Goal: Communication & Community: Ask a question

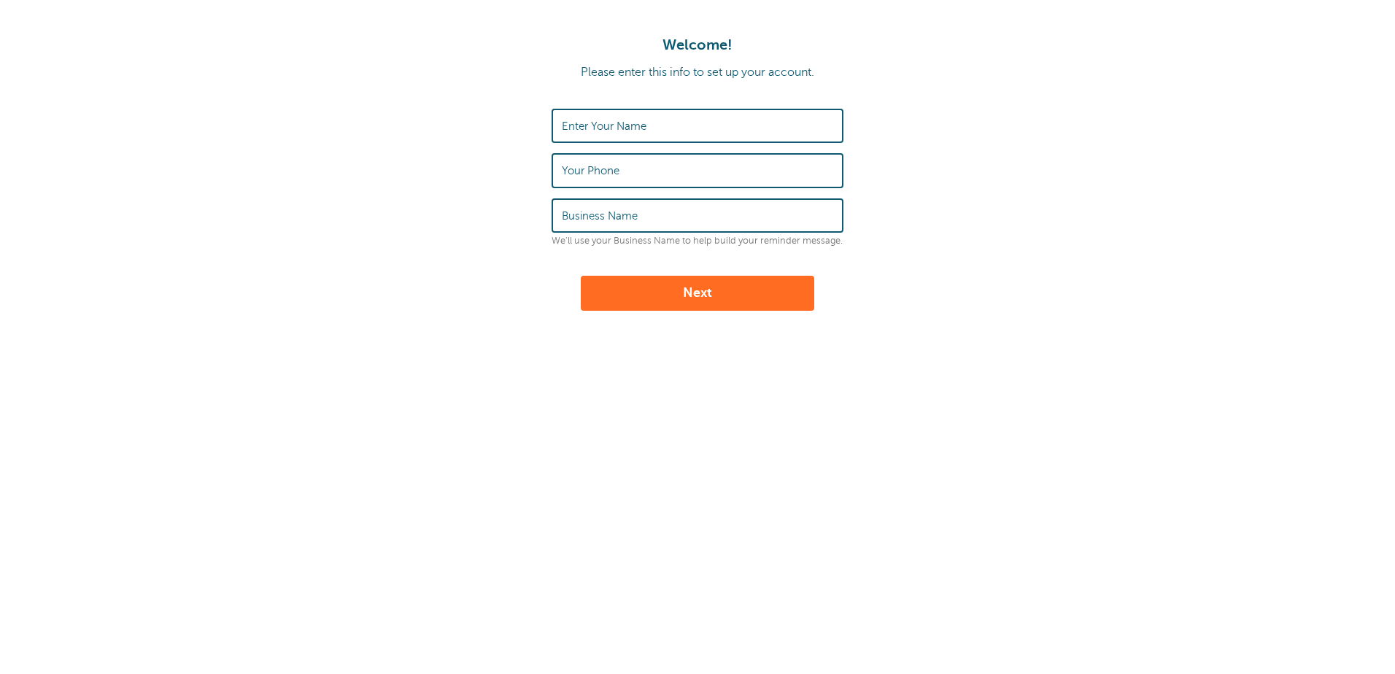
click at [743, 124] on input "Enter Your Name" at bounding box center [697, 125] width 271 height 31
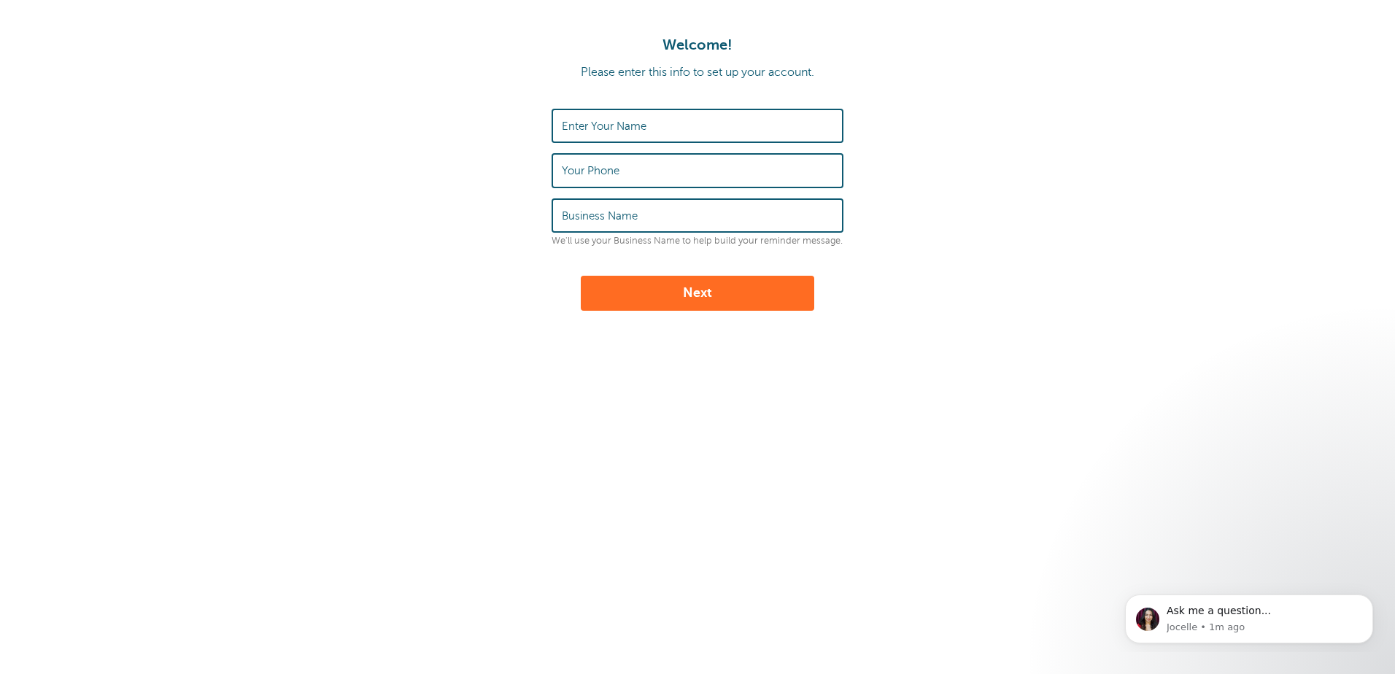
drag, startPoint x: 997, startPoint y: 146, endPoint x: 948, endPoint y: 149, distance: 49.0
click at [998, 146] on form "Enter Your Name Your Phone Business Name We'll use your Business Name to help b…" at bounding box center [697, 210] width 1365 height 202
click at [691, 128] on input "Enter Your Name" at bounding box center [697, 125] width 271 height 31
type input "zACK"
type input "[PERSON_NAME]"
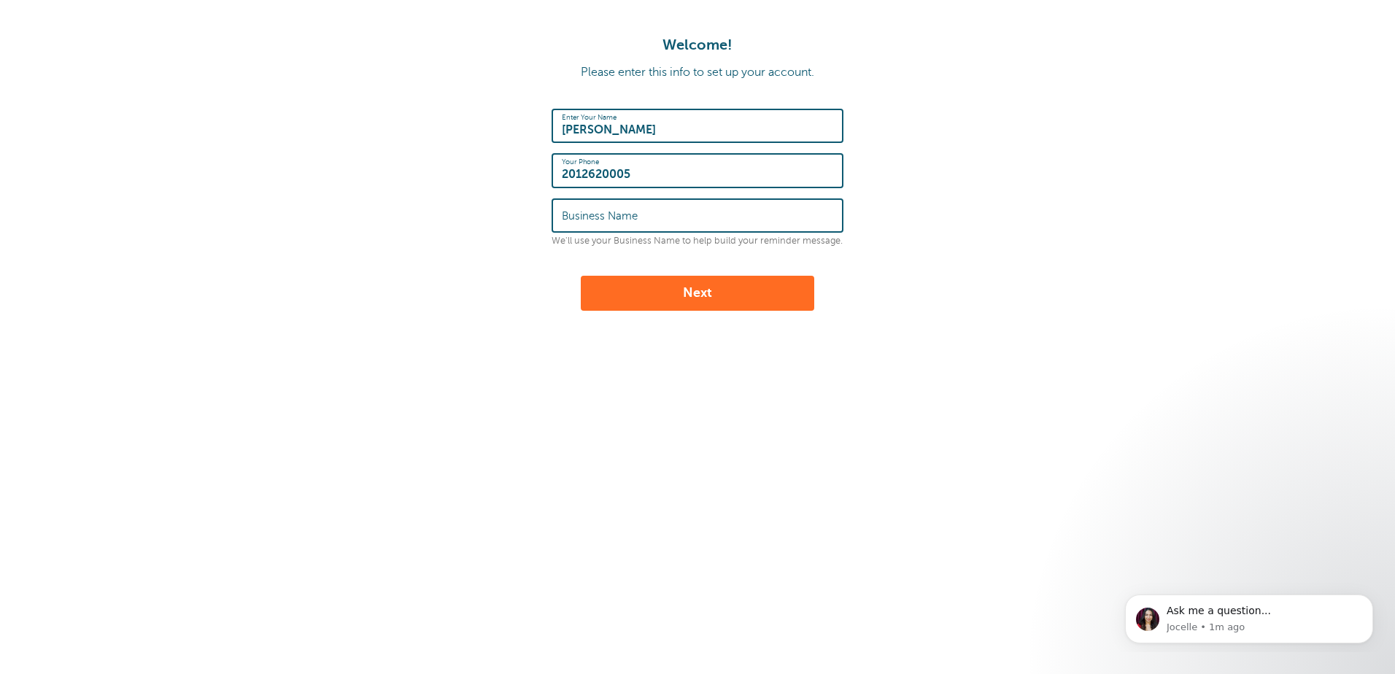
type input "2012620005"
type input "STEVE'S AUTO & TRUCK, INC."
click at [744, 291] on button "Next" at bounding box center [697, 293] width 233 height 35
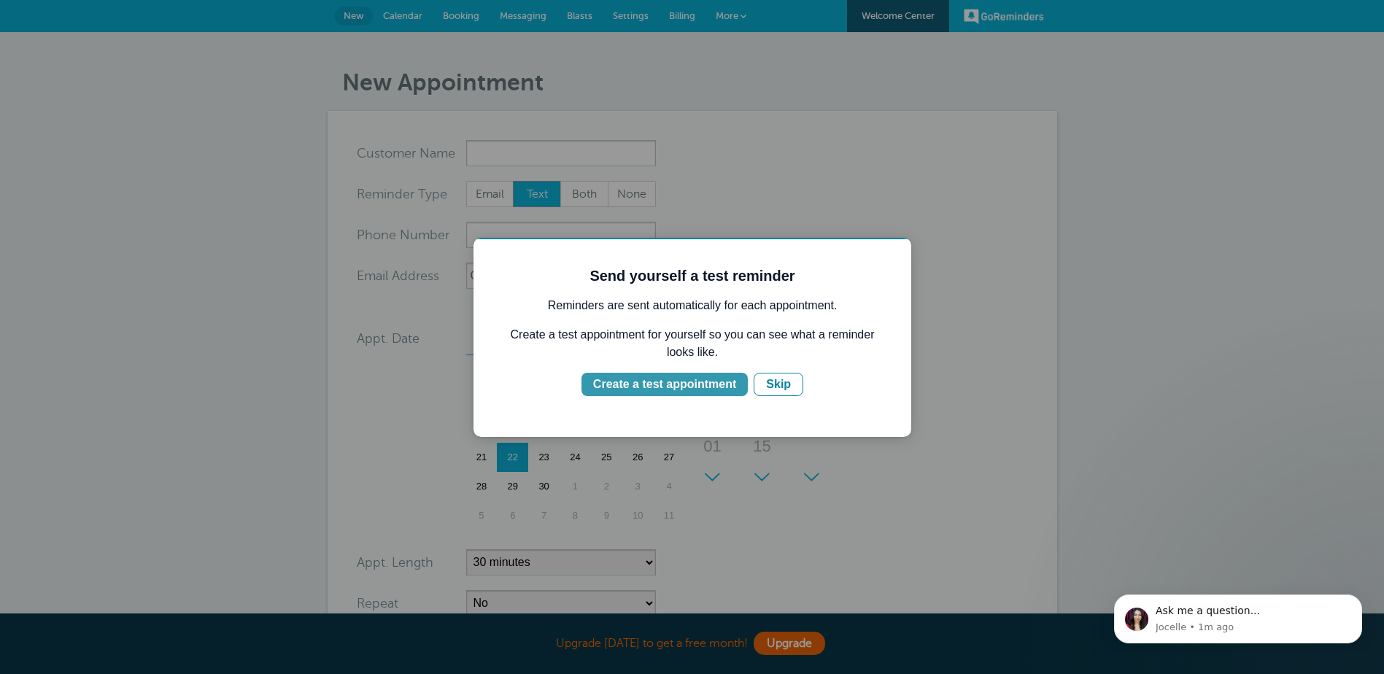
click at [716, 384] on div "Create a test appointment" at bounding box center [664, 385] width 143 height 18
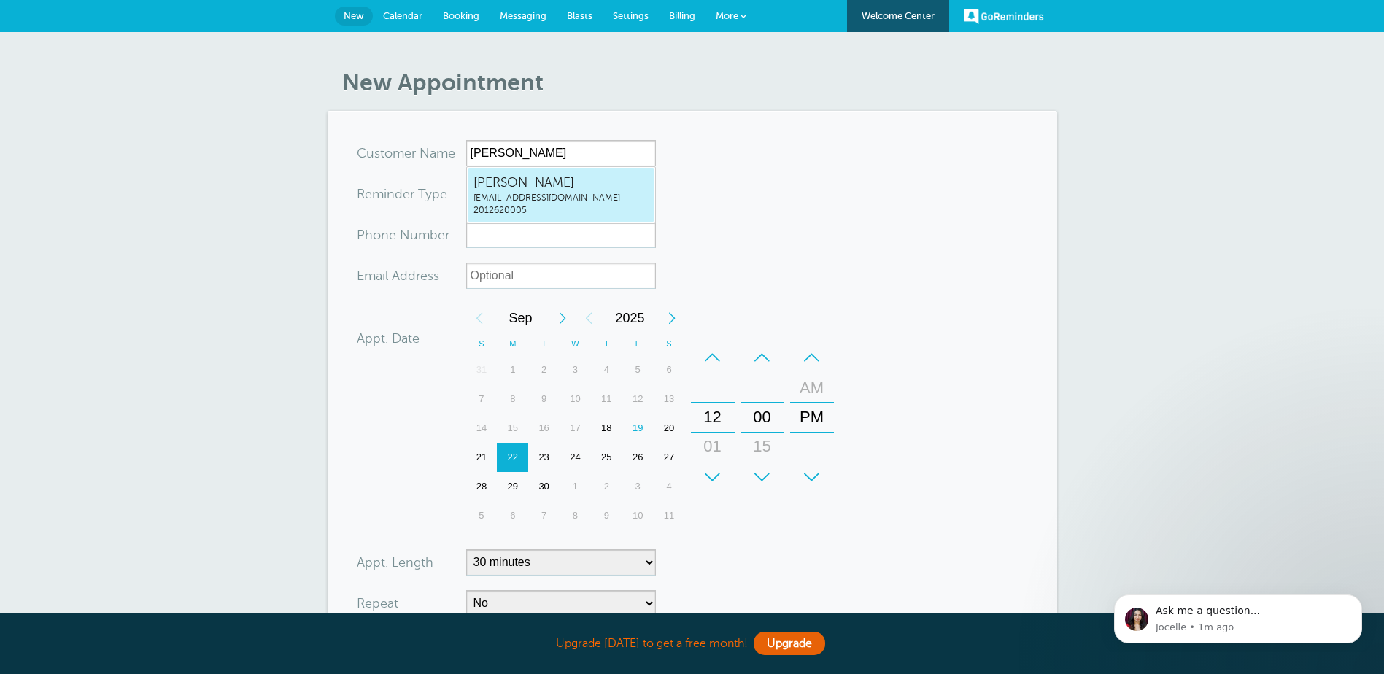
type input "Zackstevesauto.zack@gmail.com2012620005"
type input "[PERSON_NAME]"
type input "2012620005"
type input "stevesauto.zack@gmail.com"
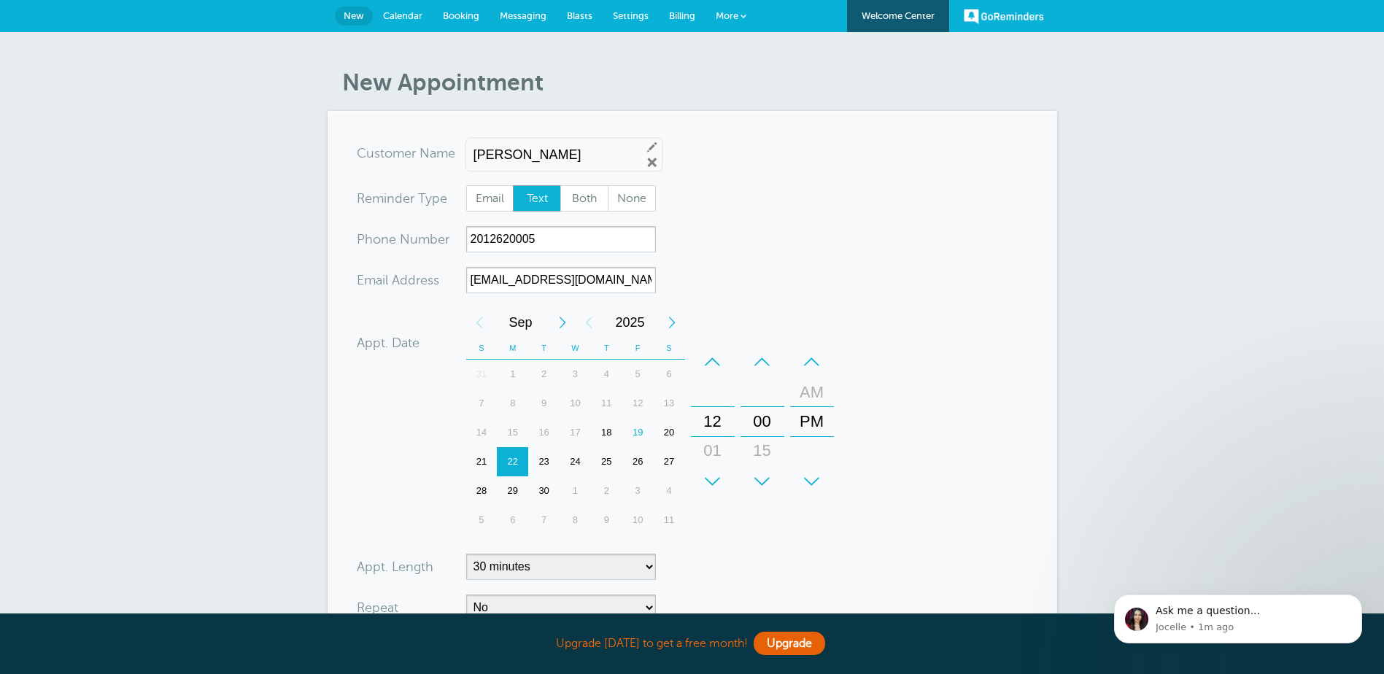
scroll to position [320, 0]
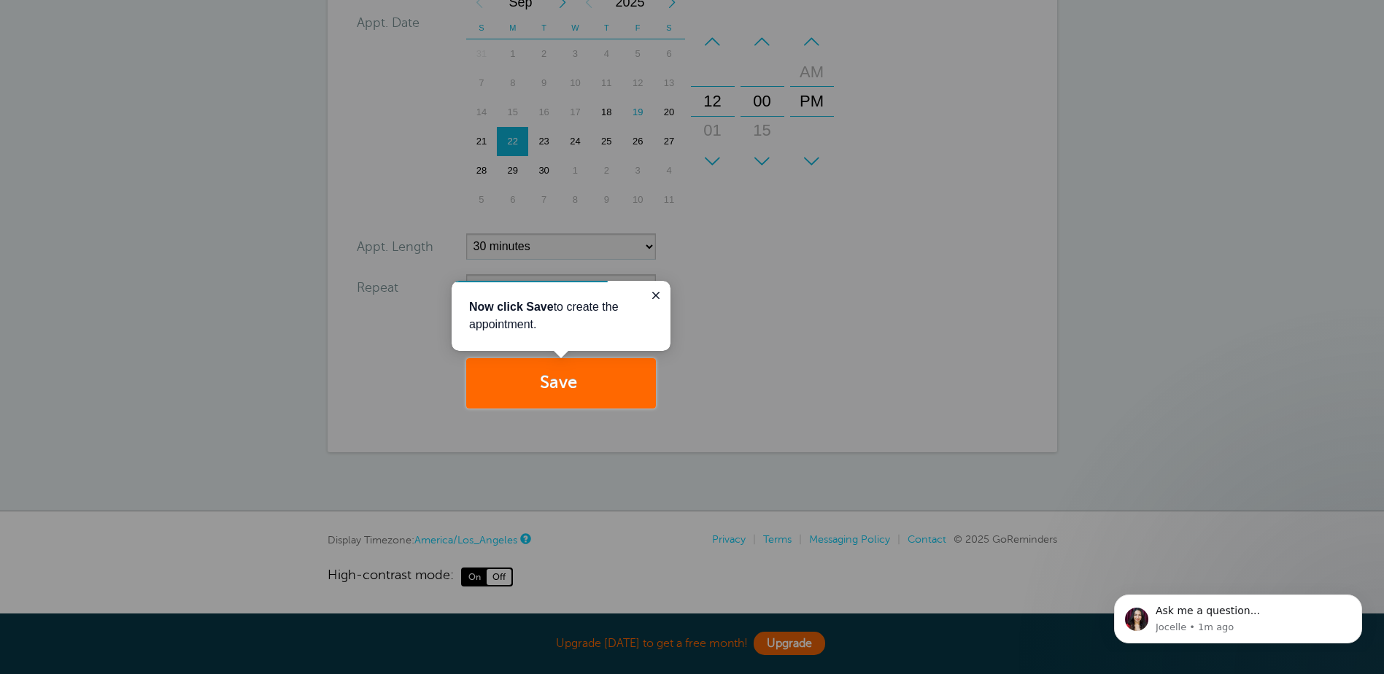
click at [930, 288] on div at bounding box center [1020, 204] width 729 height 408
click at [649, 293] on button "Close guide" at bounding box center [656, 296] width 18 height 18
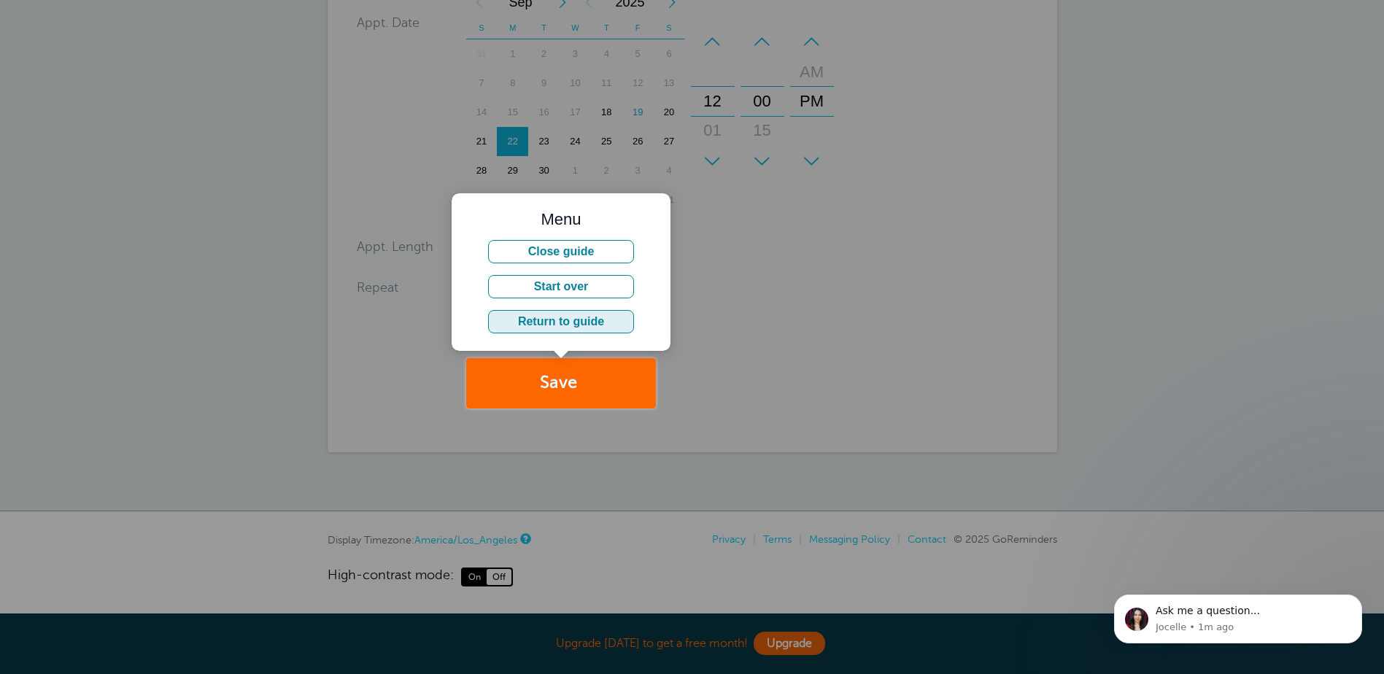
click at [578, 317] on button "Return to guide" at bounding box center [561, 321] width 146 height 23
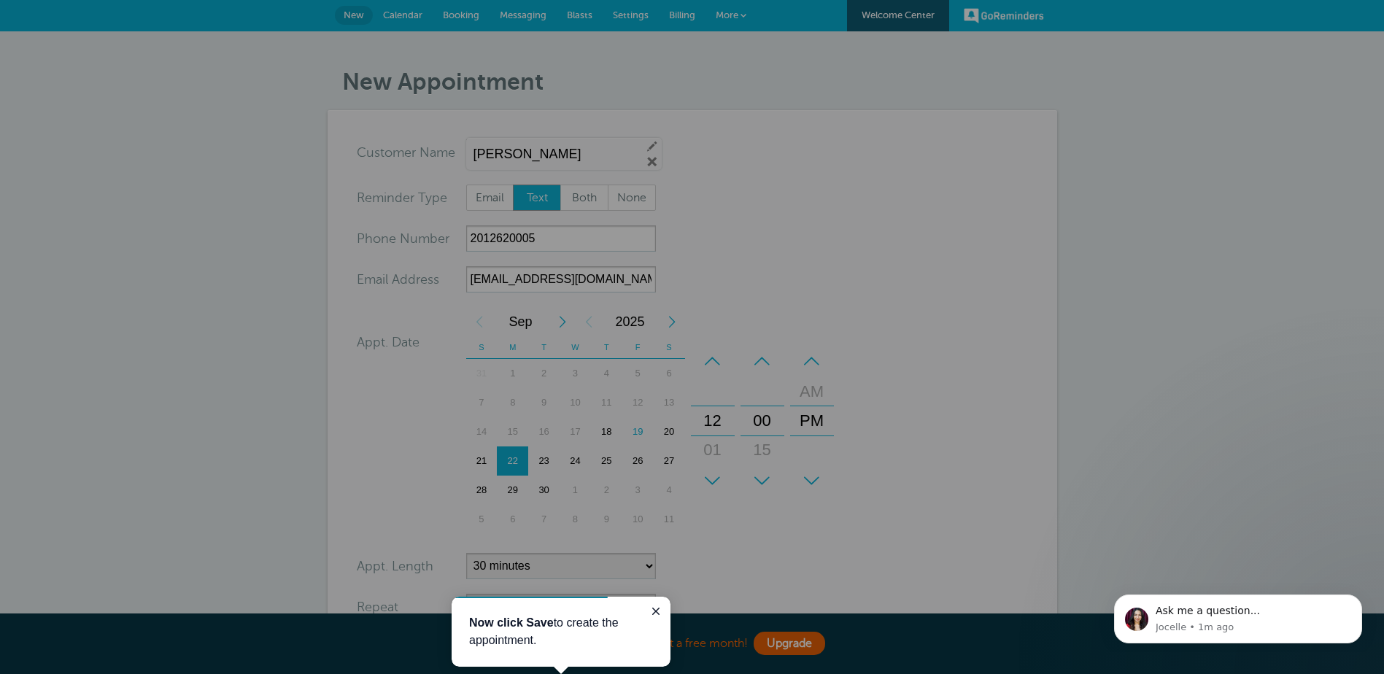
scroll to position [0, 0]
click at [551, 233] on div at bounding box center [328, 339] width 656 height 678
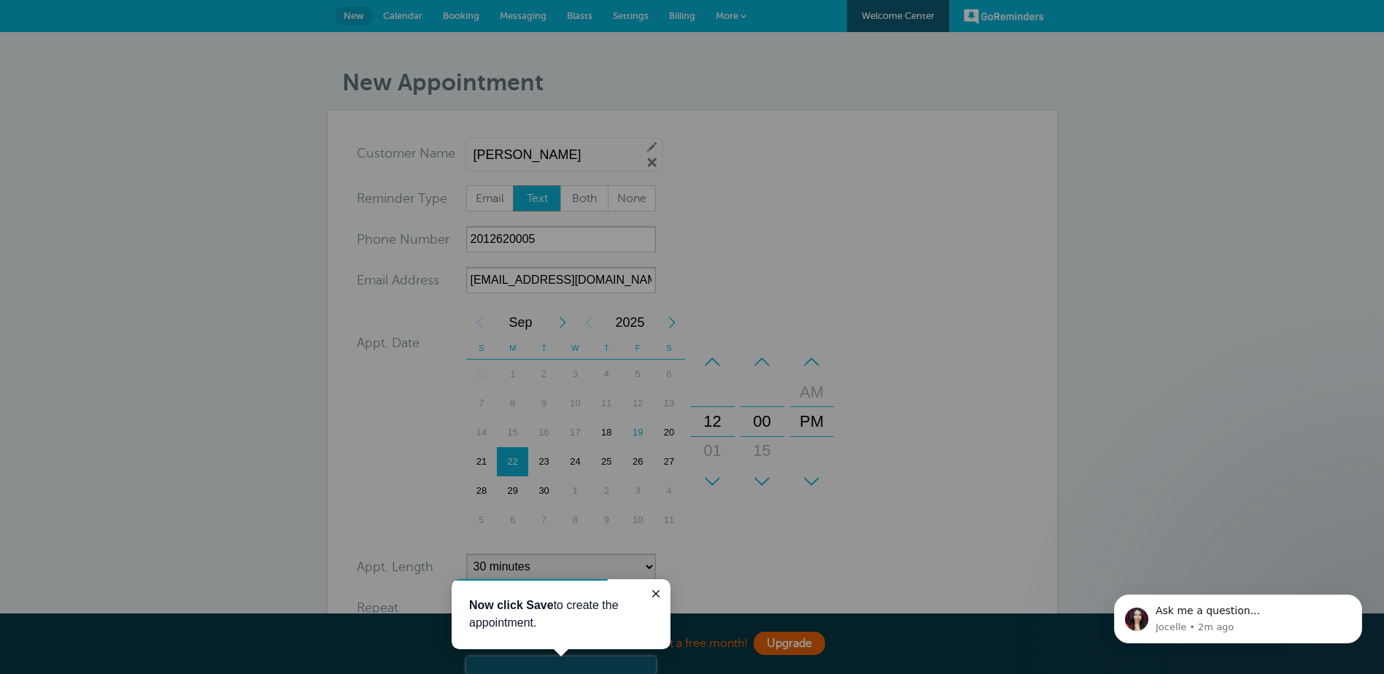
scroll to position [219, 0]
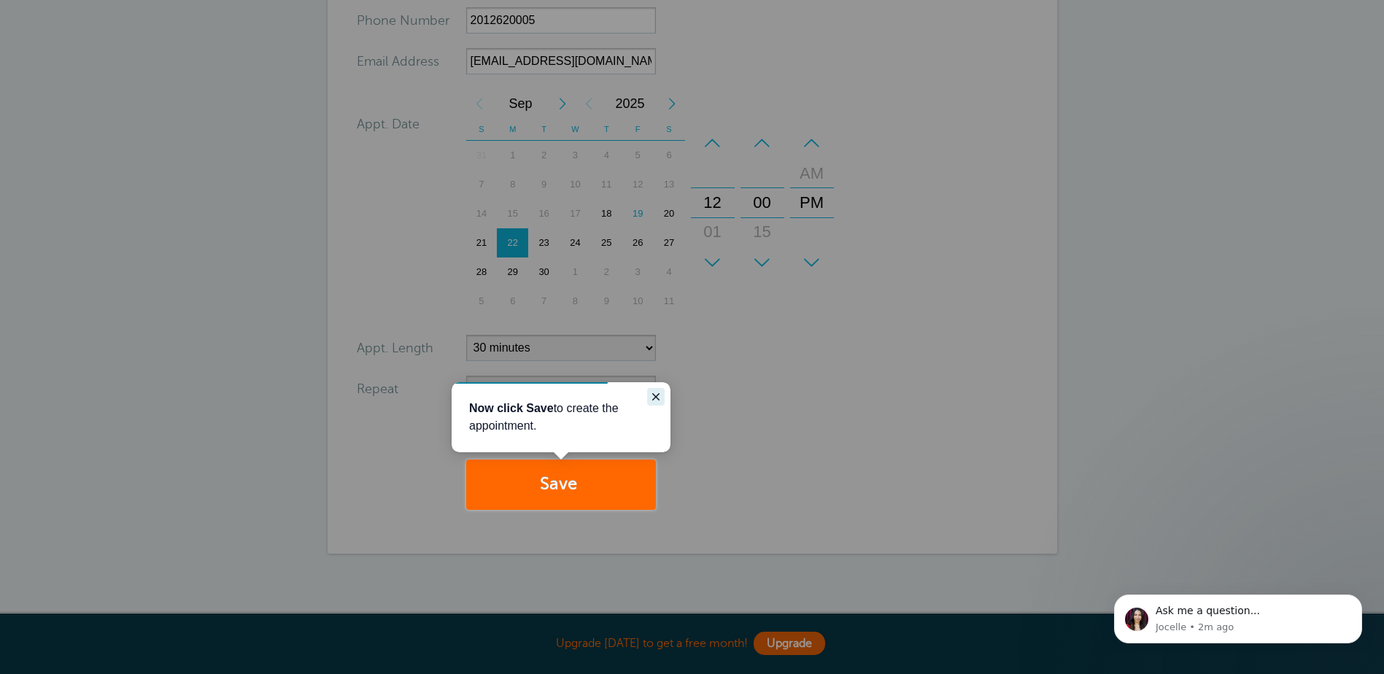
click at [654, 391] on icon "Close guide" at bounding box center [656, 397] width 12 height 12
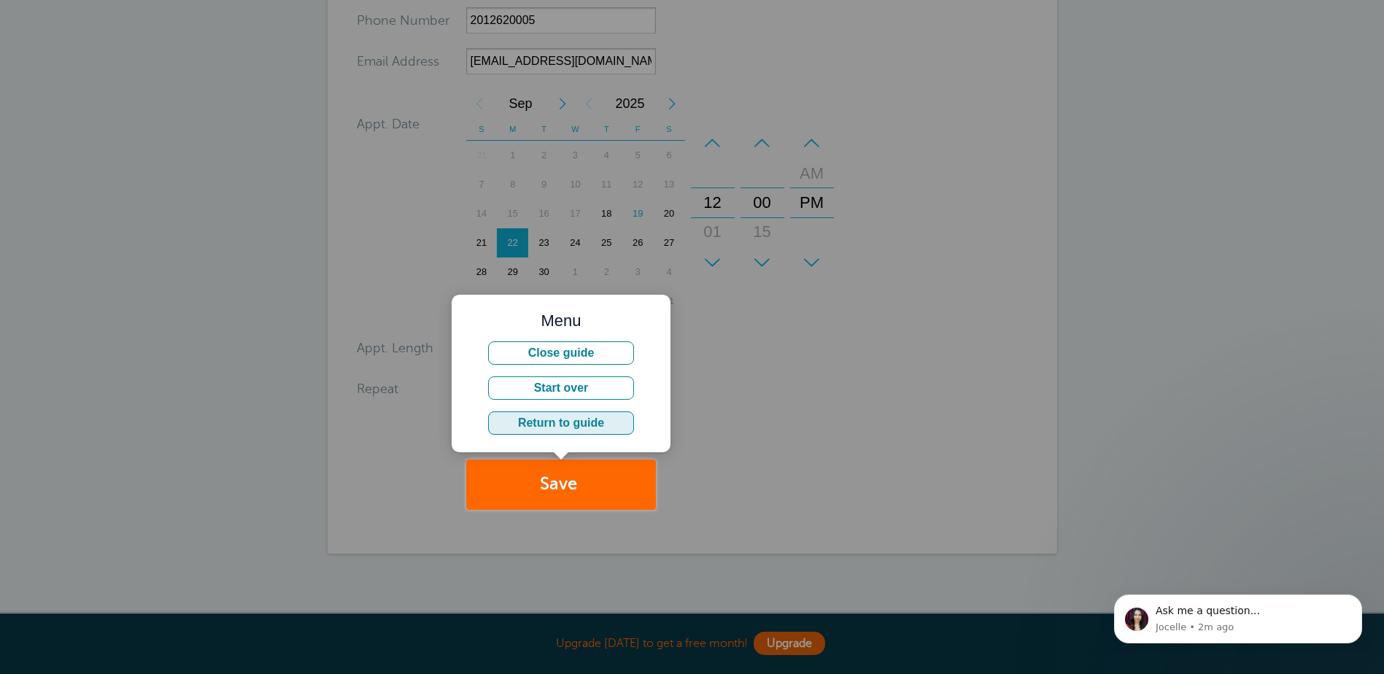
click at [602, 429] on button "Return to guide" at bounding box center [561, 422] width 146 height 23
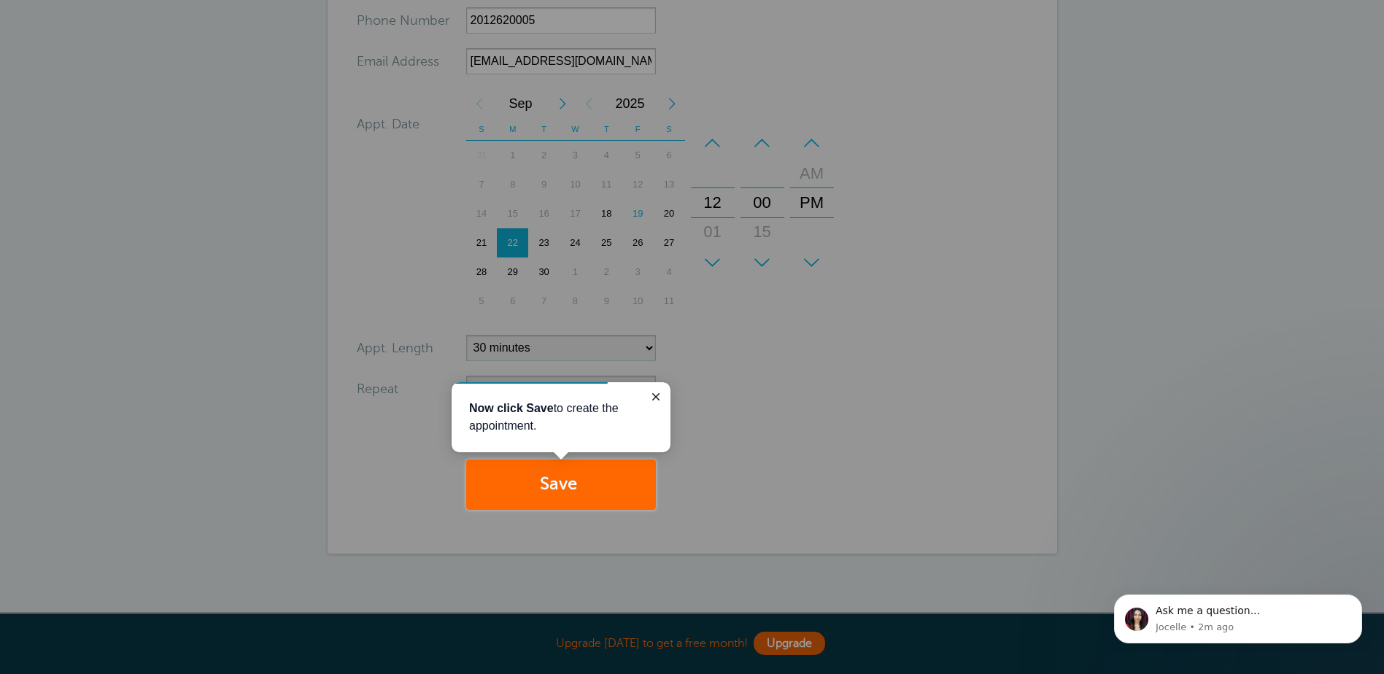
click at [645, 389] on div "Now click Save to create the appointment." at bounding box center [561, 417] width 219 height 70
click at [651, 395] on icon "Close guide" at bounding box center [656, 397] width 12 height 12
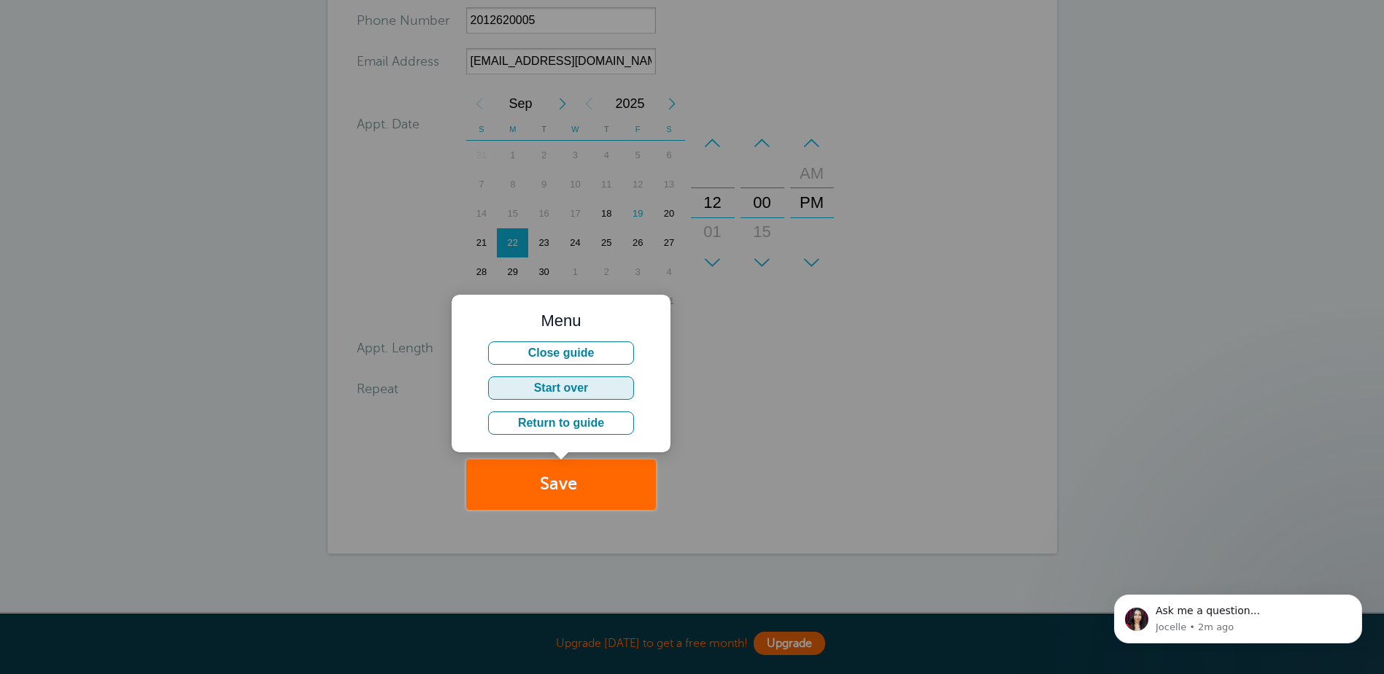
click at [584, 392] on button "Start over" at bounding box center [561, 387] width 146 height 23
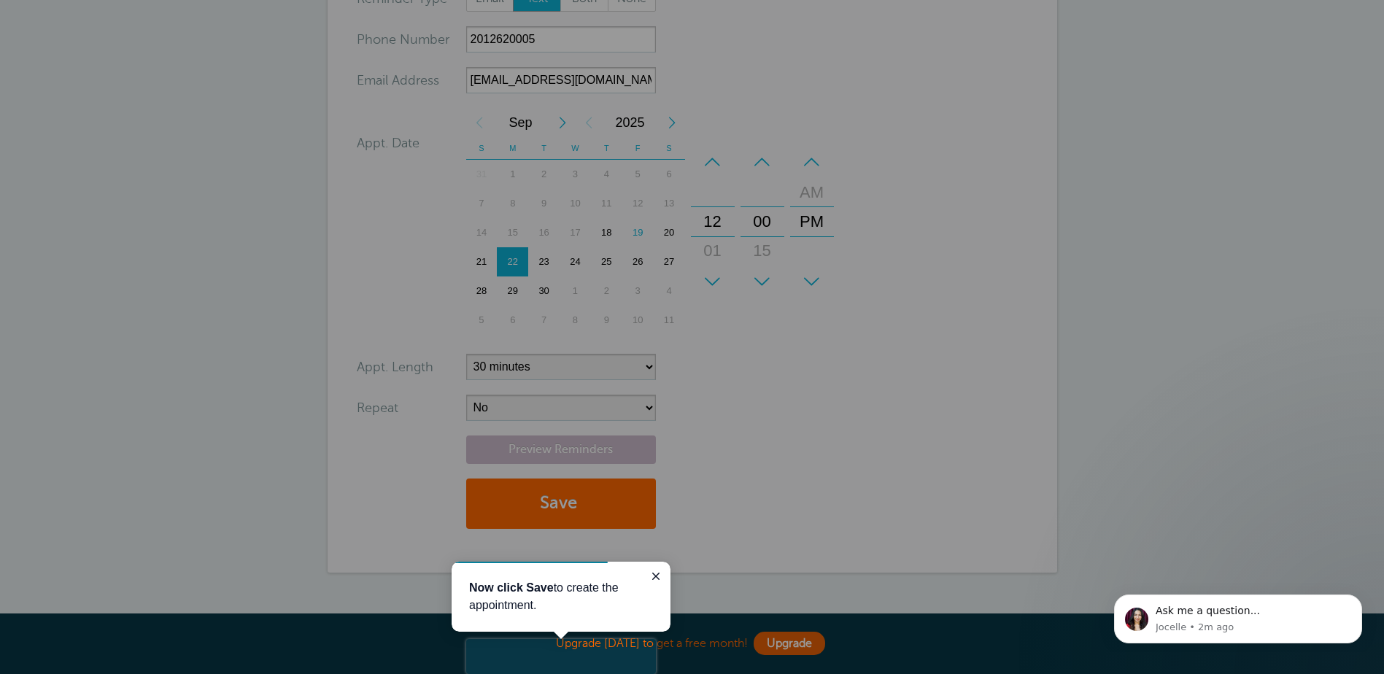
scroll to position [0, 0]
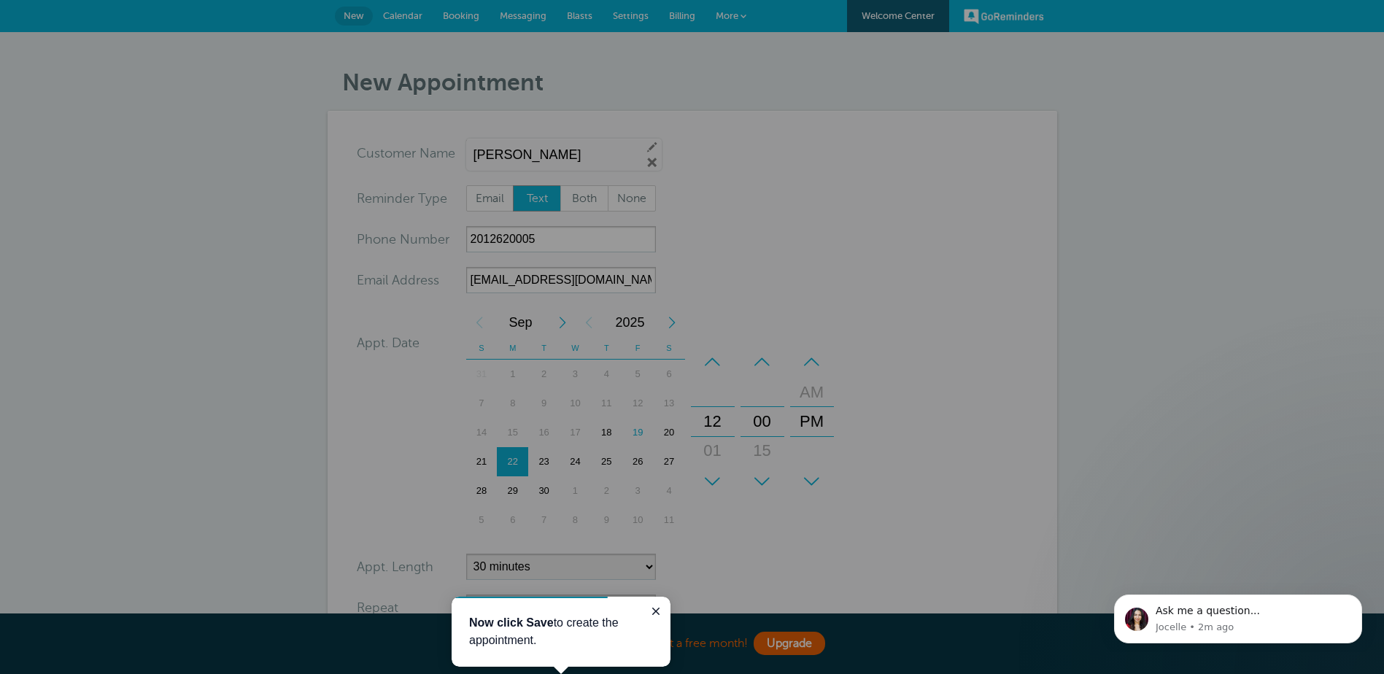
click at [588, 233] on div at bounding box center [328, 339] width 656 height 678
click at [586, 169] on div at bounding box center [328, 339] width 656 height 678
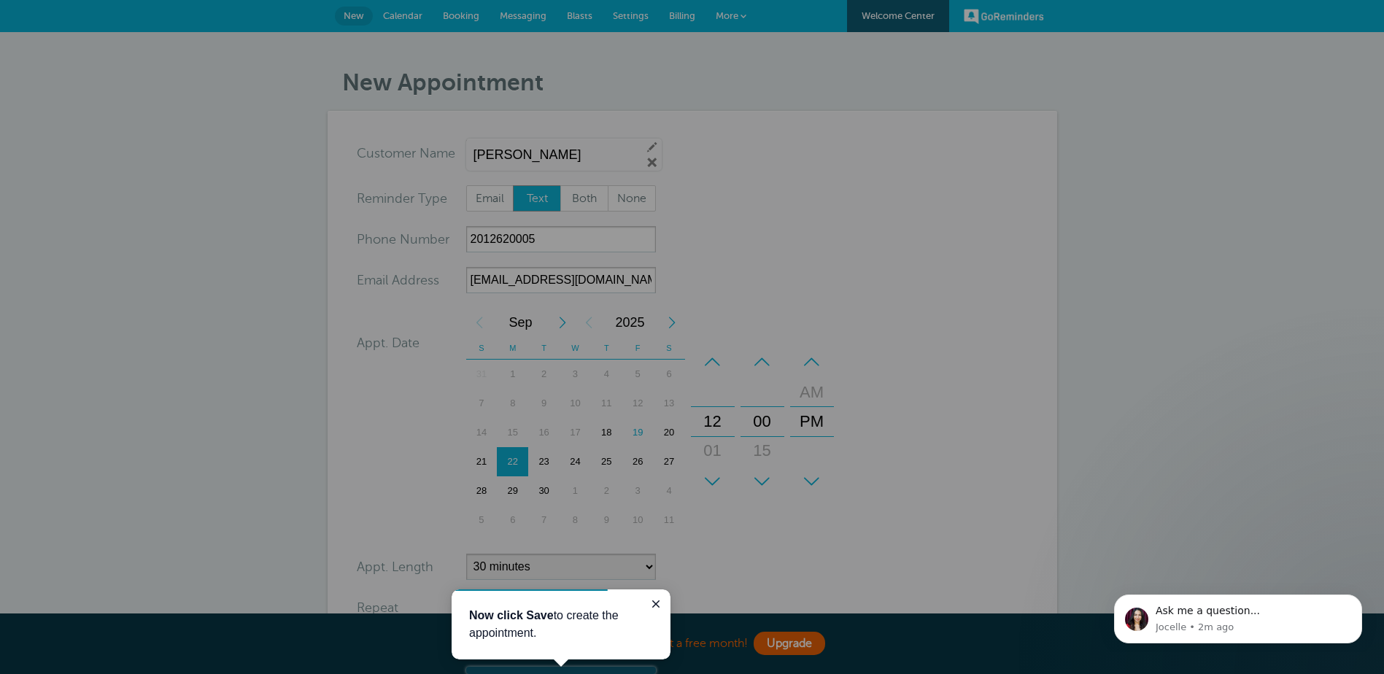
scroll to position [146, 0]
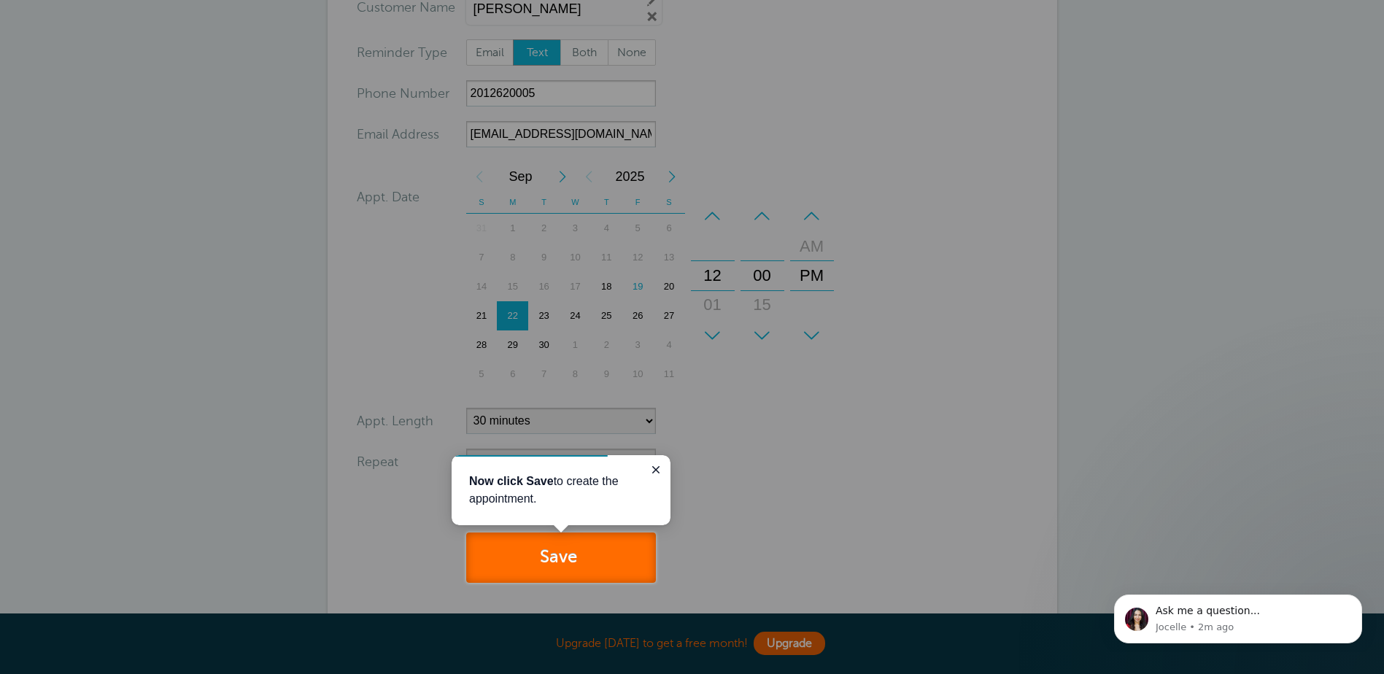
click at [584, 557] on button "Save" at bounding box center [561, 557] width 190 height 50
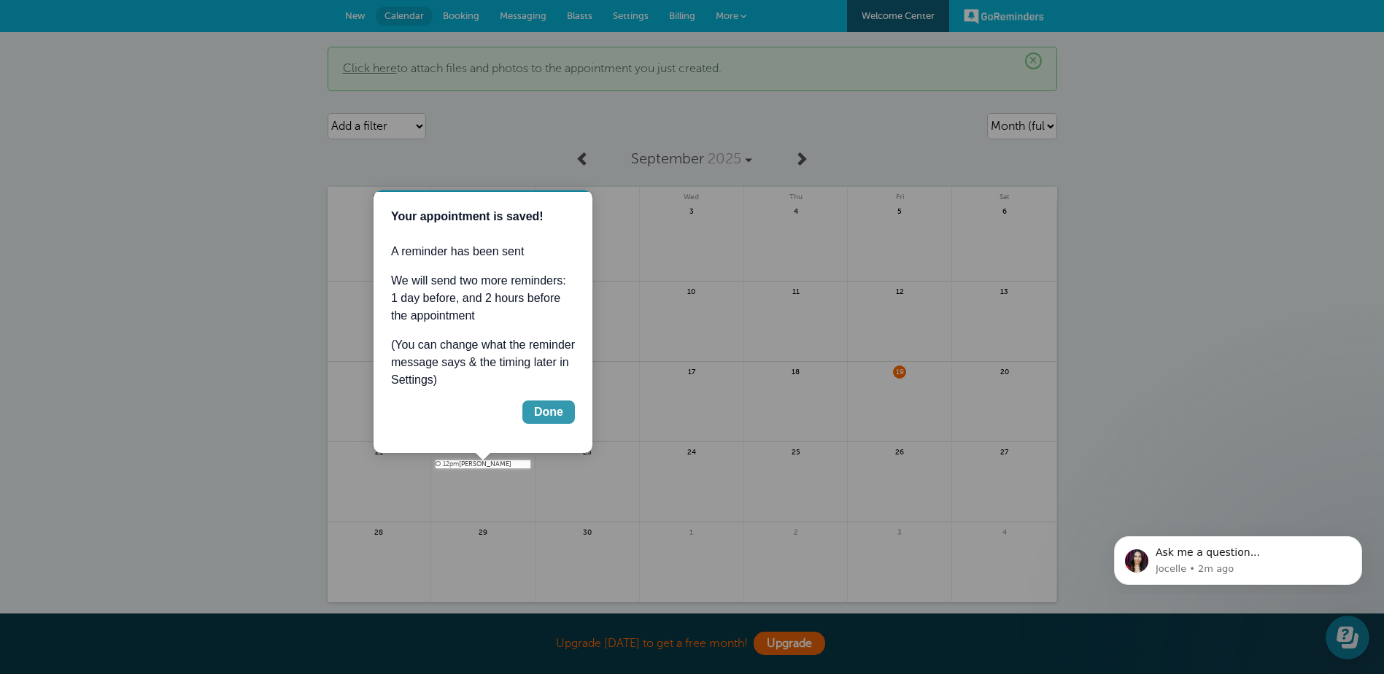
click at [557, 416] on div "Done" at bounding box center [548, 412] width 29 height 18
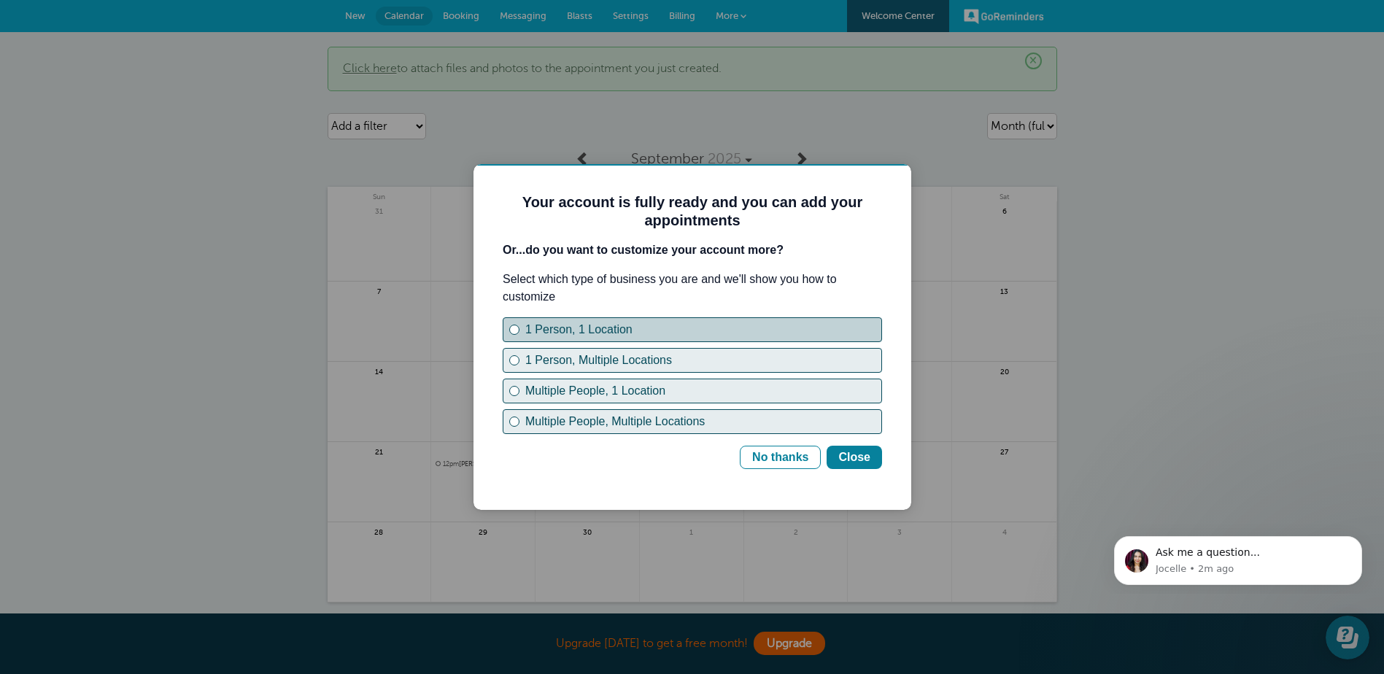
click at [589, 323] on div "1 Person, 1 Location" at bounding box center [703, 330] width 356 height 18
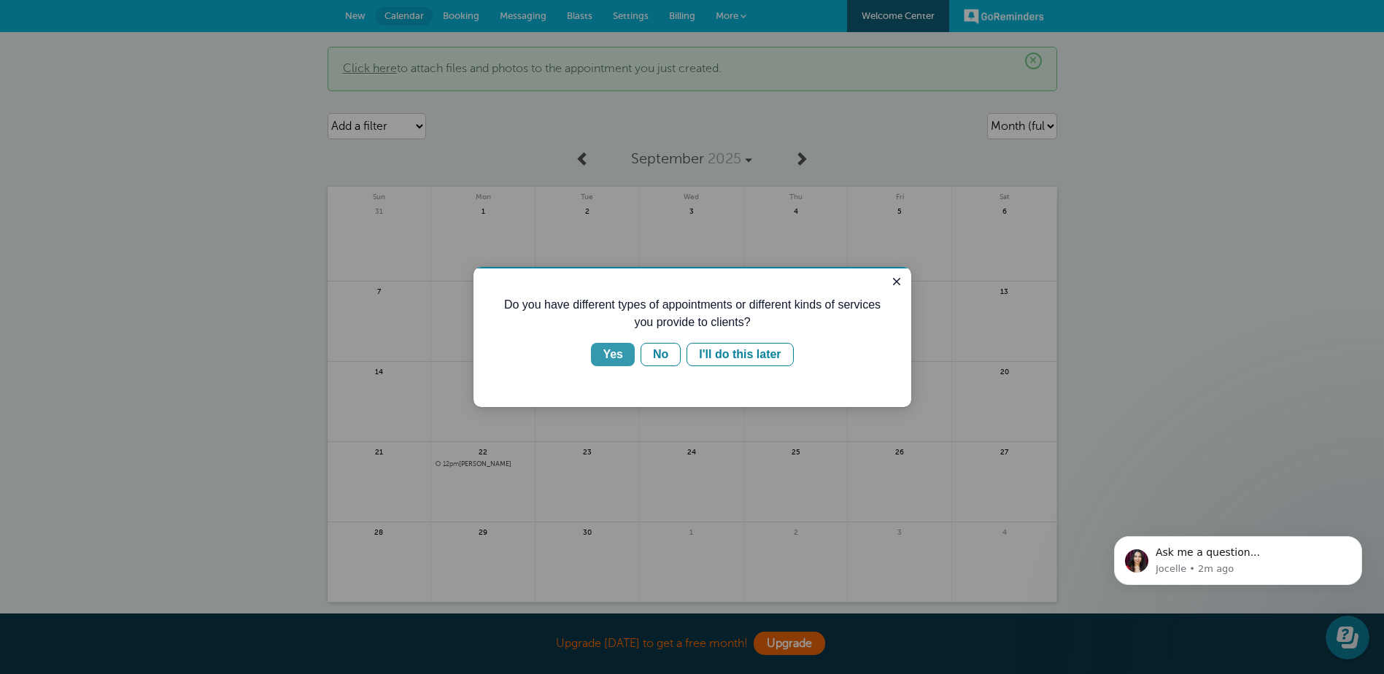
click at [617, 362] on div "Yes" at bounding box center [612, 355] width 20 height 18
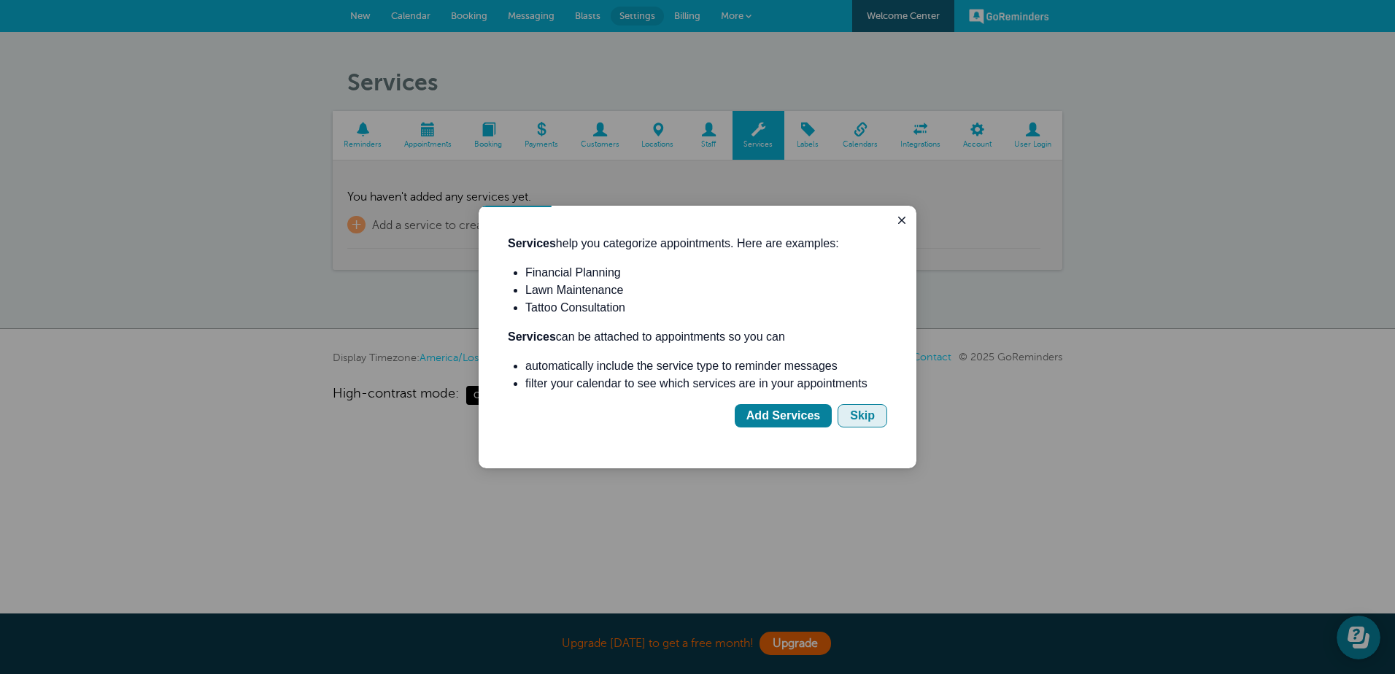
click at [870, 409] on div "Skip" at bounding box center [862, 416] width 25 height 18
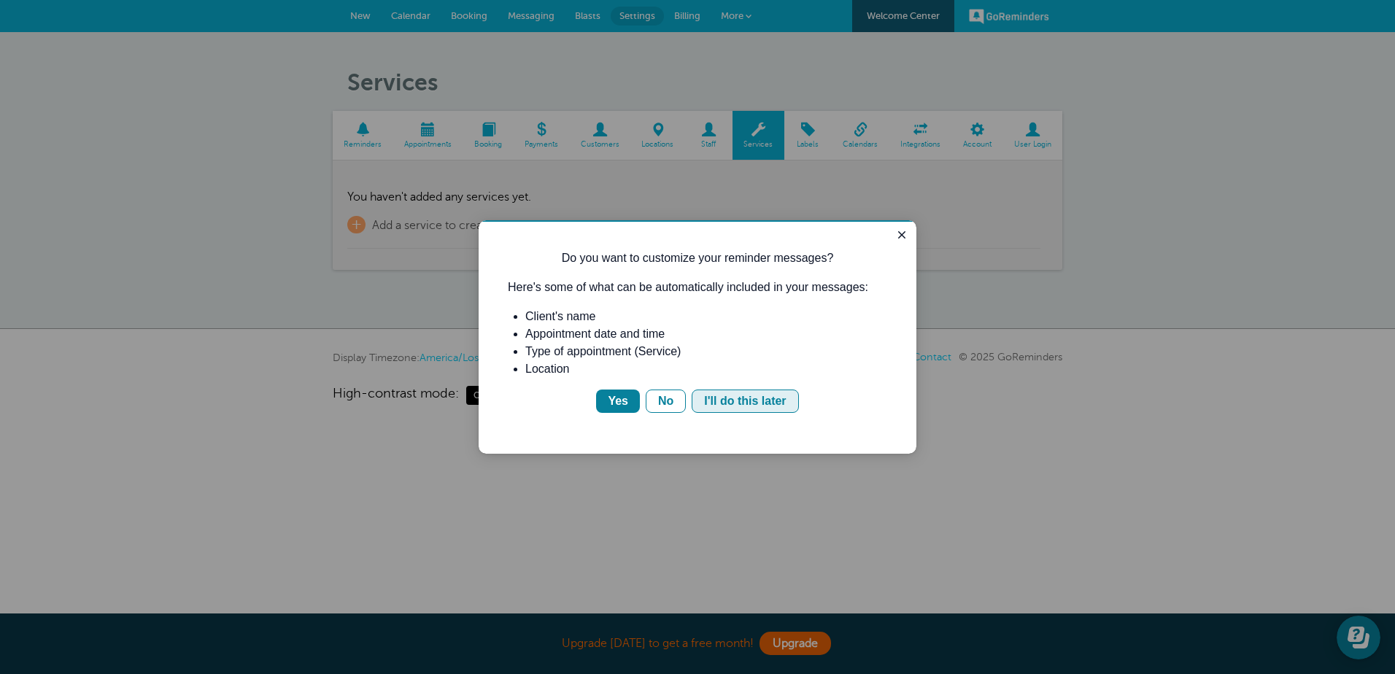
click at [721, 400] on div "I'll do this later" at bounding box center [745, 401] width 82 height 18
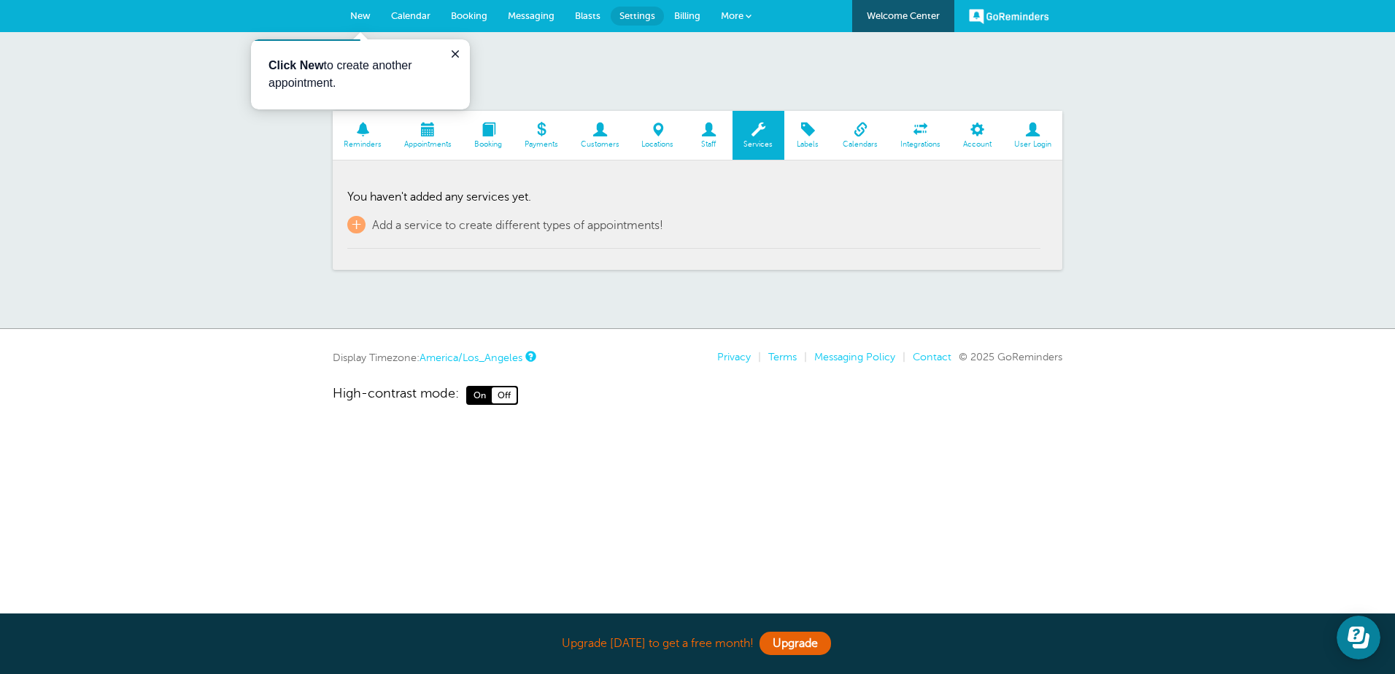
click at [914, 139] on link "Integrations" at bounding box center [920, 135] width 63 height 49
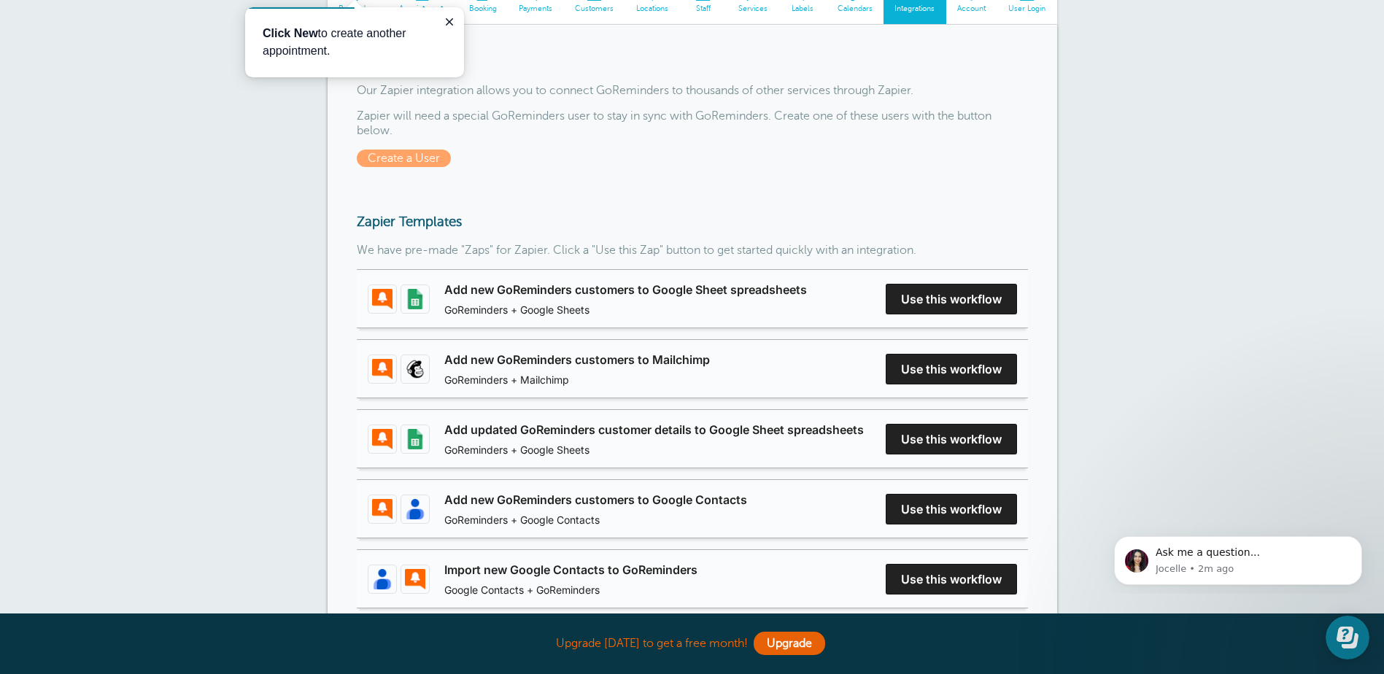
scroll to position [146, 0]
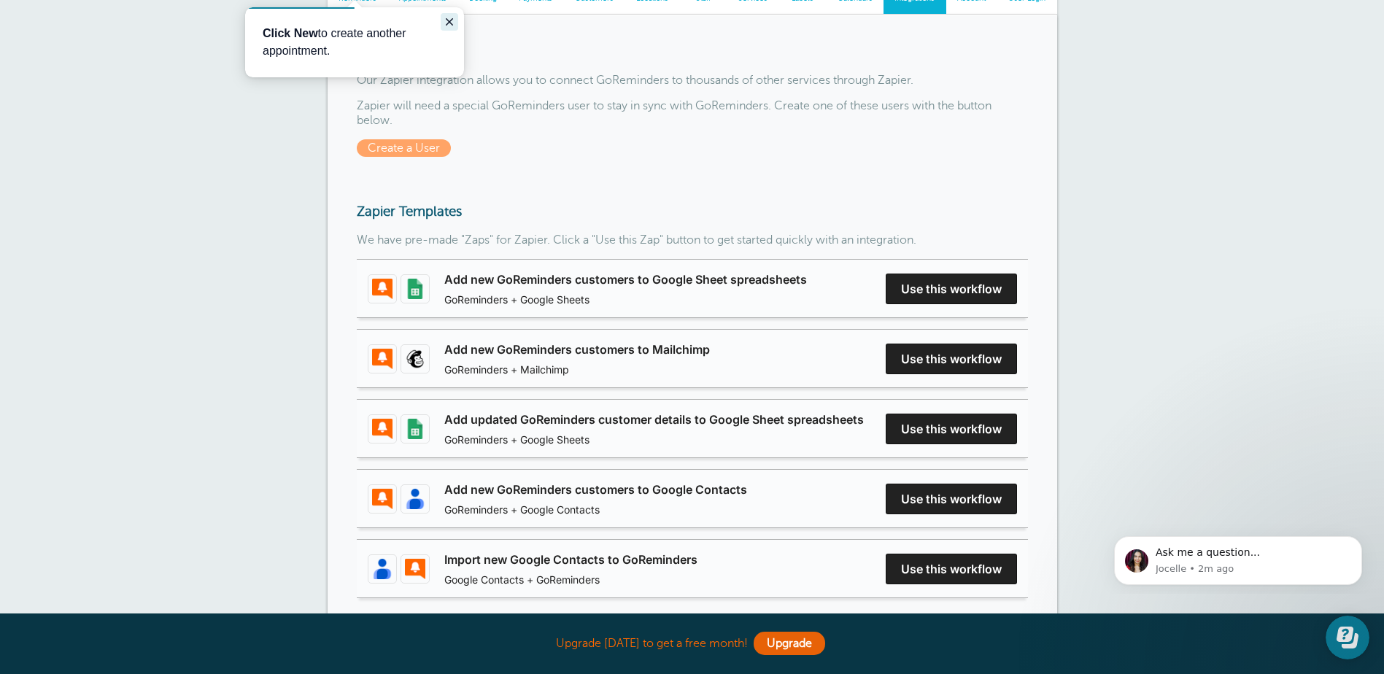
click at [446, 19] on icon "Close guide" at bounding box center [449, 21] width 7 height 7
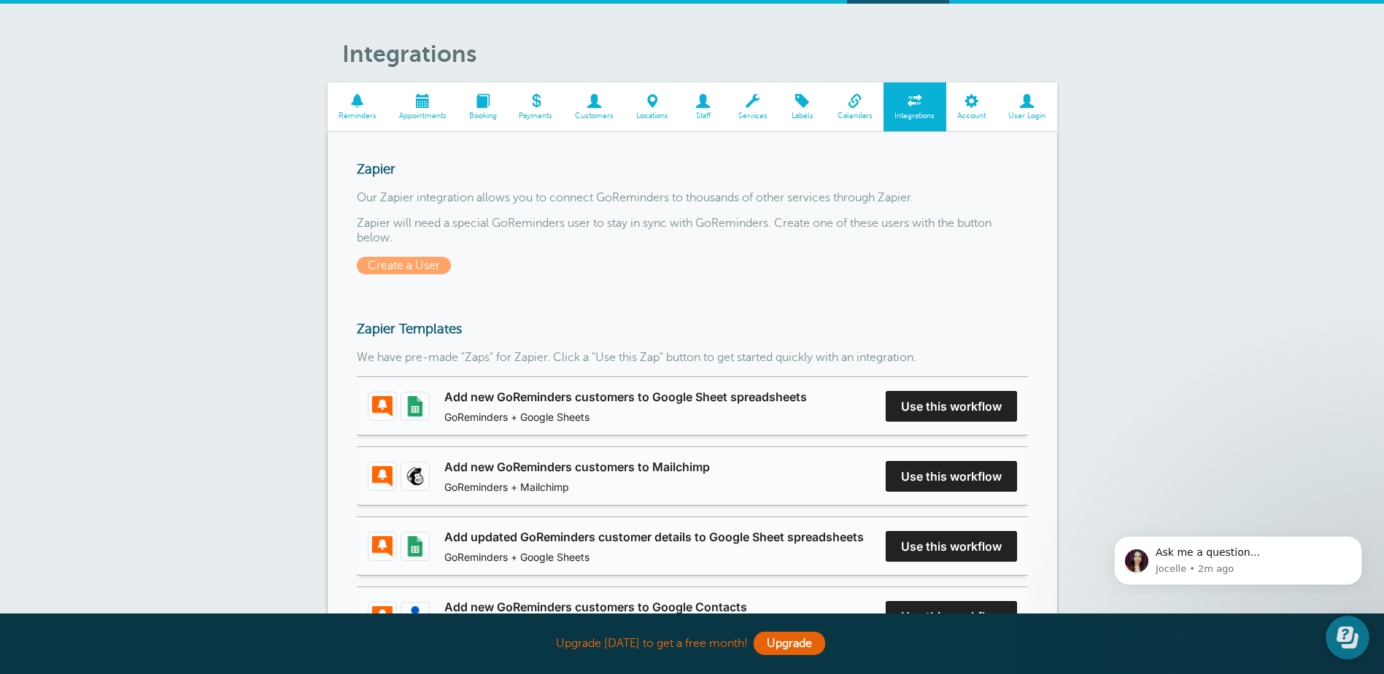
scroll to position [0, 0]
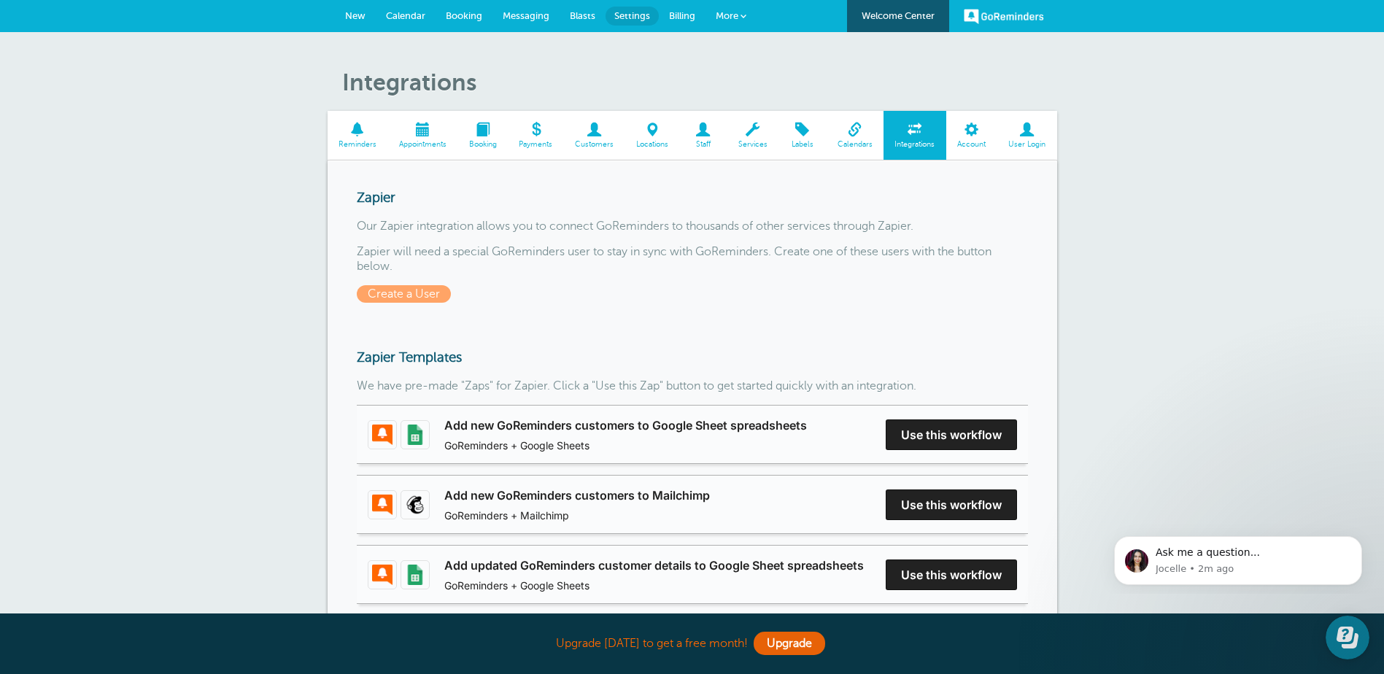
click at [862, 132] on span at bounding box center [855, 130] width 58 height 14
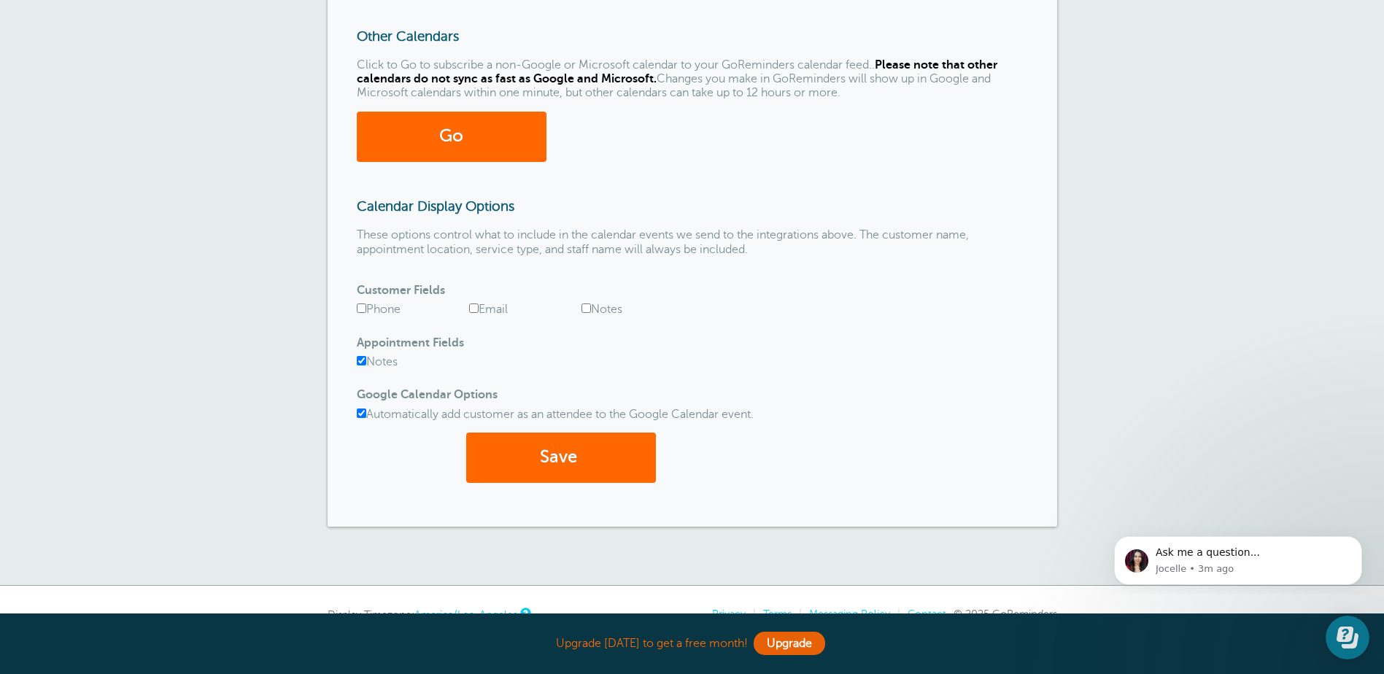
scroll to position [407, 0]
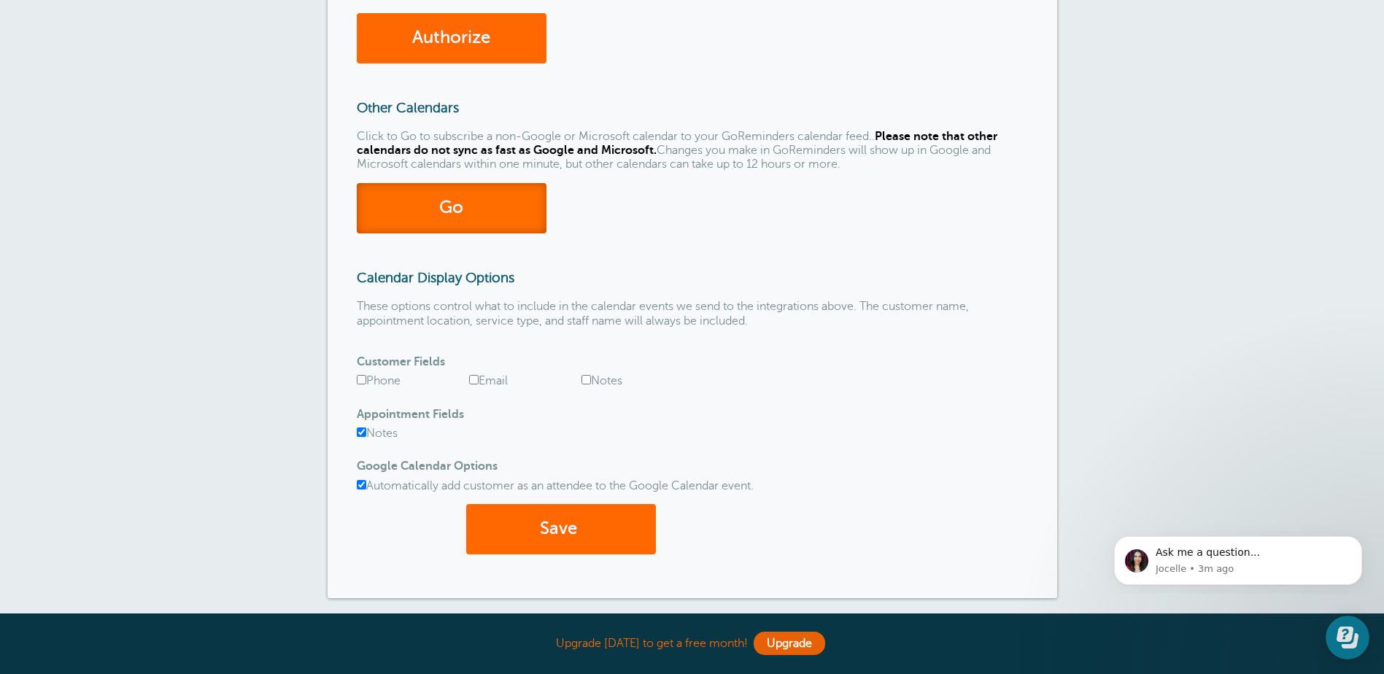
click at [510, 212] on link "Go" at bounding box center [452, 208] width 190 height 50
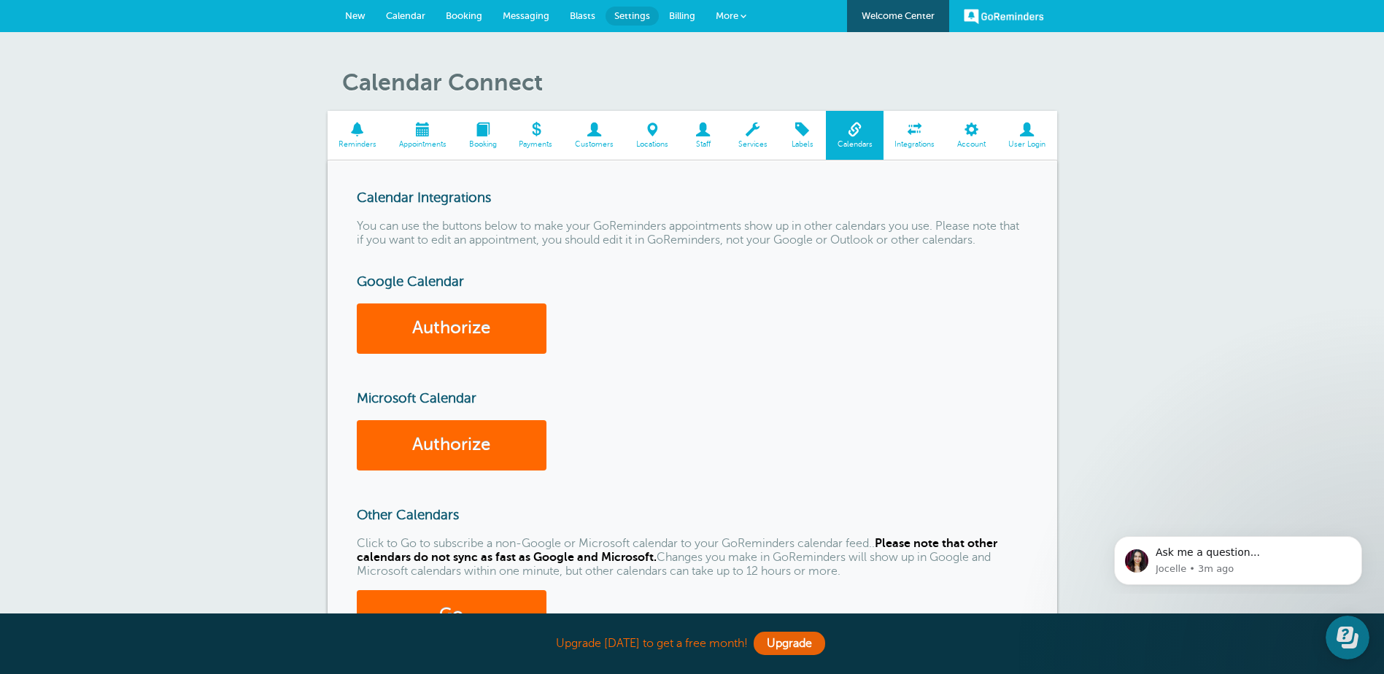
click at [392, 17] on span "Calendar" at bounding box center [405, 15] width 39 height 11
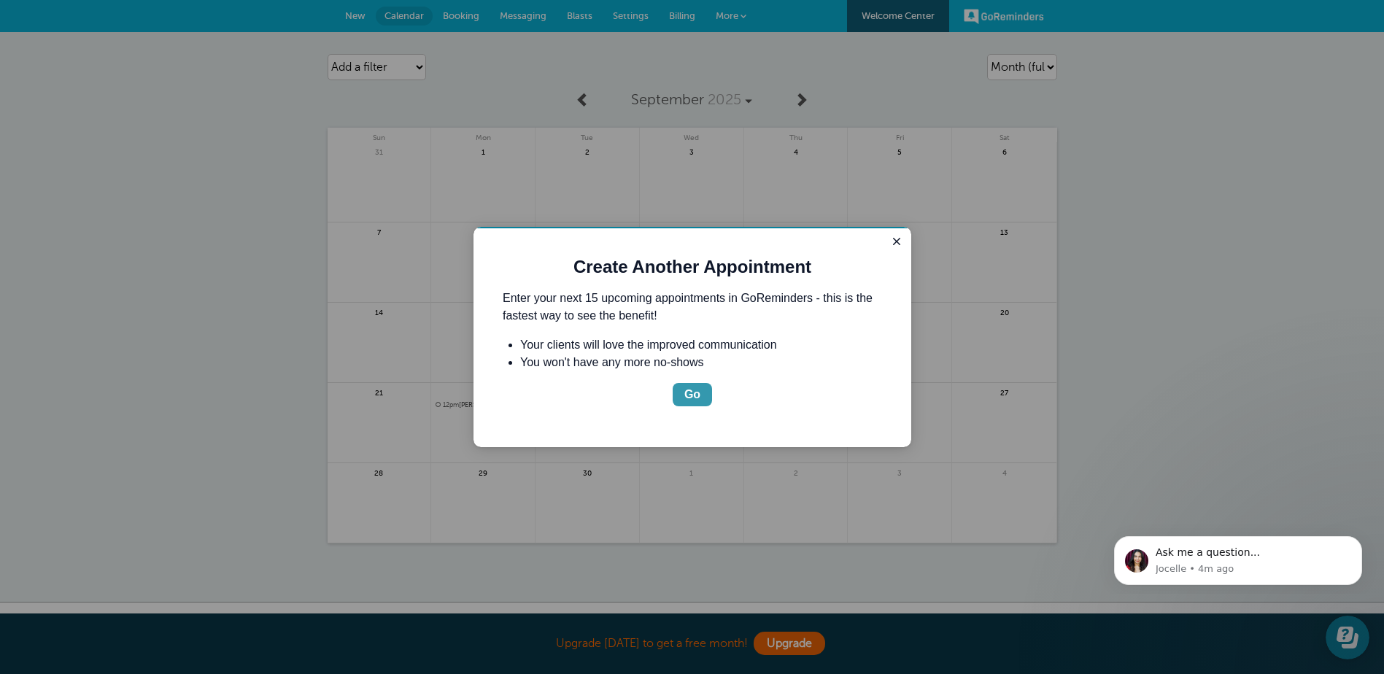
click at [694, 389] on div "Go" at bounding box center [692, 395] width 16 height 18
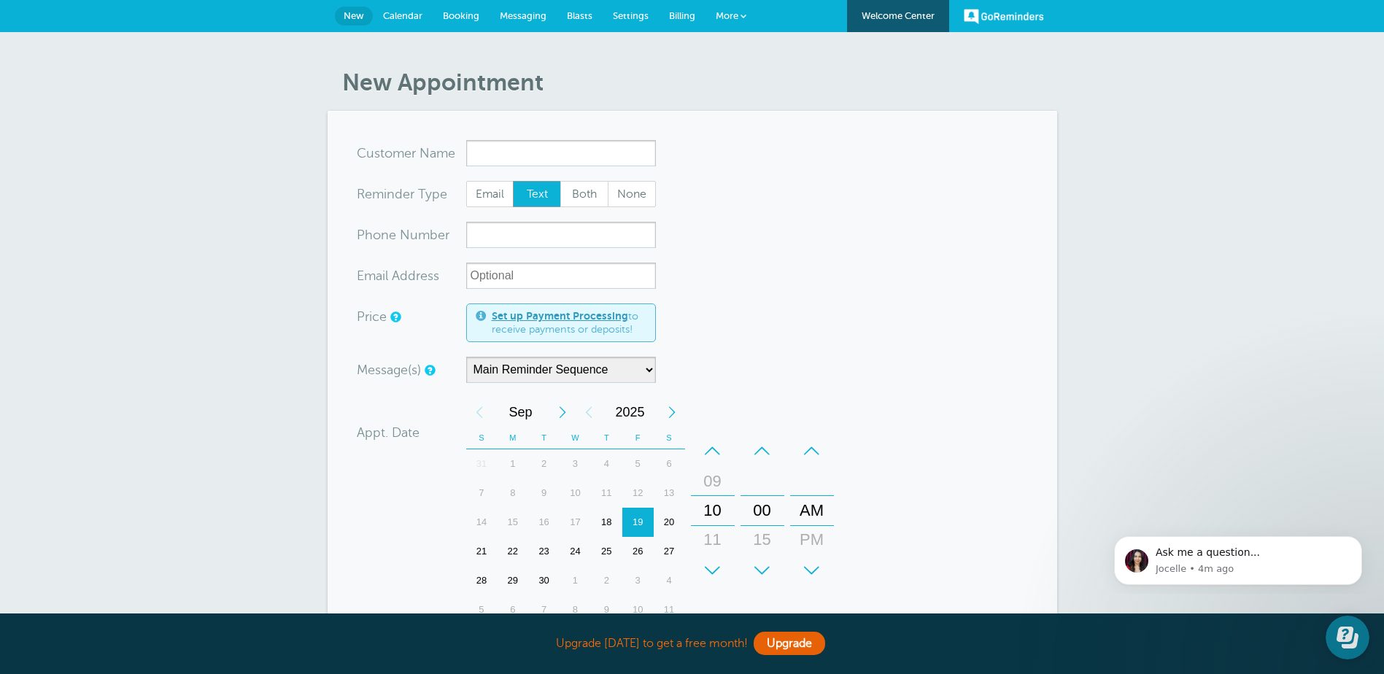
click at [398, 15] on span "Calendar" at bounding box center [402, 15] width 39 height 11
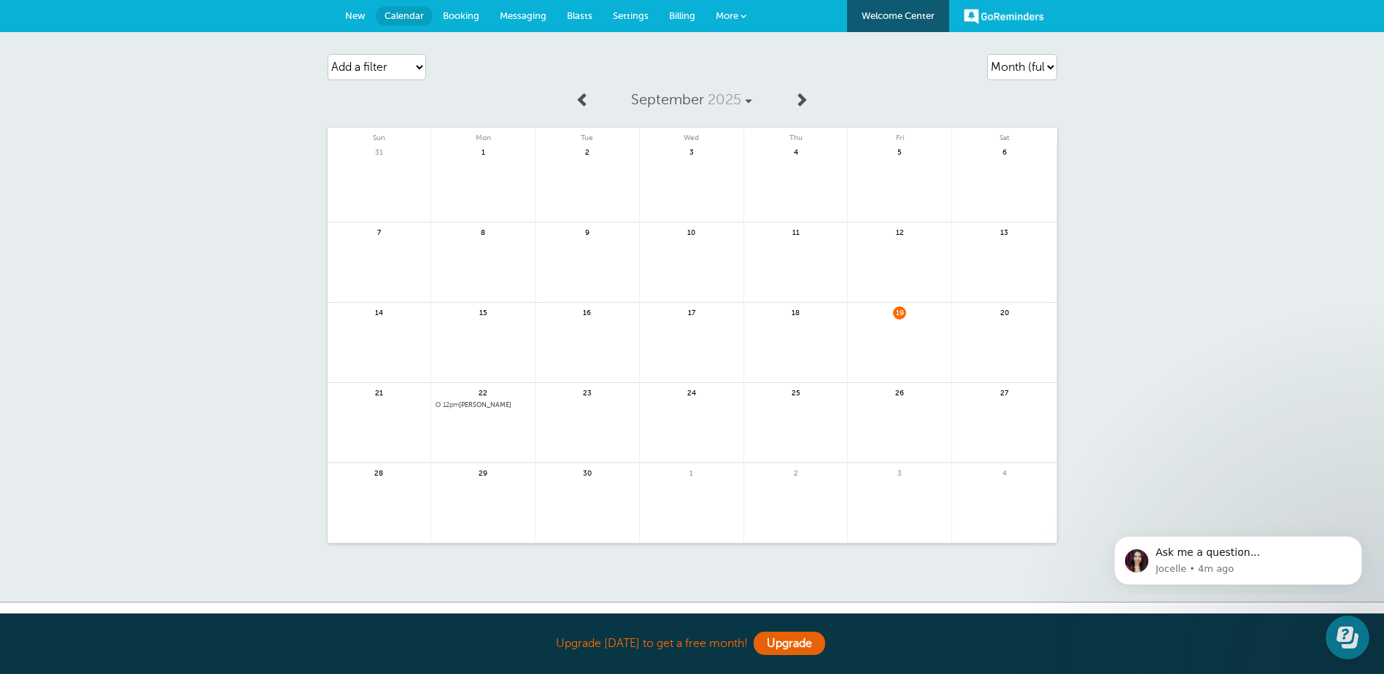
click at [495, 16] on link "Messaging" at bounding box center [522, 16] width 67 height 32
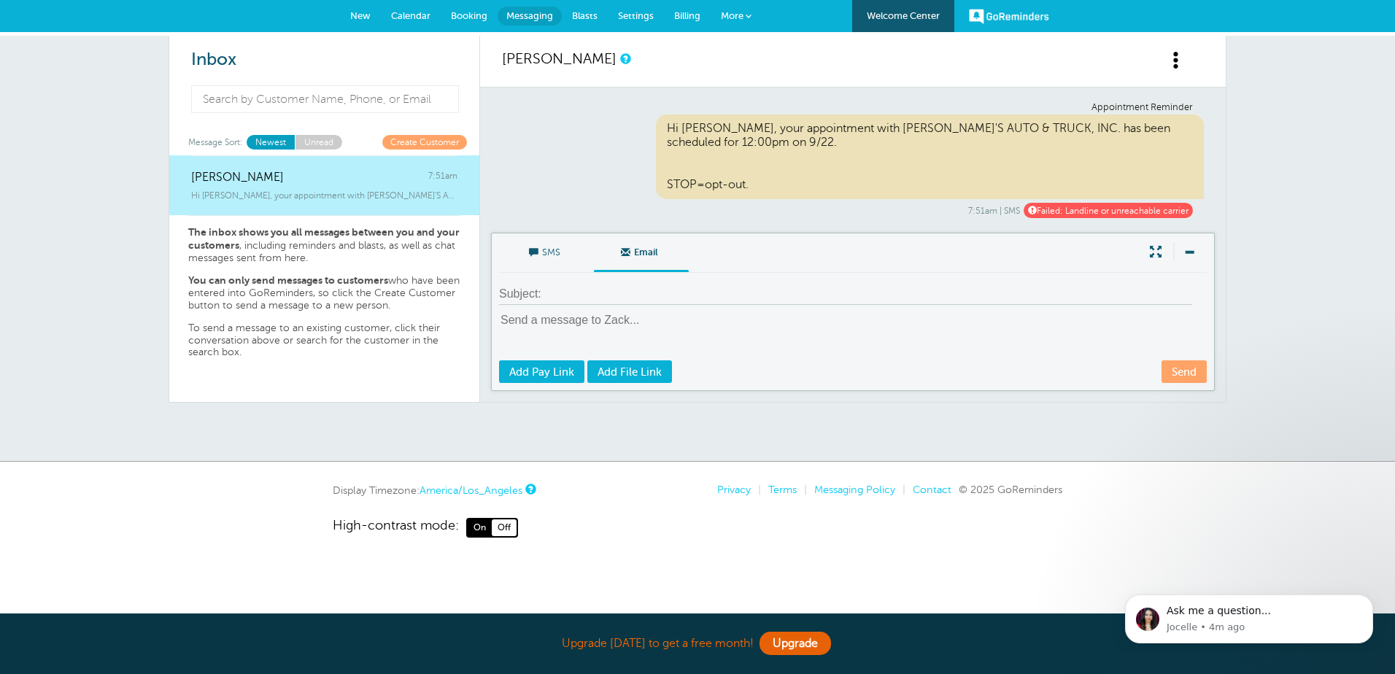
click at [559, 251] on span "SMS" at bounding box center [546, 250] width 73 height 35
click at [0, 0] on input "SMS" at bounding box center [0, 0] width 0 height 0
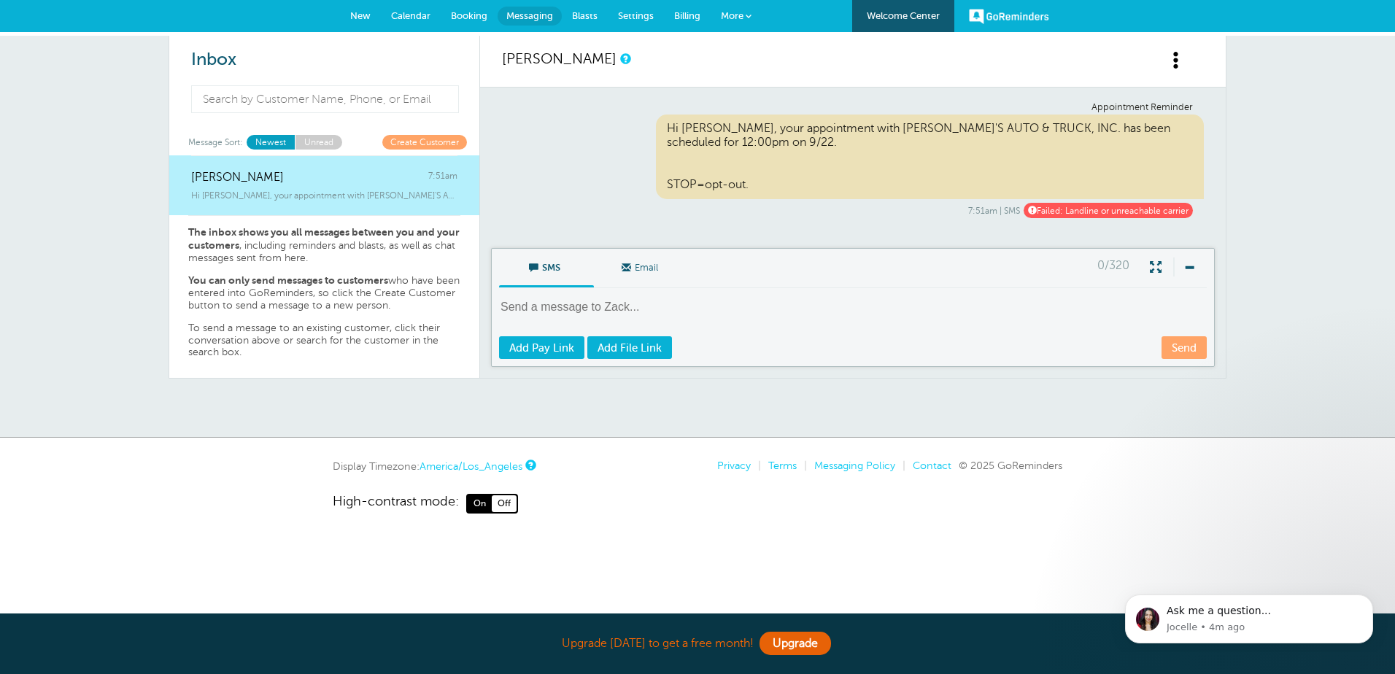
click at [398, 15] on span "Calendar" at bounding box center [410, 15] width 39 height 11
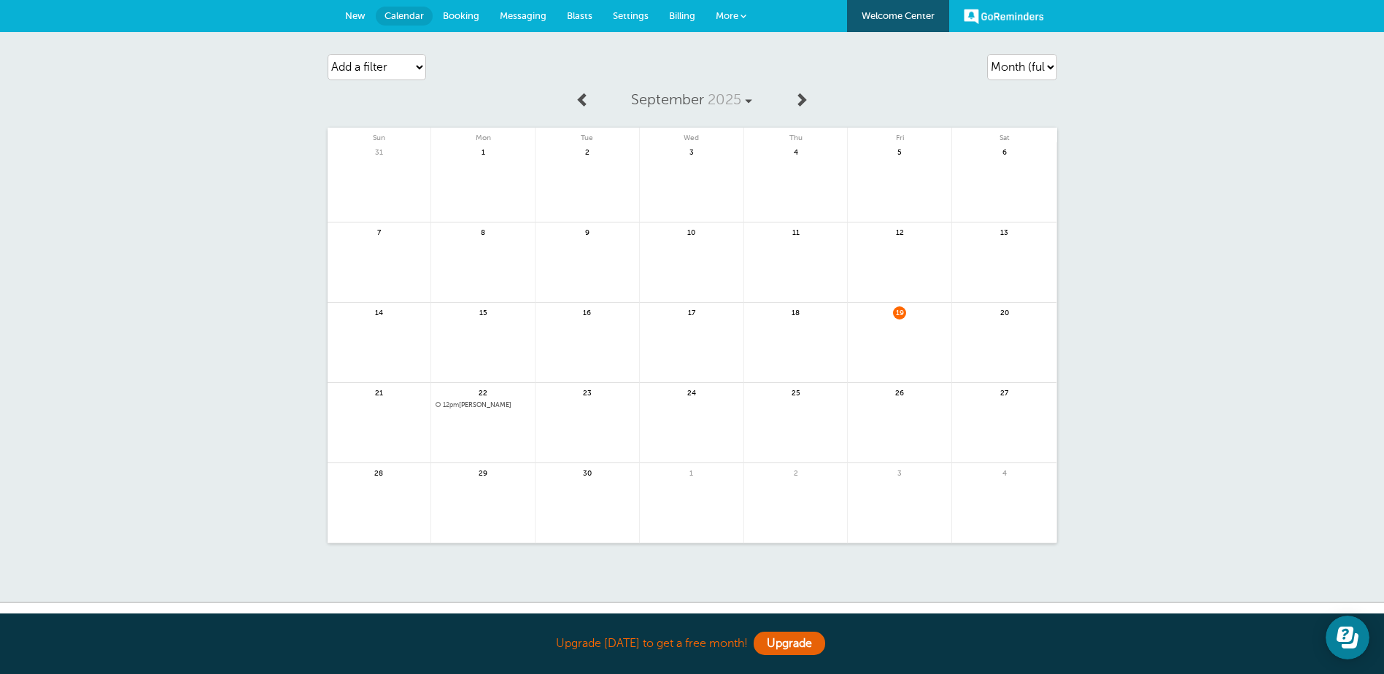
click at [474, 400] on div "22 12pm Zack" at bounding box center [483, 423] width 104 height 80
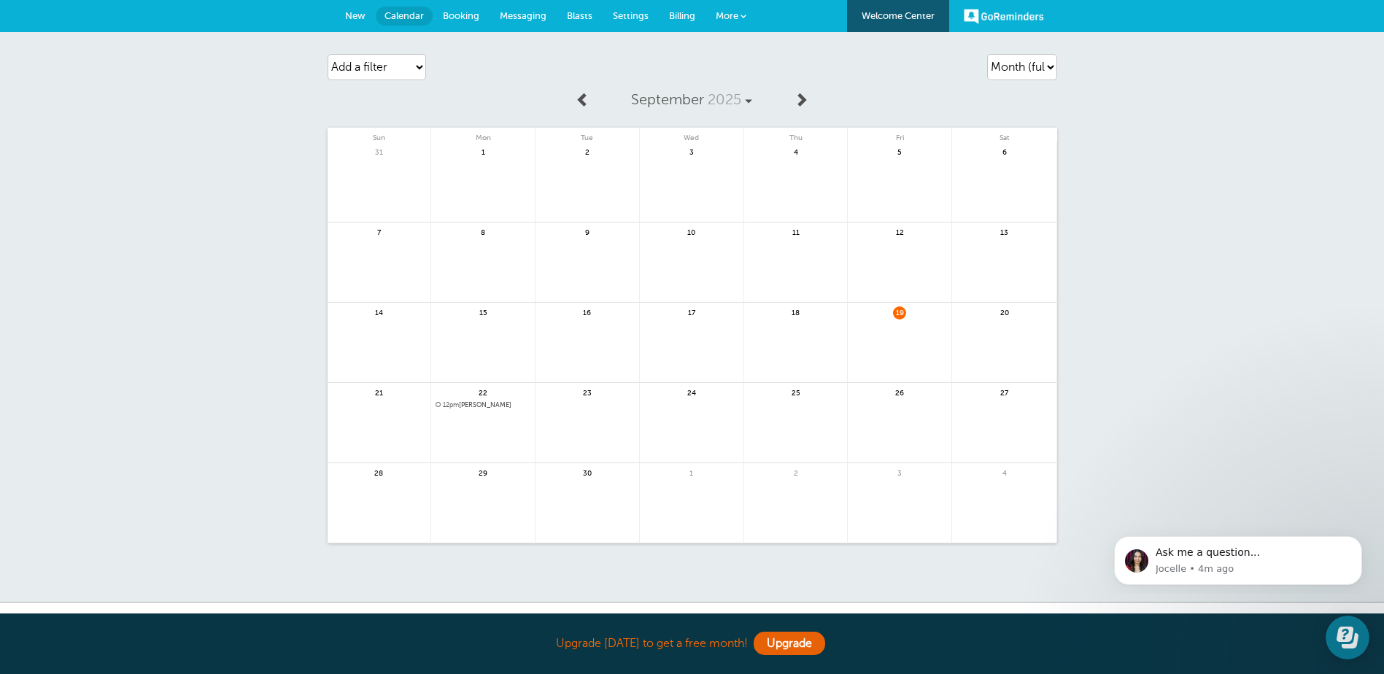
click at [462, 408] on span "12pm Zack" at bounding box center [482, 405] width 95 height 8
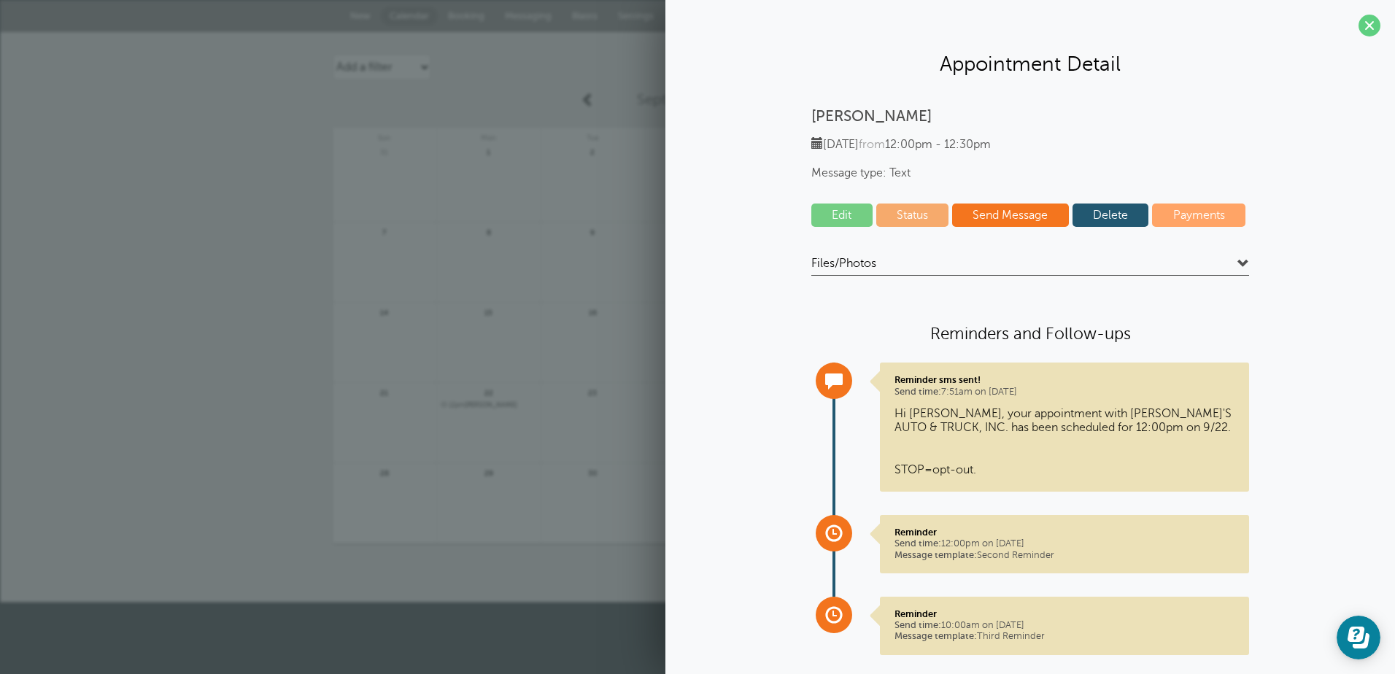
click at [846, 212] on link "Edit" at bounding box center [841, 215] width 61 height 23
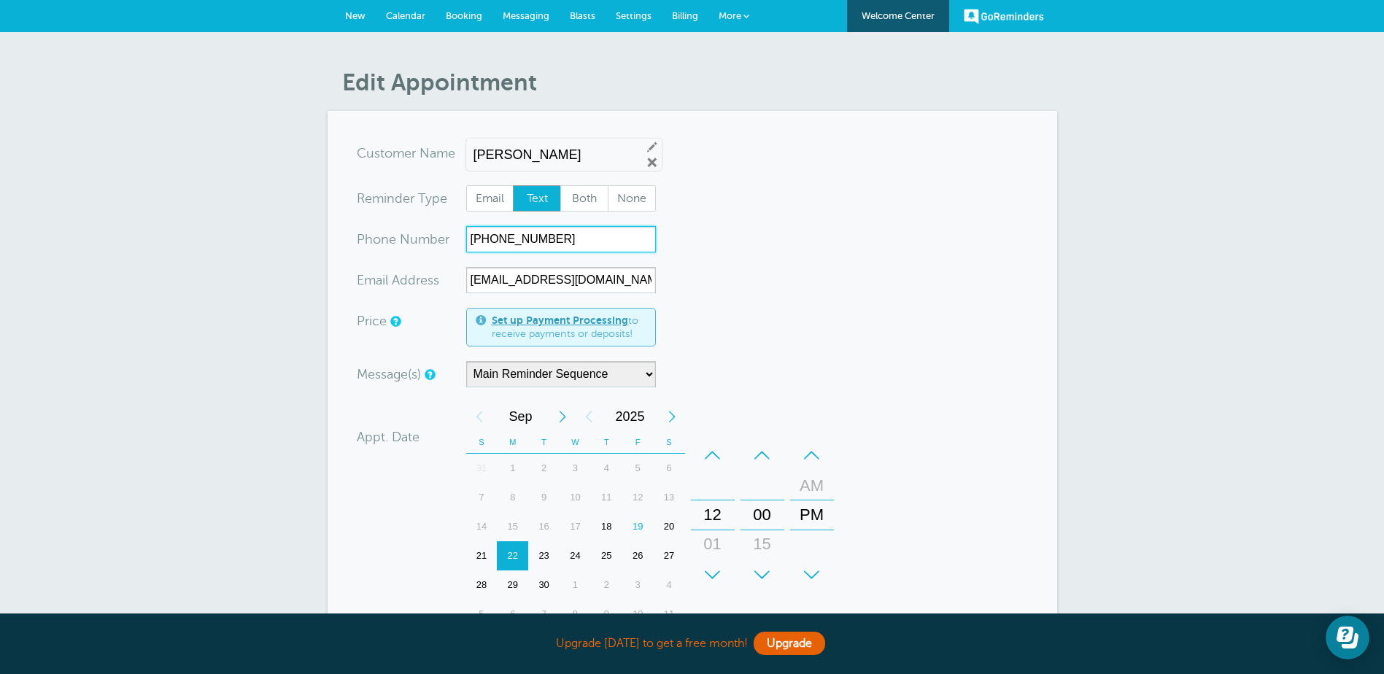
drag, startPoint x: 587, startPoint y: 240, endPoint x: 351, endPoint y: 244, distance: 236.4
click at [351, 244] on section "You are creating a new customer. To use an existing customer select one from th…" at bounding box center [692, 481] width 729 height 740
type input "2017392858"
click at [1097, 335] on div "Edit Appointment You are creating a new customer. To use an existing customer s…" at bounding box center [692, 471] width 1384 height 878
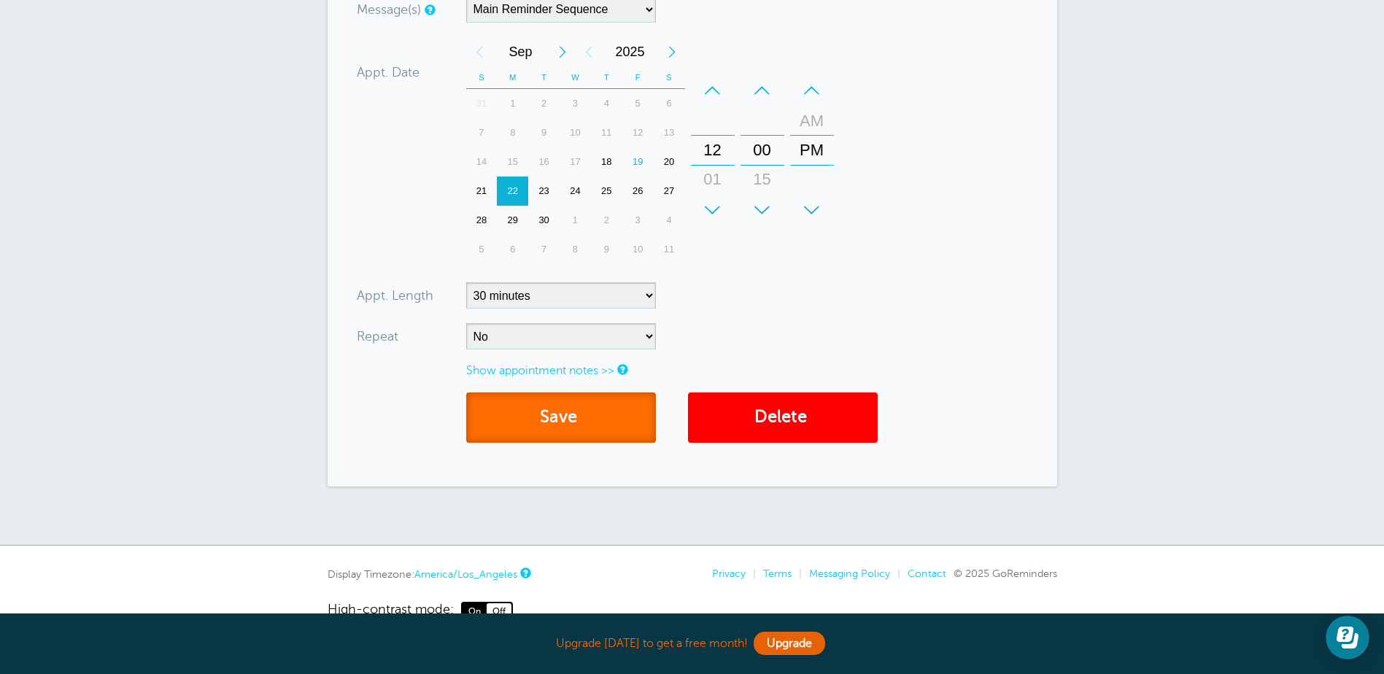
click at [565, 413] on button "Save" at bounding box center [561, 417] width 190 height 50
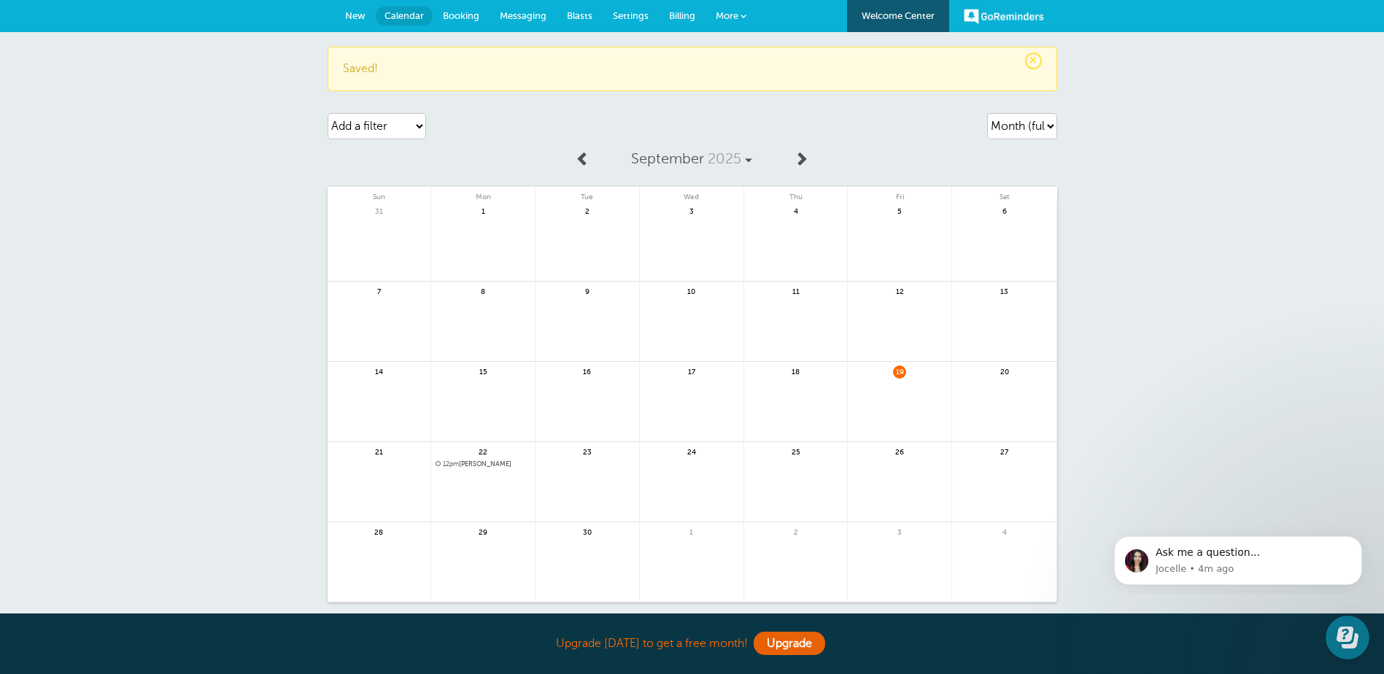
click at [478, 462] on span "12pm [PERSON_NAME]" at bounding box center [482, 464] width 95 height 8
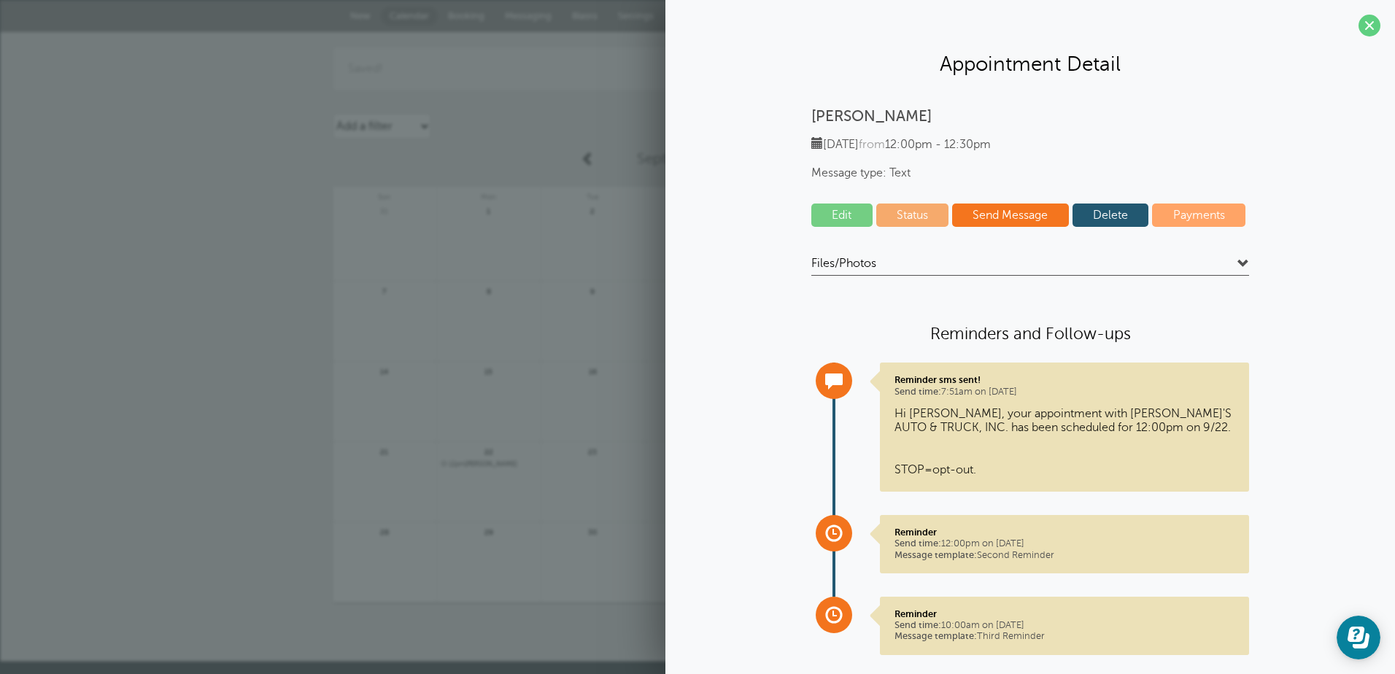
click at [993, 212] on link "Send Message" at bounding box center [1010, 215] width 117 height 23
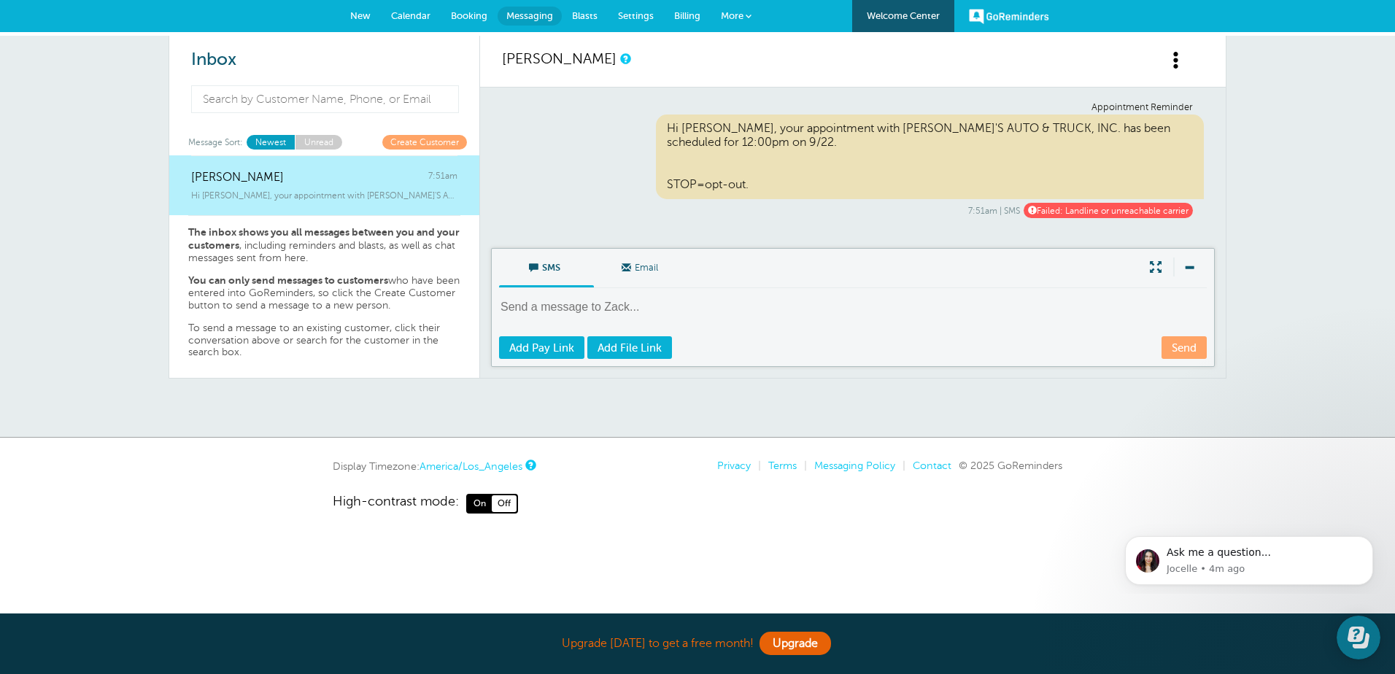
click at [935, 163] on div "Hi [PERSON_NAME], your appointment with [PERSON_NAME]'S AUTO & TRUCK, INC. has …" at bounding box center [930, 157] width 549 height 85
click at [1092, 204] on span "Failed: Landline or unreachable carrier" at bounding box center [1107, 210] width 169 height 15
drag, startPoint x: 1012, startPoint y: 158, endPoint x: 999, endPoint y: 160, distance: 13.2
click at [1010, 159] on div "Hi [PERSON_NAME], your appointment with [PERSON_NAME]'S AUTO & TRUCK, INC. has …" at bounding box center [930, 157] width 549 height 85
click at [998, 160] on div "Hi [PERSON_NAME], your appointment with [PERSON_NAME]'S AUTO & TRUCK, INC. has …" at bounding box center [930, 157] width 549 height 85
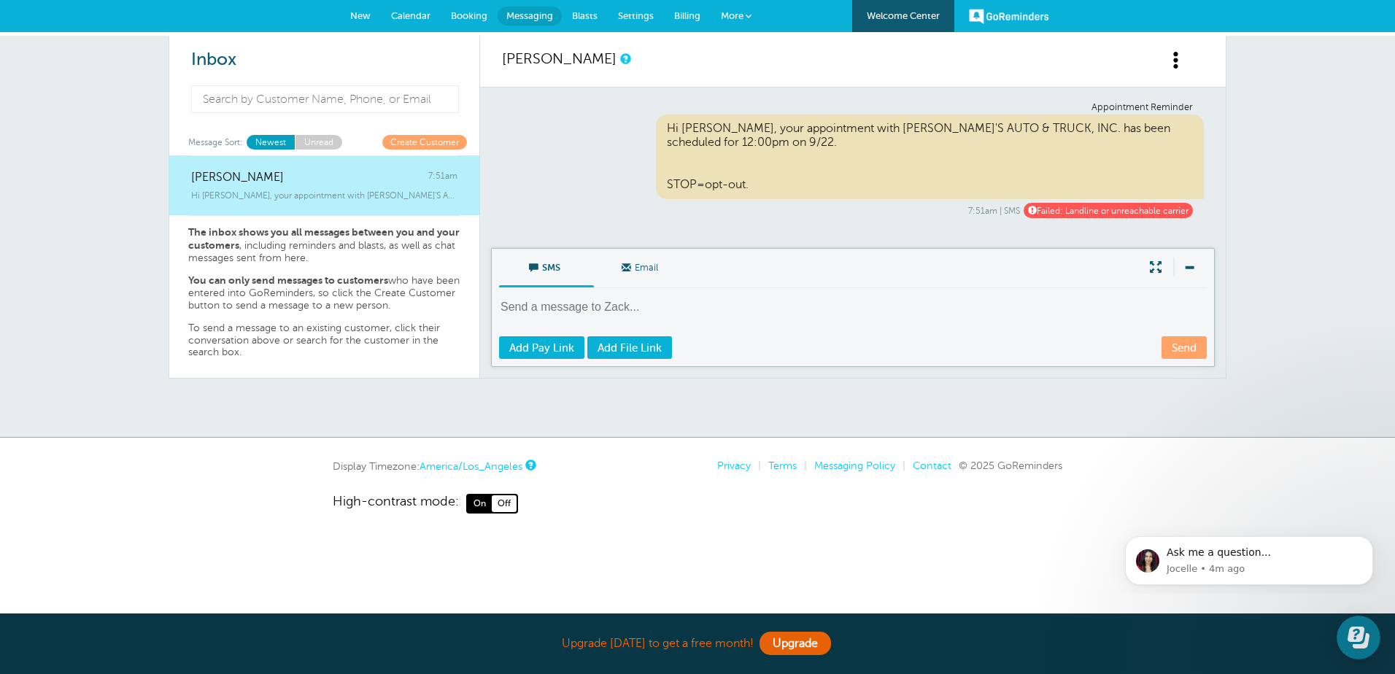
click at [902, 173] on div "Hi [PERSON_NAME], your appointment with [PERSON_NAME]'S AUTO & TRUCK, INC. has …" at bounding box center [930, 157] width 549 height 85
drag, startPoint x: 680, startPoint y: 184, endPoint x: 685, endPoint y: 195, distance: 12.1
click at [678, 184] on div "Hi [PERSON_NAME], your appointment with [PERSON_NAME]'S AUTO & TRUCK, INC. has …" at bounding box center [930, 157] width 549 height 85
drag, startPoint x: 736, startPoint y: 173, endPoint x: 669, endPoint y: 109, distance: 92.9
click at [669, 109] on div "Appointment Reminder Hi [PERSON_NAME], your appointment with [PERSON_NAME]'S AU…" at bounding box center [853, 160] width 702 height 117
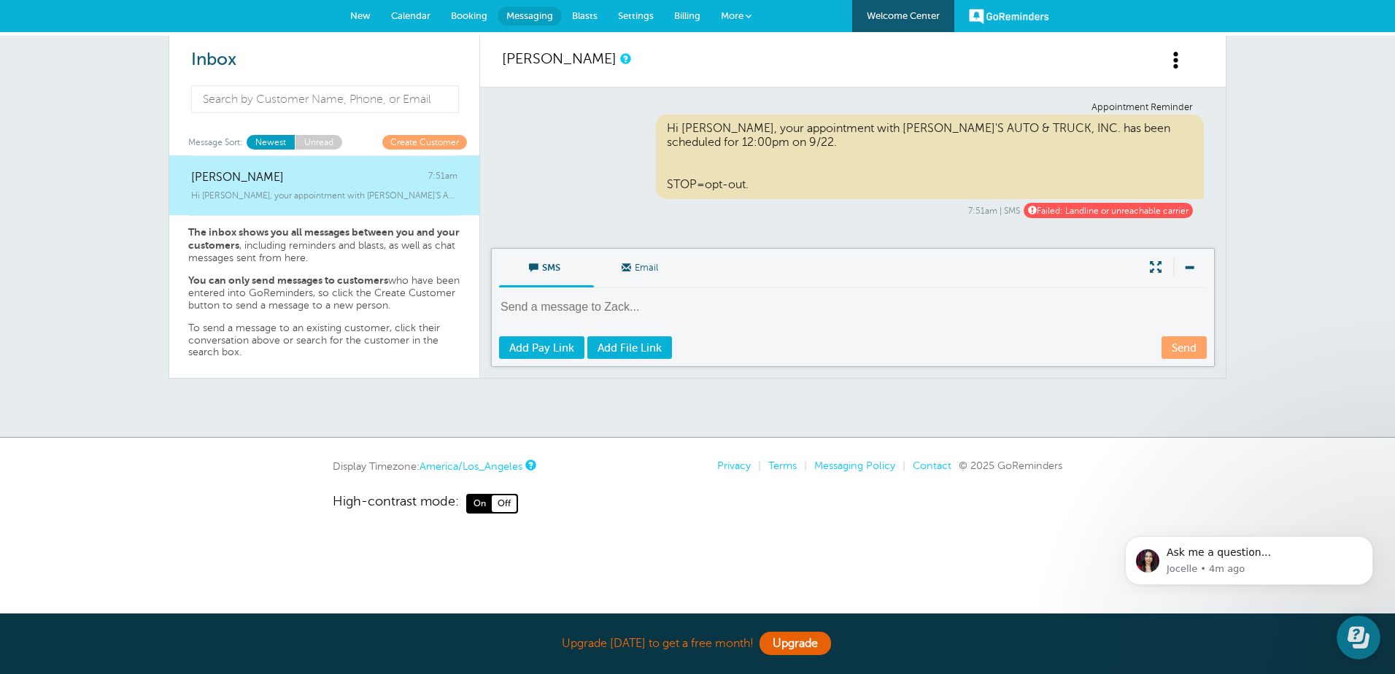
drag, startPoint x: 669, startPoint y: 109, endPoint x: 760, endPoint y: 149, distance: 99.6
click at [760, 149] on div "Hi [PERSON_NAME], your appointment with [PERSON_NAME]'S AUTO & TRUCK, INC. has …" at bounding box center [930, 157] width 549 height 85
click at [629, 304] on textarea at bounding box center [854, 317] width 710 height 36
click at [344, 196] on span "Hi [PERSON_NAME], your appointment with [PERSON_NAME]'S AUTO & TRUCK, INC. has …" at bounding box center [324, 195] width 266 height 10
drag, startPoint x: 757, startPoint y: 180, endPoint x: 665, endPoint y: 131, distance: 104.4
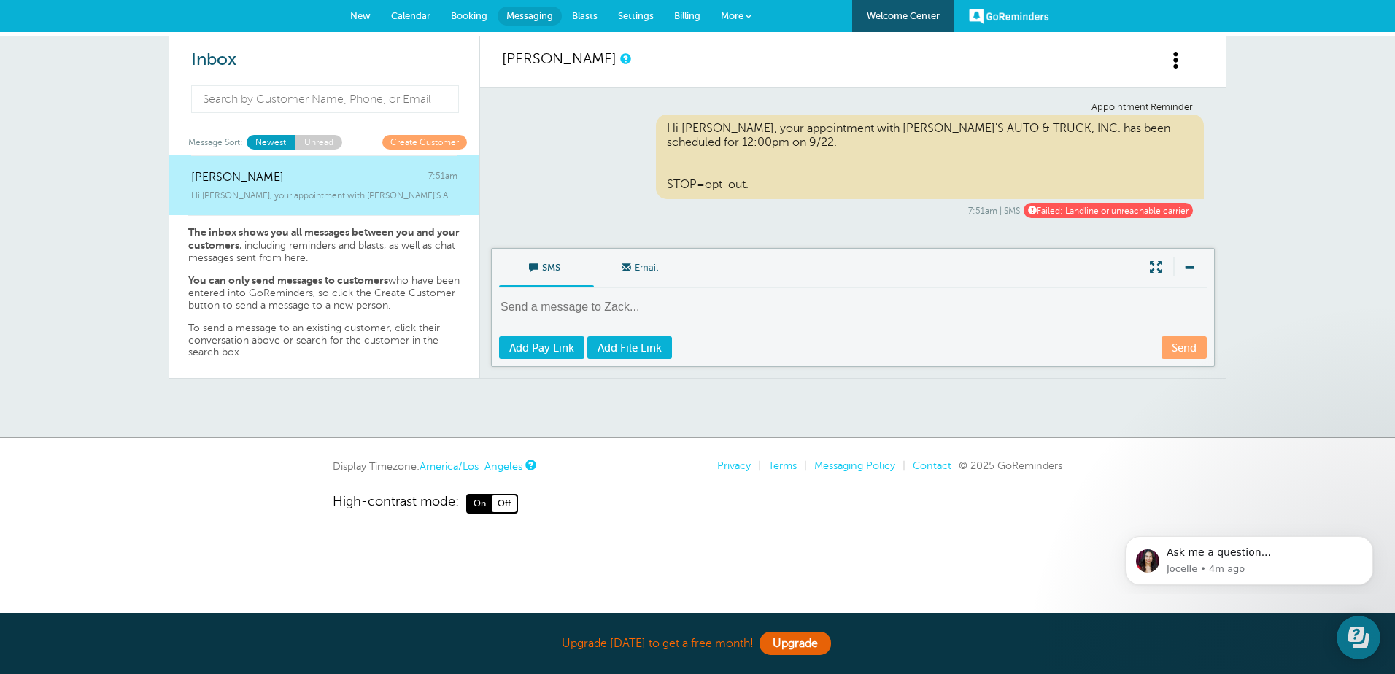
click at [665, 131] on div "Hi [PERSON_NAME], your appointment with [PERSON_NAME]'S AUTO & TRUCK, INC. has …" at bounding box center [930, 157] width 549 height 85
copy div "Hi [PERSON_NAME], your appointment with [PERSON_NAME]'S AUTO & TRUCK, INC. has …"
click at [630, 299] on textarea at bounding box center [854, 317] width 710 height 36
paste textarea "Hi [PERSON_NAME], your appointment with [PERSON_NAME]'S AUTO & TRUCK, INC. has …"
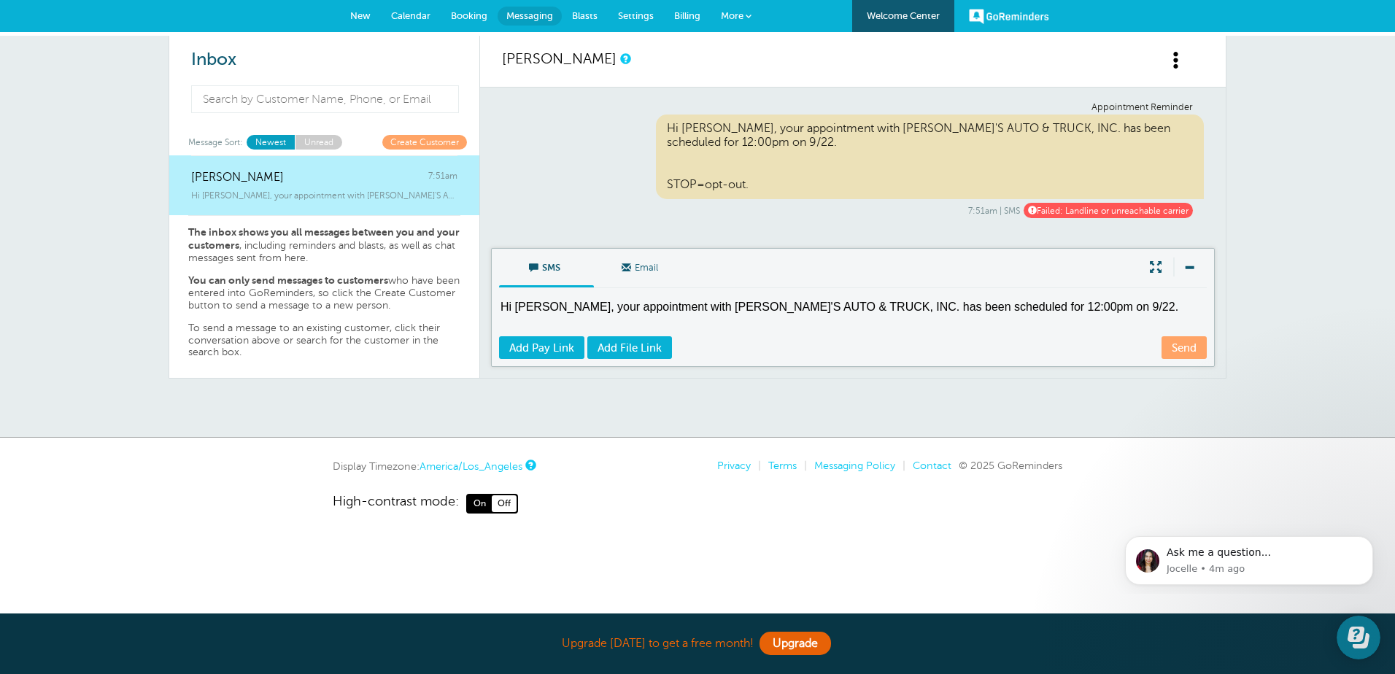
scroll to position [18, 0]
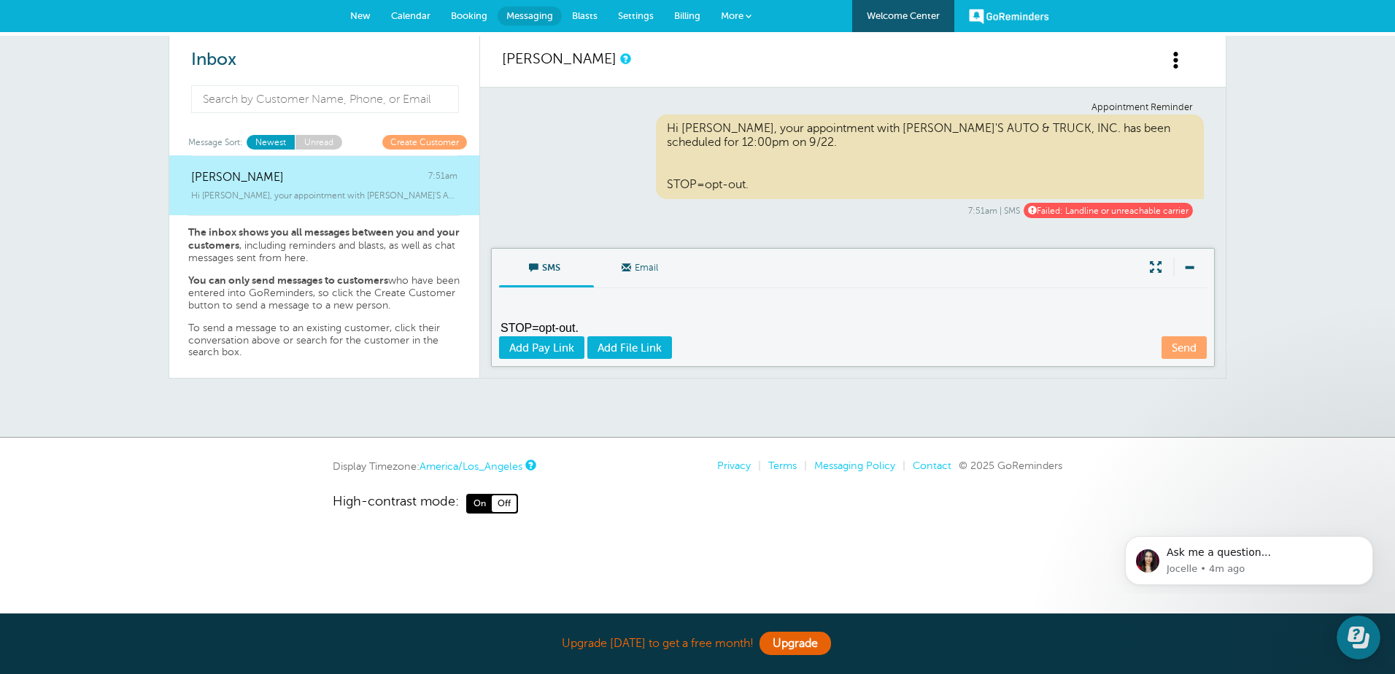
type textarea "Hi [PERSON_NAME], your appointment with [PERSON_NAME]'S AUTO & TRUCK, INC. has …"
click at [1191, 350] on link "Send" at bounding box center [1183, 347] width 45 height 23
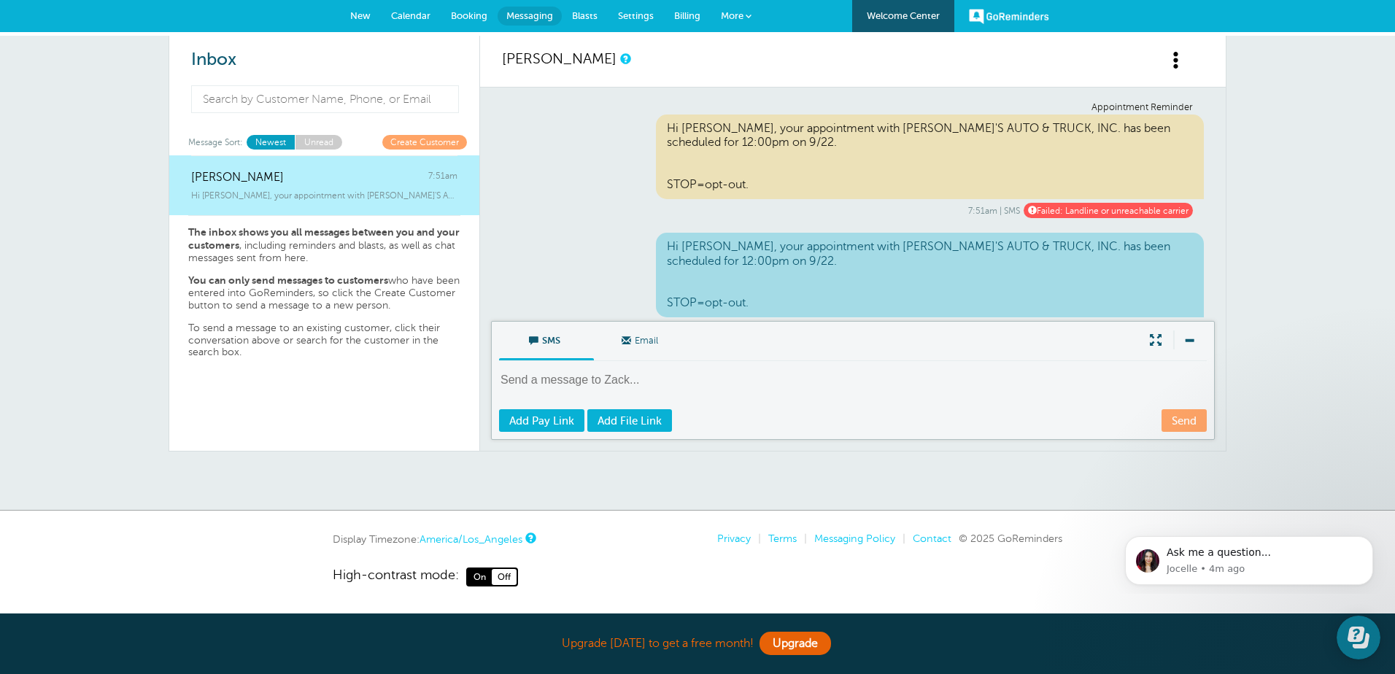
click at [405, 11] on span "Calendar" at bounding box center [410, 15] width 39 height 11
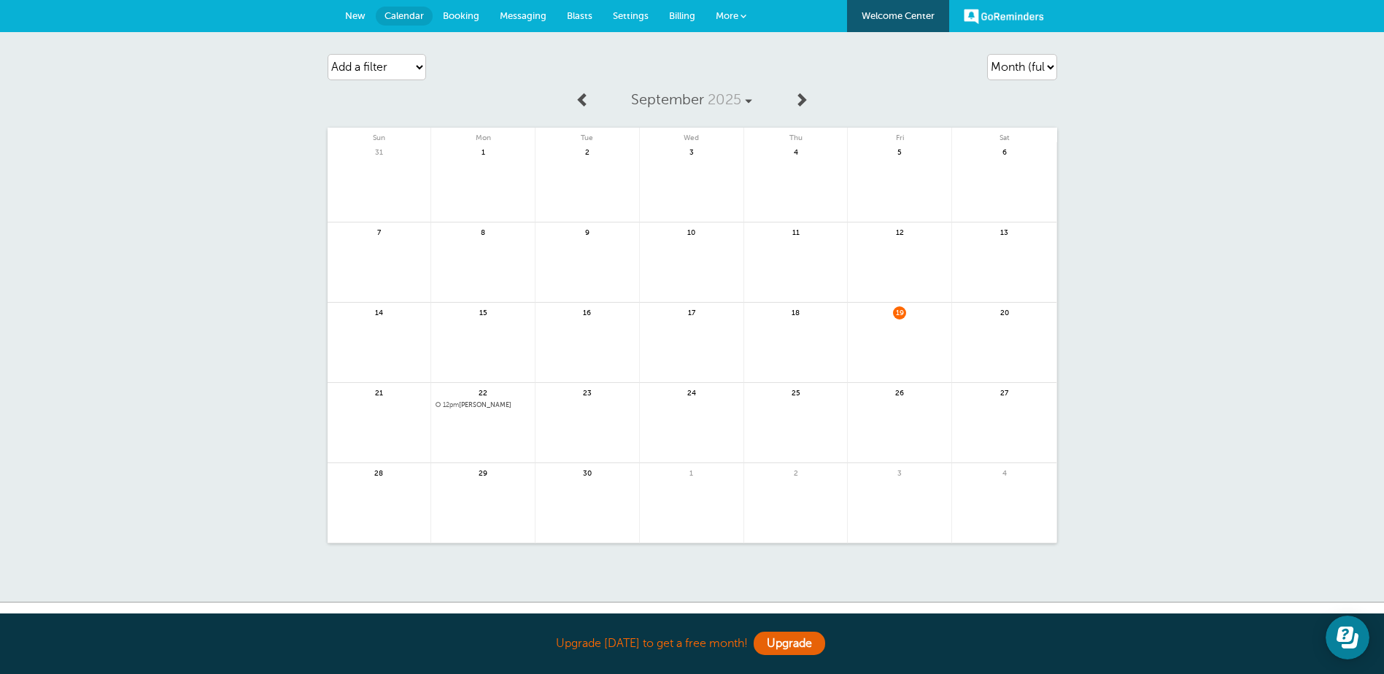
click at [634, 20] on span "Settings" at bounding box center [631, 15] width 36 height 11
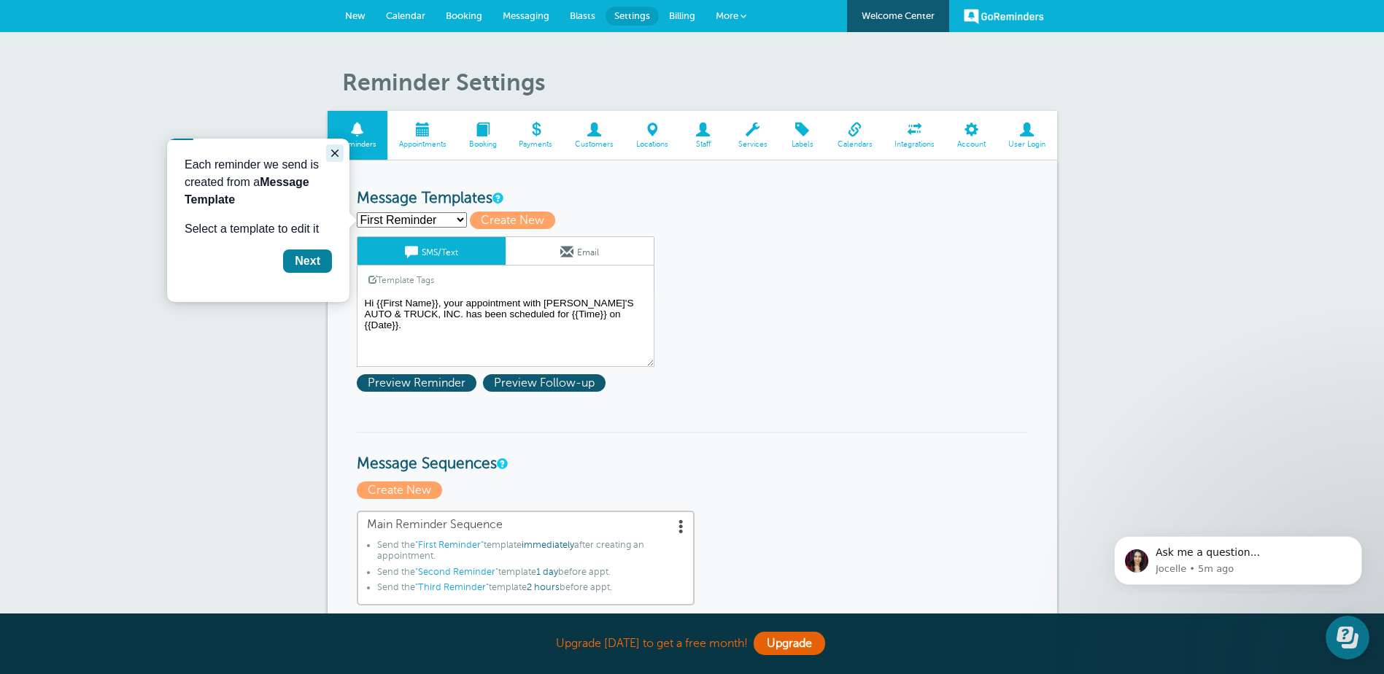
click at [331, 151] on icon "Close guide" at bounding box center [335, 153] width 12 height 12
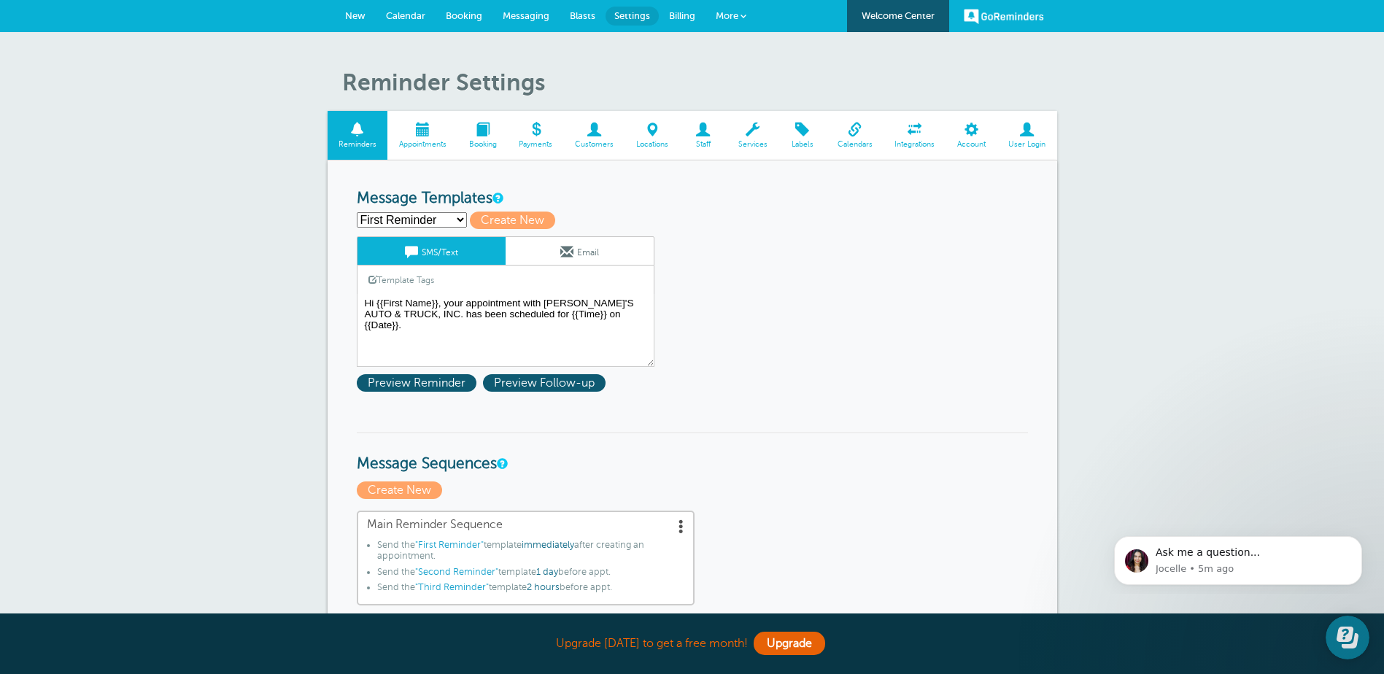
click at [460, 216] on select "First Reminder Second Reminder Third Reminder Create new..." at bounding box center [412, 219] width 110 height 15
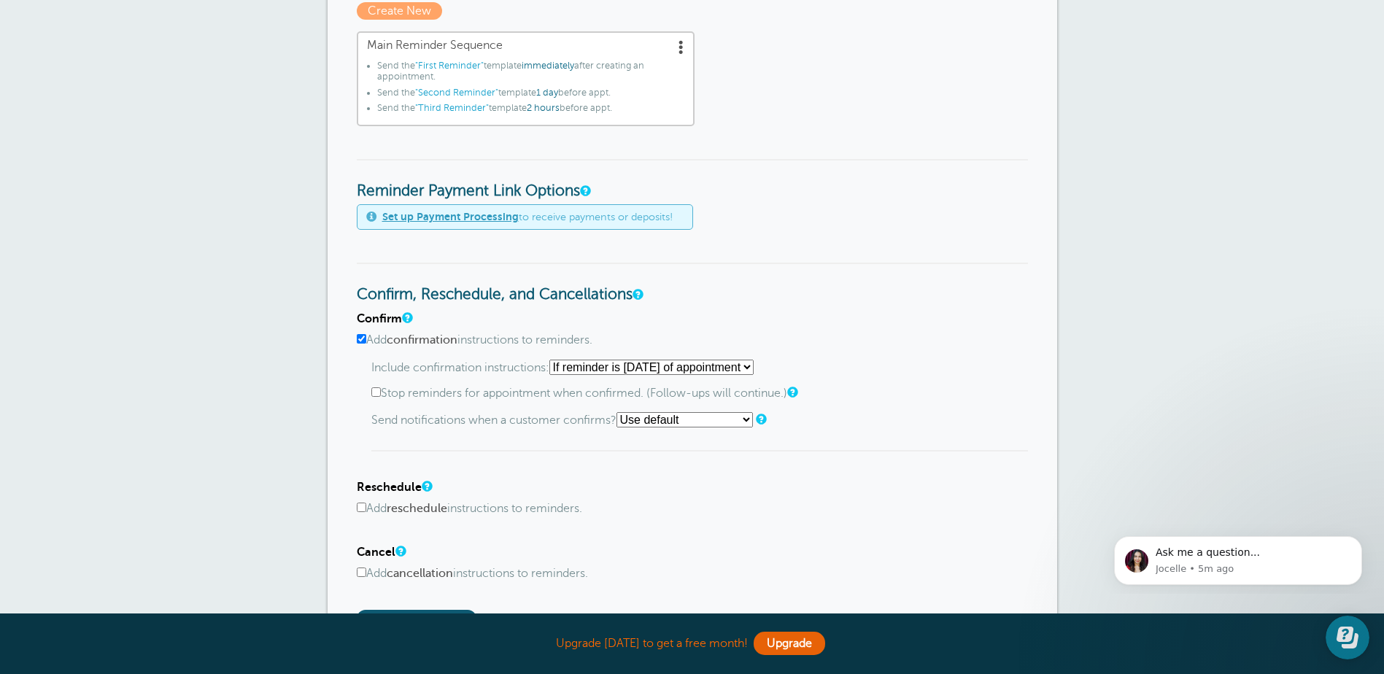
scroll to position [511, 0]
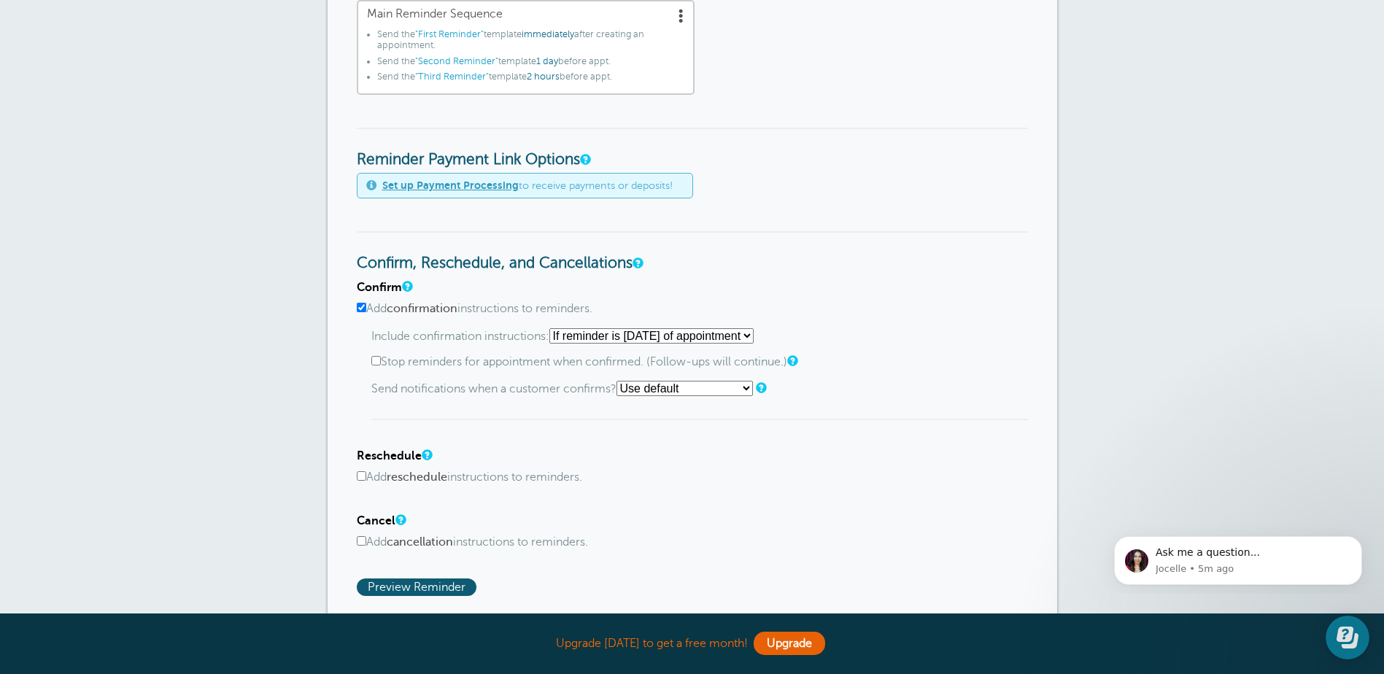
click at [753, 341] on select "Starting with first reminder If reminder is [DATE] of appointment If reminder i…" at bounding box center [651, 335] width 204 height 15
select select "0"
click at [554, 328] on select "Starting with first reminder If reminder is [DATE] of appointment If reminder i…" at bounding box center [651, 335] width 204 height 15
click at [907, 333] on p "Include confirmation instructions: Starting with first reminder If reminder is …" at bounding box center [699, 335] width 656 height 15
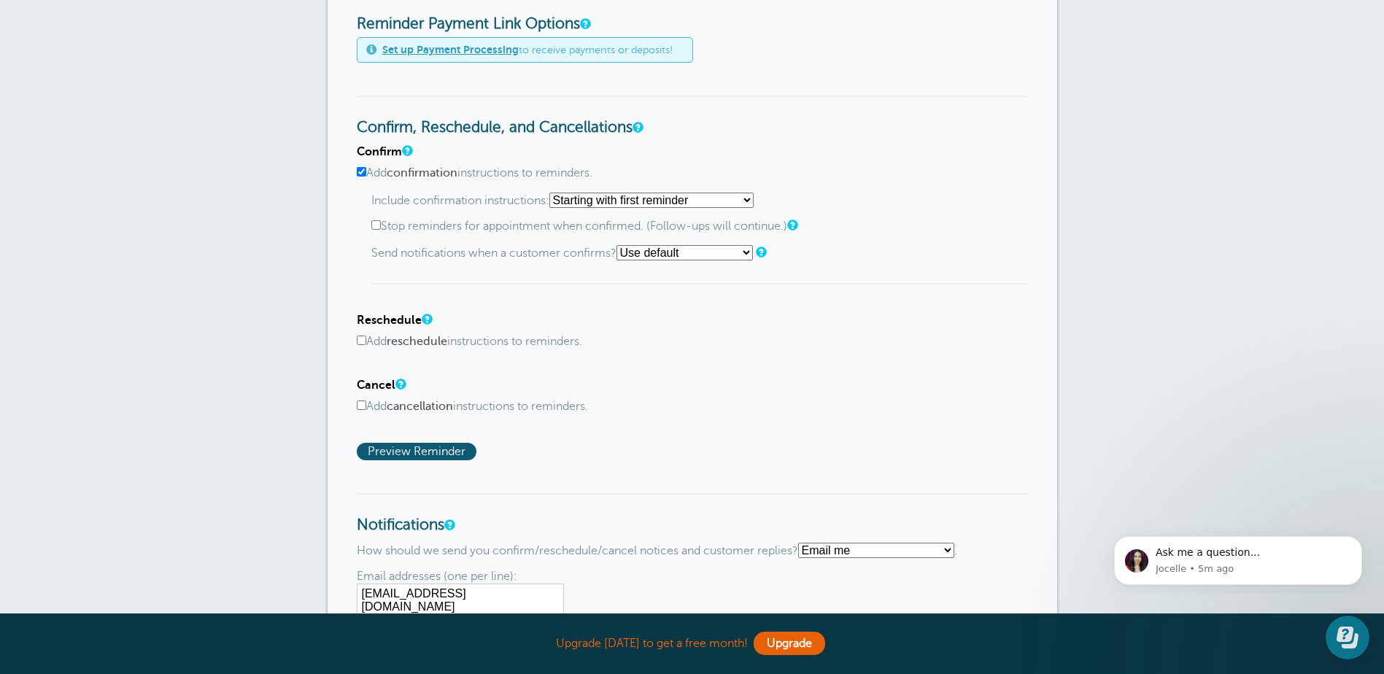
scroll to position [656, 0]
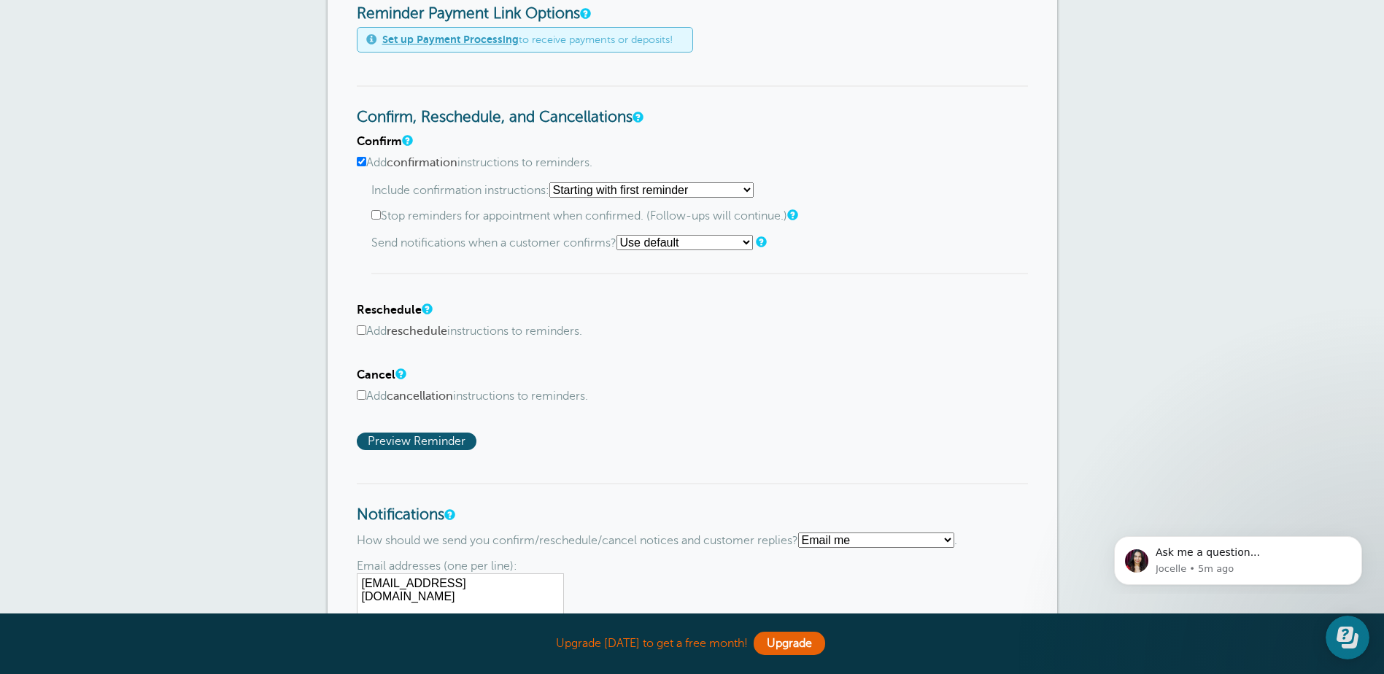
click at [365, 394] on input "Add cancellation instructions to reminders." at bounding box center [361, 394] width 9 height 9
checkbox input "true"
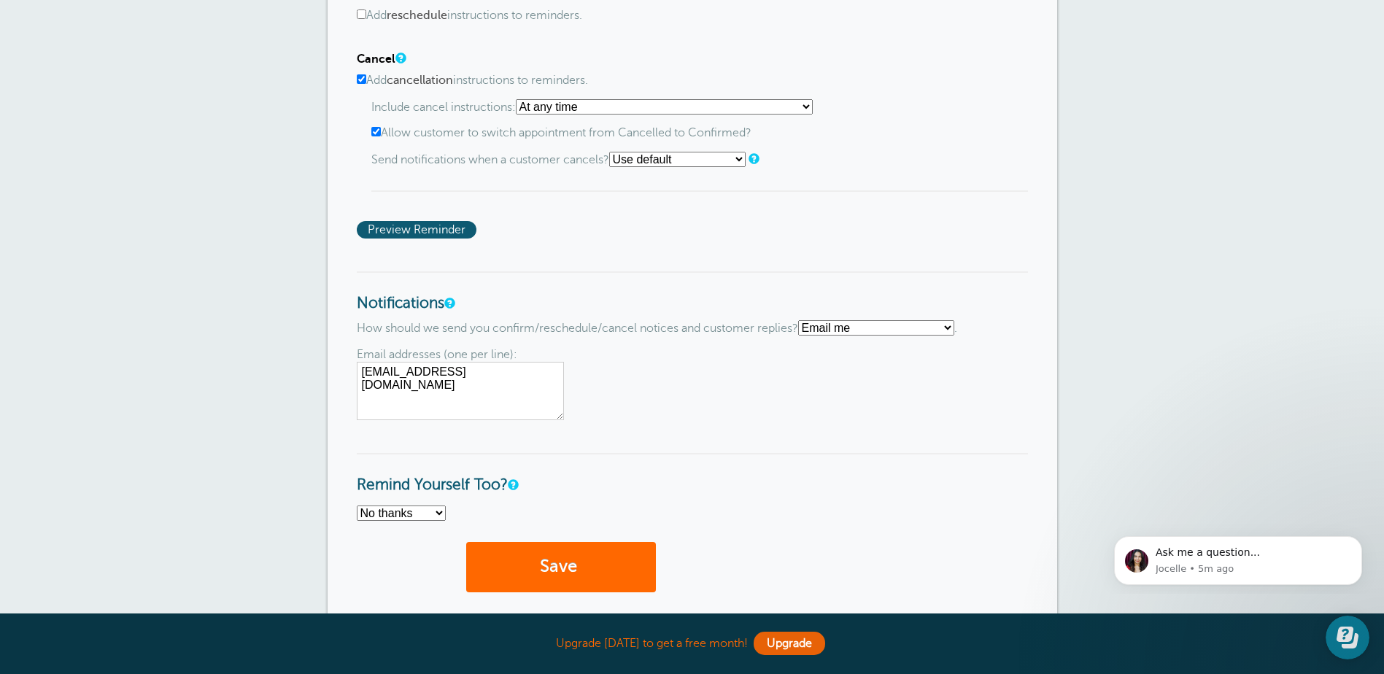
scroll to position [1094, 0]
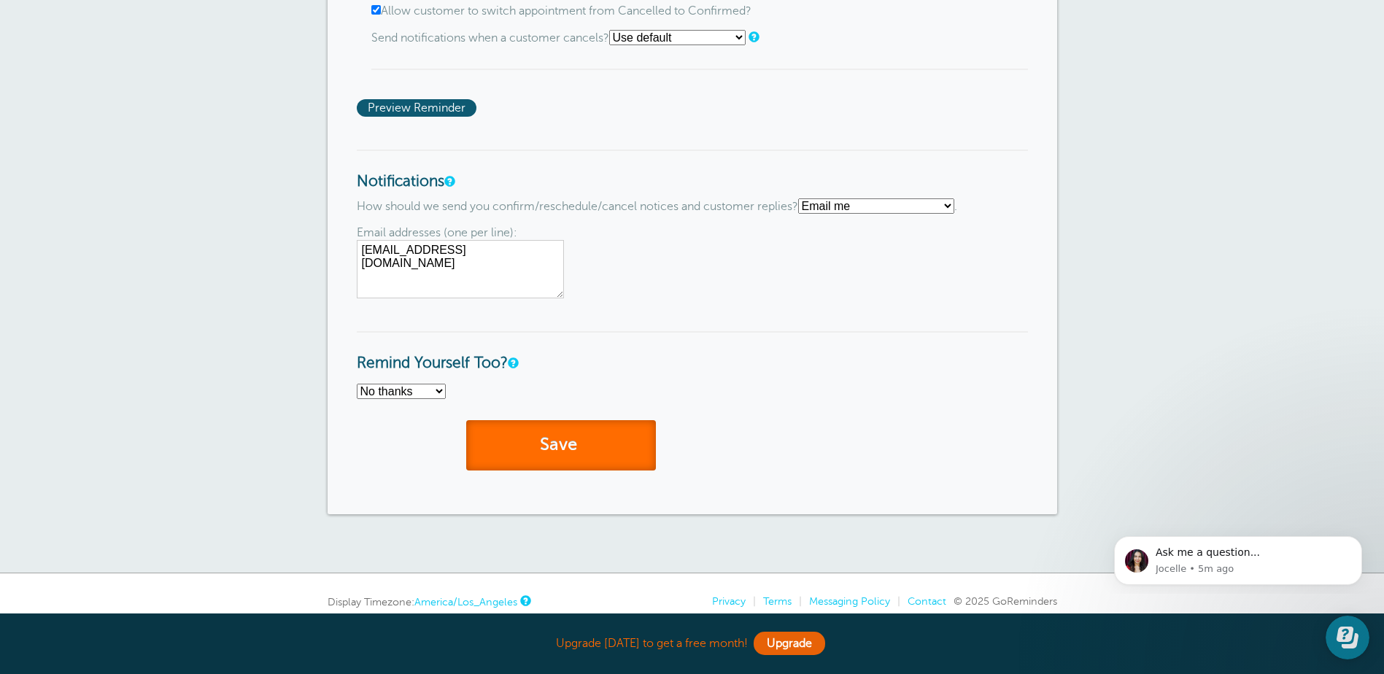
click at [616, 453] on button "Save" at bounding box center [561, 445] width 190 height 50
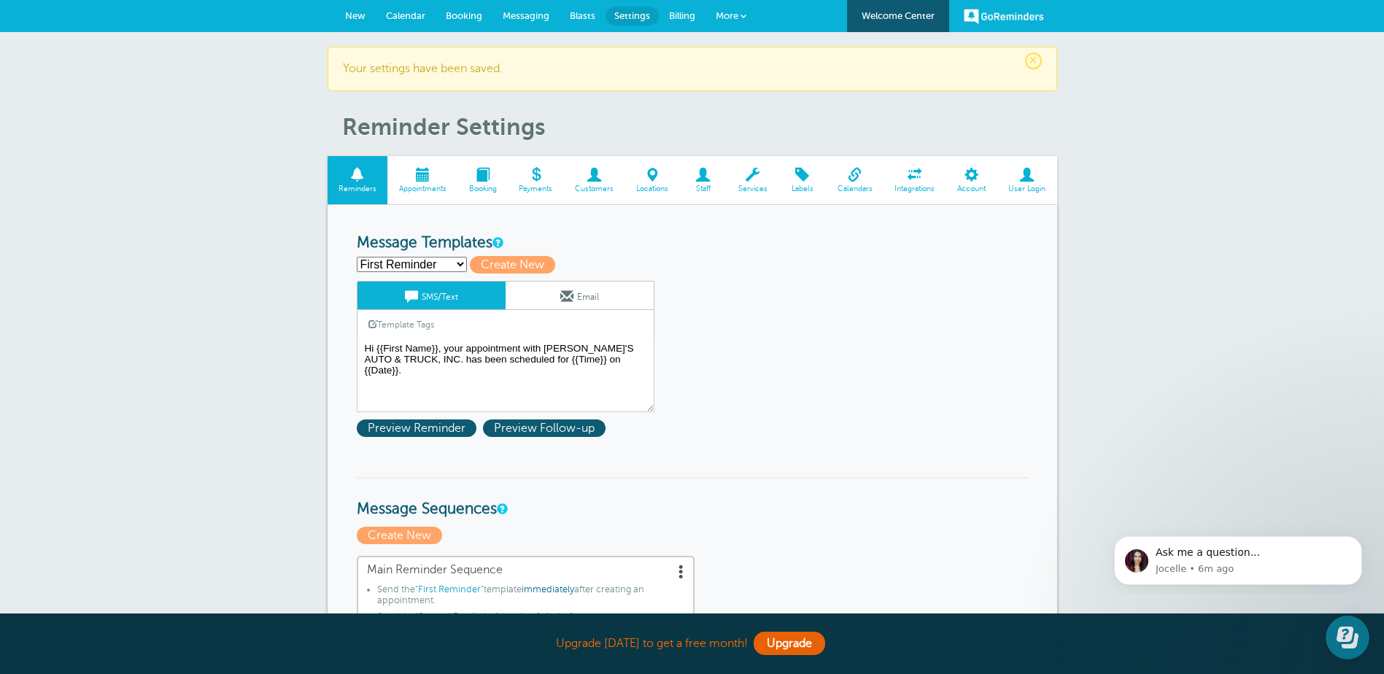
click at [408, 15] on span "Calendar" at bounding box center [405, 15] width 39 height 11
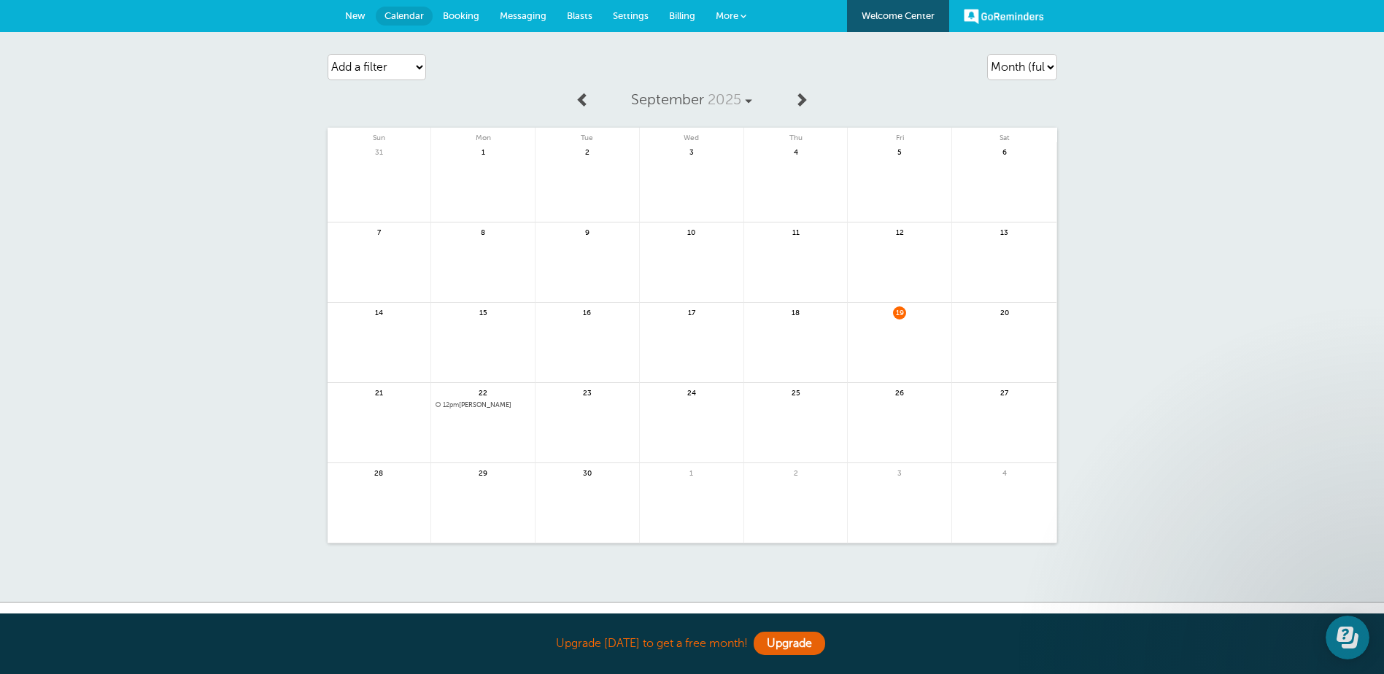
click at [470, 406] on span "12pm Zack" at bounding box center [482, 405] width 95 height 8
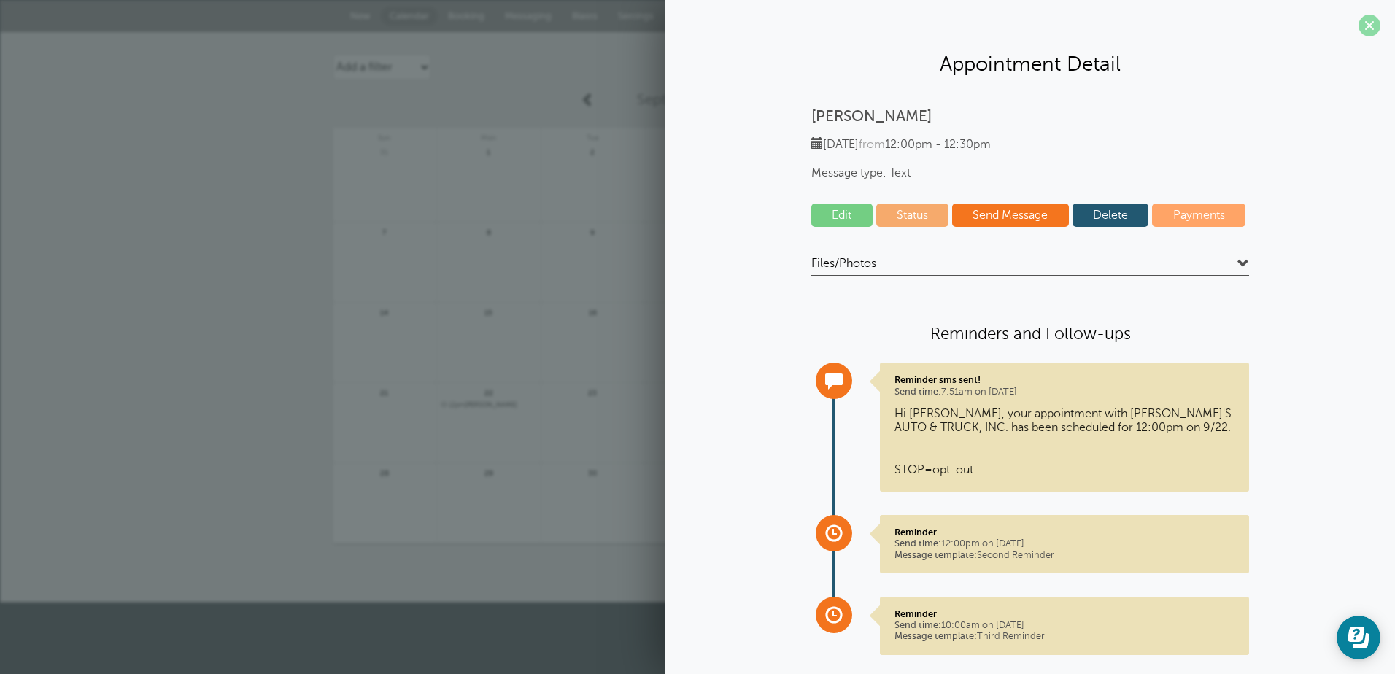
click at [1358, 20] on span at bounding box center [1369, 26] width 22 height 22
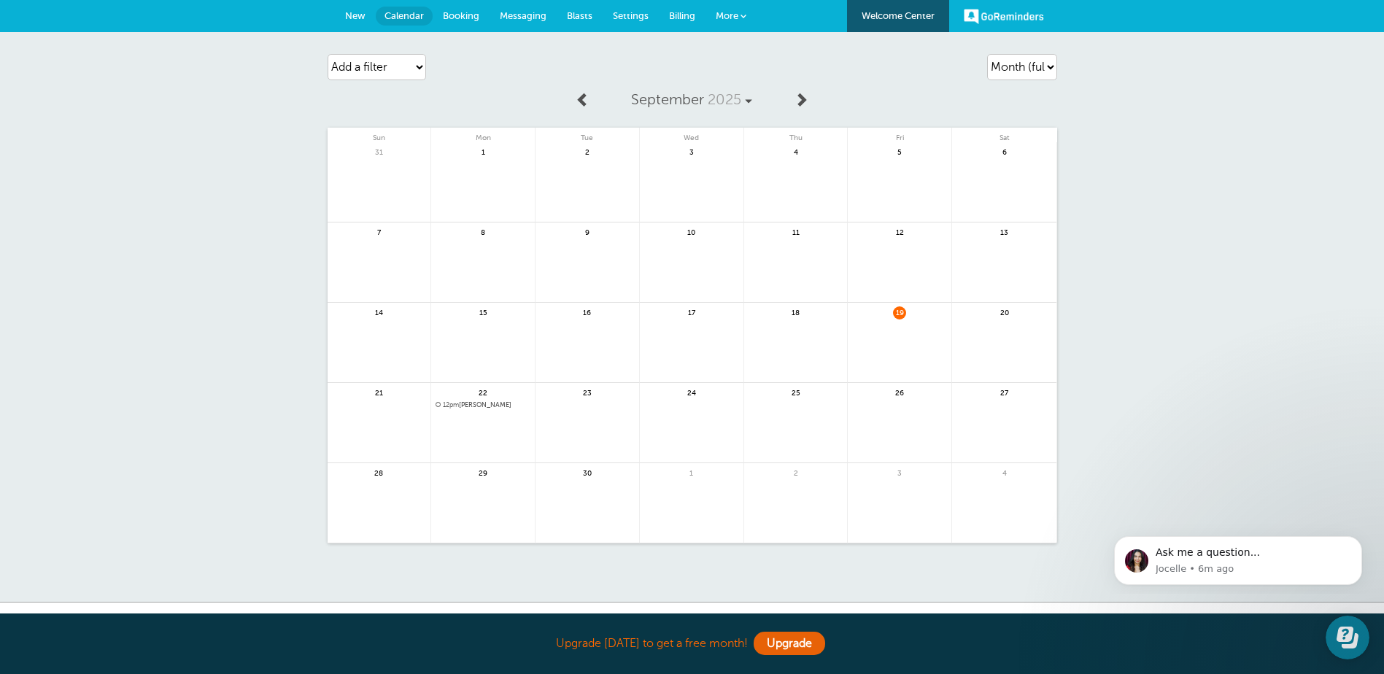
click at [459, 401] on span "12pm" at bounding box center [451, 404] width 16 height 7
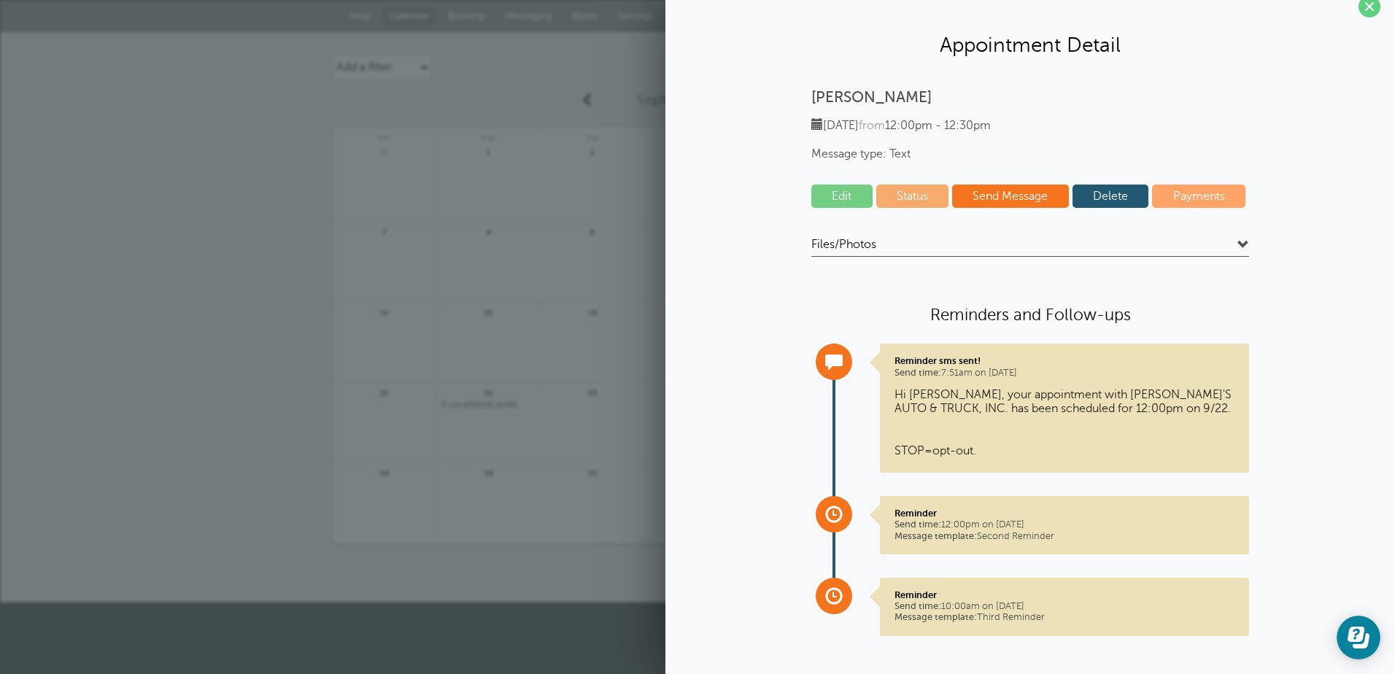
scroll to position [29, 0]
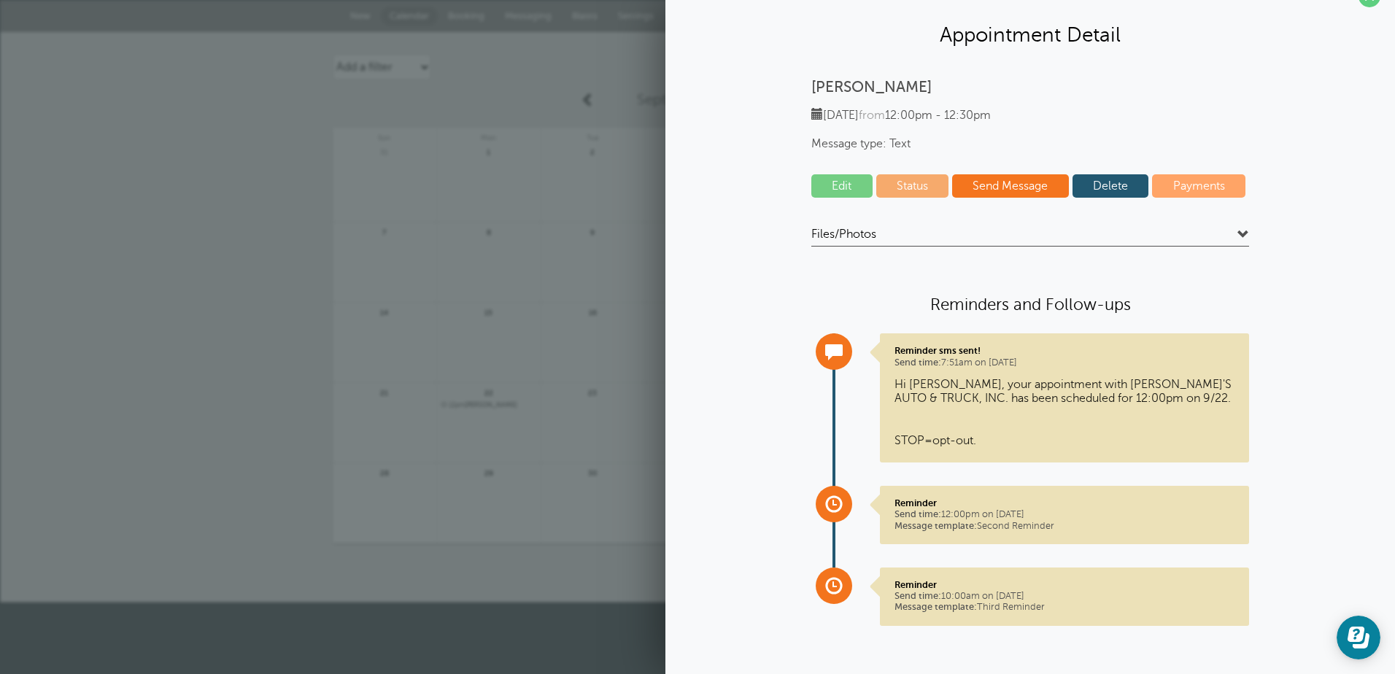
click at [997, 190] on link "Send Message" at bounding box center [1010, 185] width 117 height 23
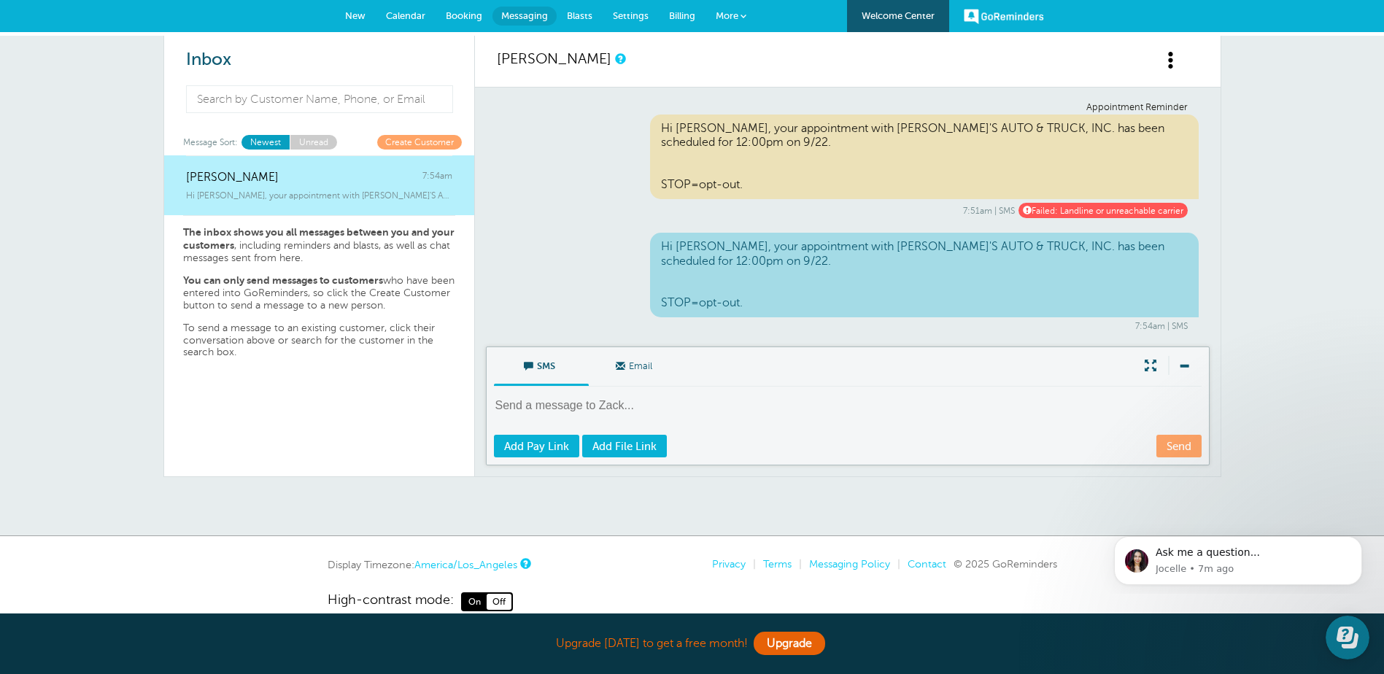
click at [1184, 55] on link at bounding box center [1180, 68] width 36 height 36
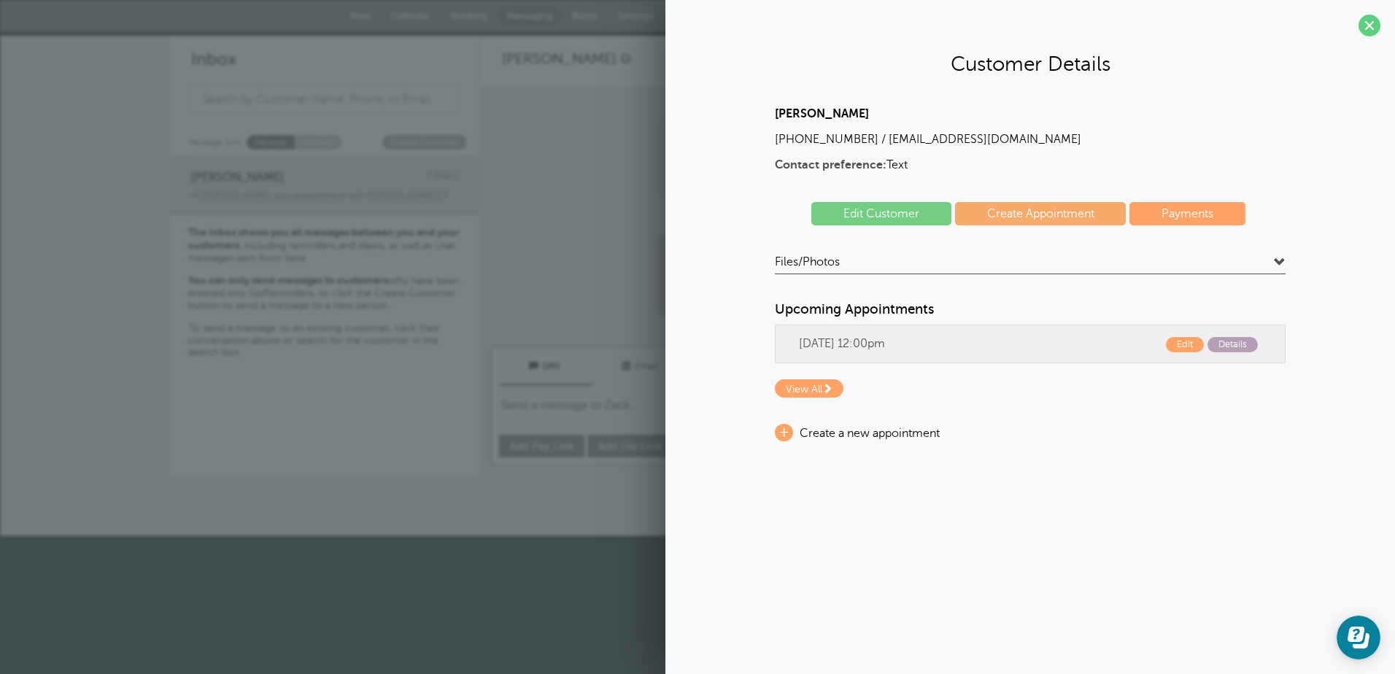
click at [1221, 344] on span "Details" at bounding box center [1232, 344] width 50 height 15
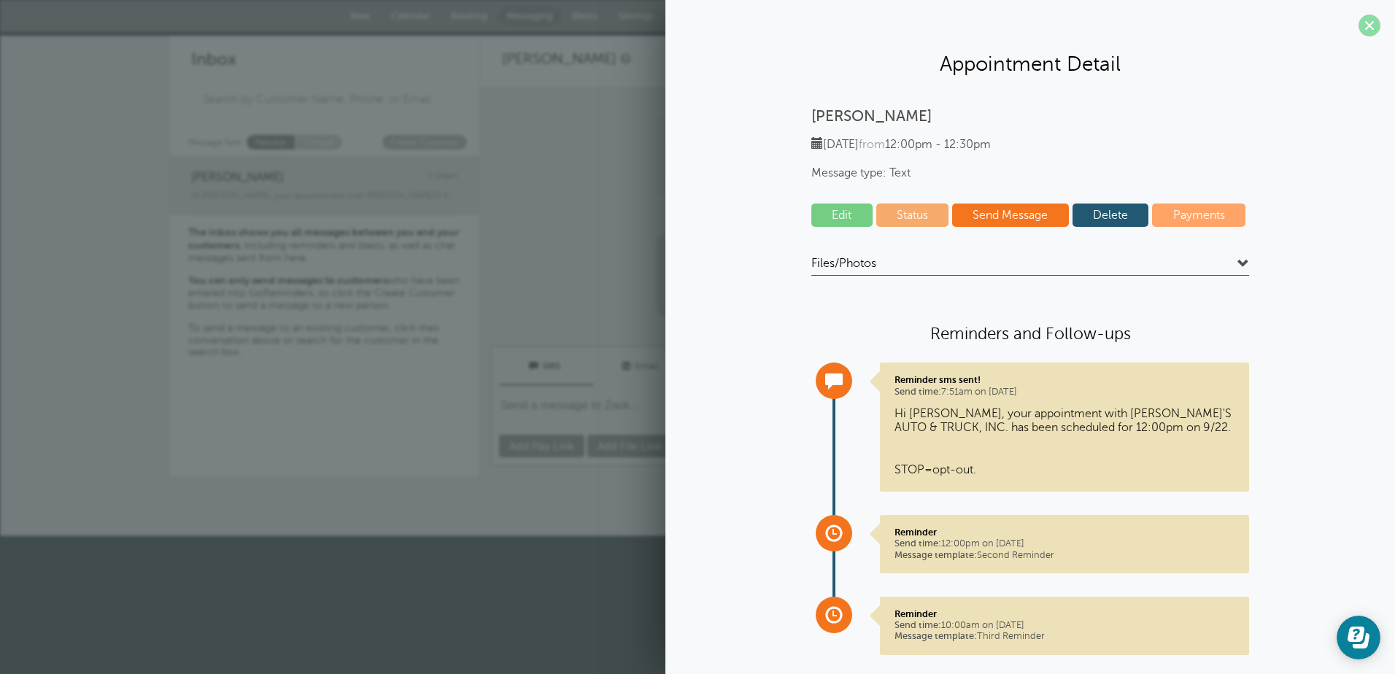
click at [1363, 28] on span at bounding box center [1369, 26] width 22 height 22
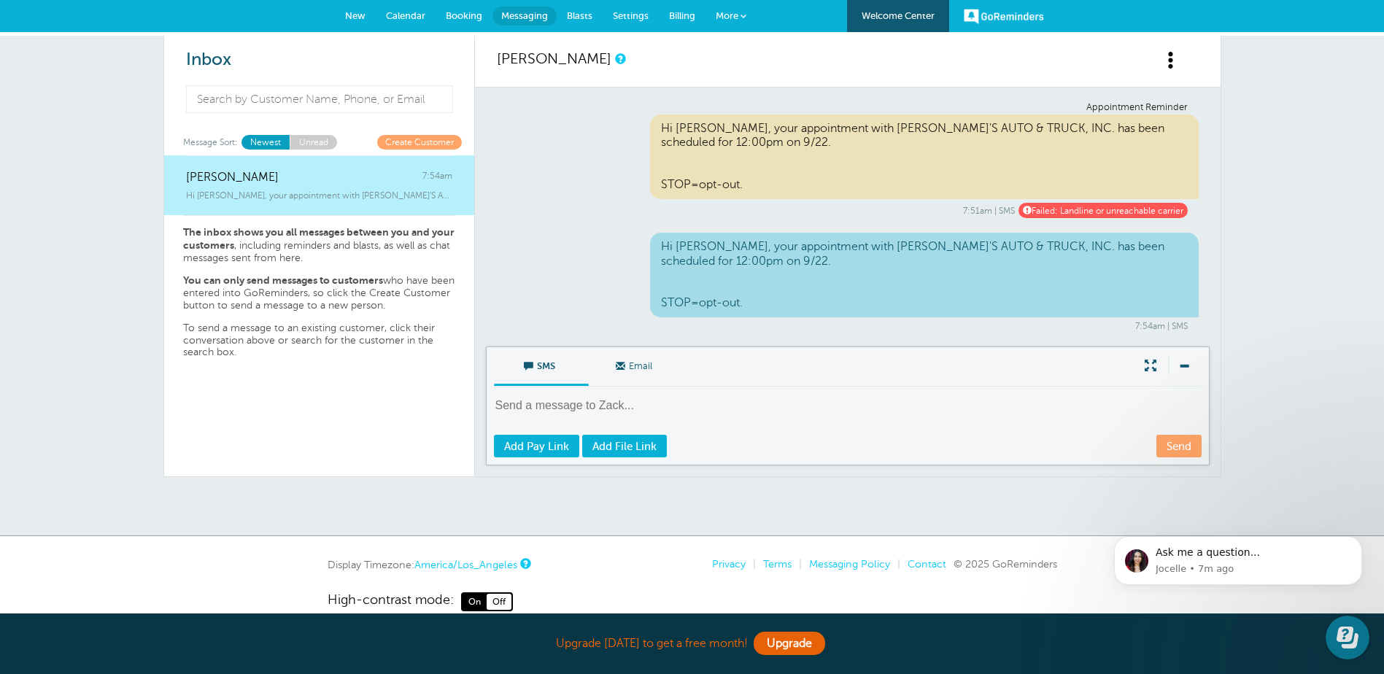
click at [1171, 66] on span at bounding box center [1171, 60] width 18 height 18
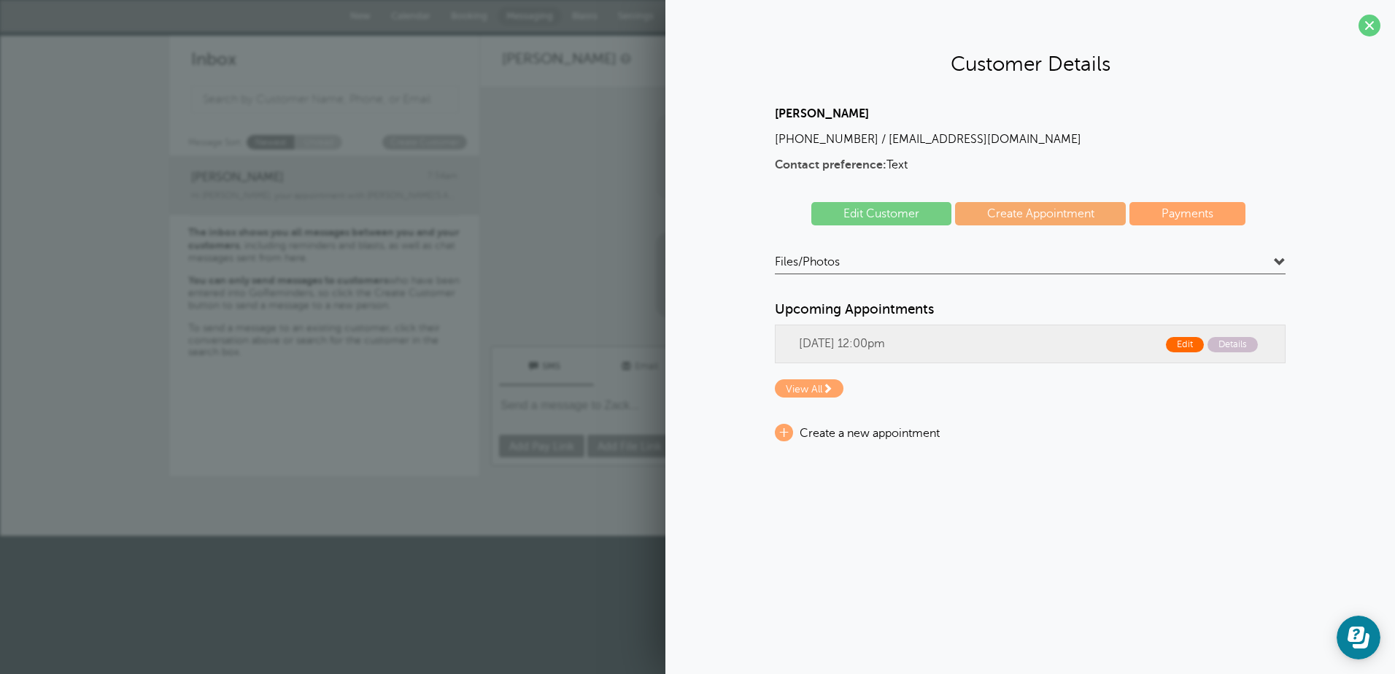
click at [1196, 345] on span "Edit" at bounding box center [1185, 344] width 38 height 15
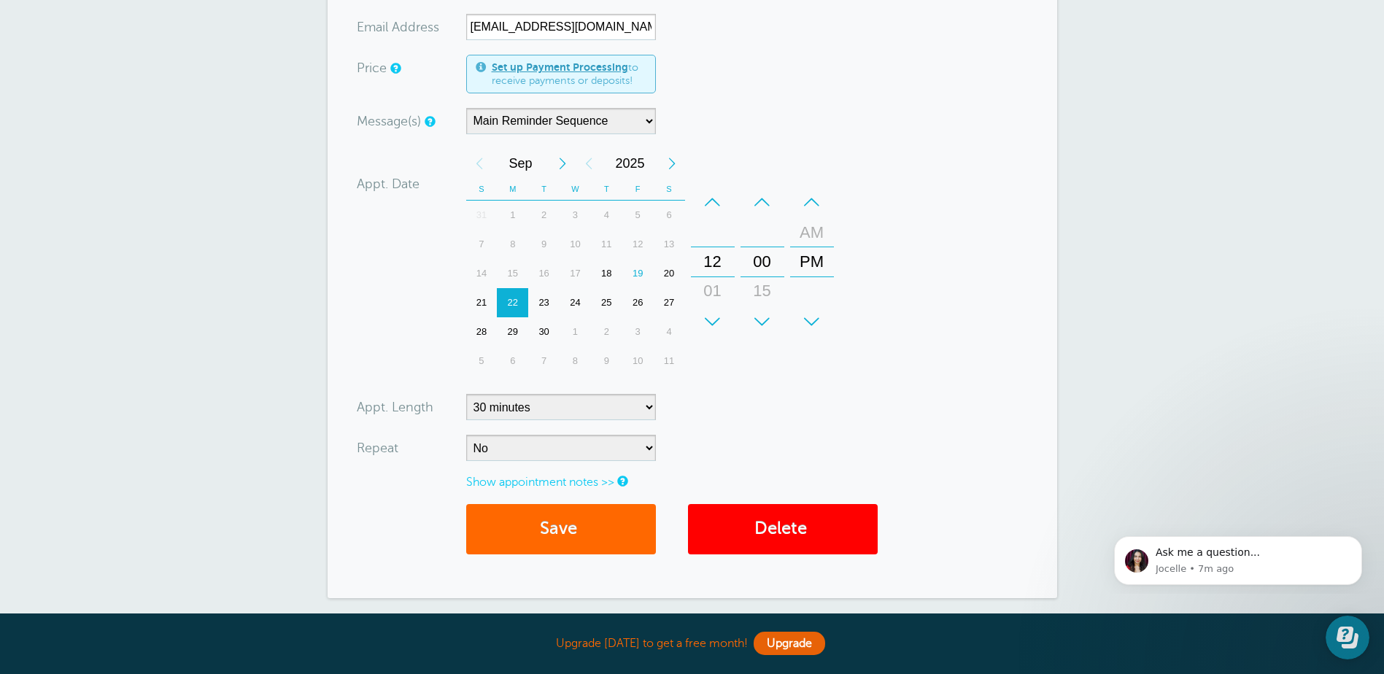
scroll to position [365, 0]
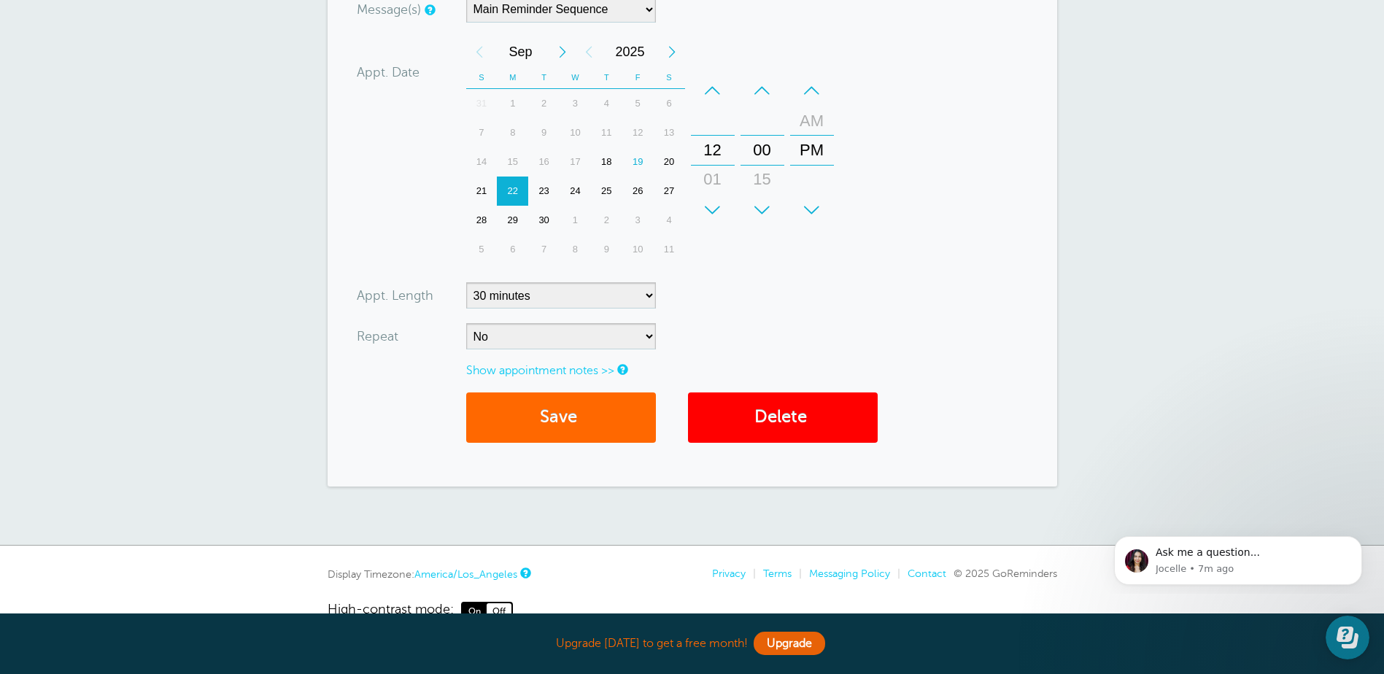
click at [545, 188] on div "23" at bounding box center [543, 191] width 31 height 29
click at [597, 415] on button "Save" at bounding box center [561, 417] width 190 height 50
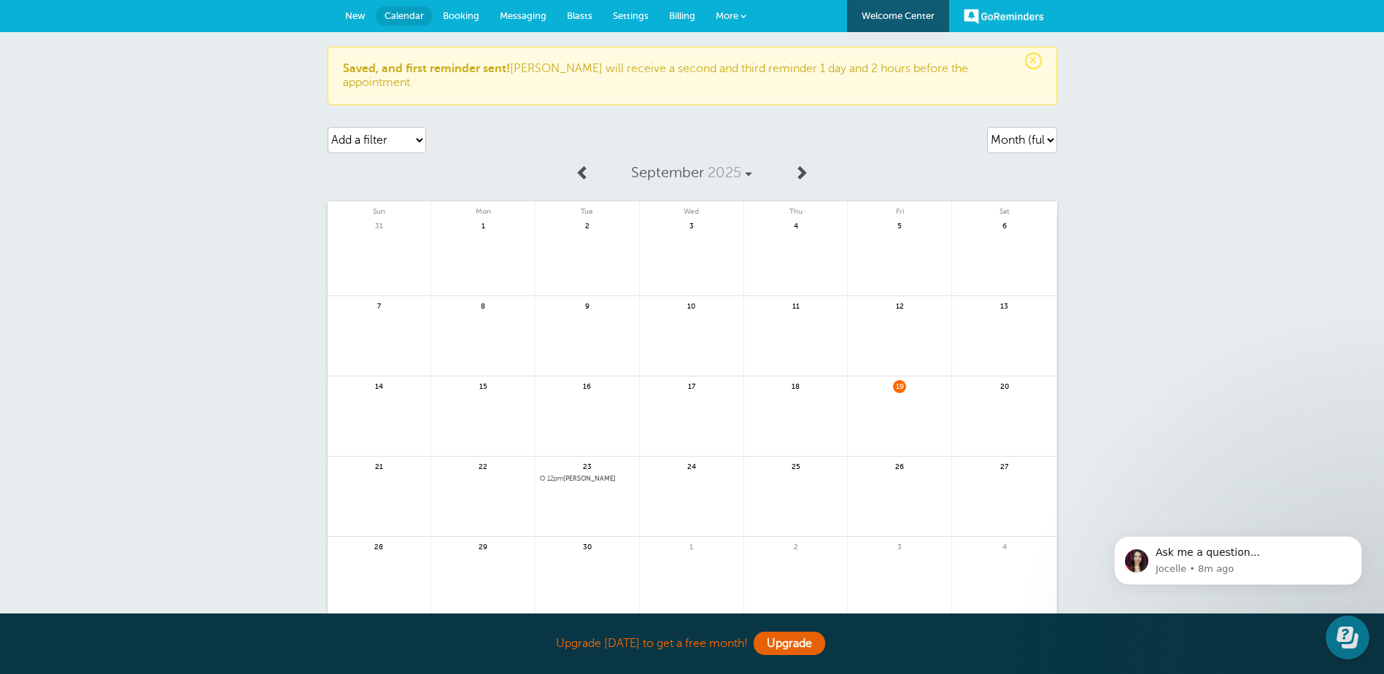
click at [729, 10] on span "More" at bounding box center [727, 15] width 23 height 11
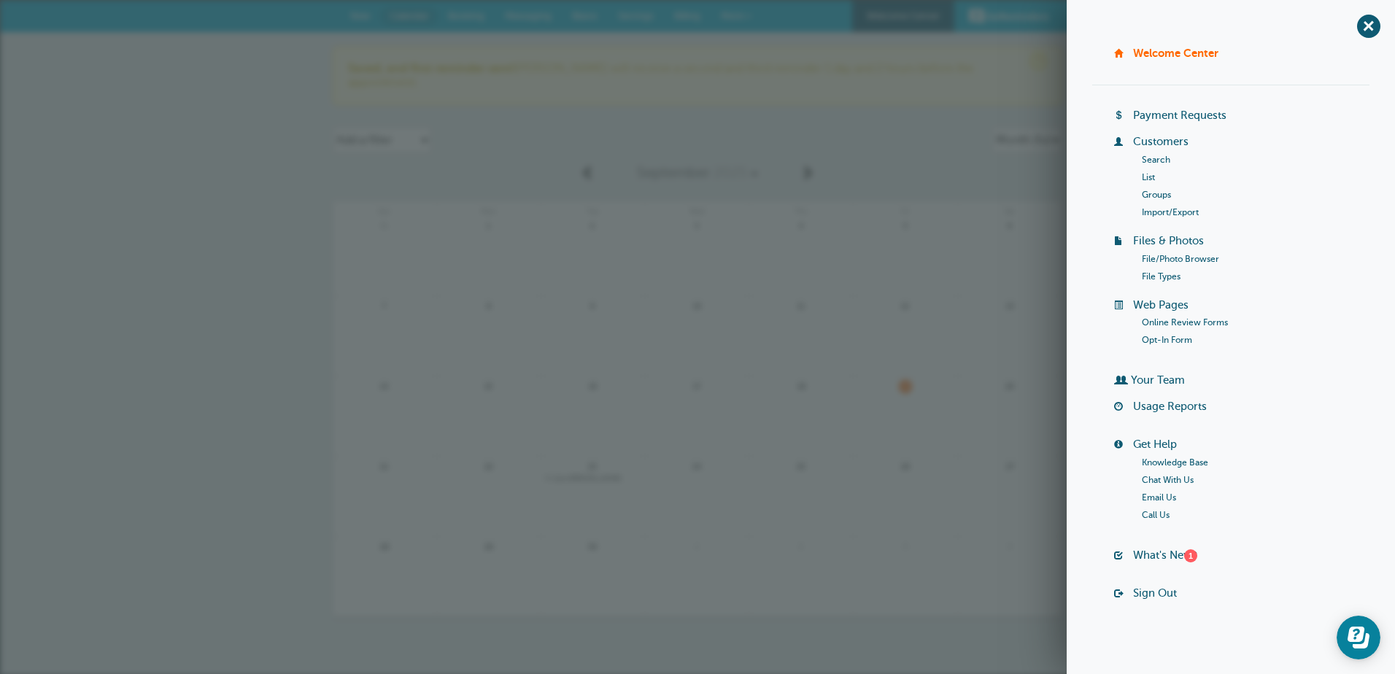
click at [858, 157] on div "[DATE] Sun Mon Tue Wed Thu Fri Sat 31 1 2 3" at bounding box center [697, 387] width 729 height 460
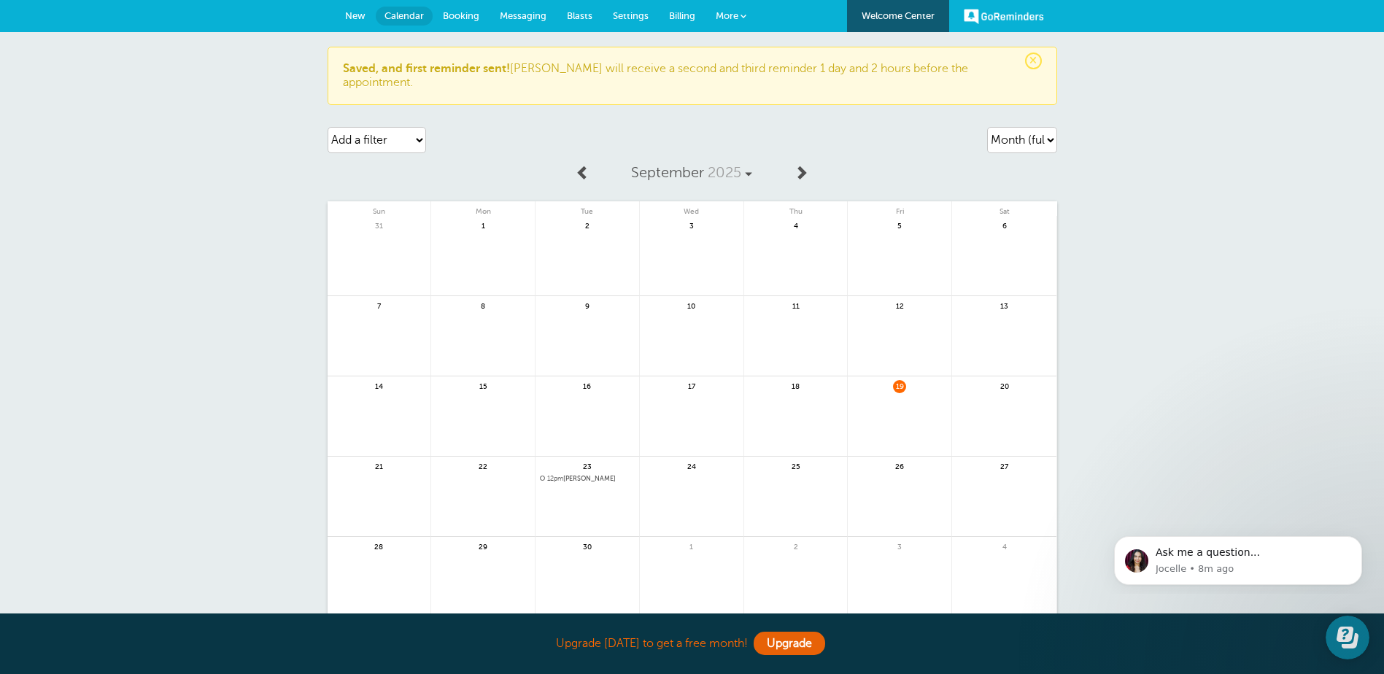
click at [627, 14] on span "Settings" at bounding box center [631, 15] width 36 height 11
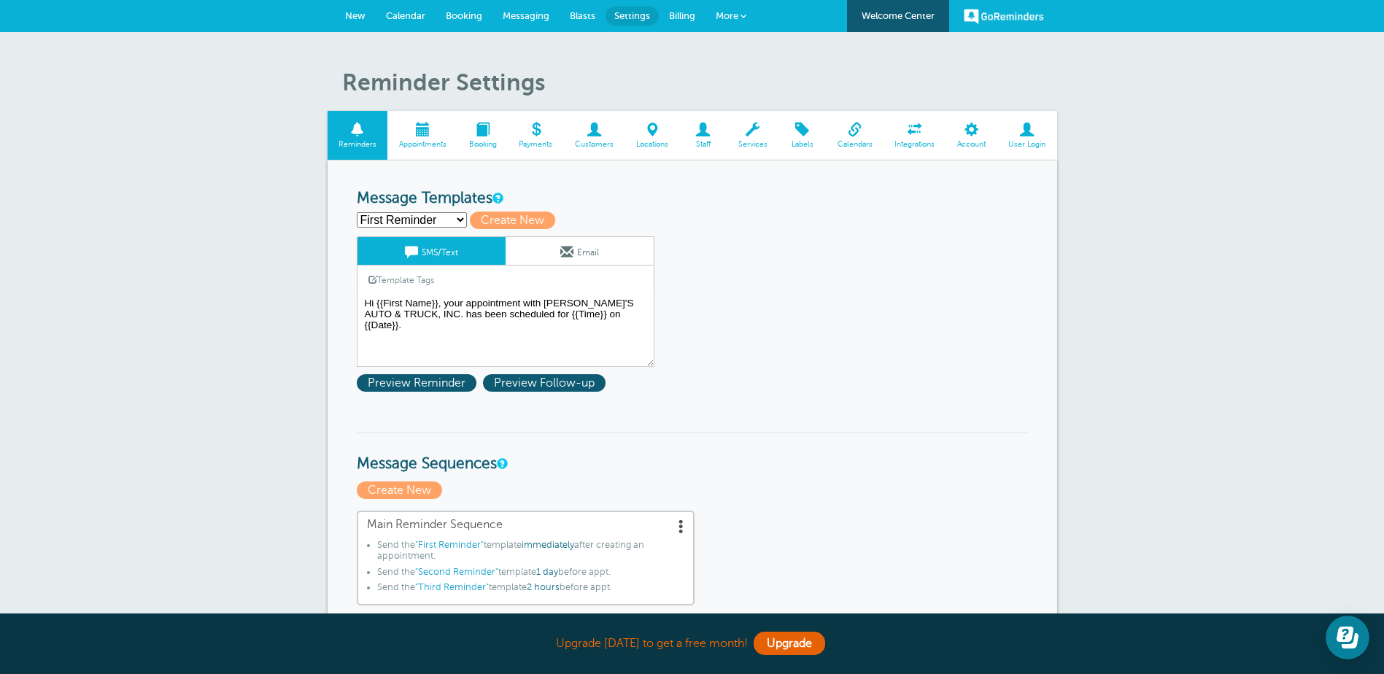
click at [492, 140] on span "Booking" at bounding box center [483, 144] width 36 height 9
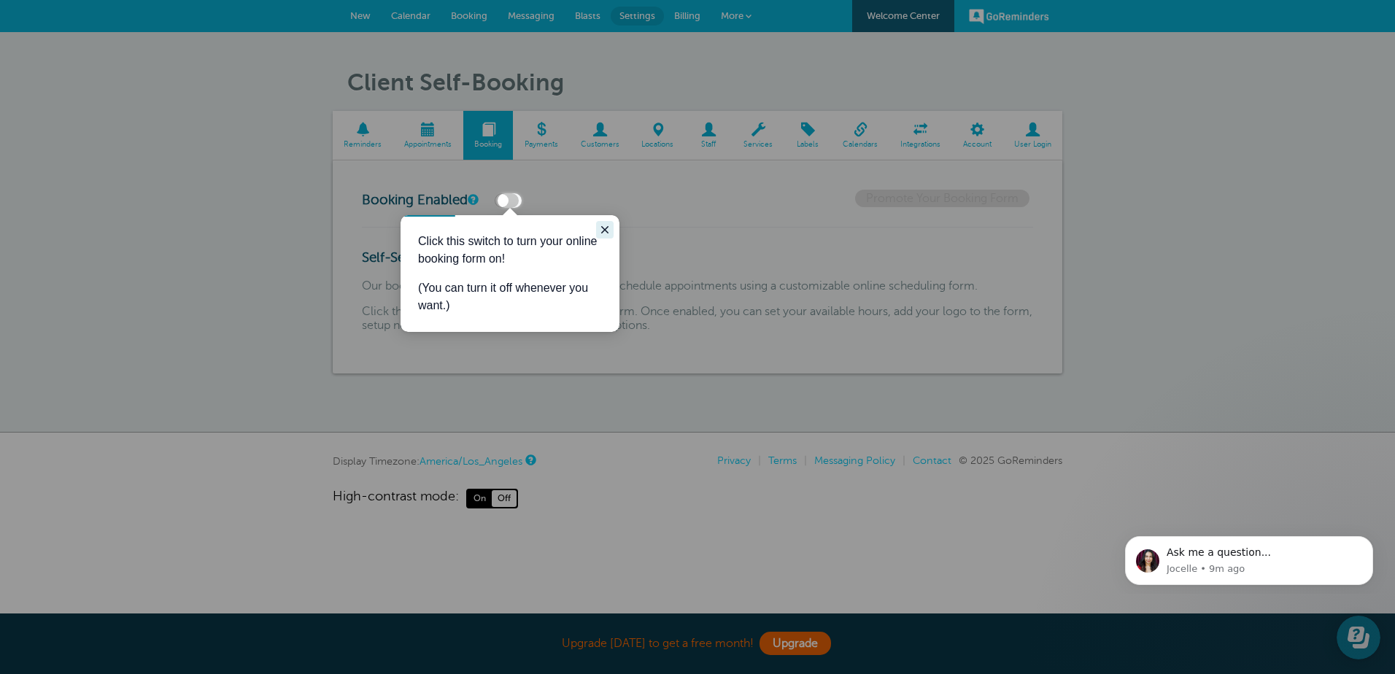
click at [608, 227] on icon "Close guide" at bounding box center [605, 230] width 12 height 12
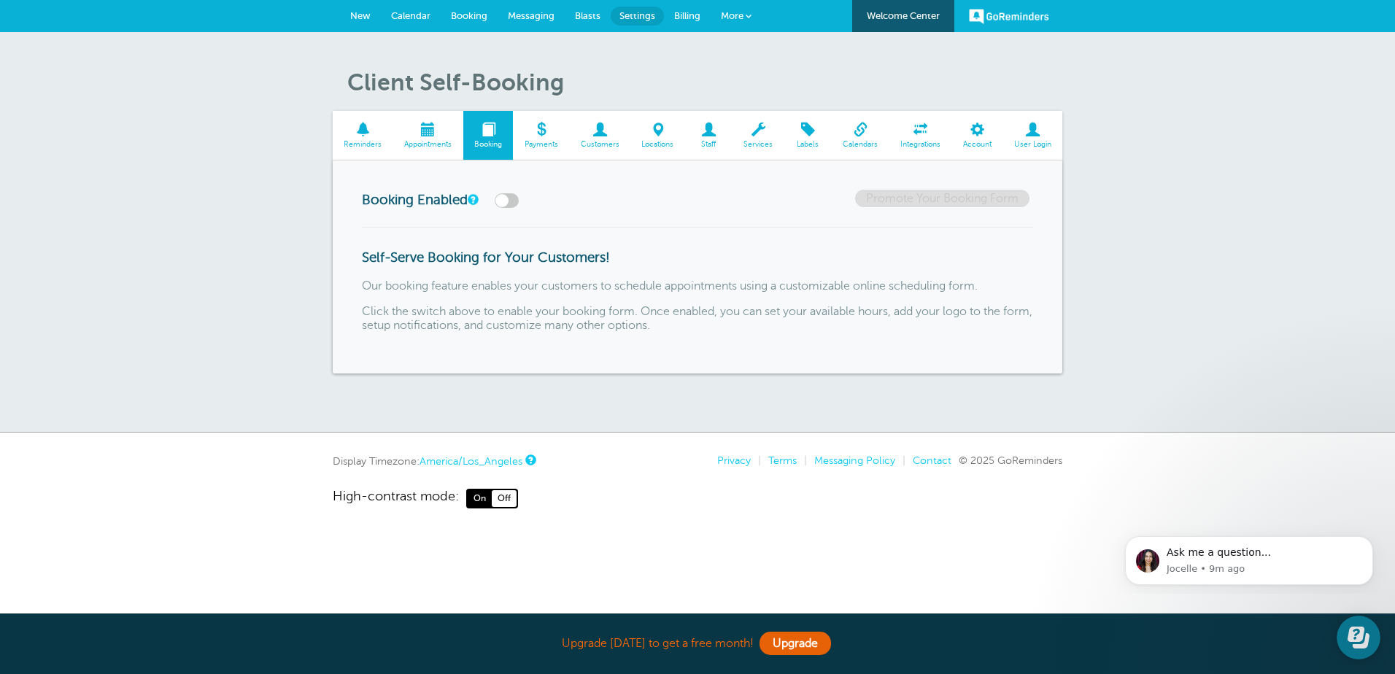
click at [449, 142] on span "Appointments" at bounding box center [427, 144] width 55 height 9
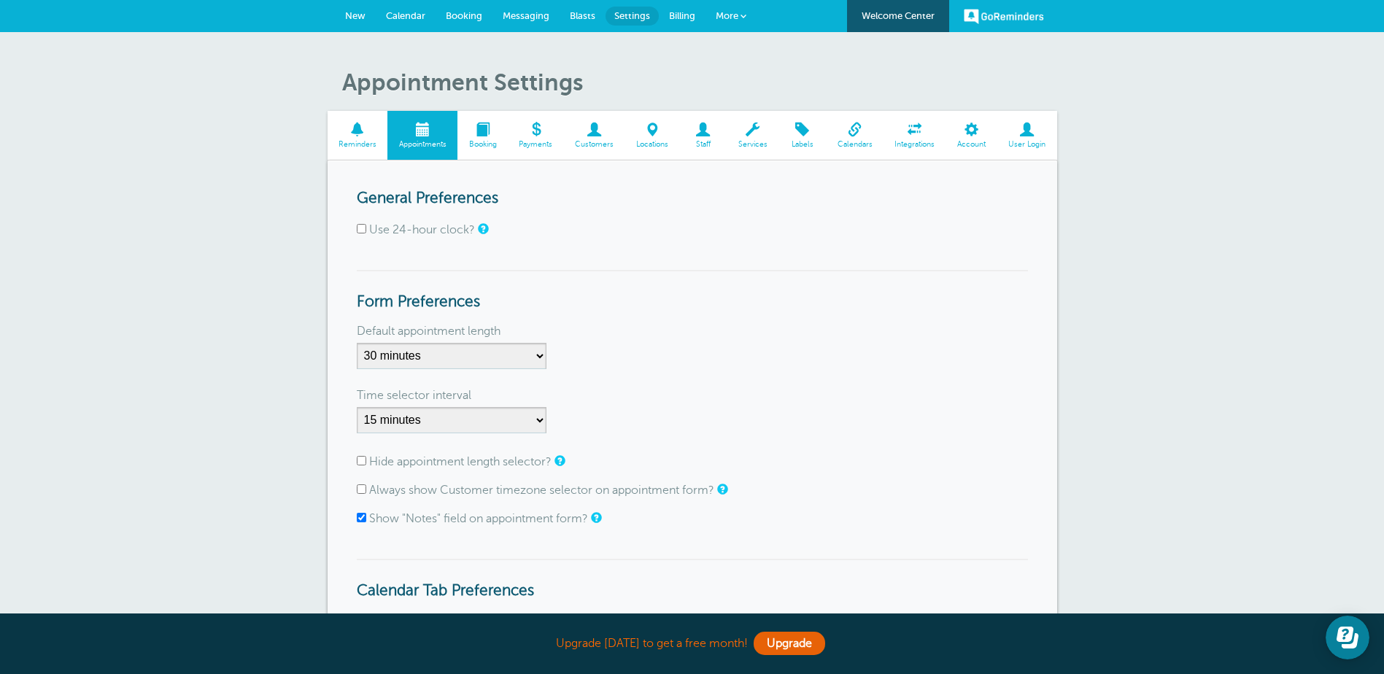
click at [852, 136] on span at bounding box center [855, 130] width 58 height 14
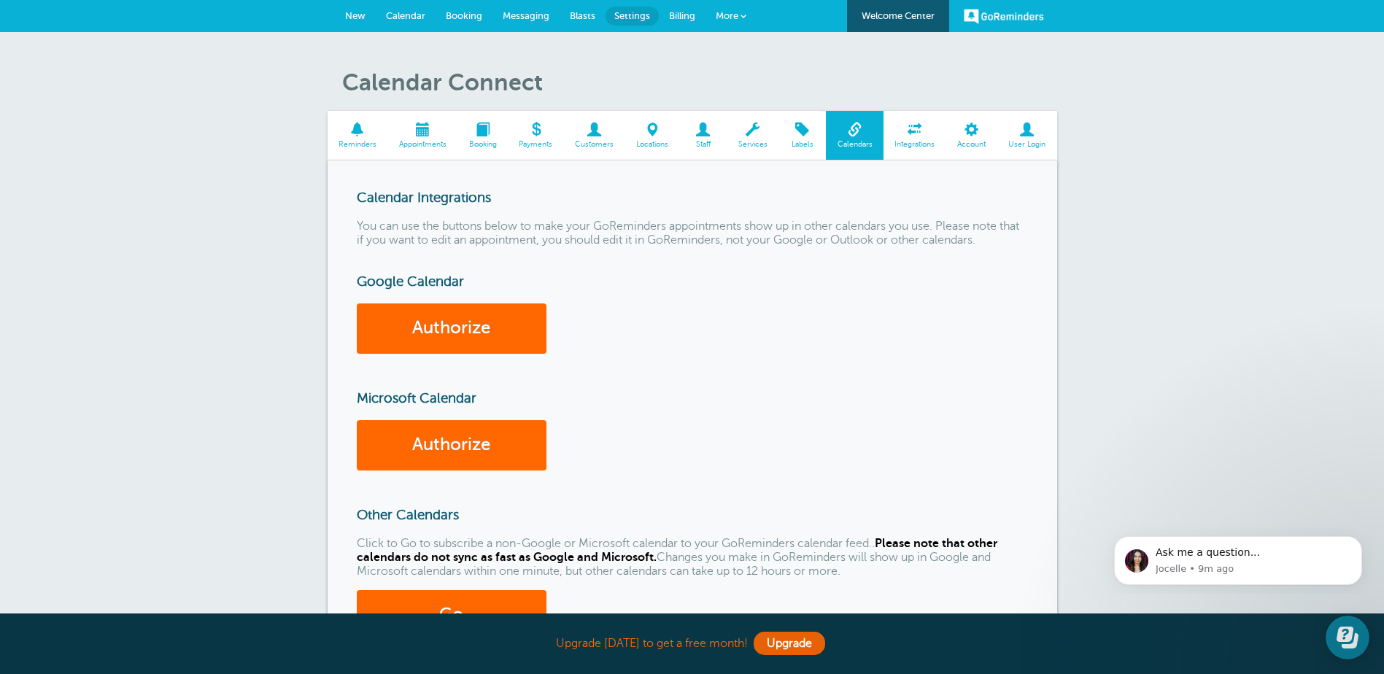
click at [413, 14] on span "Calendar" at bounding box center [405, 15] width 39 height 11
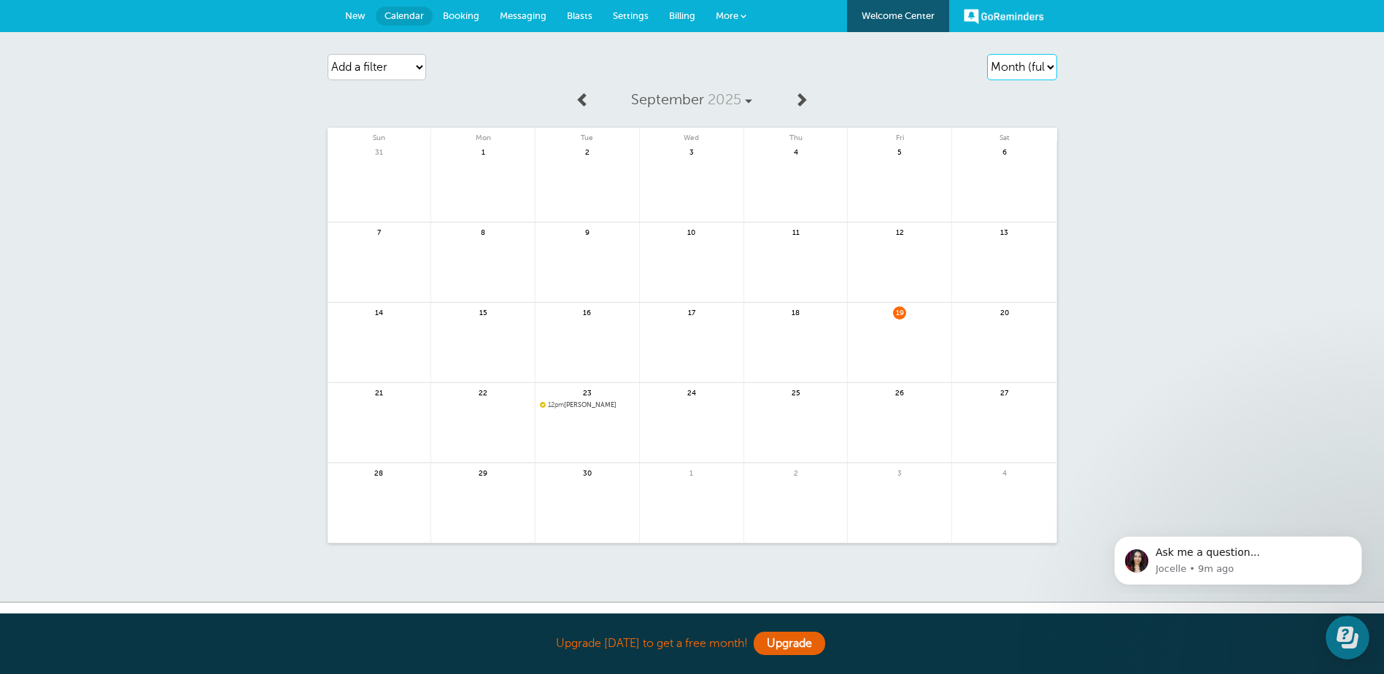
click at [1030, 65] on select "Agenda Day Week Month (full view) Month (condensed)" at bounding box center [1022, 67] width 70 height 26
select select "week"
click at [987, 54] on select "Agenda Day Week Month (full view) Month (condensed)" at bounding box center [1022, 67] width 70 height 26
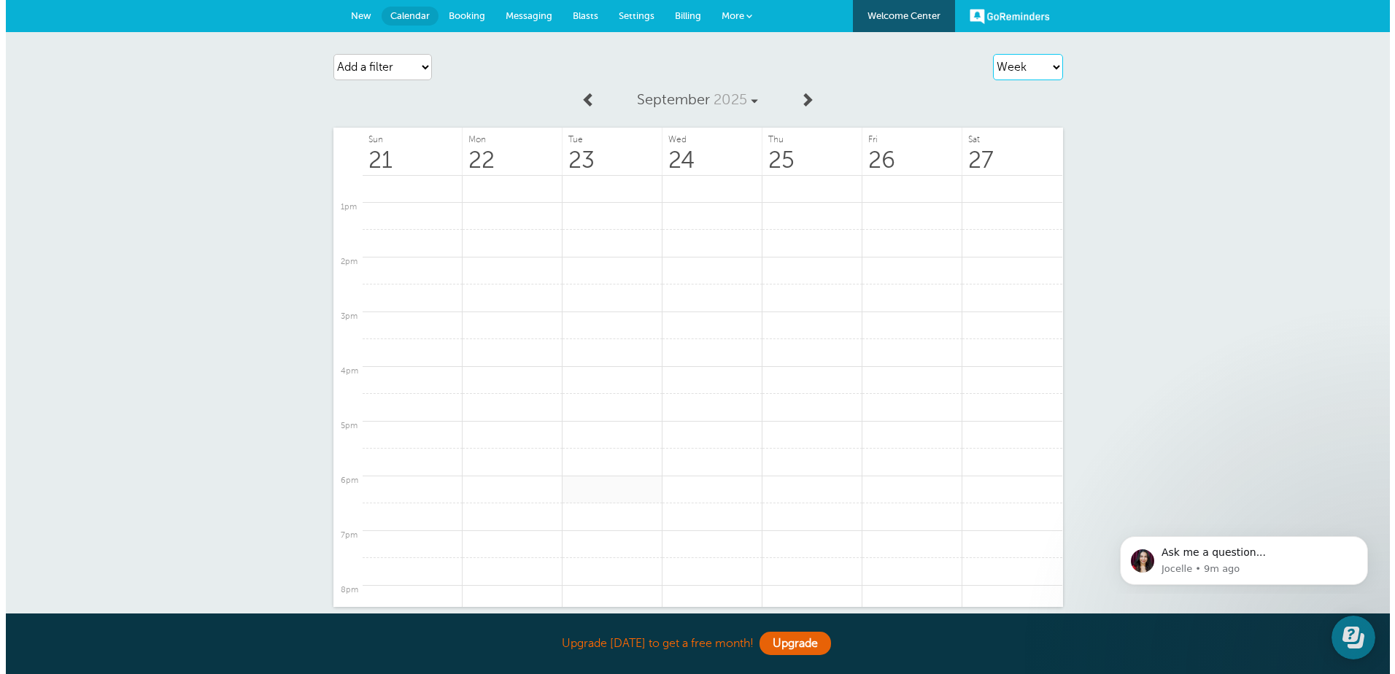
scroll to position [549, 0]
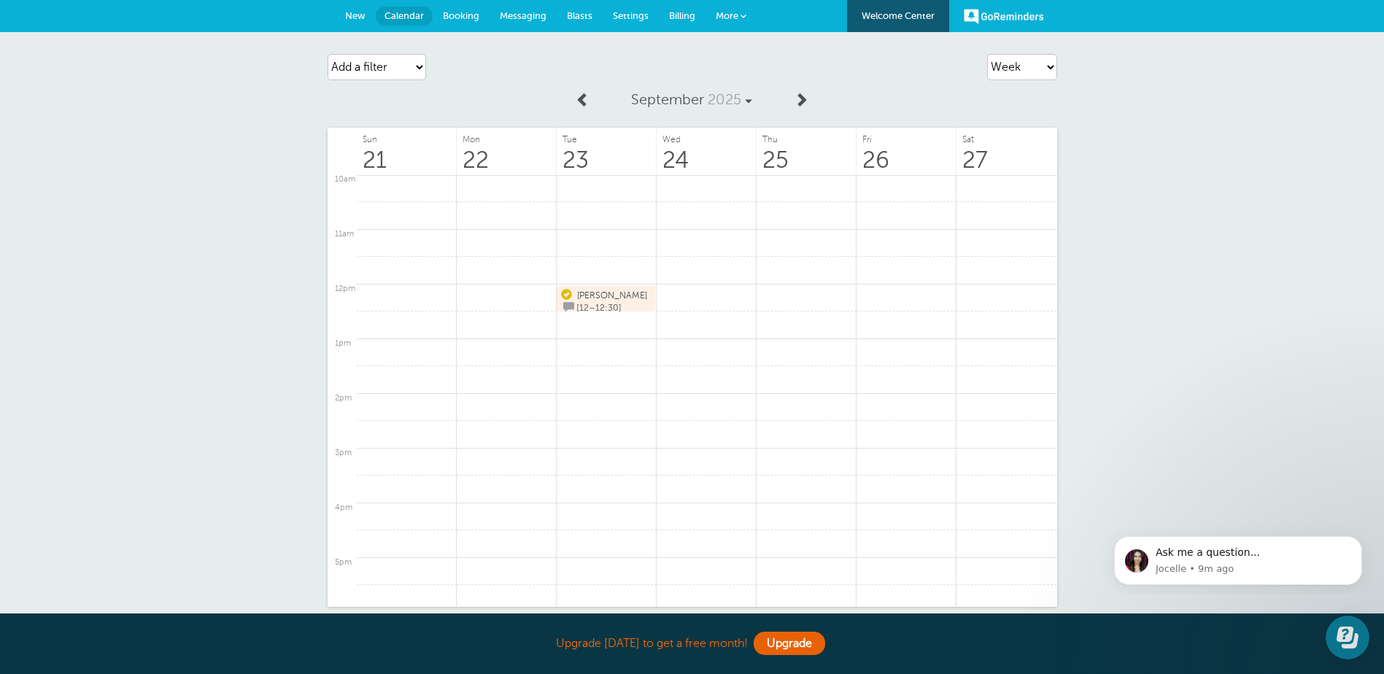
click at [611, 303] on span "[12–12:30]" at bounding box center [598, 308] width 45 height 10
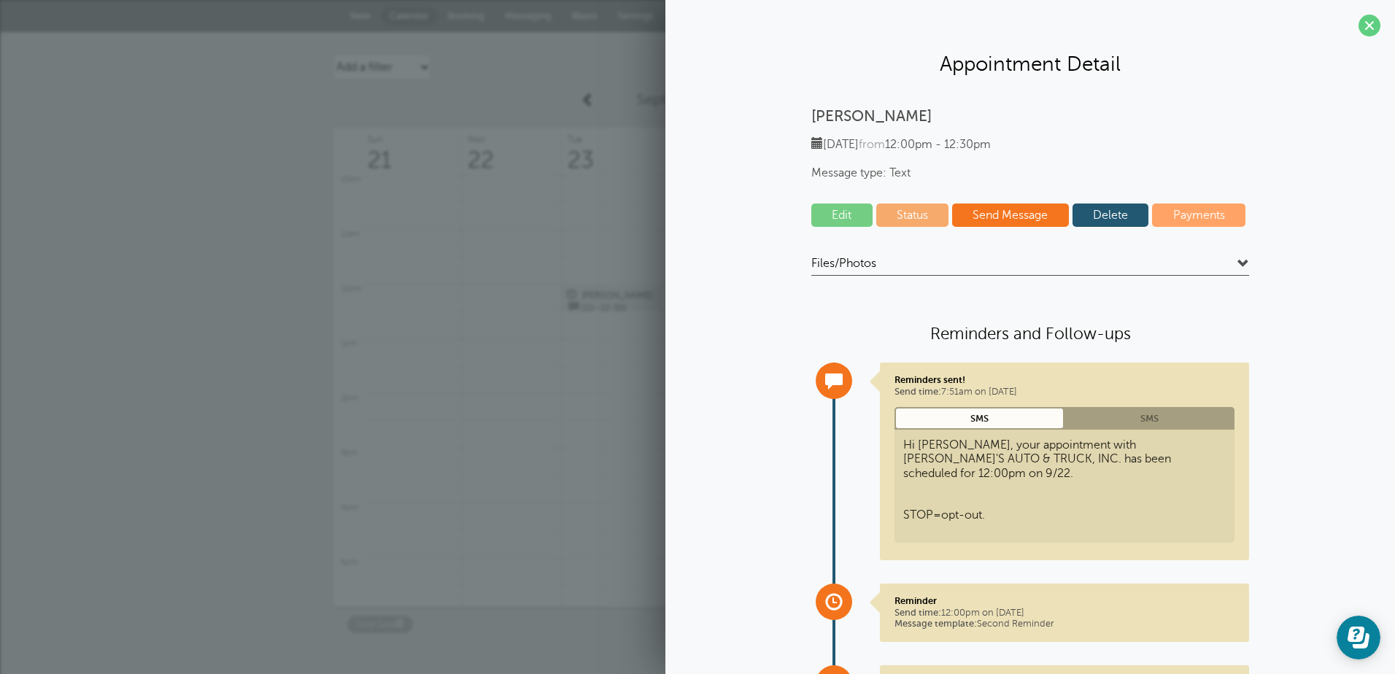
click at [621, 307] on link "Zack [12–12:30]" at bounding box center [611, 299] width 90 height 22
drag, startPoint x: 1360, startPoint y: 26, endPoint x: 1244, endPoint y: 63, distance: 122.3
click at [1360, 26] on span at bounding box center [1369, 26] width 22 height 22
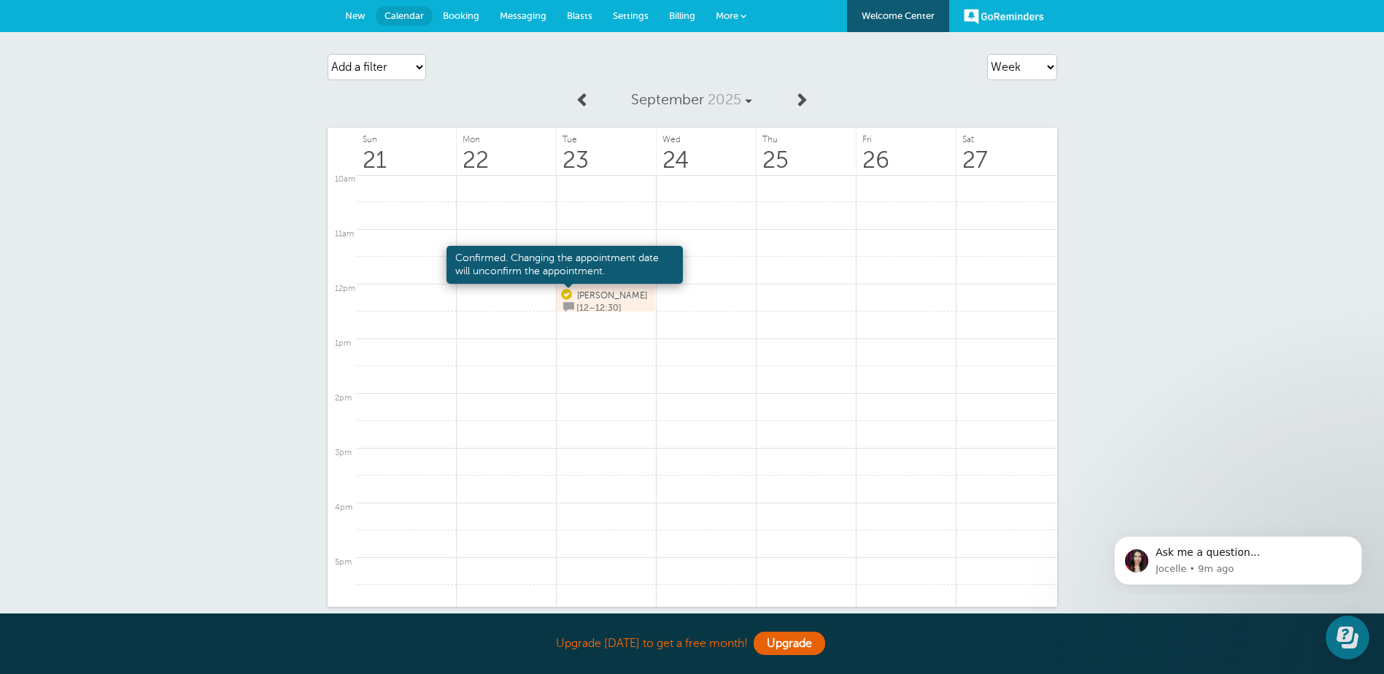
click at [561, 295] on span at bounding box center [566, 295] width 11 height 11
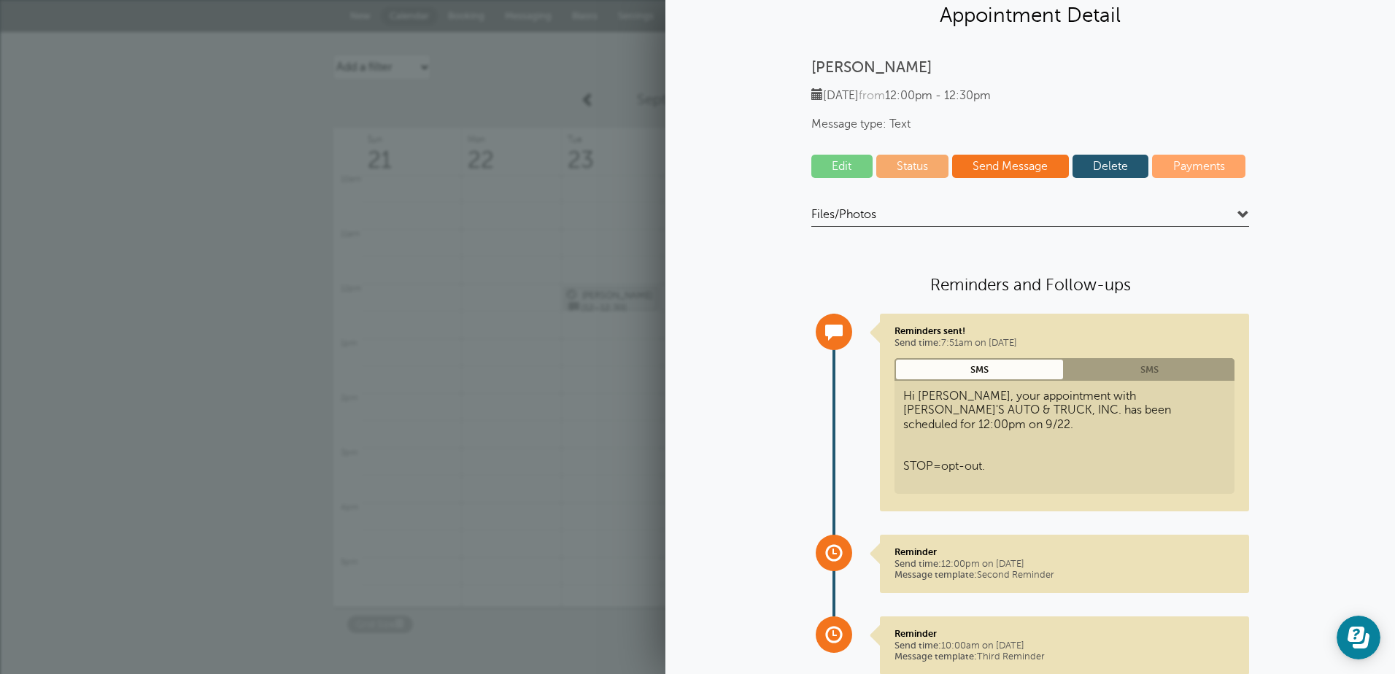
scroll to position [0, 0]
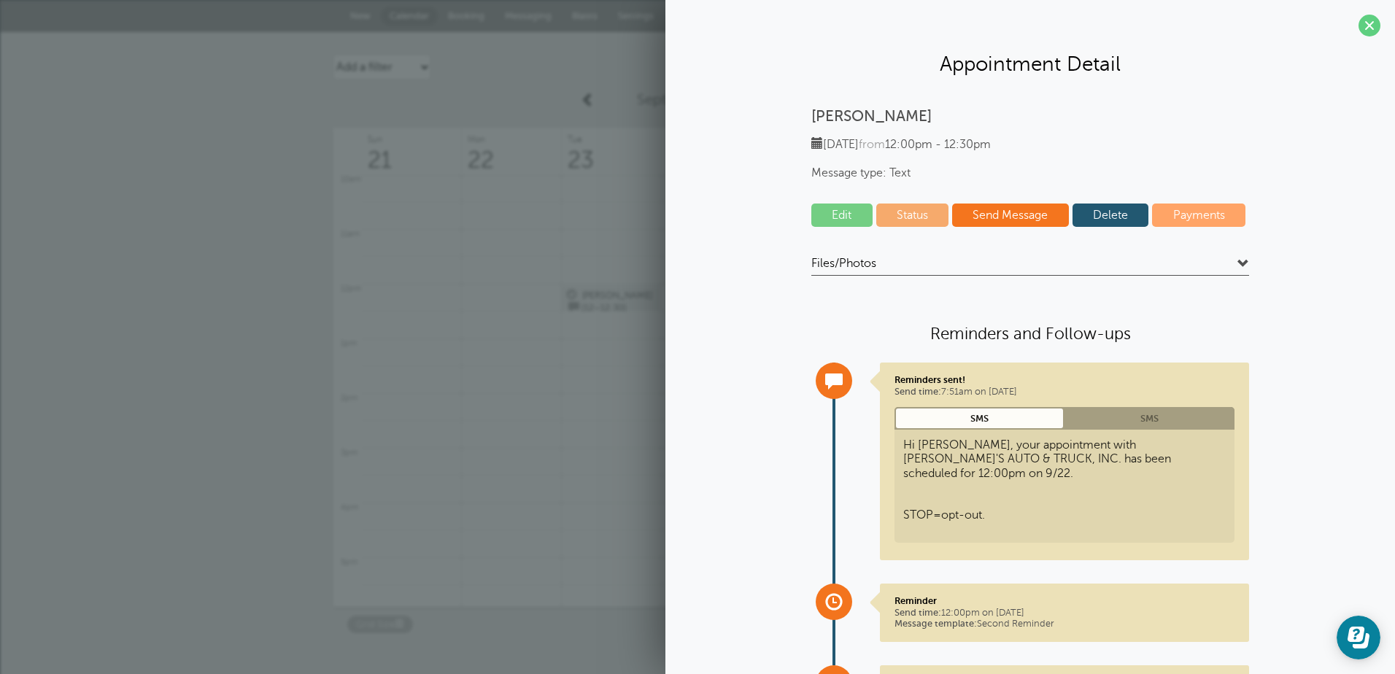
click at [902, 215] on link "Status" at bounding box center [912, 215] width 73 height 23
select select "confirmed"
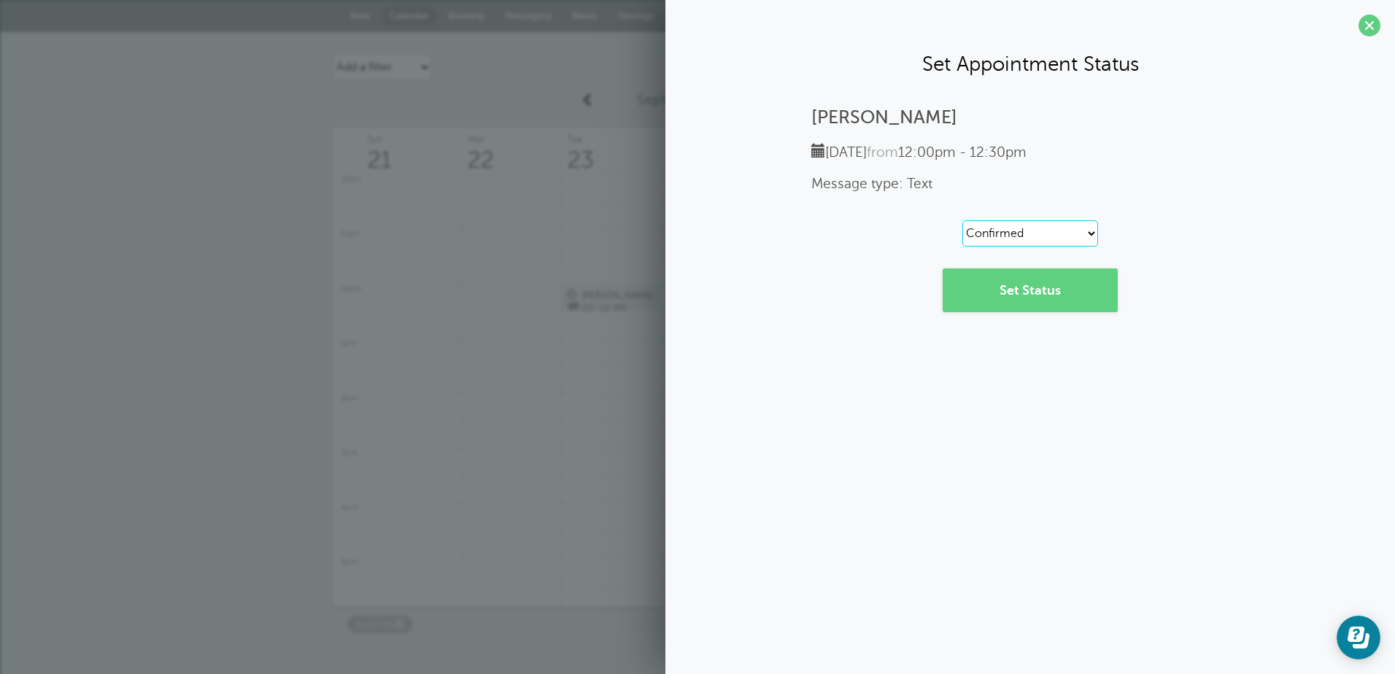
click at [1042, 233] on select "Reset Confirmed Reschedule Requested Cancelled" at bounding box center [1030, 233] width 136 height 26
click at [1158, 200] on div "Zack Tuesday, 9/23 from 12:00pm - 12:30pm Message type: Text Reset Confirmed Re…" at bounding box center [1030, 209] width 700 height 205
click at [1363, 27] on span at bounding box center [1369, 26] width 22 height 22
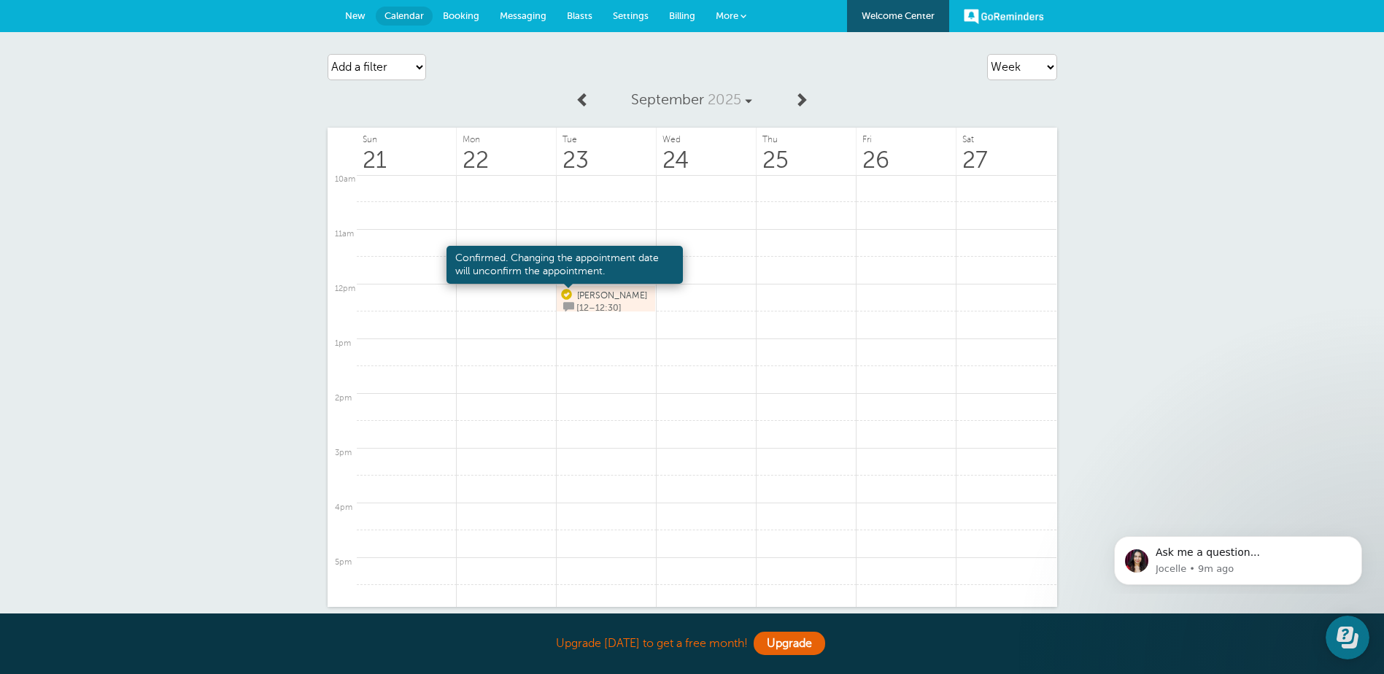
click at [565, 294] on span at bounding box center [566, 295] width 11 height 11
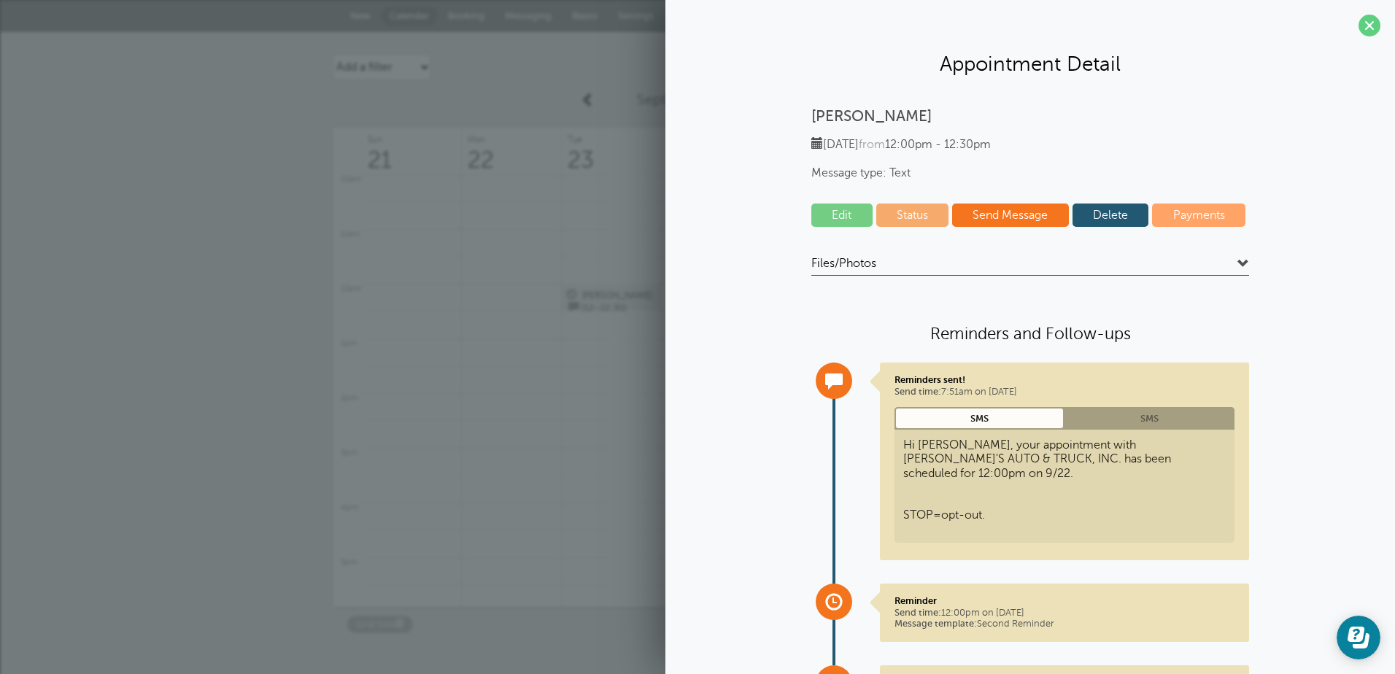
click at [1043, 215] on link "Send Message" at bounding box center [1010, 215] width 117 height 23
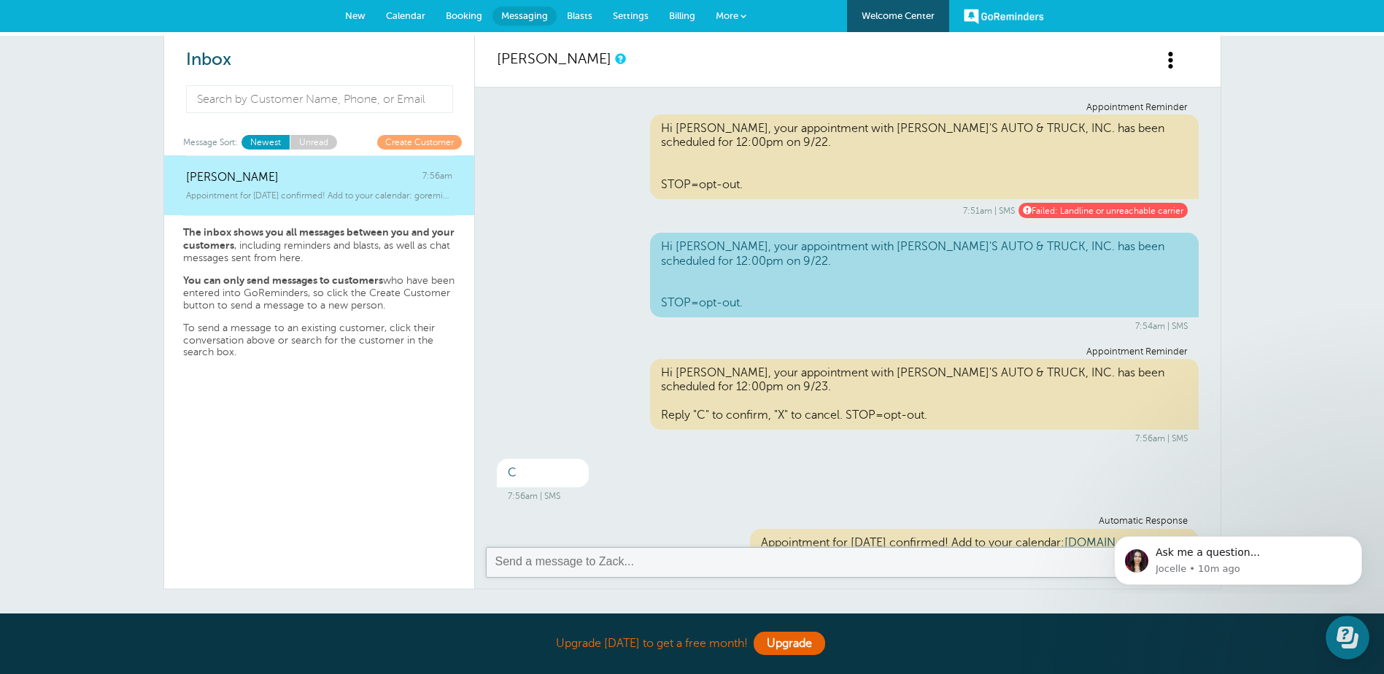
drag, startPoint x: 340, startPoint y: 182, endPoint x: 628, endPoint y: 125, distance: 293.7
click at [628, 125] on div "Appointment Reminder Hi [PERSON_NAME], your appointment with [PERSON_NAME]'S AU…" at bounding box center [848, 160] width 702 height 117
click at [1177, 53] on span at bounding box center [1171, 60] width 18 height 18
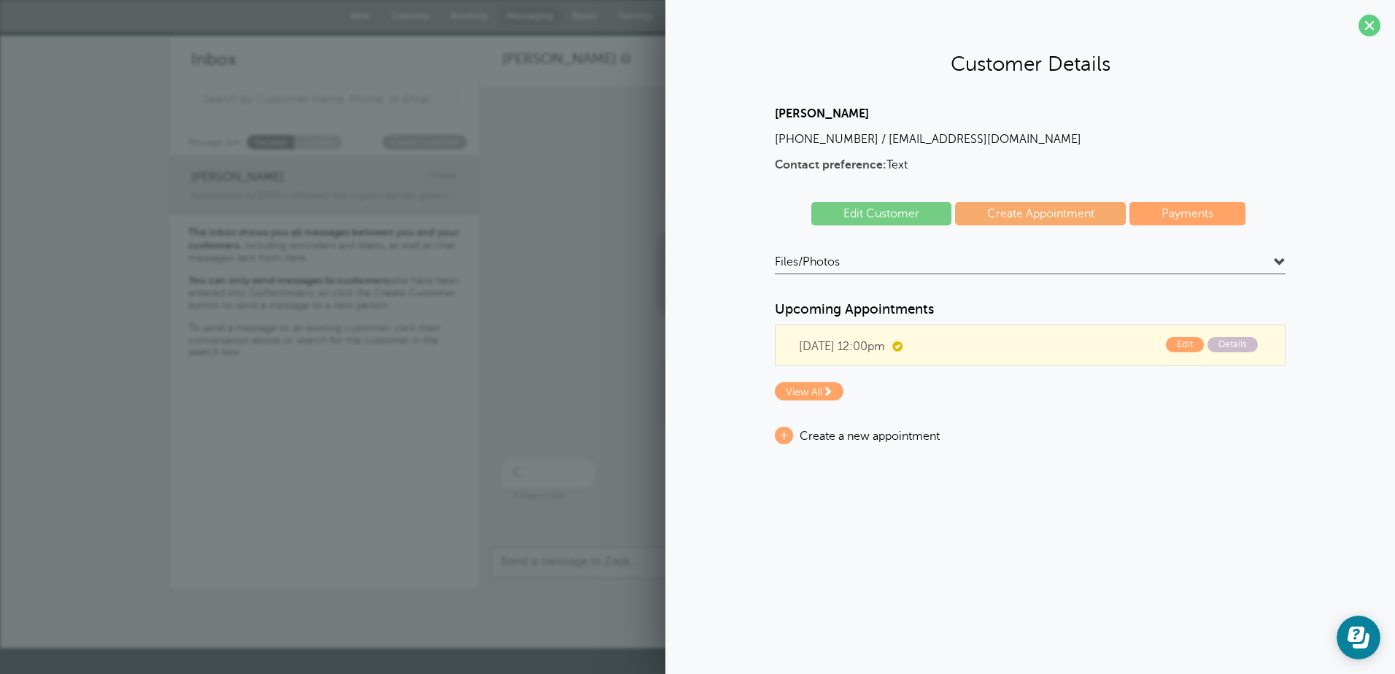
click at [542, 390] on div "Appointment Reminder Hi [PERSON_NAME], your appointment with [PERSON_NAME]'S AU…" at bounding box center [853, 395] width 702 height 98
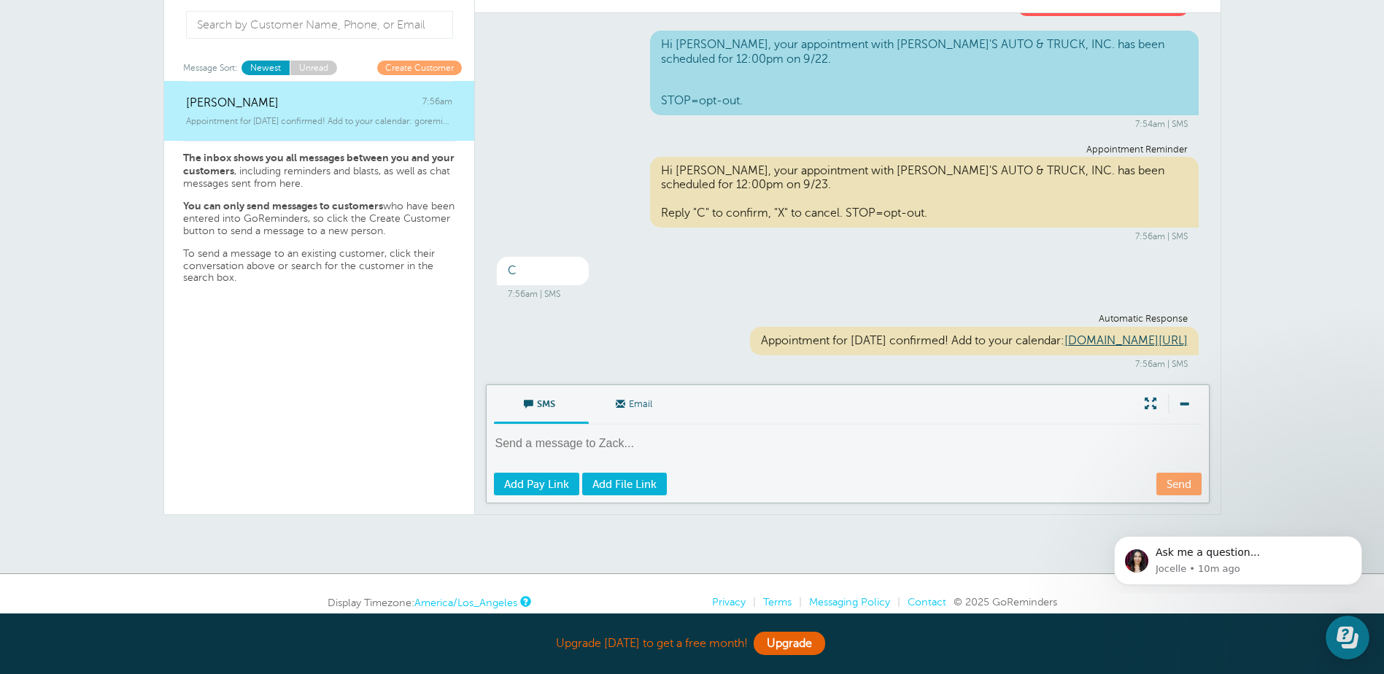
scroll to position [137, 0]
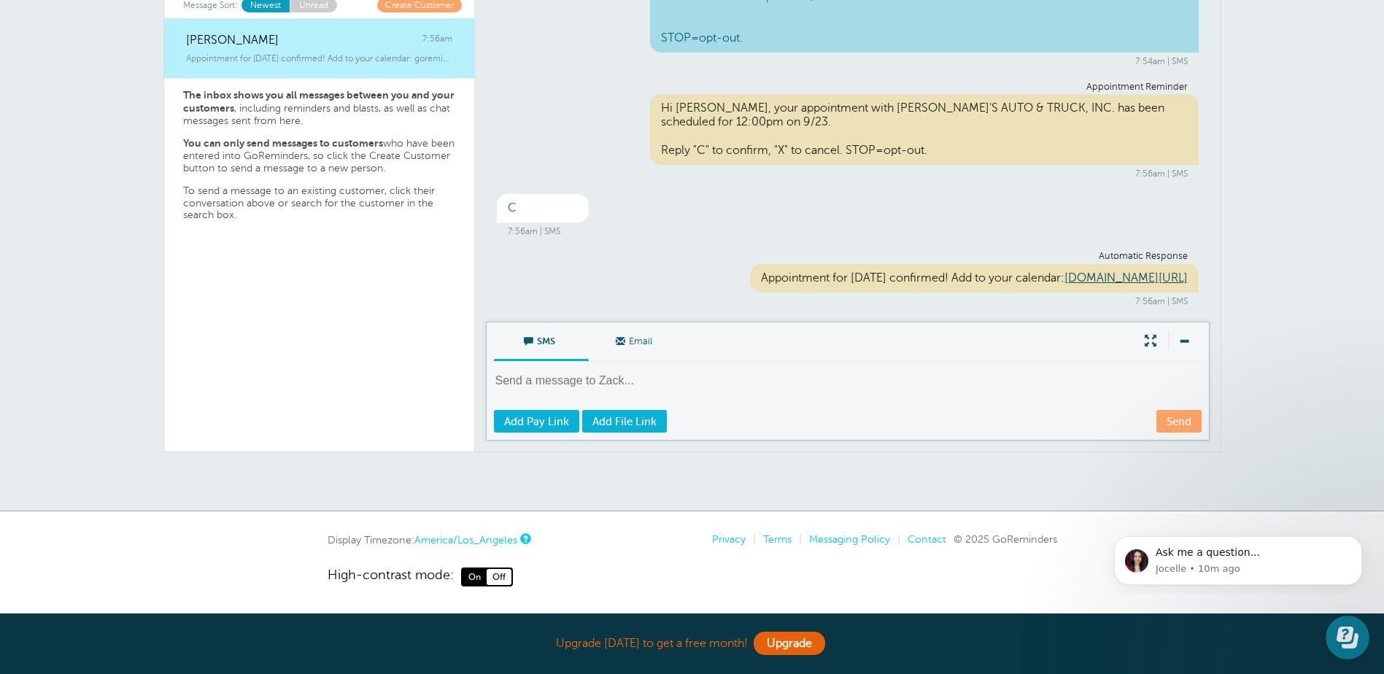
click at [1286, 261] on div "Inbox Message Sort: Newest Unread Create Customer Zack 7:56am Appointment for […" at bounding box center [692, 205] width 1384 height 613
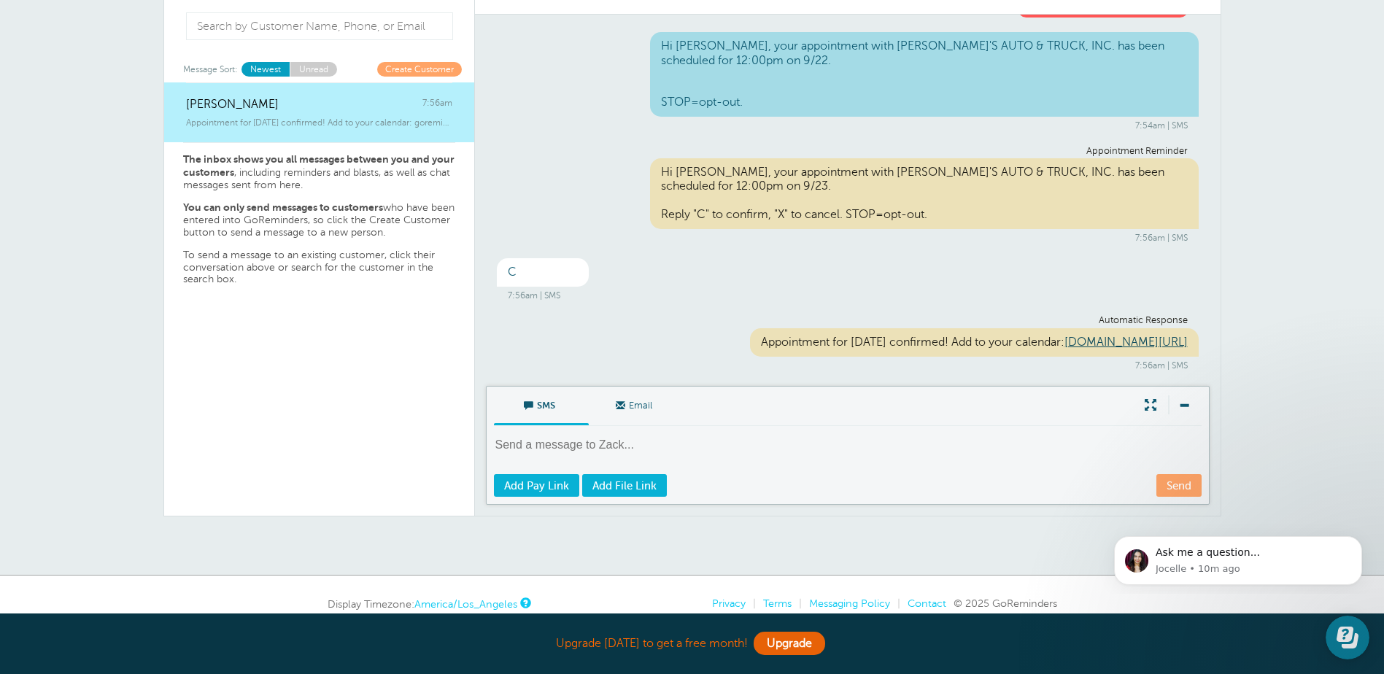
scroll to position [0, 0]
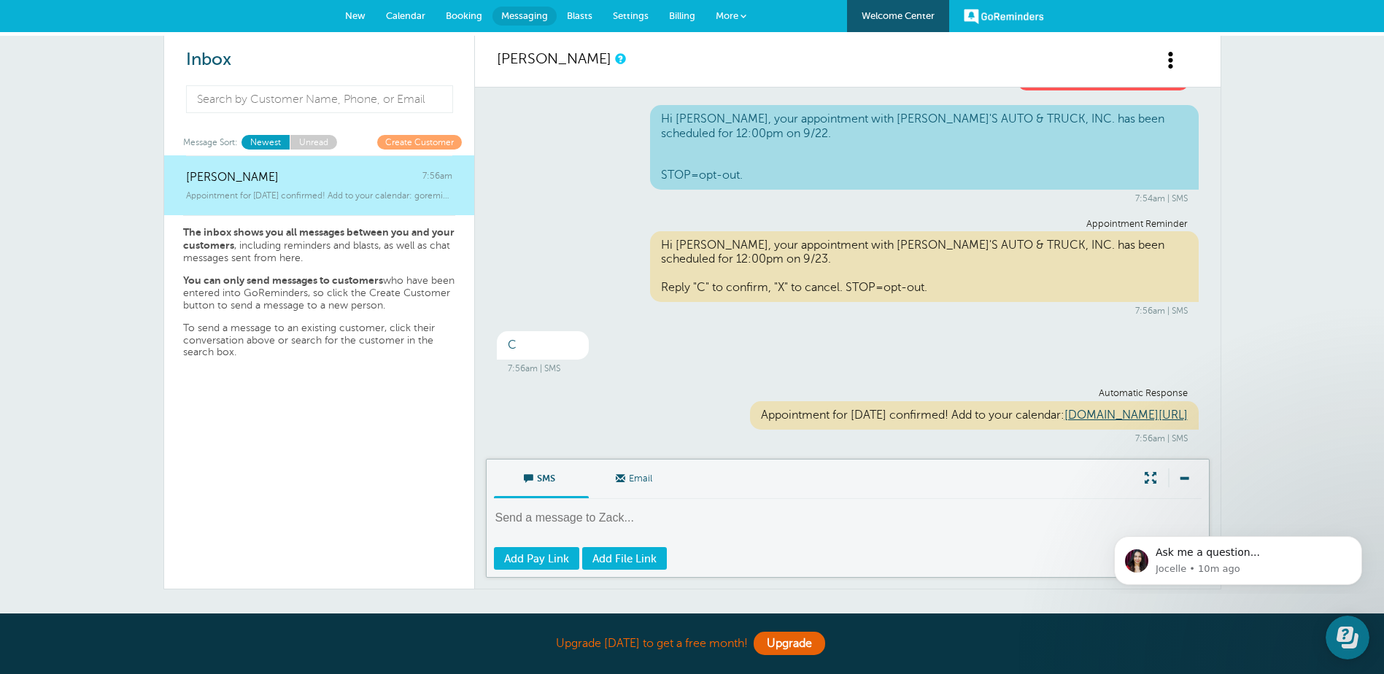
click at [675, 18] on span "Billing" at bounding box center [682, 15] width 26 height 11
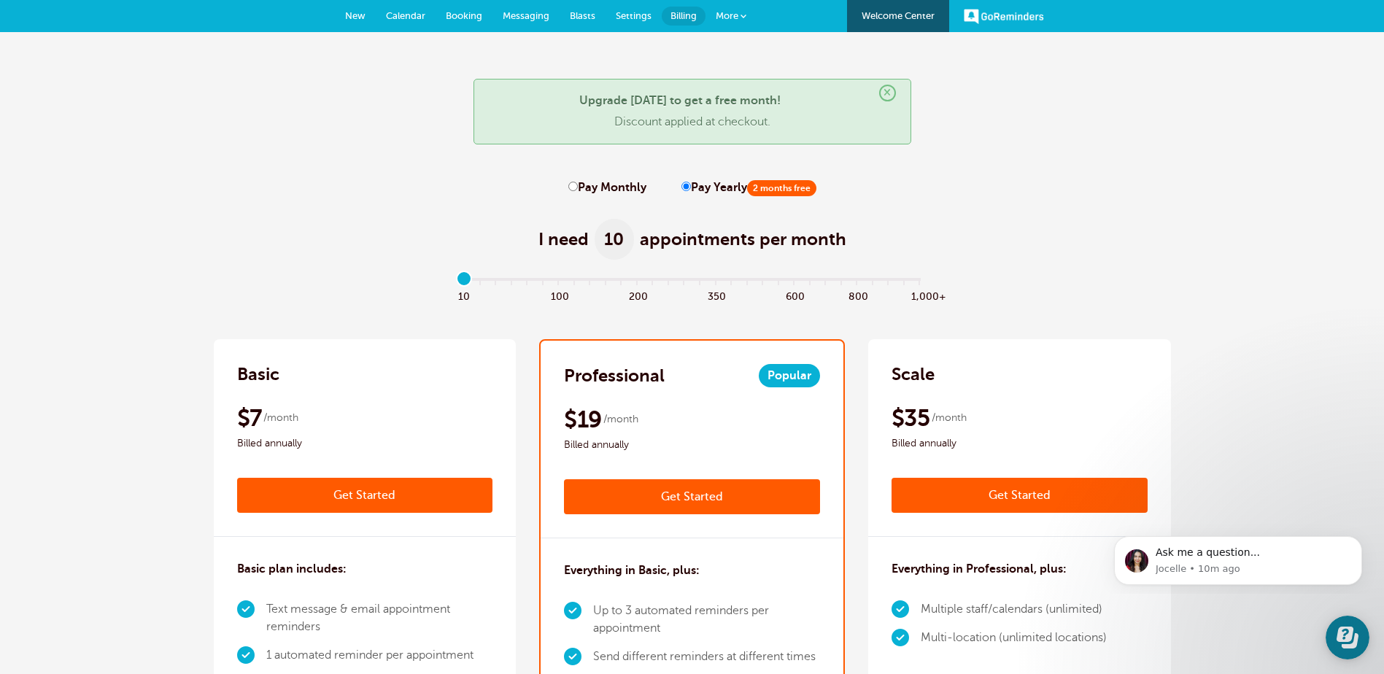
click at [616, 11] on span "Settings" at bounding box center [634, 15] width 36 height 11
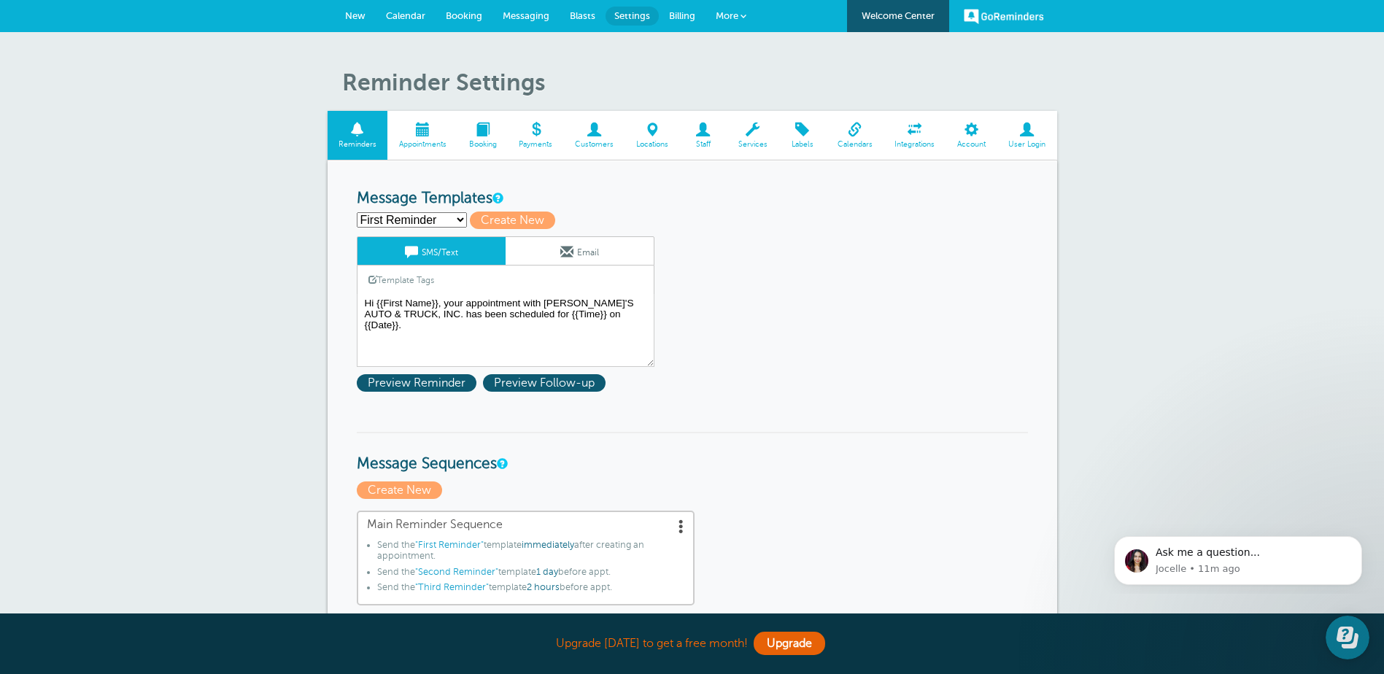
click at [850, 128] on span at bounding box center [855, 130] width 58 height 14
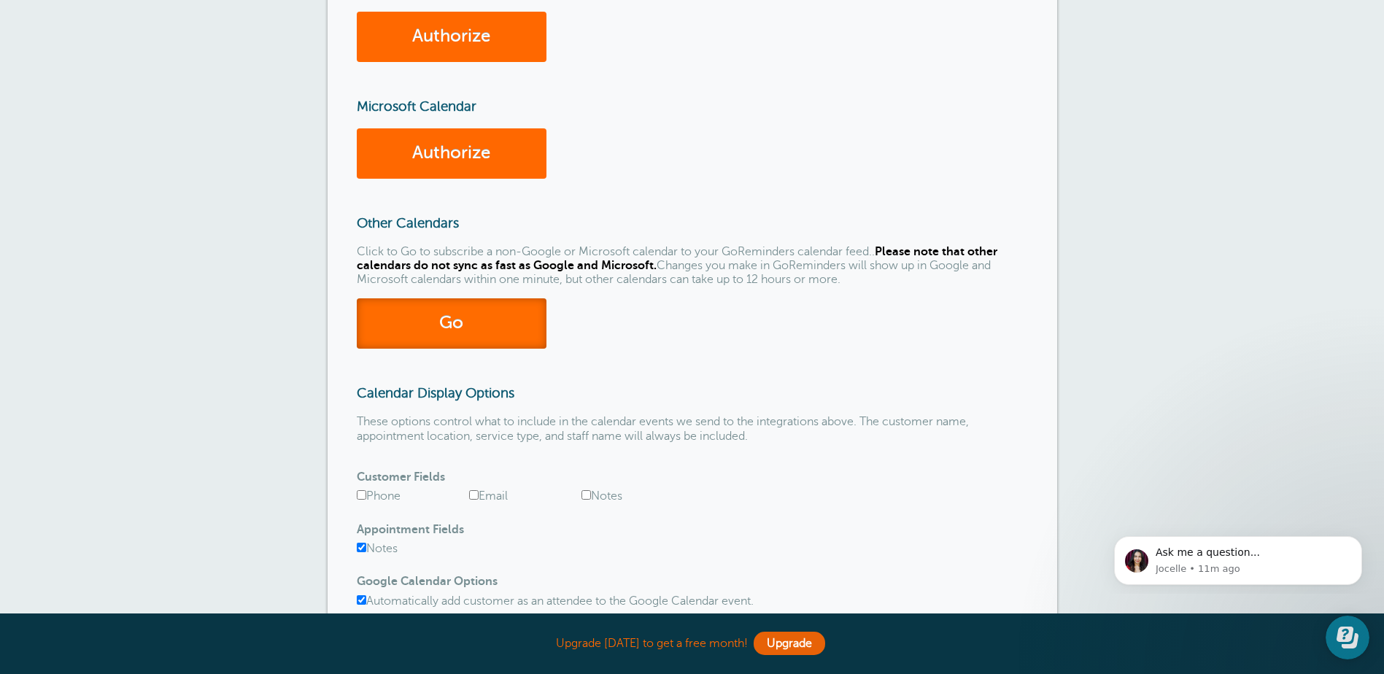
click at [524, 322] on link "Go" at bounding box center [452, 323] width 190 height 50
click at [502, 333] on link "Go" at bounding box center [452, 323] width 190 height 50
click at [893, 109] on h3 "Microsoft Calendar" at bounding box center [692, 106] width 671 height 16
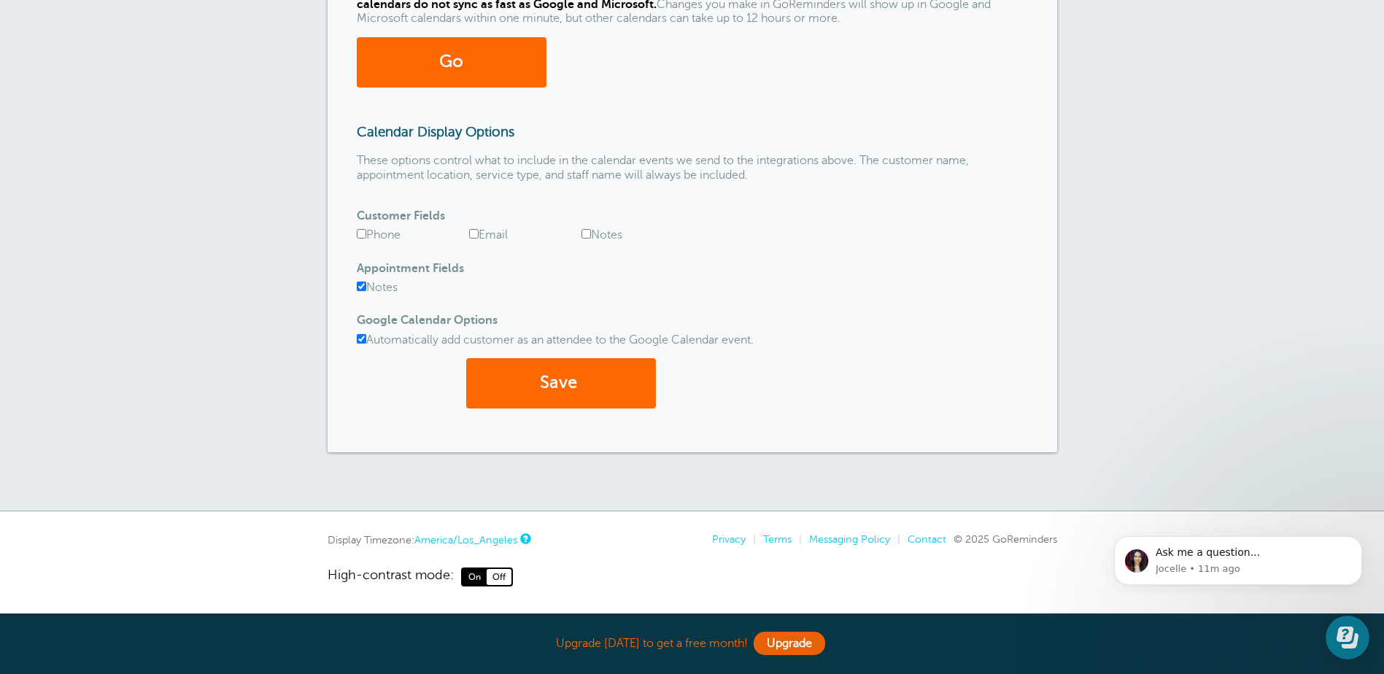
scroll to position [480, 0]
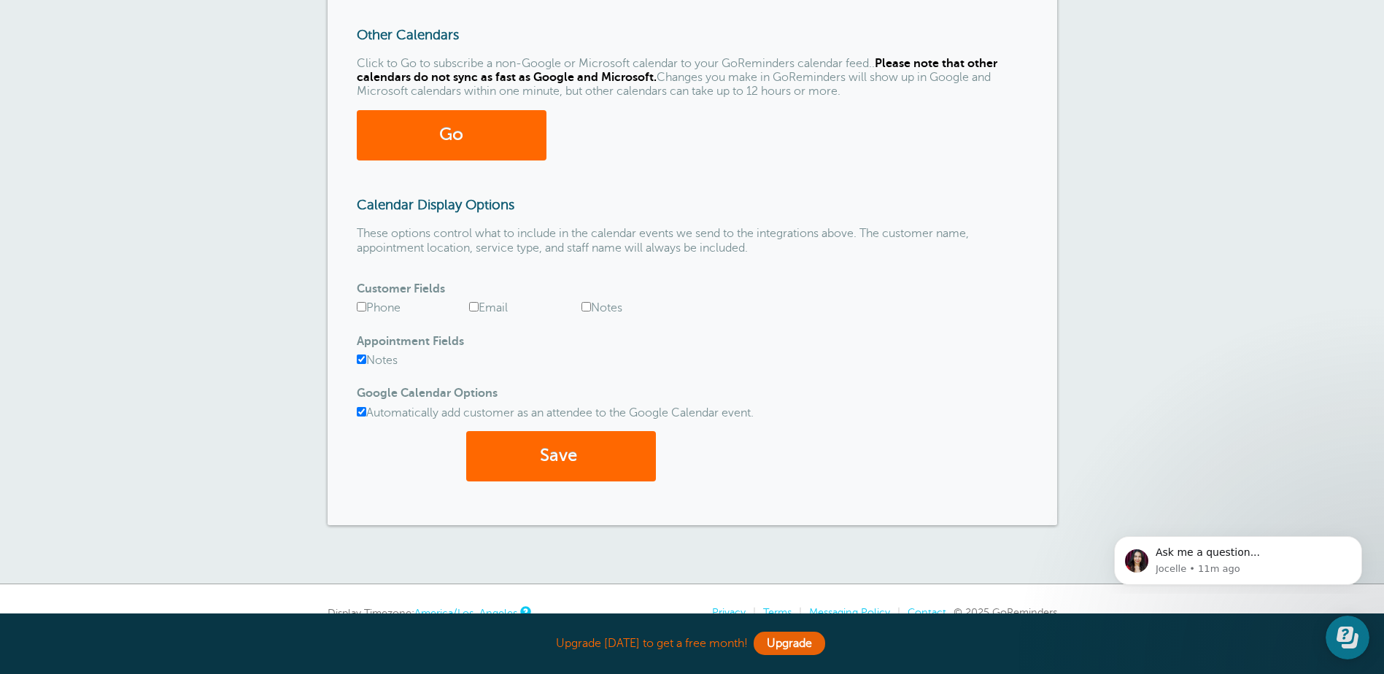
click at [360, 414] on input "Automatically add customer as an attendee to the Google Calendar event." at bounding box center [361, 411] width 9 height 9
checkbox input "false"
click at [818, 320] on form "Customer Fields Phone Email Notes Appointment Fields Notes" at bounding box center [692, 381] width 671 height 229
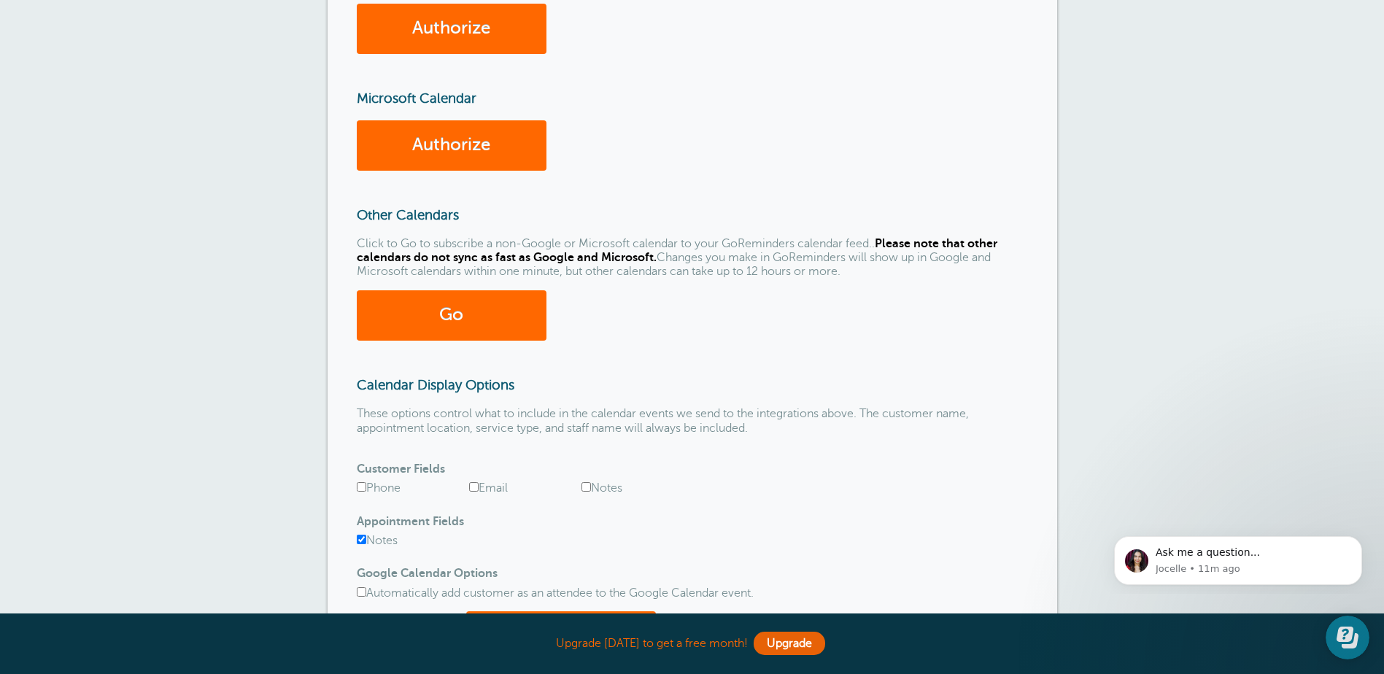
scroll to position [261, 0]
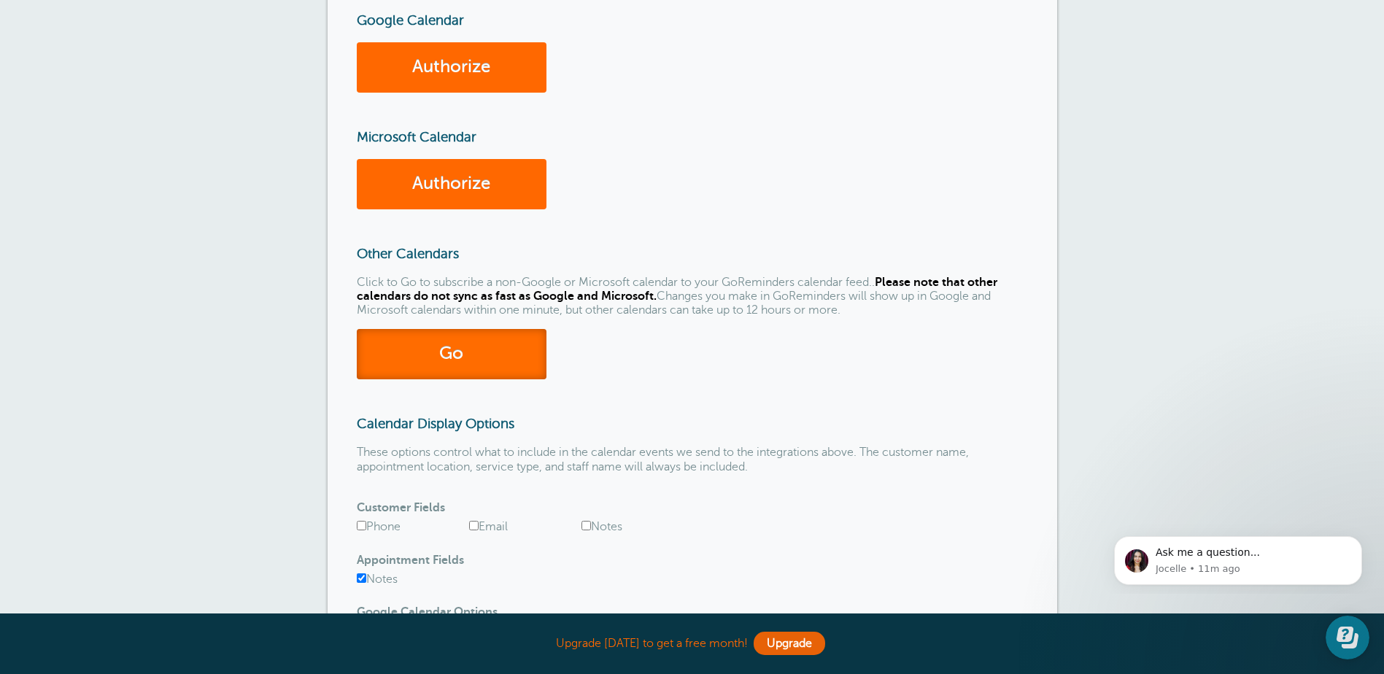
click at [489, 361] on link "Go" at bounding box center [452, 354] width 190 height 50
click at [392, 361] on link "Go" at bounding box center [452, 354] width 190 height 50
click at [454, 365] on link "Go" at bounding box center [452, 354] width 190 height 50
click at [443, 367] on link "Go" at bounding box center [452, 354] width 190 height 50
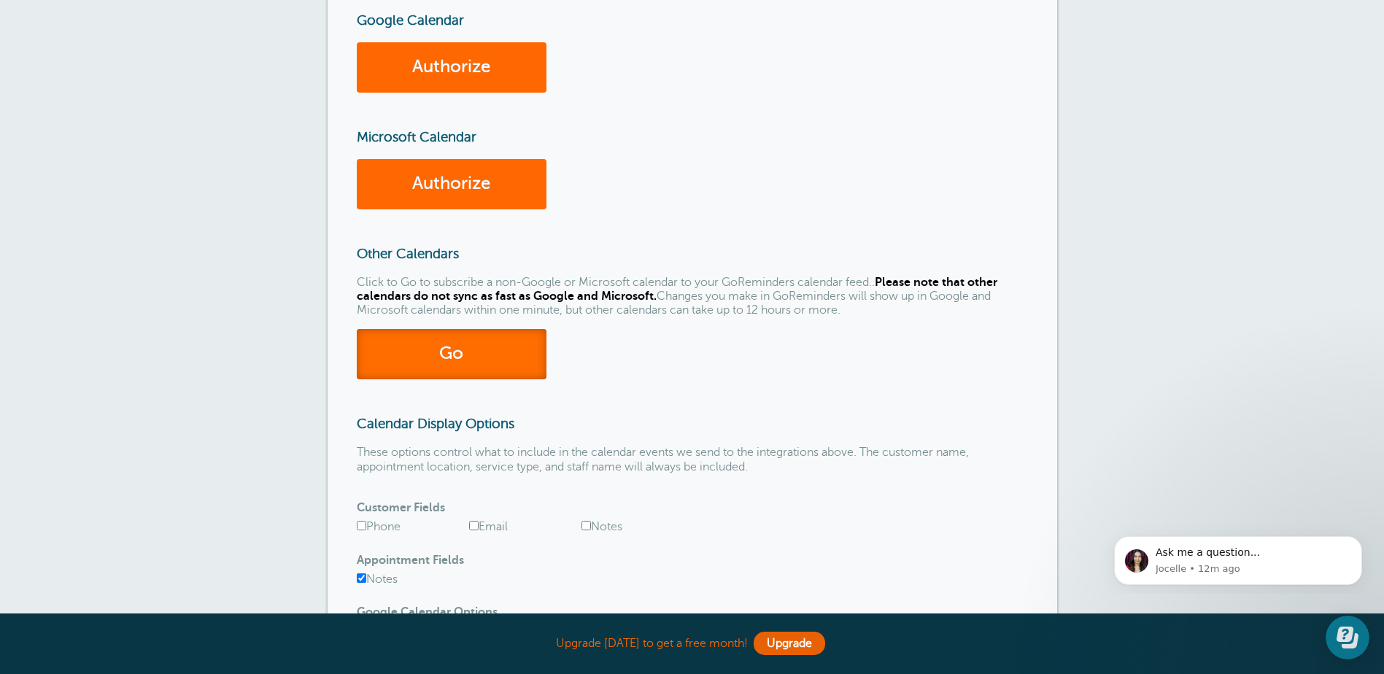
click at [443, 367] on link "Go" at bounding box center [452, 354] width 190 height 50
click at [1007, 364] on div "Calendar Integrations You can use the buttons below to make your GoReminders ap…" at bounding box center [692, 321] width 729 height 844
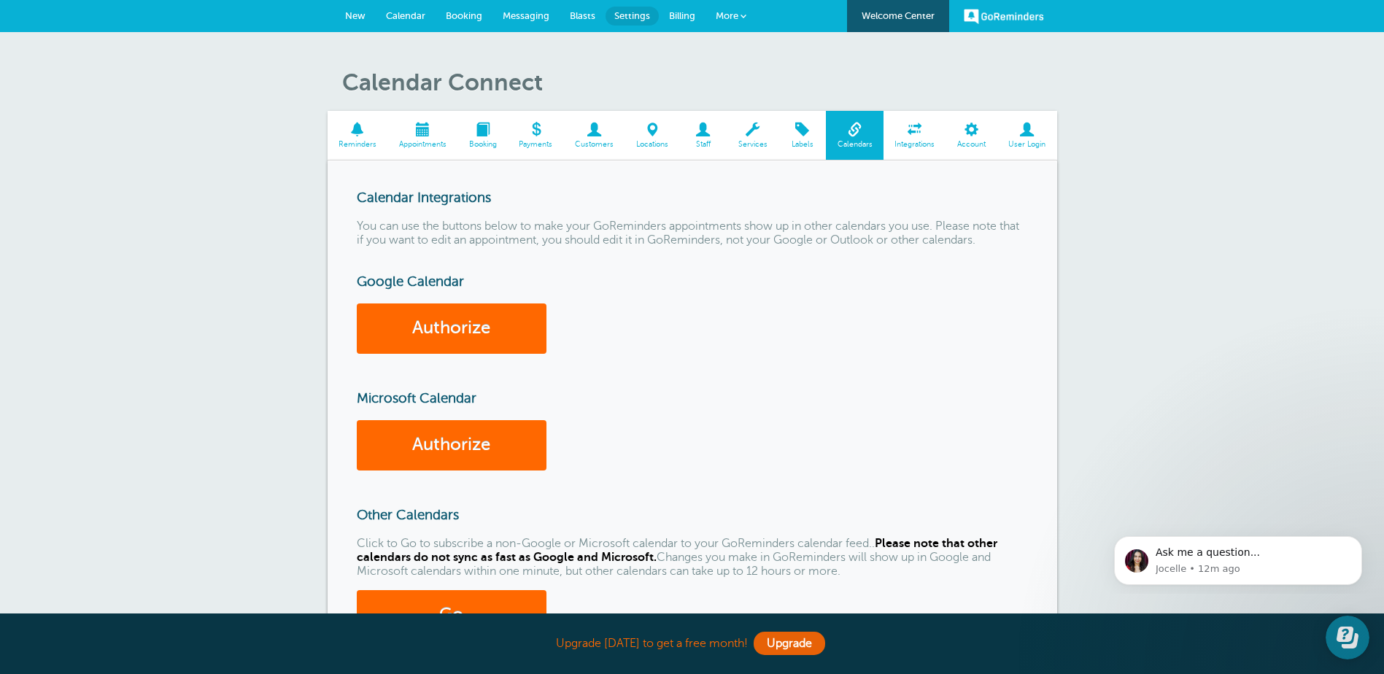
scroll to position [73, 0]
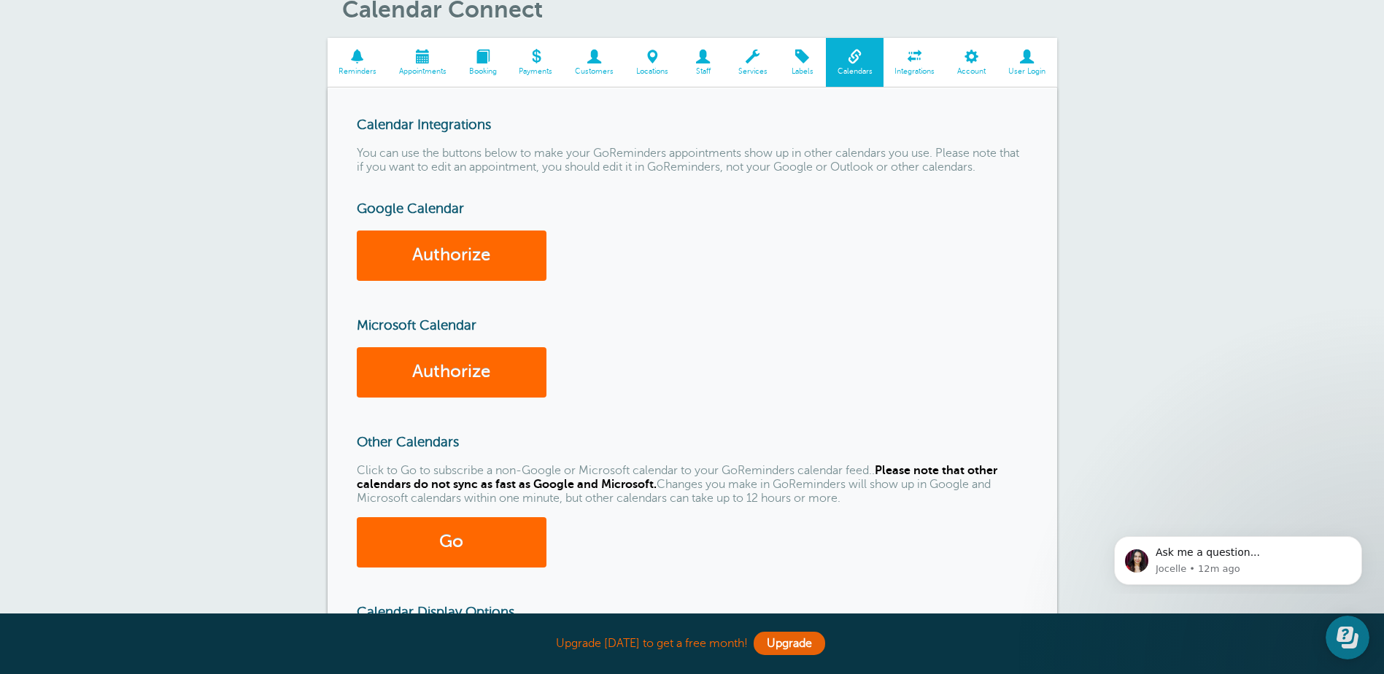
click at [911, 56] on span at bounding box center [914, 57] width 63 height 14
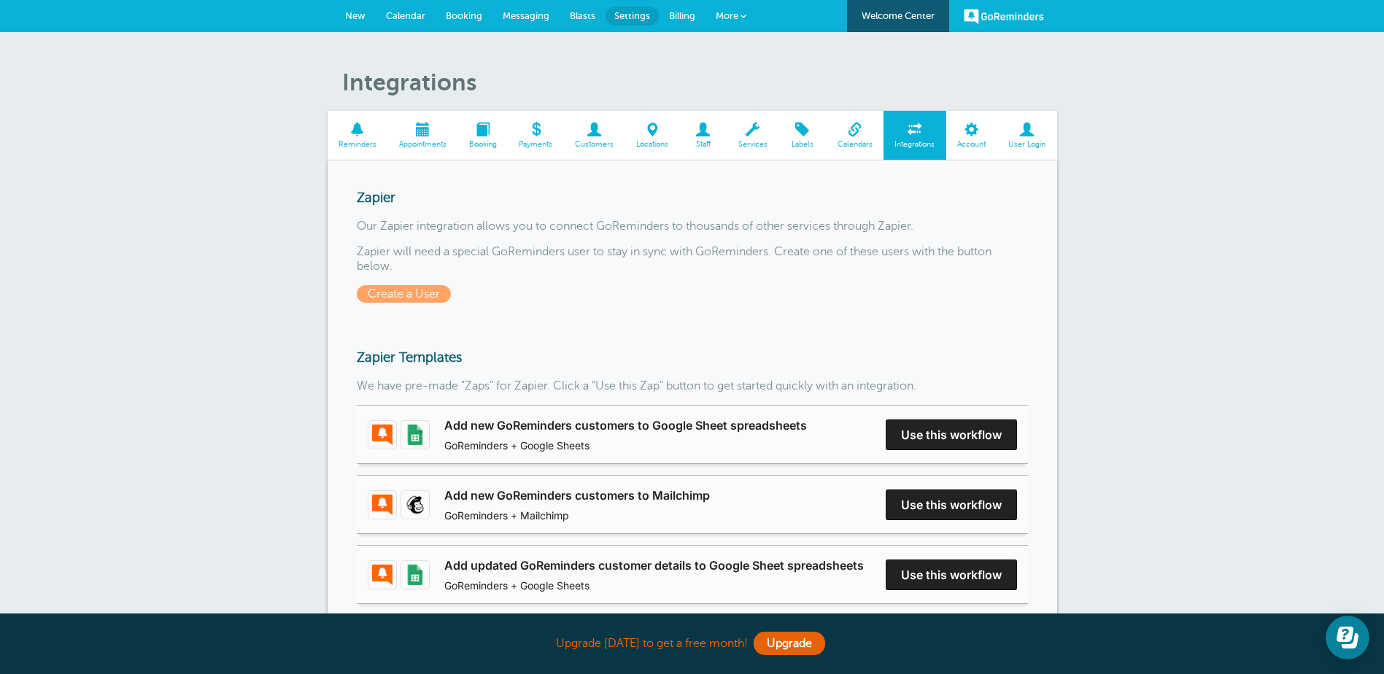
click at [855, 144] on span "Calendars" at bounding box center [854, 144] width 43 height 9
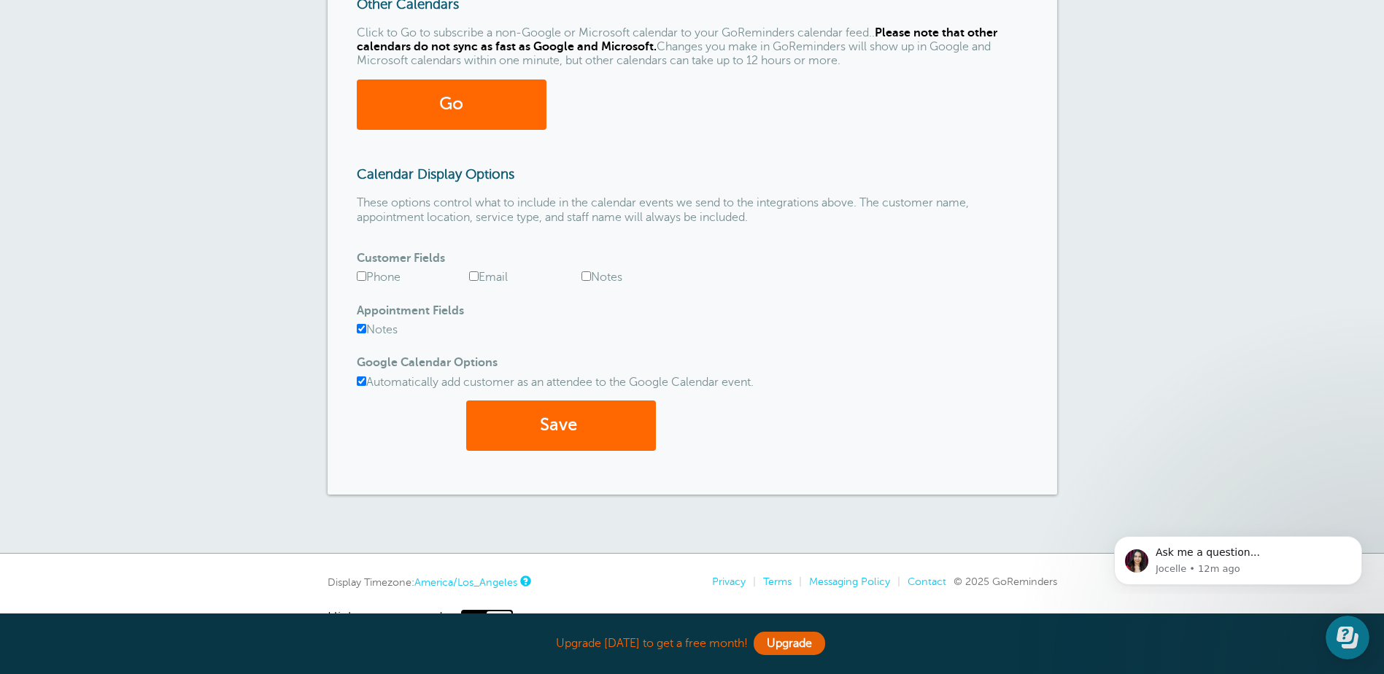
scroll to position [438, 0]
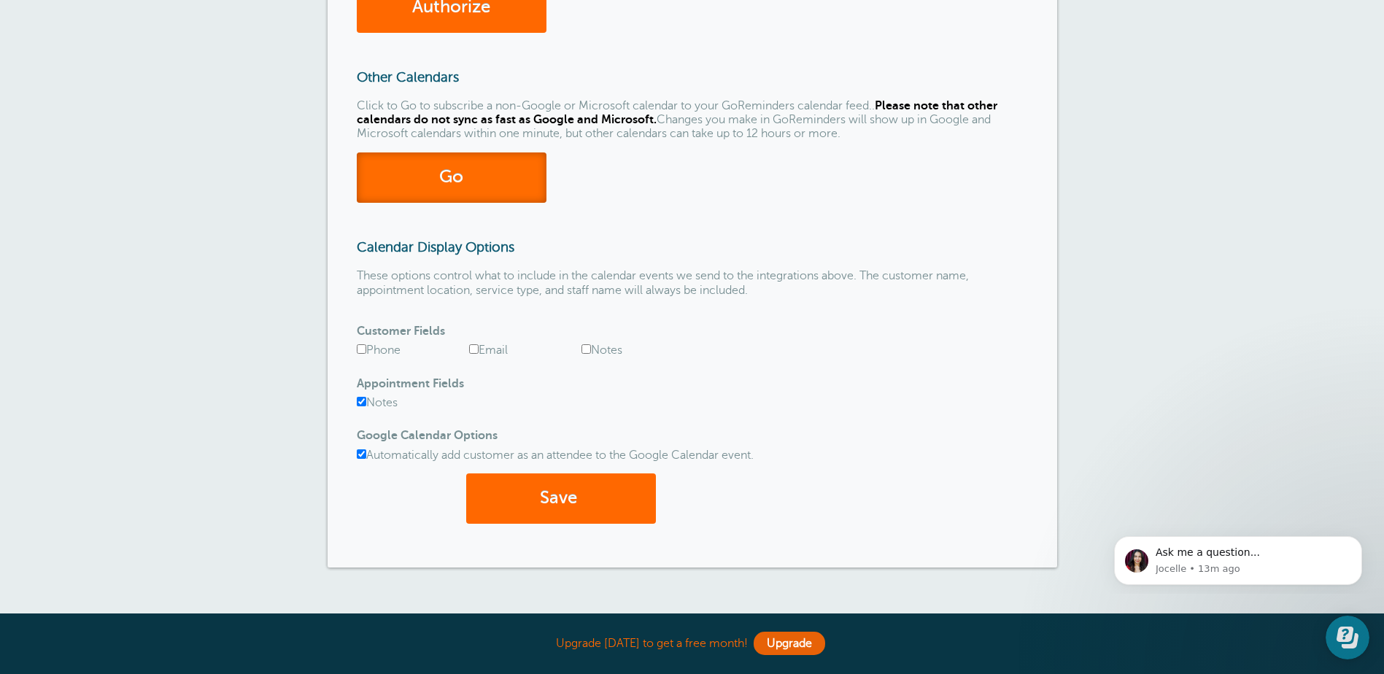
click at [492, 183] on link "Go" at bounding box center [452, 177] width 190 height 50
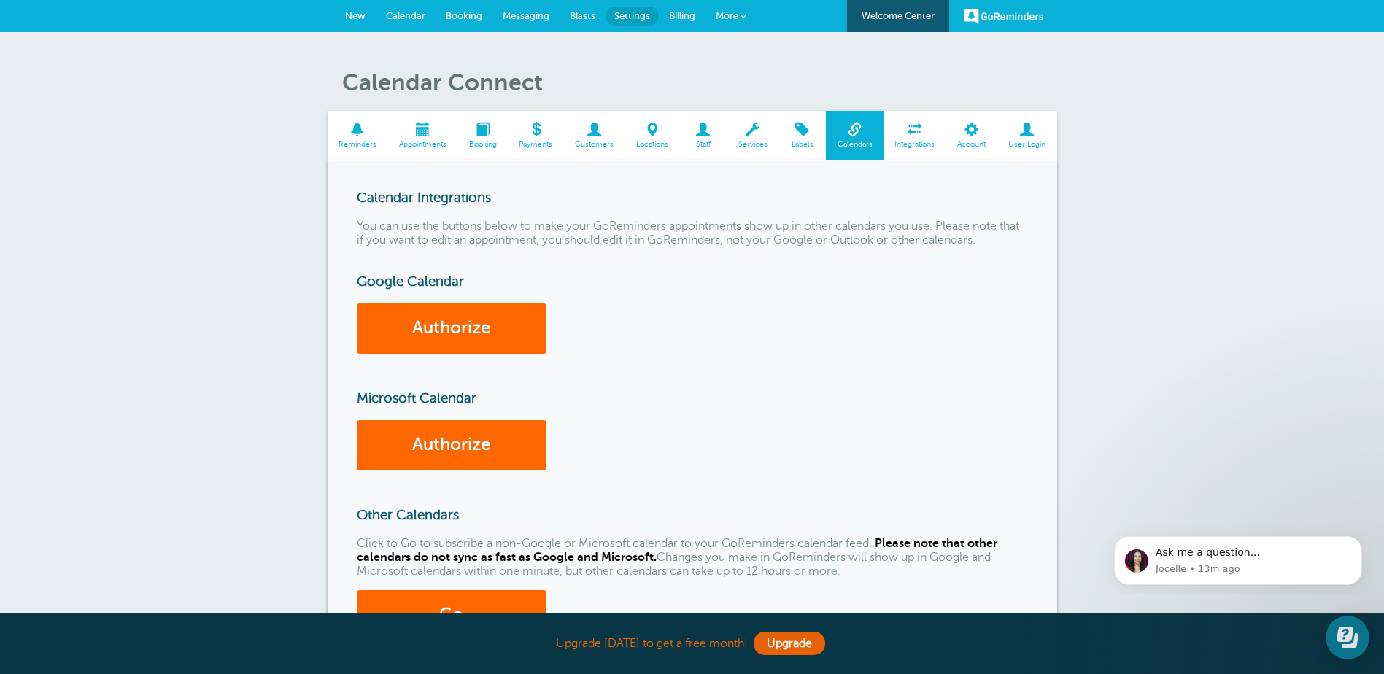
click at [363, 130] on span at bounding box center [358, 130] width 61 height 14
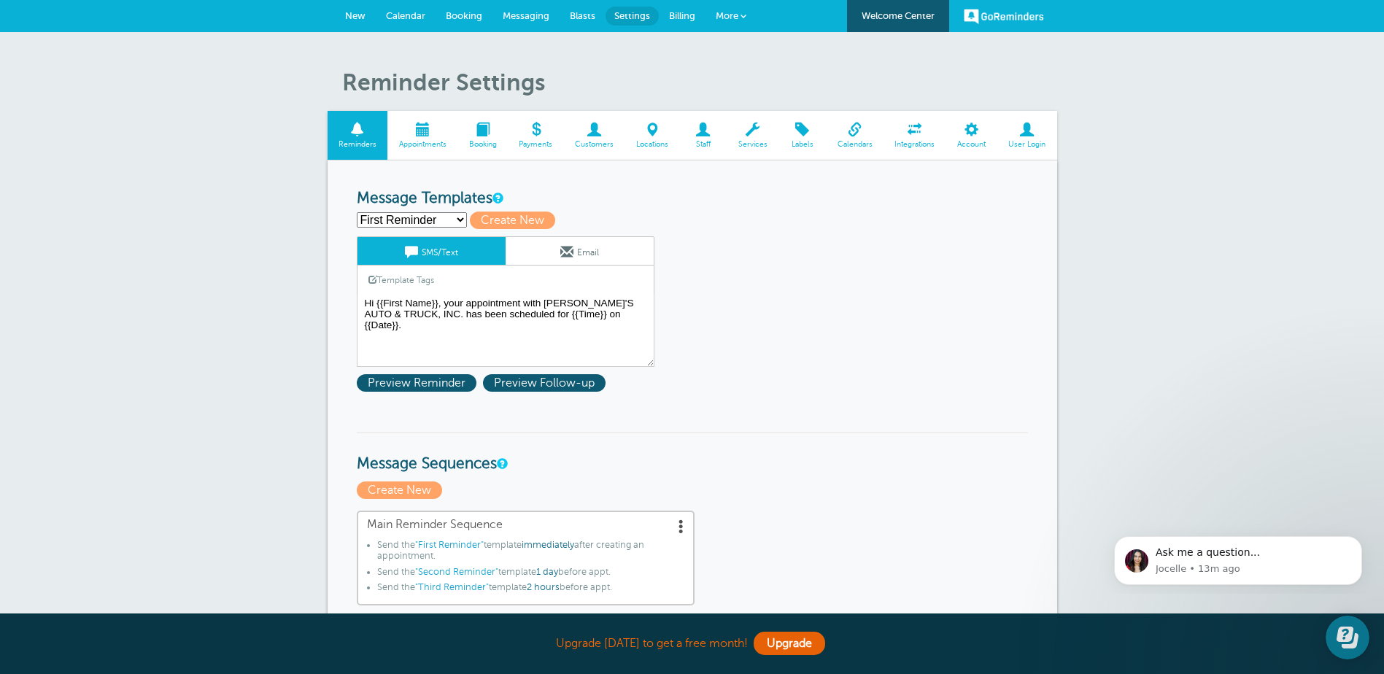
click at [438, 129] on span at bounding box center [422, 130] width 70 height 14
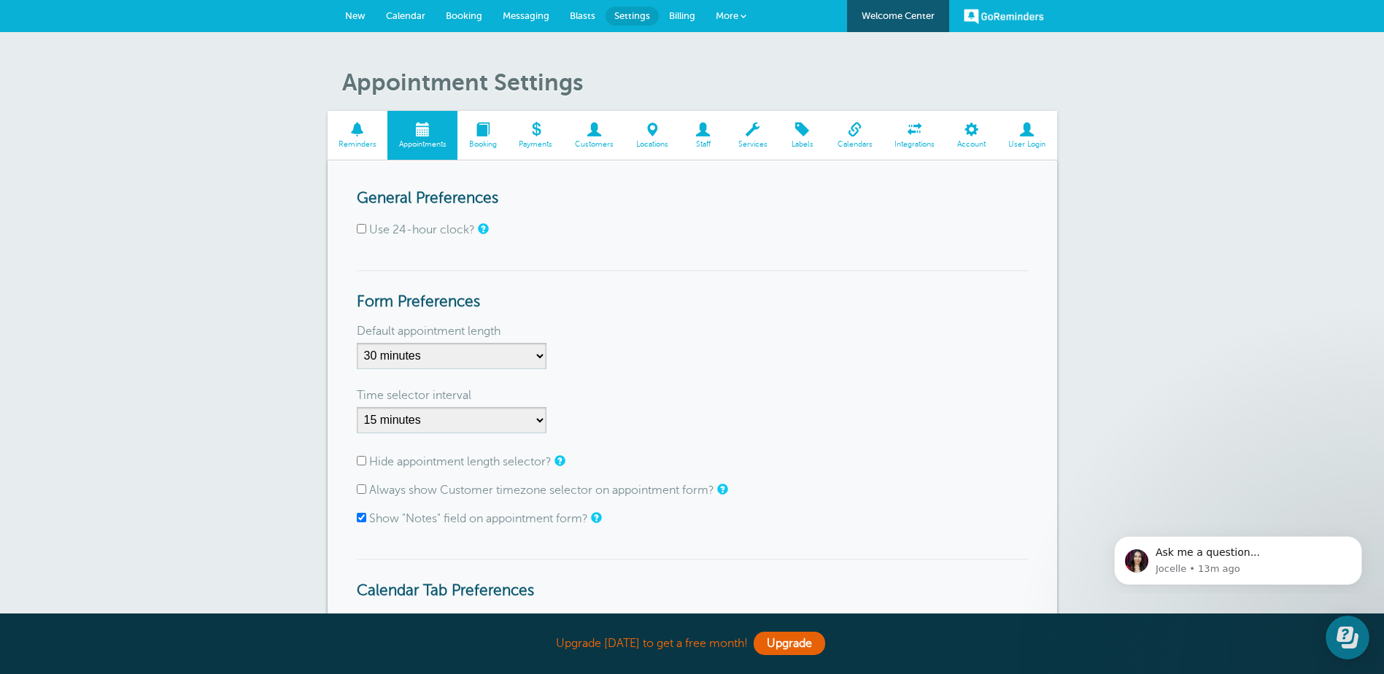
click at [411, 12] on span "Calendar" at bounding box center [405, 15] width 39 height 11
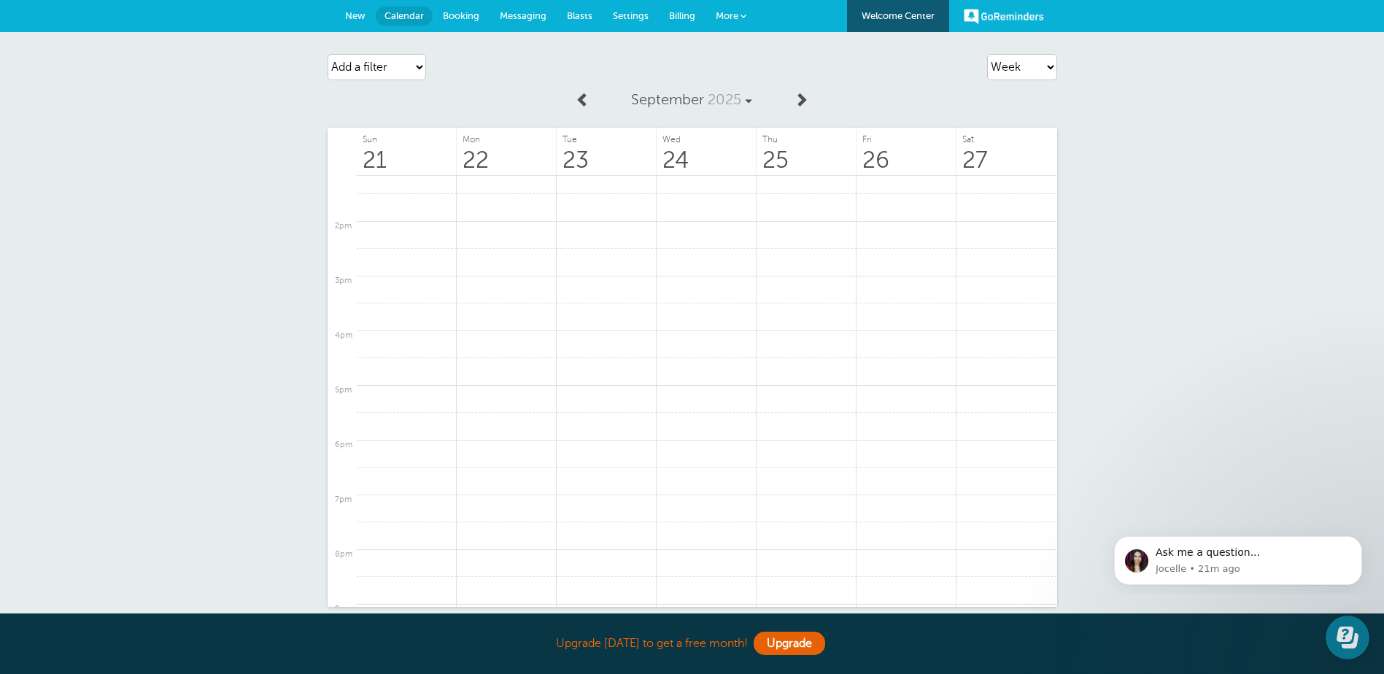
scroll to position [584, 0]
click at [573, 261] on link "[PERSON_NAME] [12–12:30]" at bounding box center [606, 264] width 90 height 22
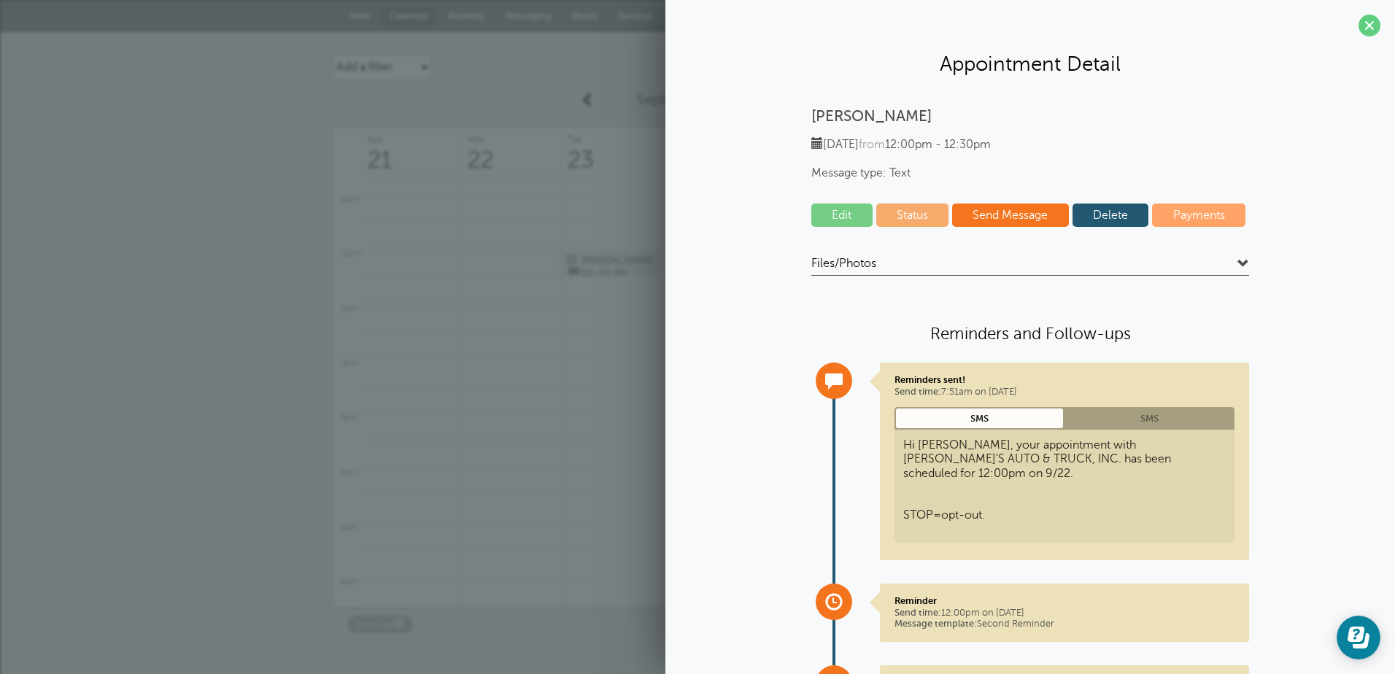
click at [1358, 27] on span at bounding box center [1369, 26] width 22 height 22
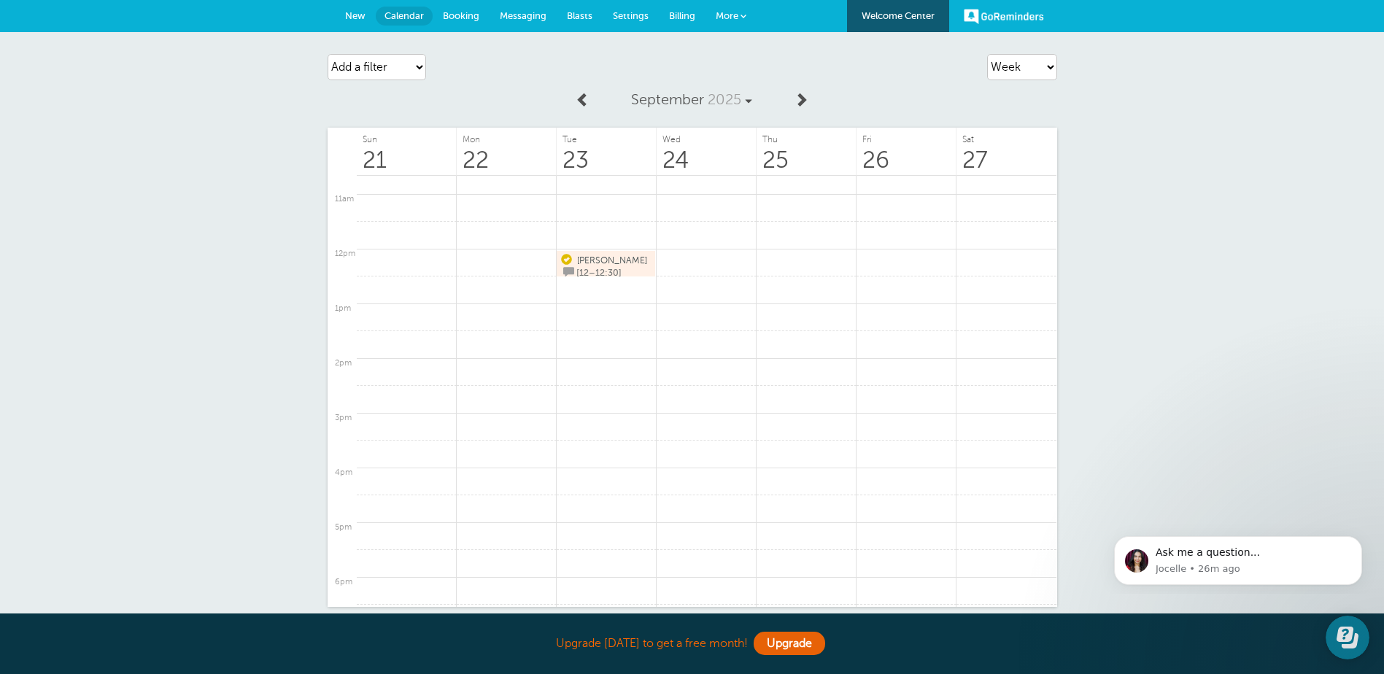
click at [620, 12] on span "Settings" at bounding box center [631, 15] width 36 height 11
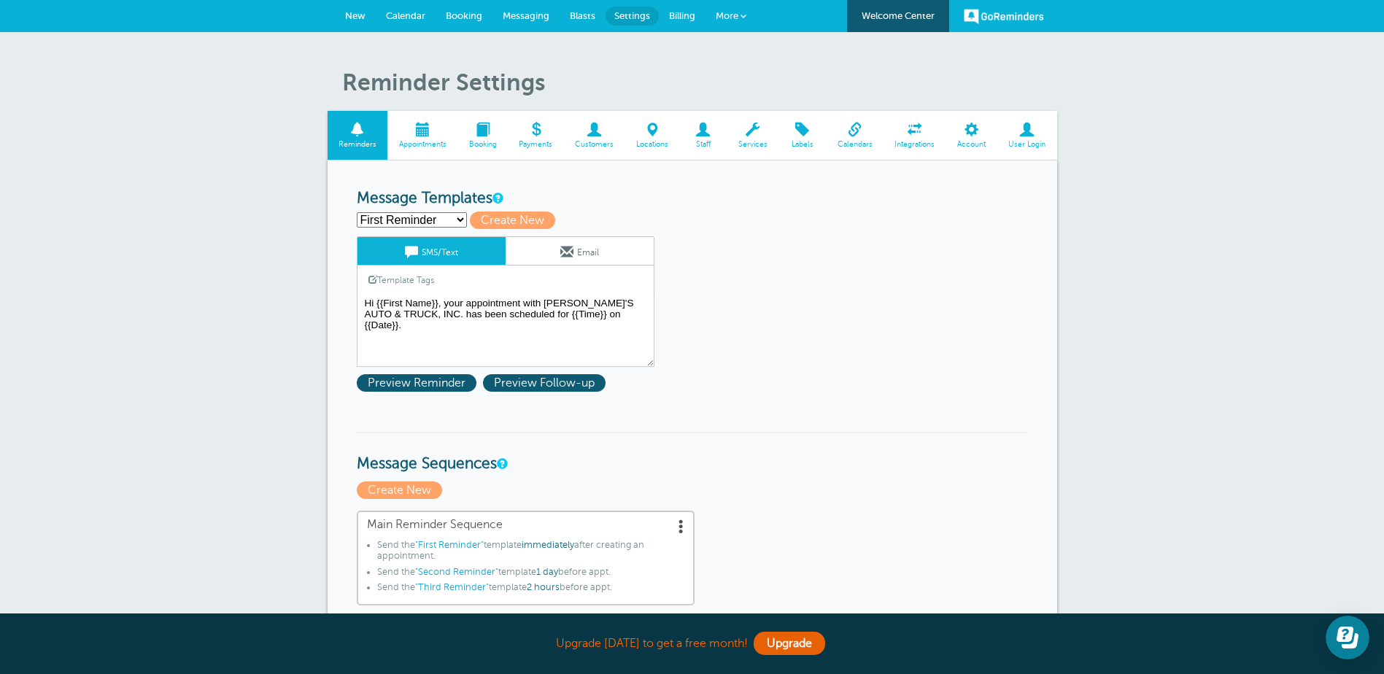
click at [856, 126] on span at bounding box center [855, 130] width 58 height 14
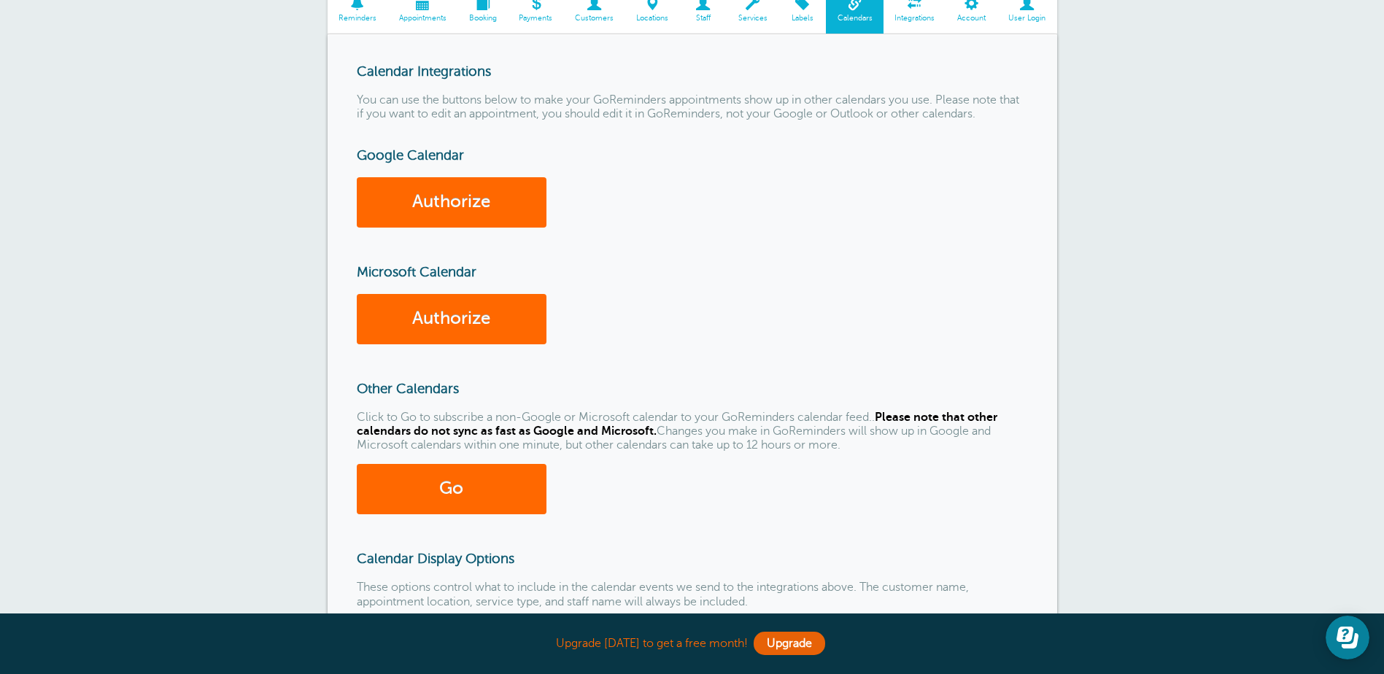
scroll to position [292, 0]
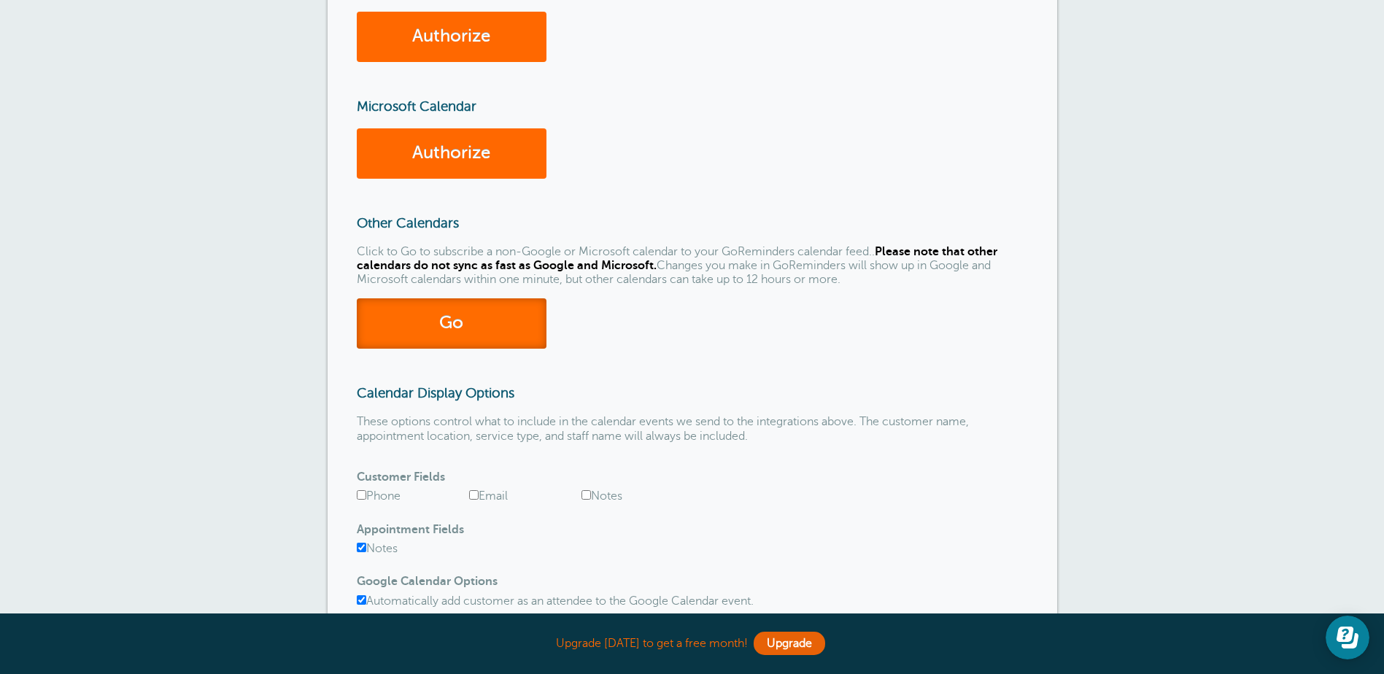
click at [458, 317] on link "Go" at bounding box center [452, 323] width 190 height 50
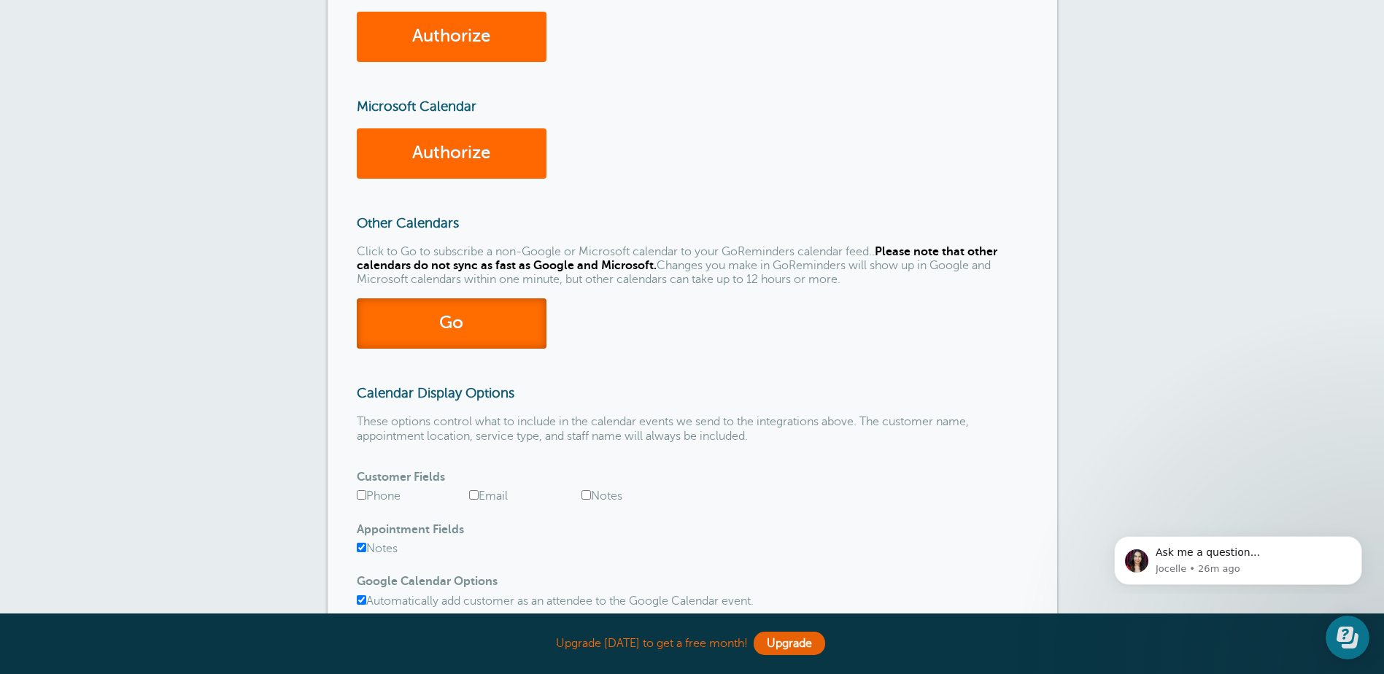
scroll to position [0, 0]
click at [458, 317] on link "Go" at bounding box center [452, 323] width 190 height 50
click at [1279, 550] on div "Ask me a question..." at bounding box center [1252, 553] width 195 height 15
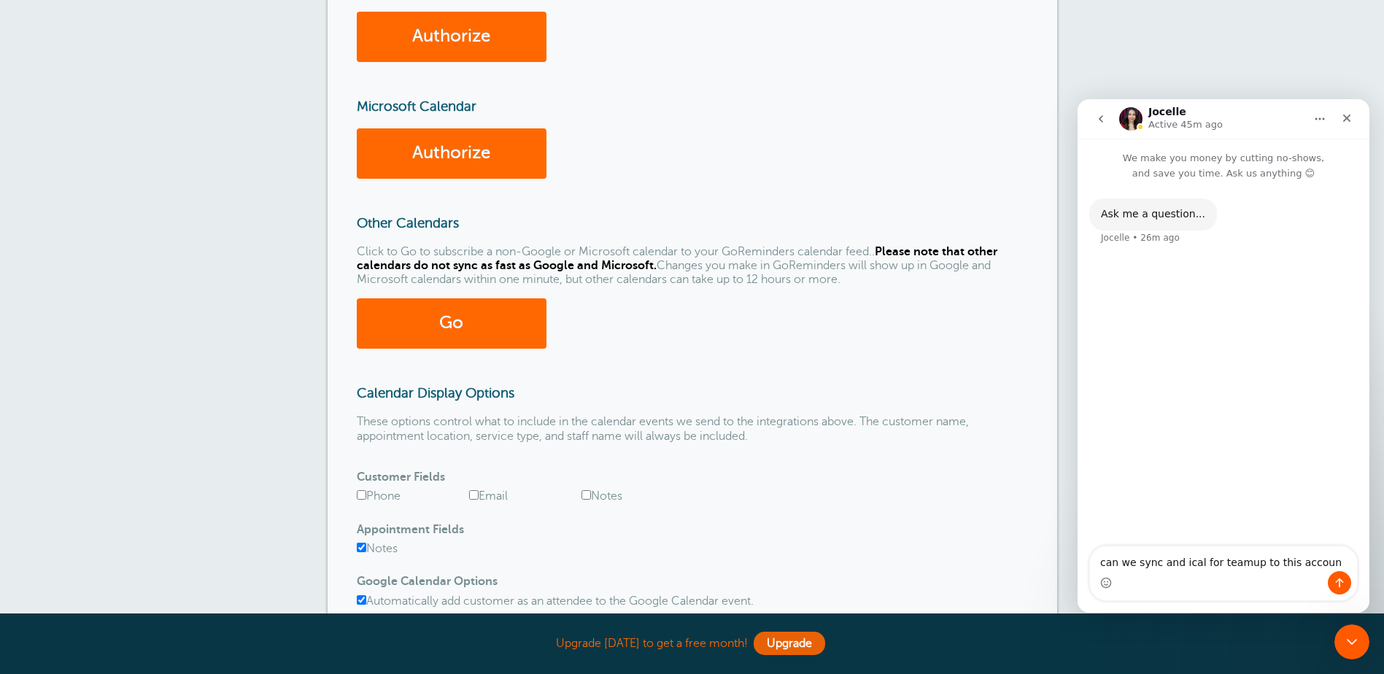
type textarea "can we sync and ical for teamup to this account"
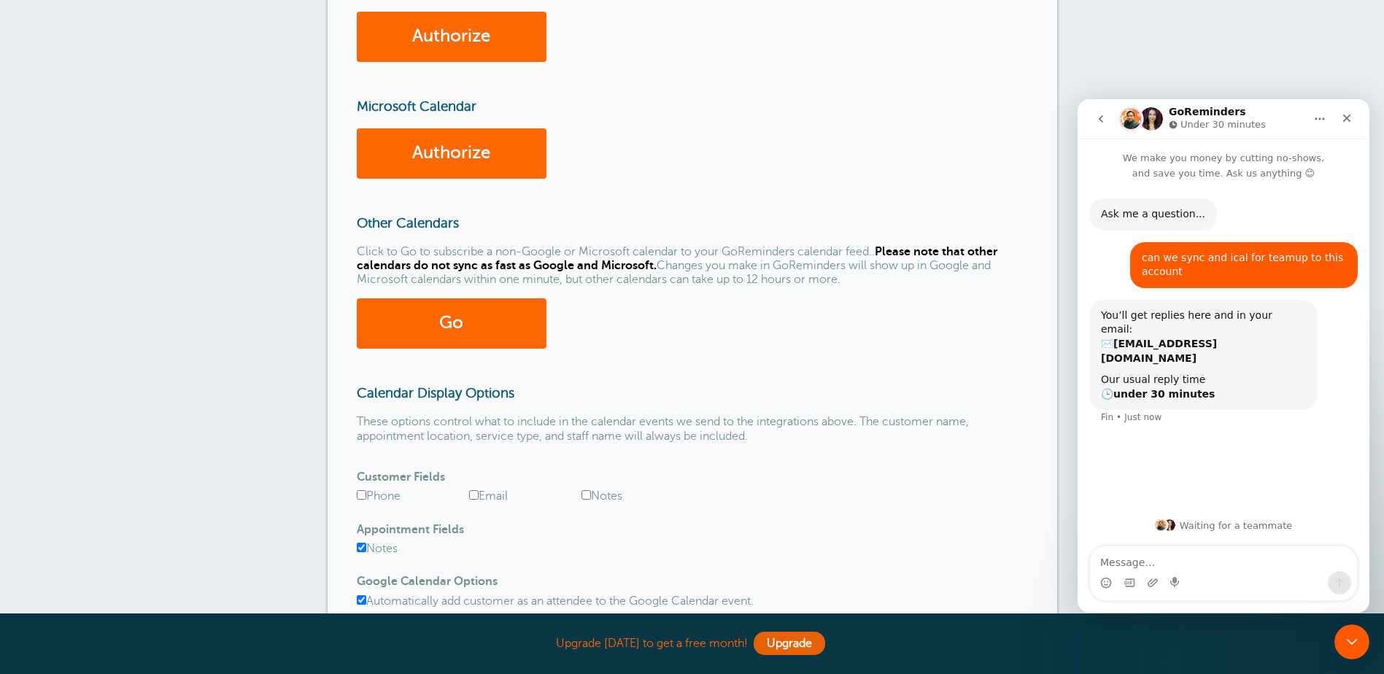
click at [1148, 49] on div "Calendar Connect Reminders Appointments Booking Payments Customers Locations St…" at bounding box center [692, 256] width 1384 height 1032
click at [1097, 124] on icon "go back" at bounding box center [1101, 119] width 12 height 12
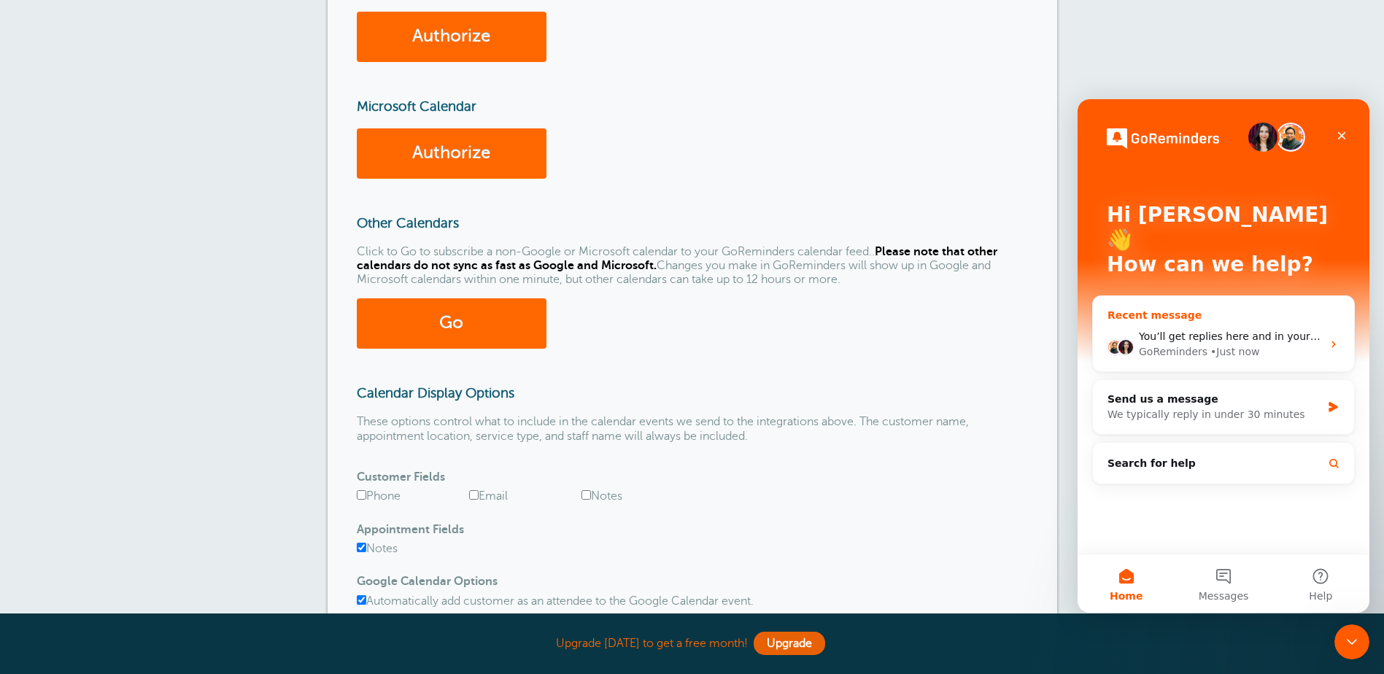
click at [1216, 317] on div "You’ll get replies here and in your email: ✉️ stevesauto.zack@gmail.com Our usu…" at bounding box center [1223, 344] width 261 height 54
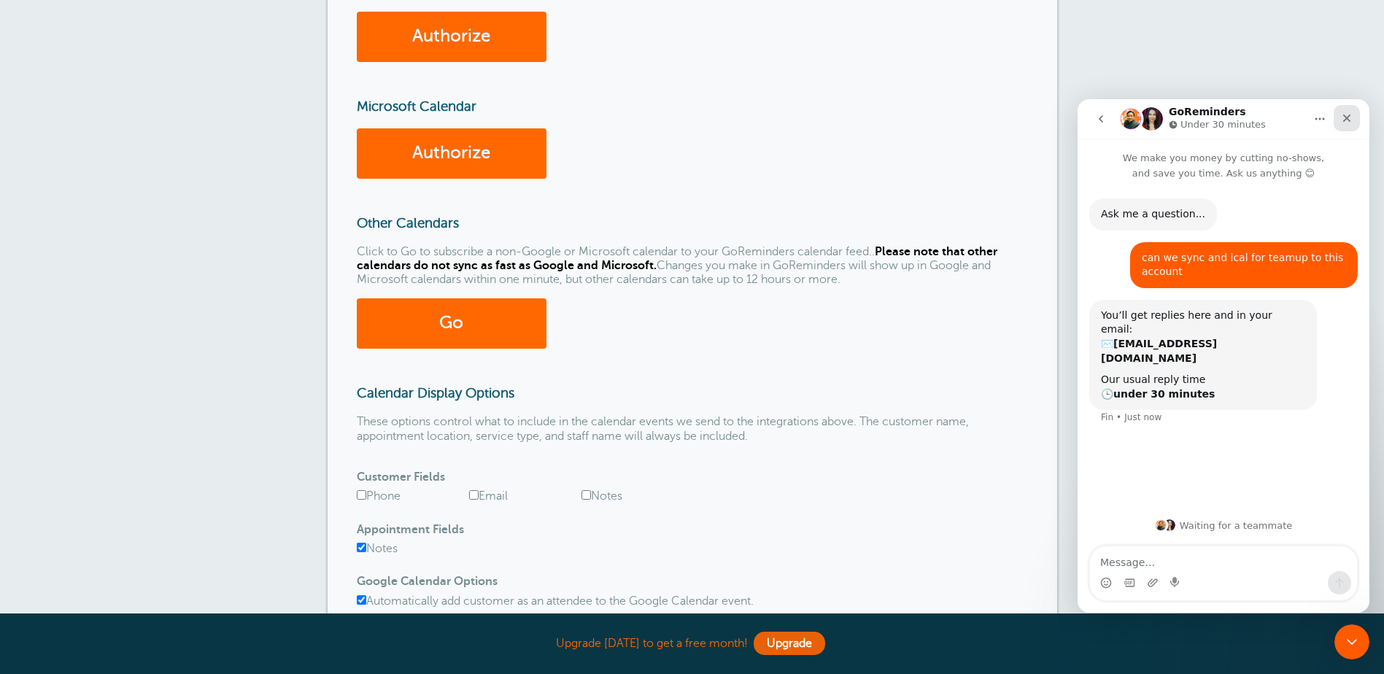
click at [1349, 109] on div "Close" at bounding box center [1346, 118] width 26 height 26
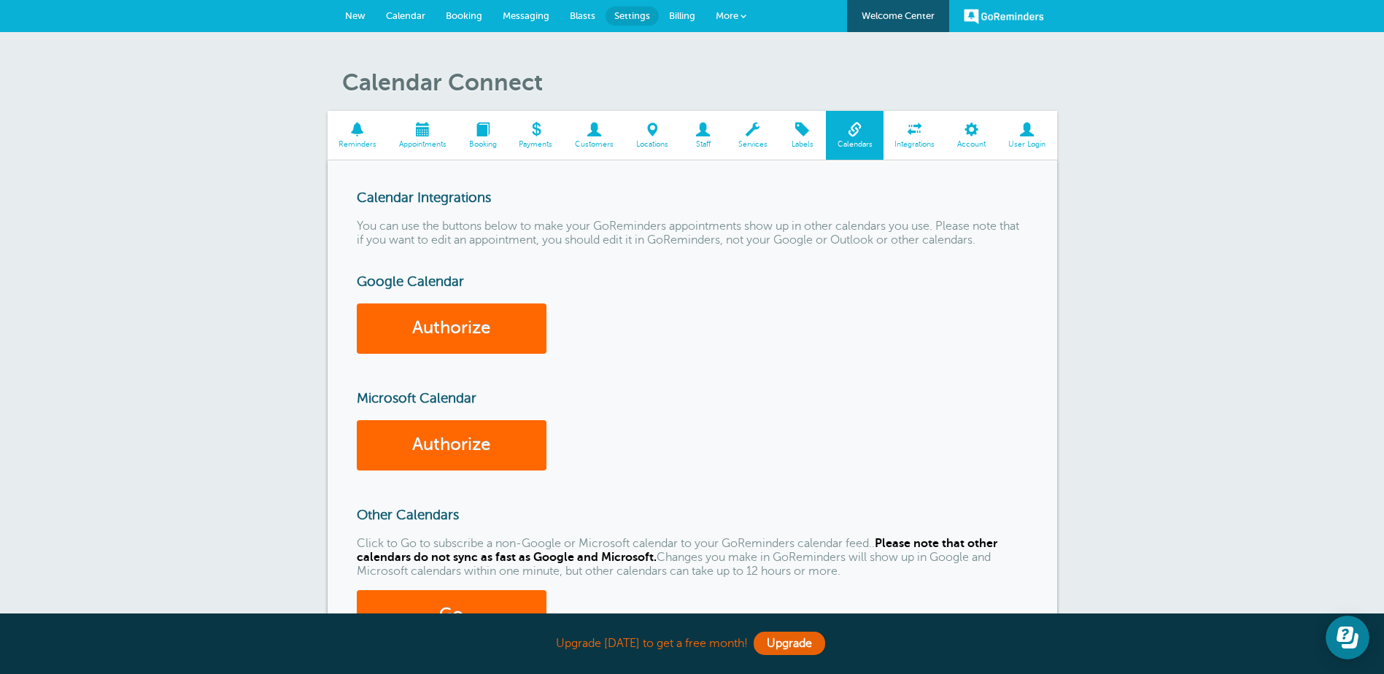
click at [905, 125] on span at bounding box center [914, 130] width 63 height 14
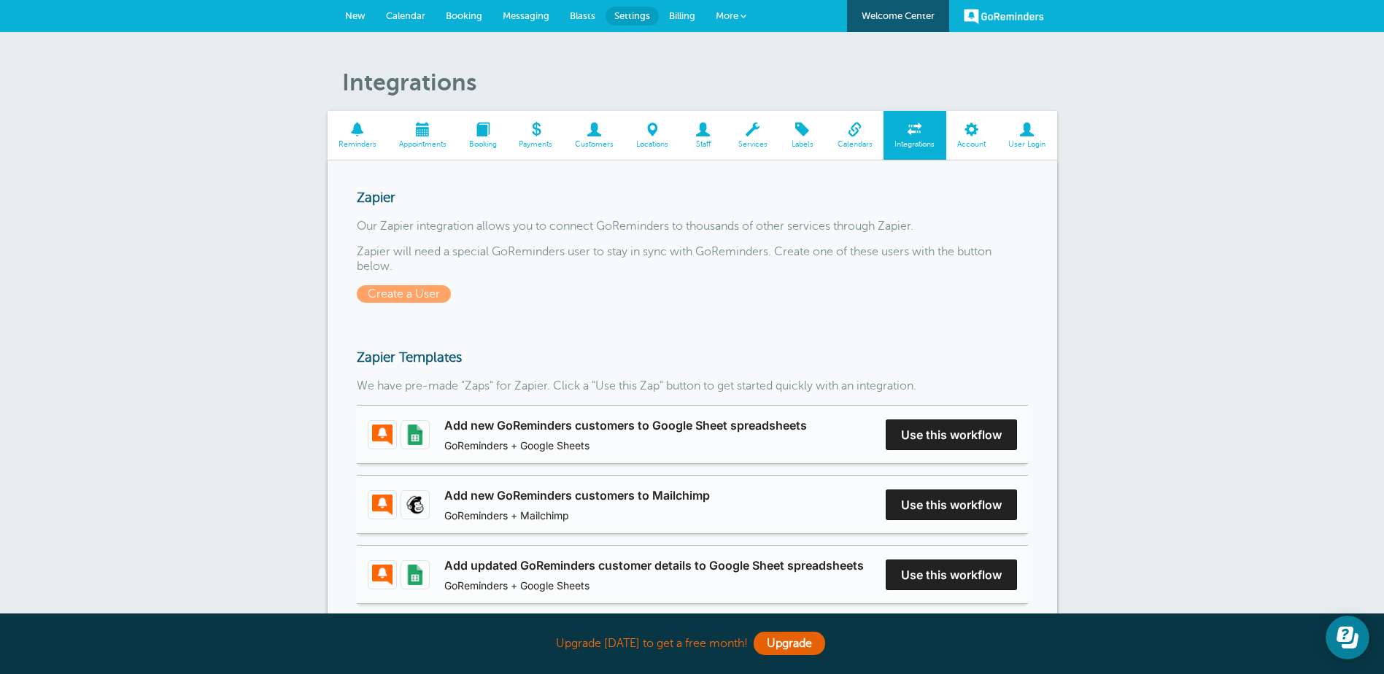
click at [869, 123] on span at bounding box center [855, 130] width 58 height 14
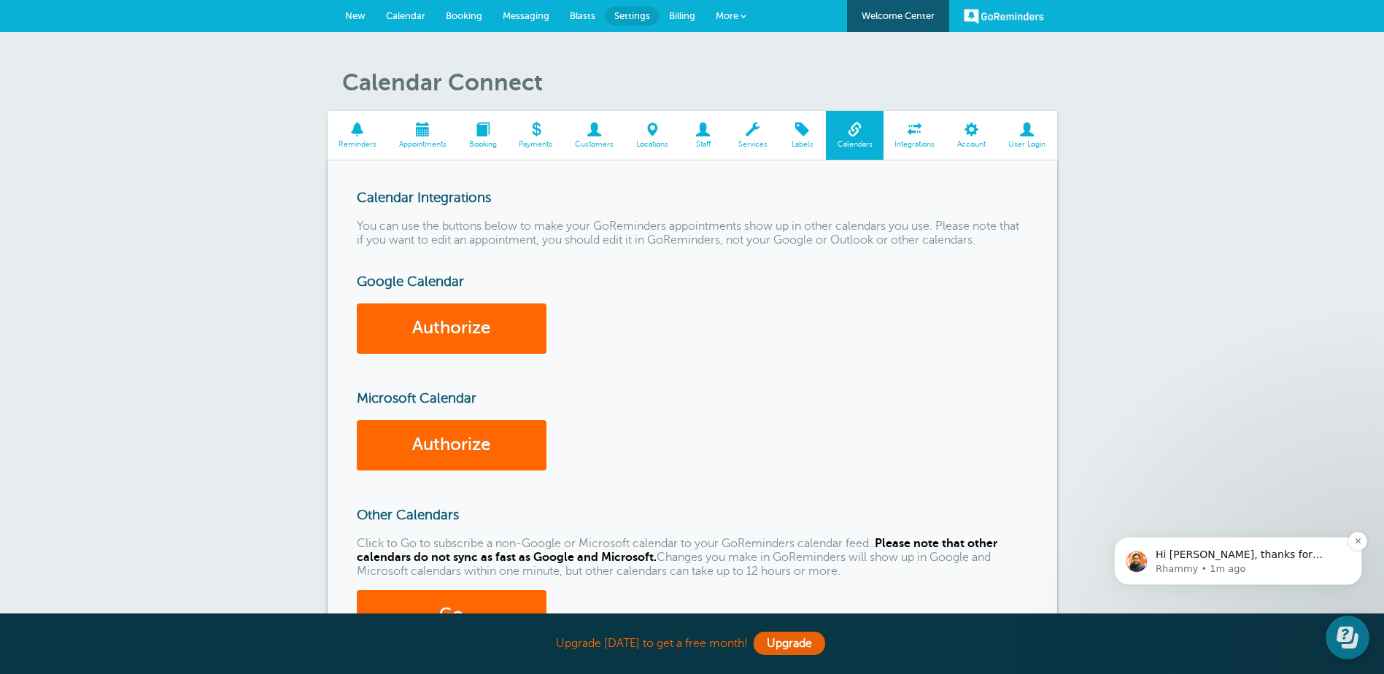
click at [1293, 571] on p "Rhammy • 1m ago" at bounding box center [1249, 568] width 188 height 13
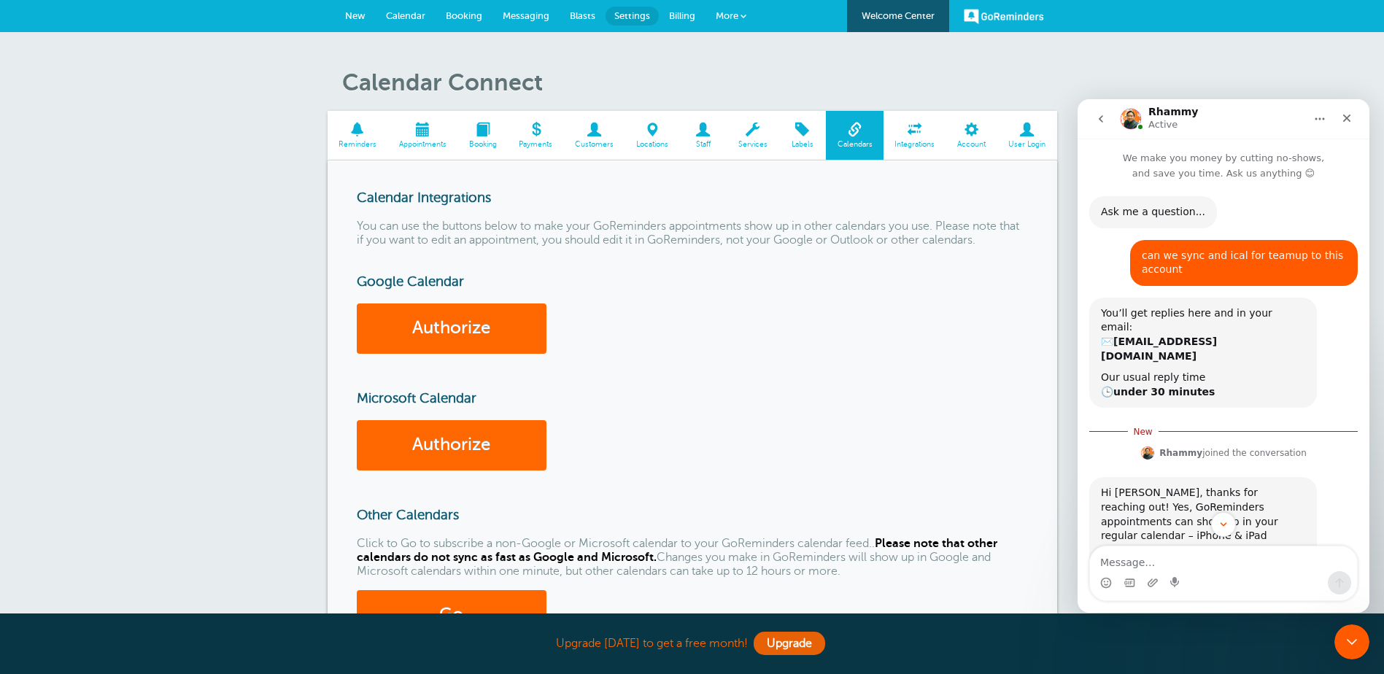
click at [1040, 390] on div "Calendar Integrations You can use the buttons below to make your GoReminders ap…" at bounding box center [692, 582] width 729 height 844
click at [1104, 117] on icon "go back" at bounding box center [1101, 119] width 12 height 12
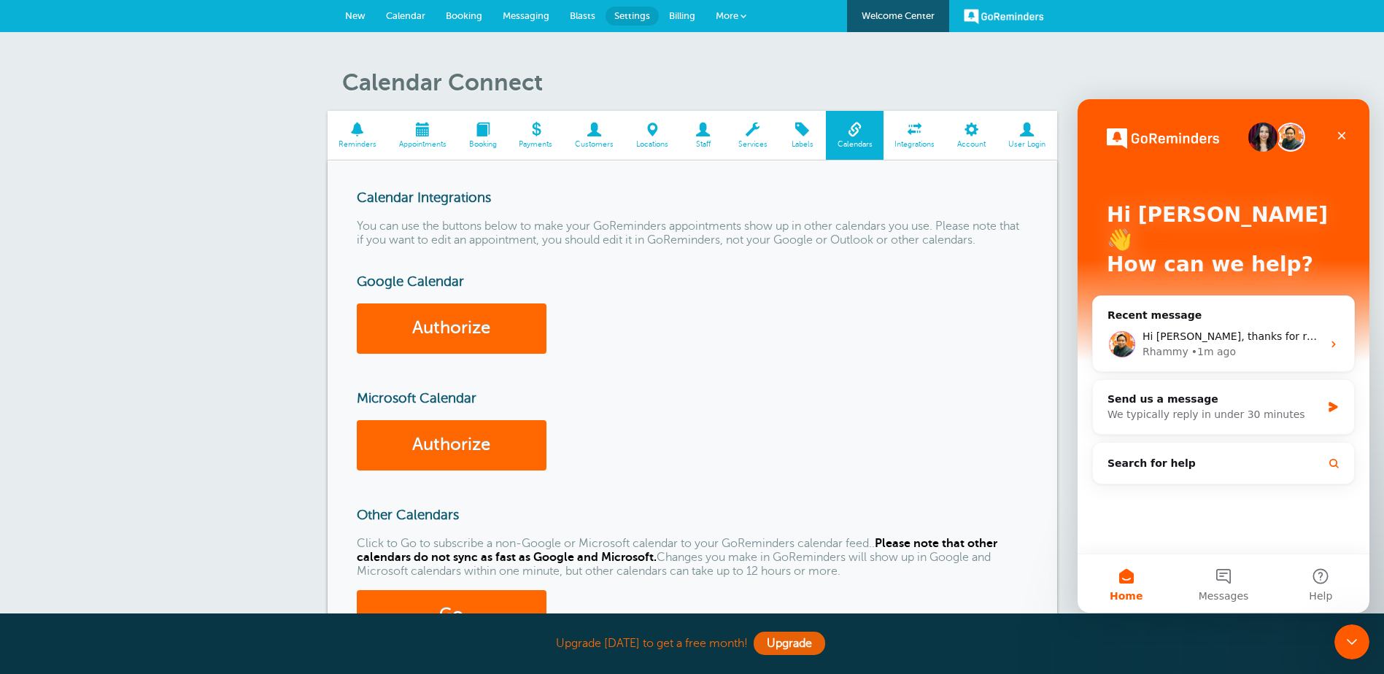
click at [1214, 78] on div "Calendar Connect Reminders Appointments Booking Payments Customers Locations St…" at bounding box center [692, 548] width 1384 height 1032
click at [1342, 132] on icon "Close" at bounding box center [1342, 136] width 12 height 12
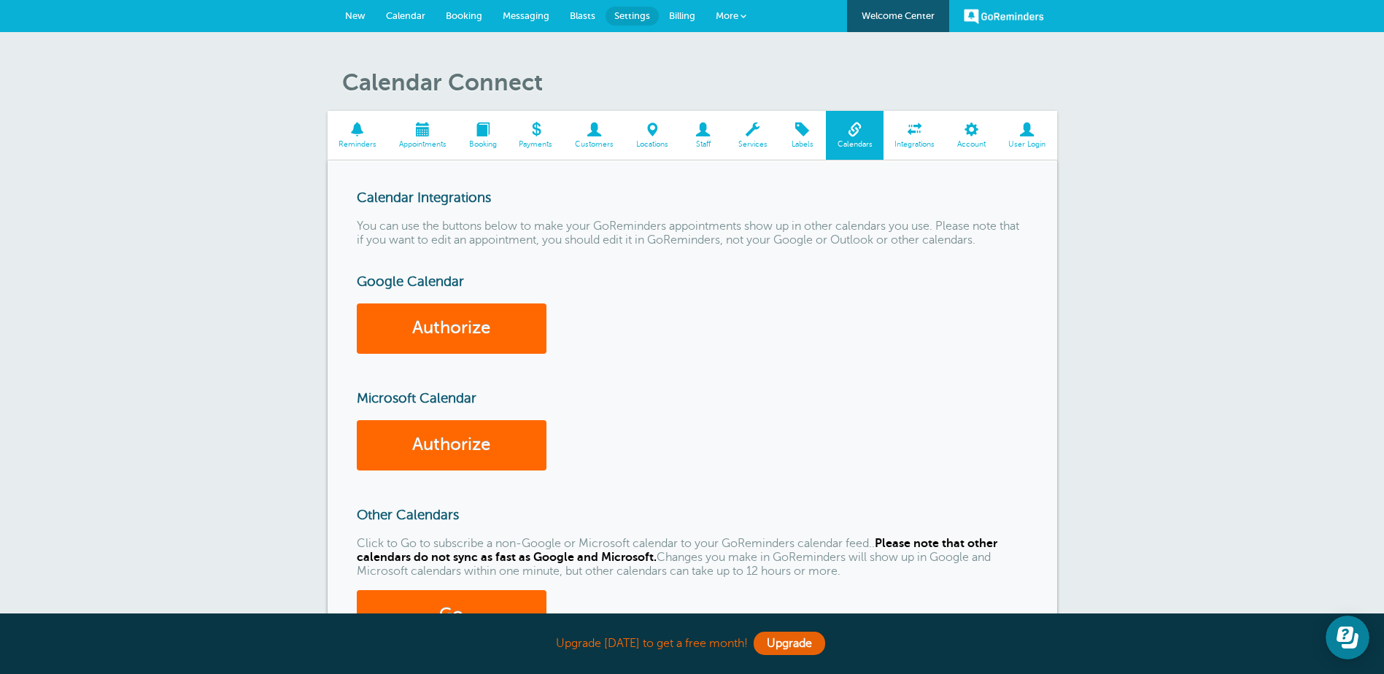
click at [361, 140] on span "Reminders" at bounding box center [358, 144] width 46 height 9
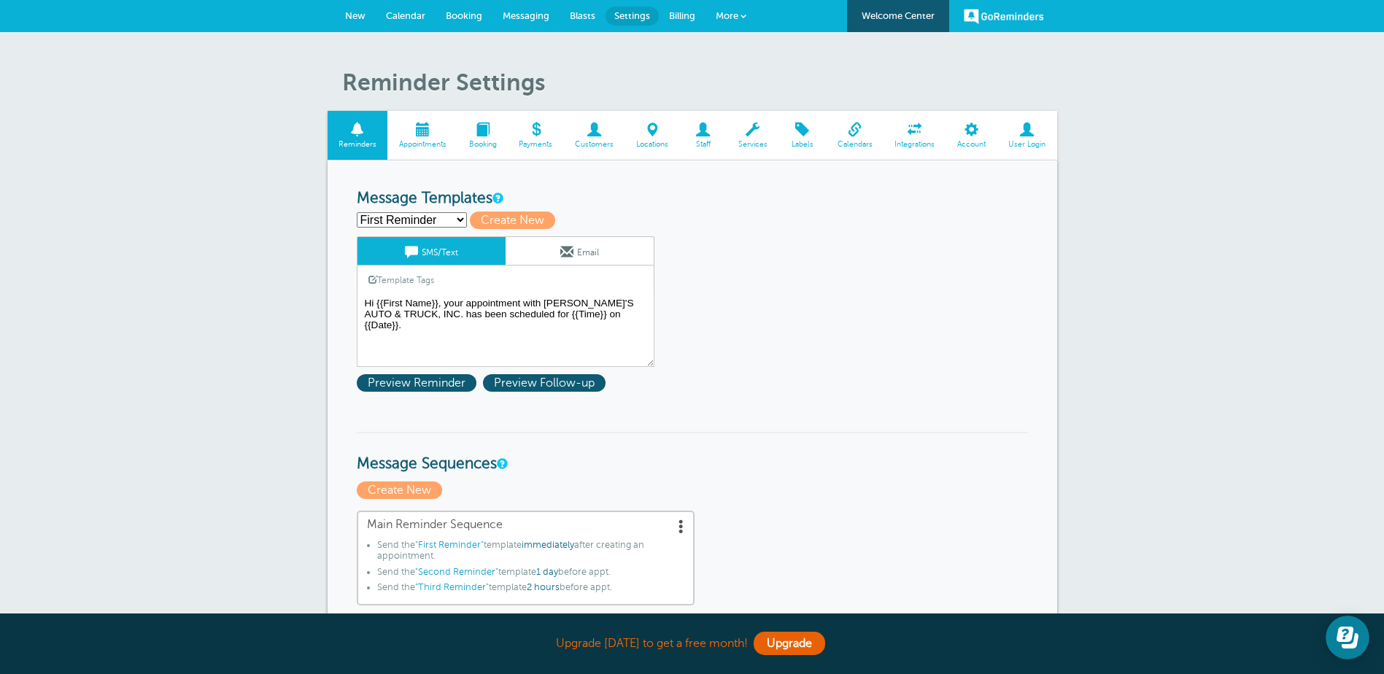
click at [361, 12] on span "New" at bounding box center [355, 15] width 20 height 11
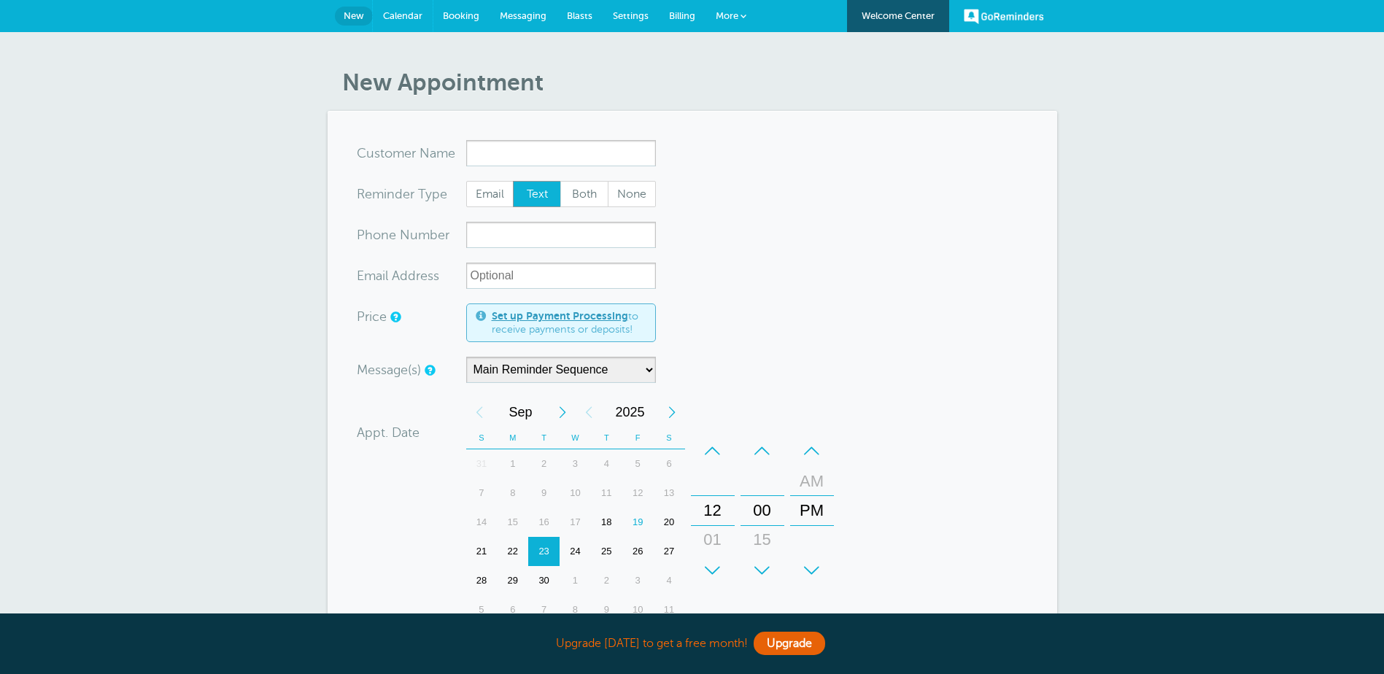
click at [398, 9] on link "Calendar" at bounding box center [403, 16] width 60 height 32
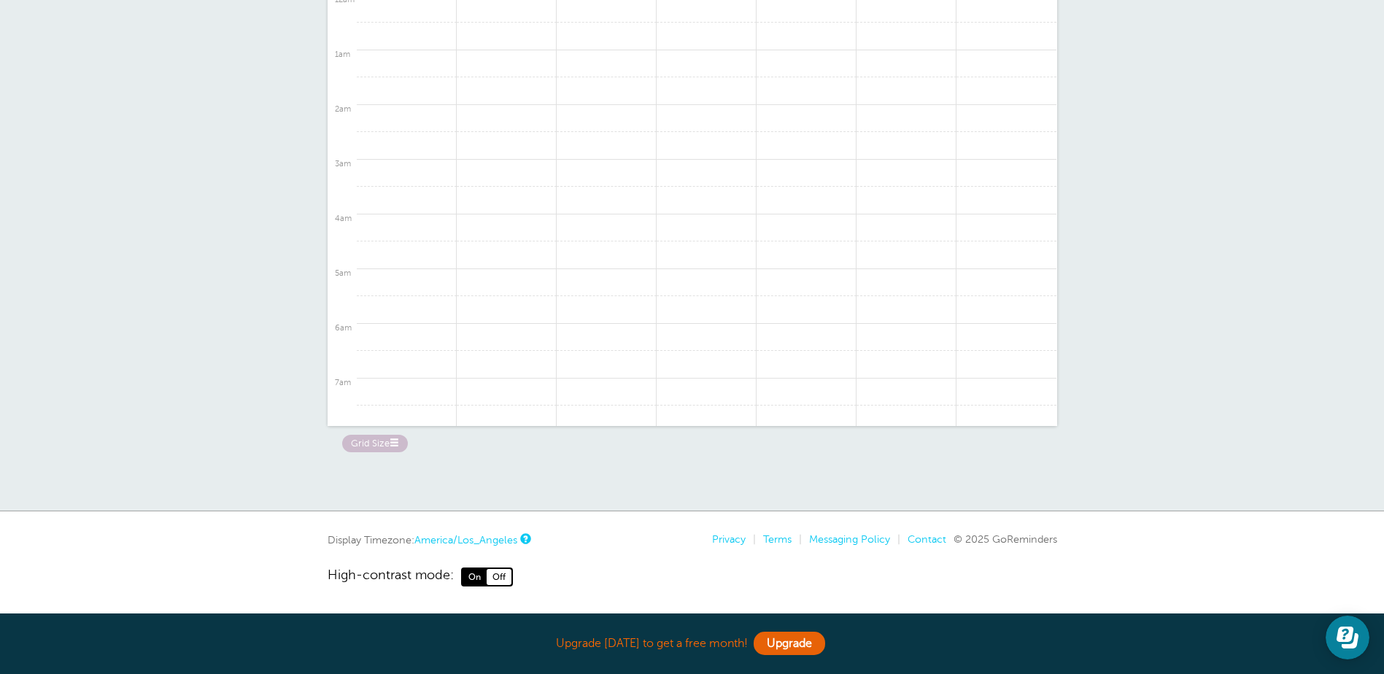
click at [503, 545] on link "America/Los_Angeles" at bounding box center [465, 540] width 103 height 12
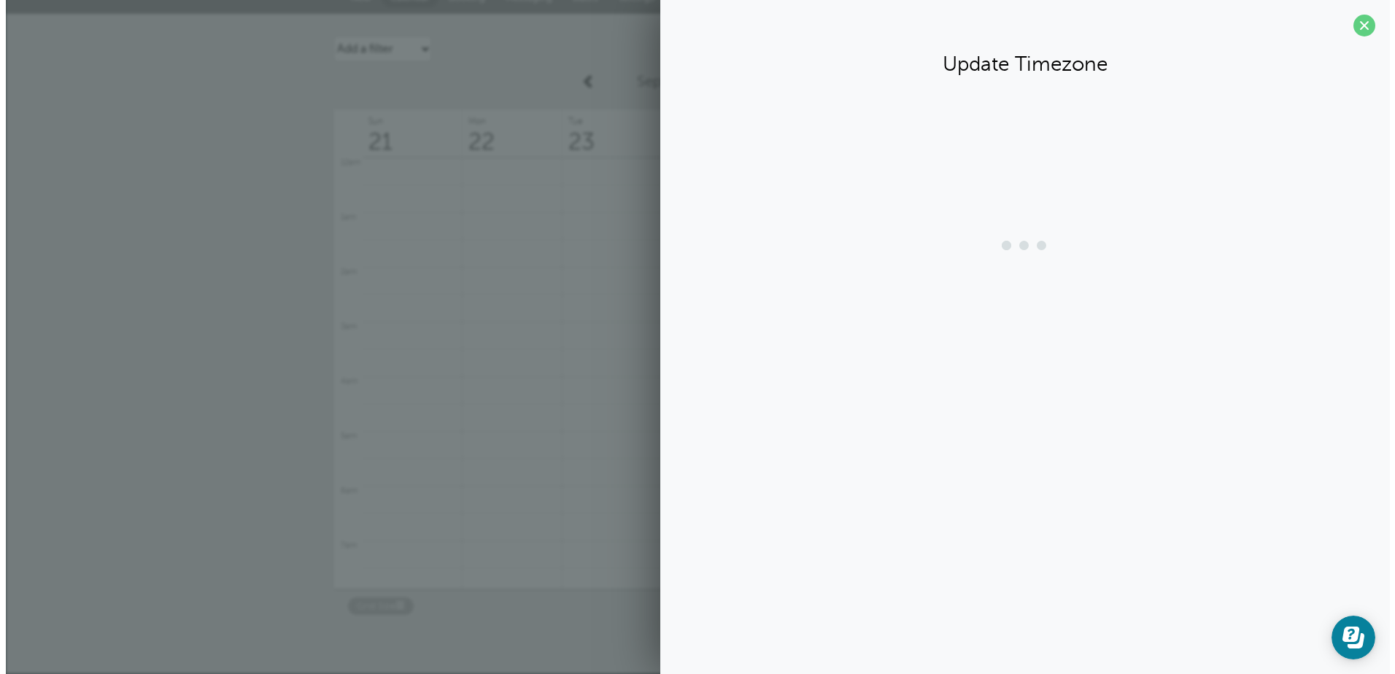
scroll to position [18, 0]
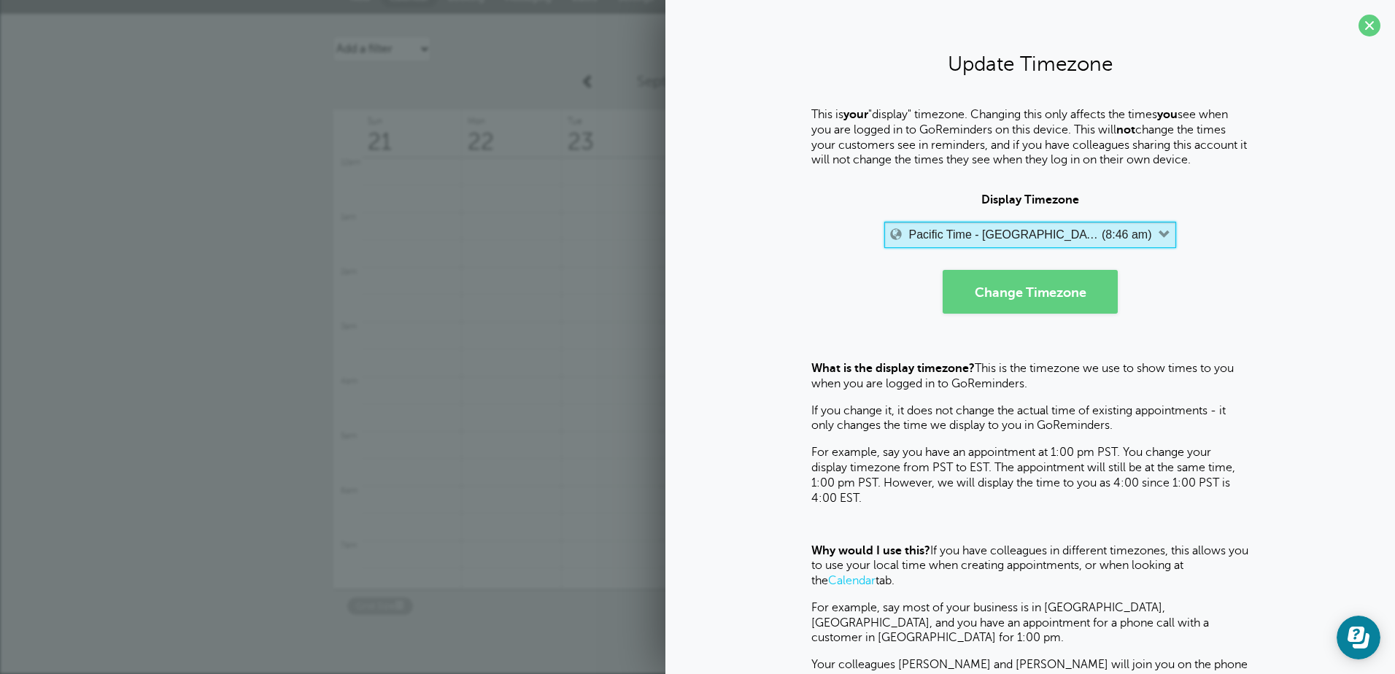
click at [951, 242] on div "Pacific Time - US & [GEOGRAPHIC_DATA] (8:46 am)" at bounding box center [1030, 235] width 243 height 15
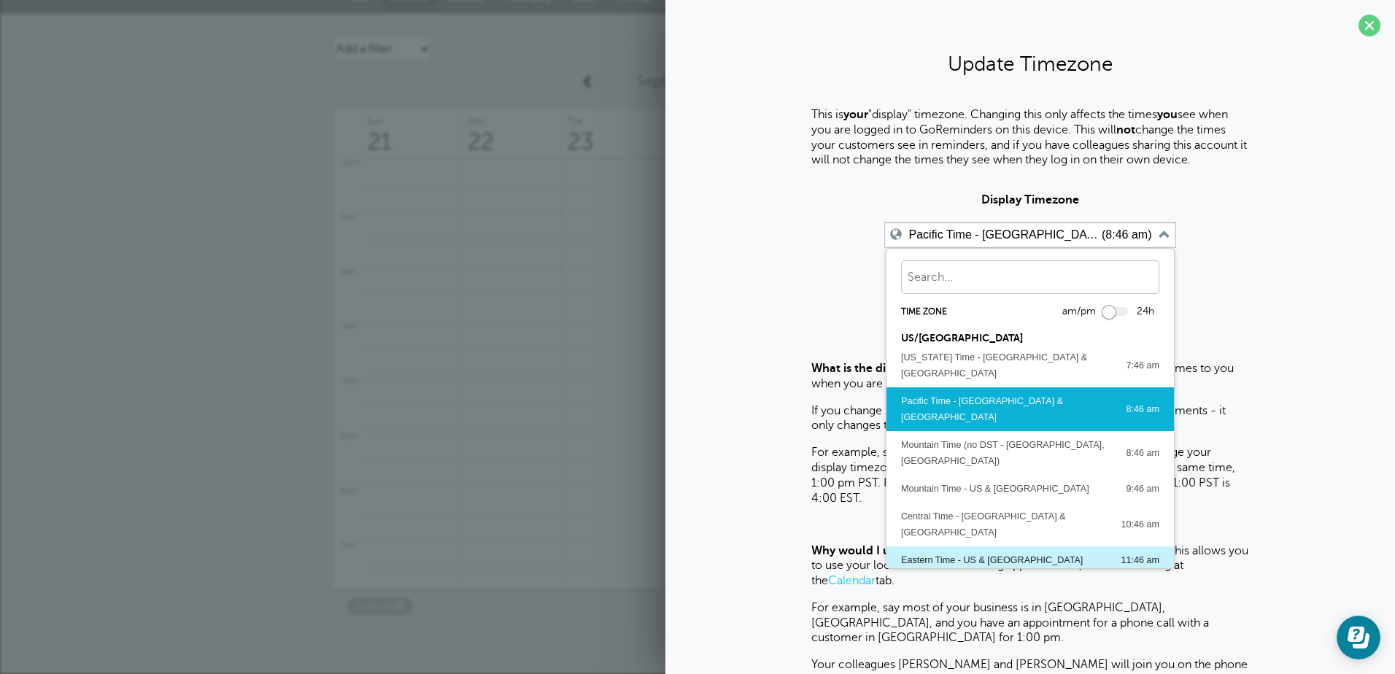
click at [933, 552] on div "Eastern Time - US & Canada" at bounding box center [992, 560] width 182 height 16
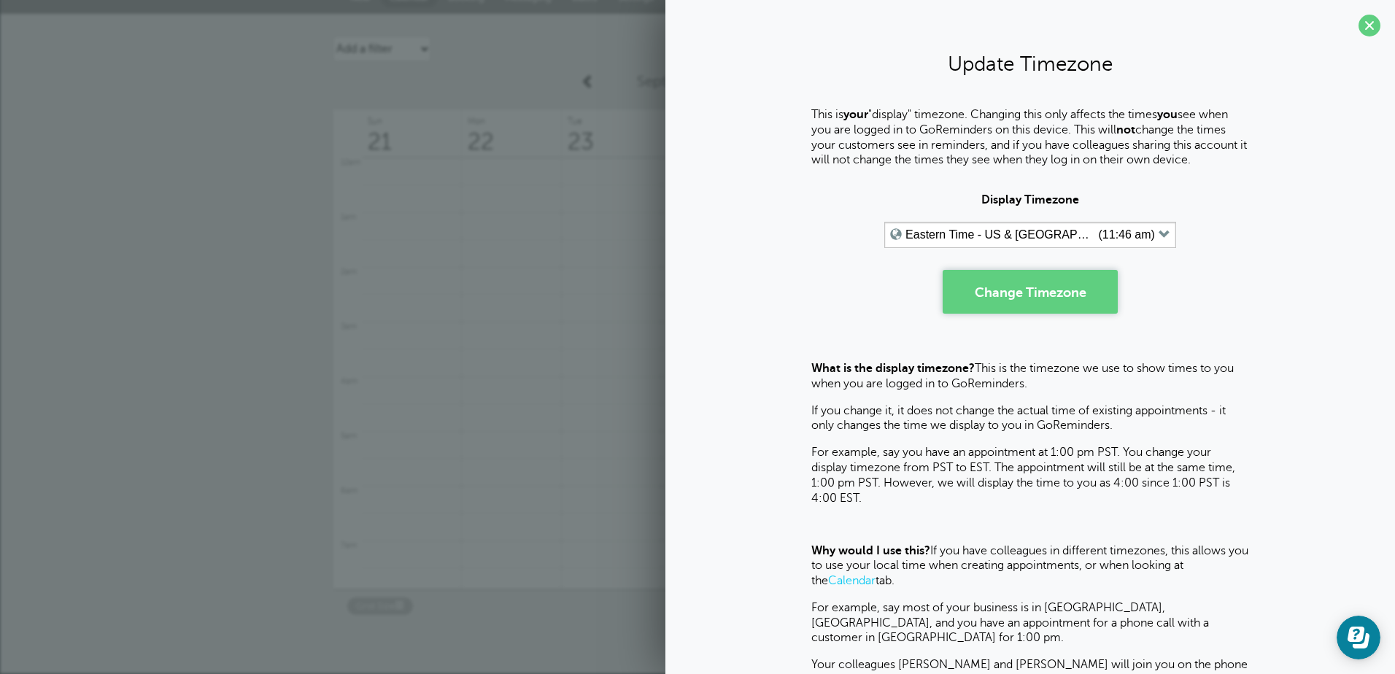
click at [1001, 306] on button "Change Timezone" at bounding box center [1029, 292] width 175 height 44
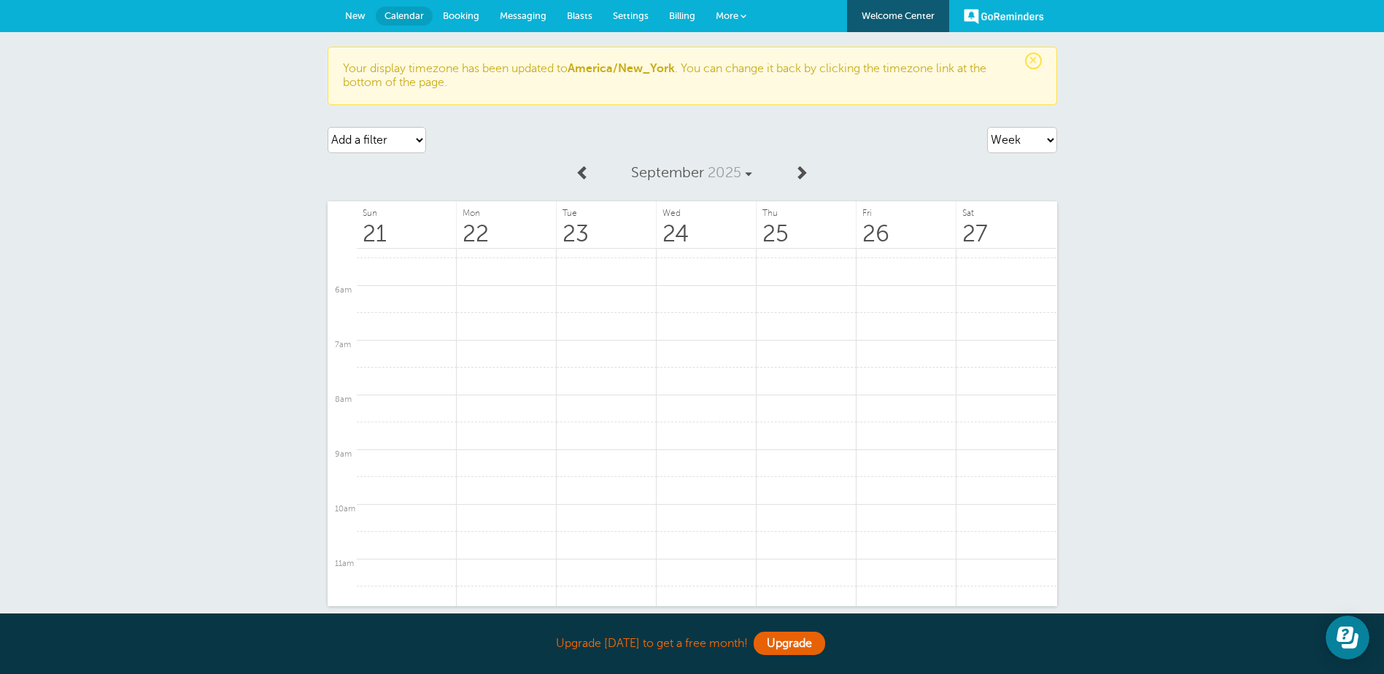
drag, startPoint x: 1069, startPoint y: 128, endPoint x: 1059, endPoint y: 139, distance: 13.9
click at [1067, 129] on div "× Your display timezone has been updated to [GEOGRAPHIC_DATA]/New_York . You ca…" at bounding box center [692, 361] width 1384 height 659
click at [1059, 139] on div "× Your display timezone has been updated to [GEOGRAPHIC_DATA]/New_York . You ca…" at bounding box center [692, 361] width 1384 height 659
click at [1047, 141] on select "Agenda Day Week Month (full view) Month (condensed)" at bounding box center [1022, 140] width 70 height 26
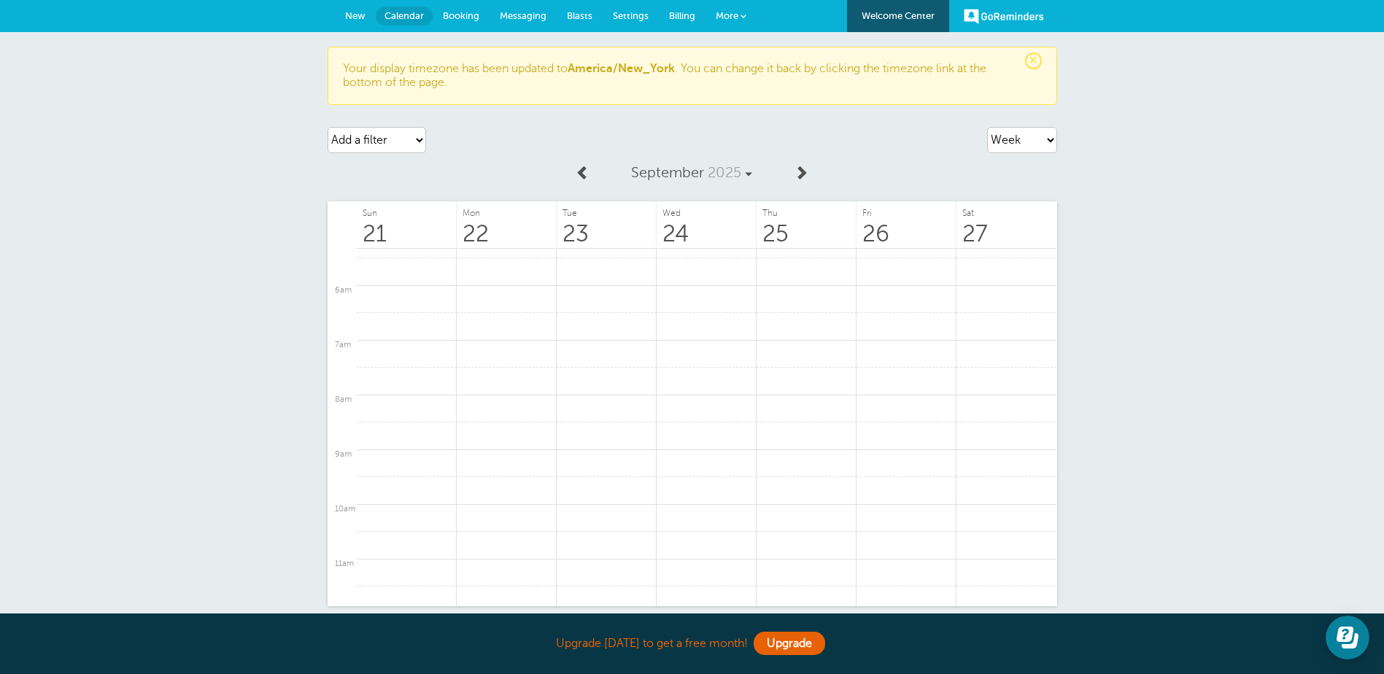
click at [1144, 144] on div "× Your display timezone has been updated to [GEOGRAPHIC_DATA]/New_York . You ca…" at bounding box center [692, 361] width 1384 height 659
click at [648, 12] on link "Settings" at bounding box center [630, 16] width 56 height 32
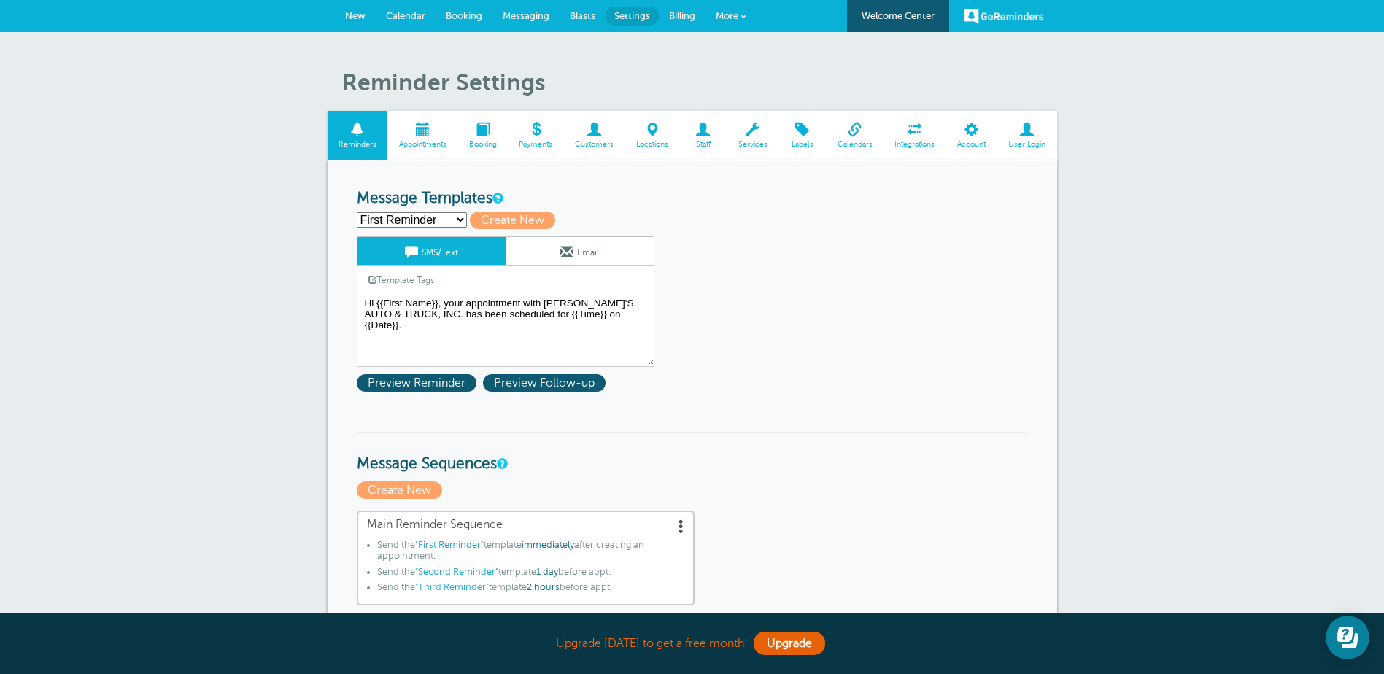
click at [850, 129] on span at bounding box center [855, 130] width 58 height 14
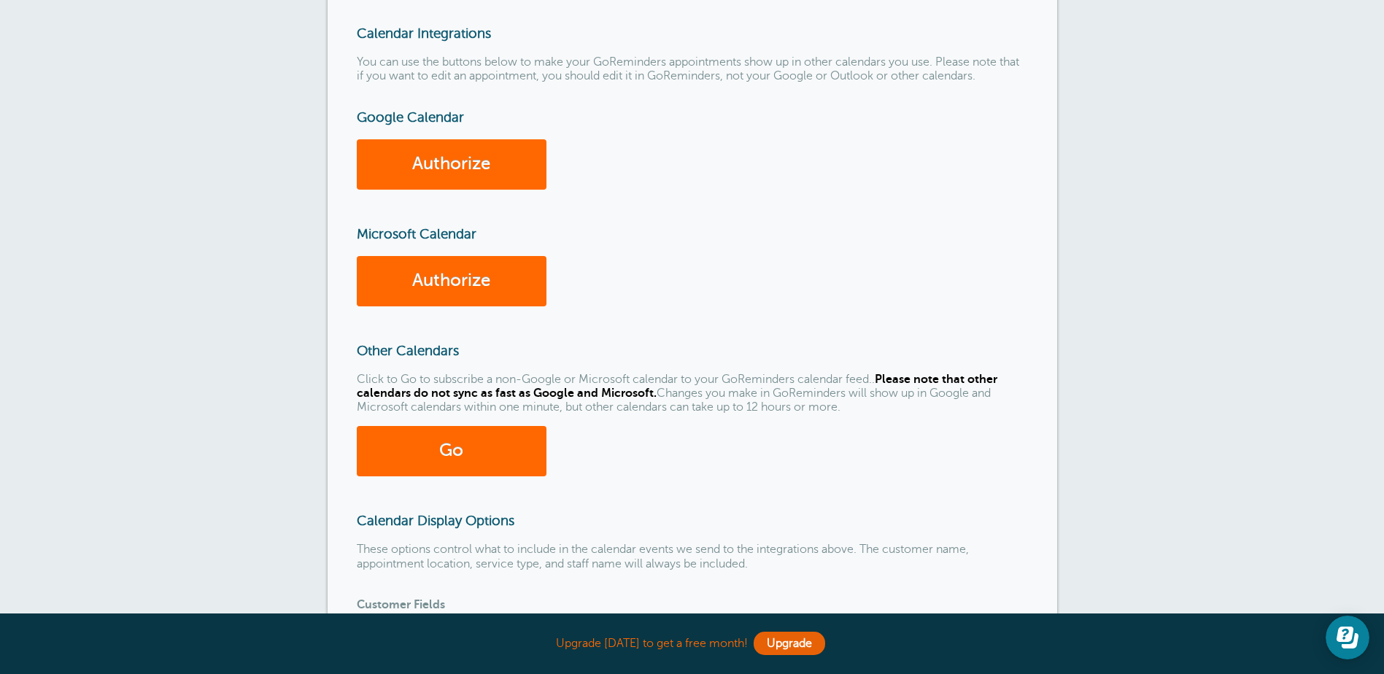
scroll to position [365, 0]
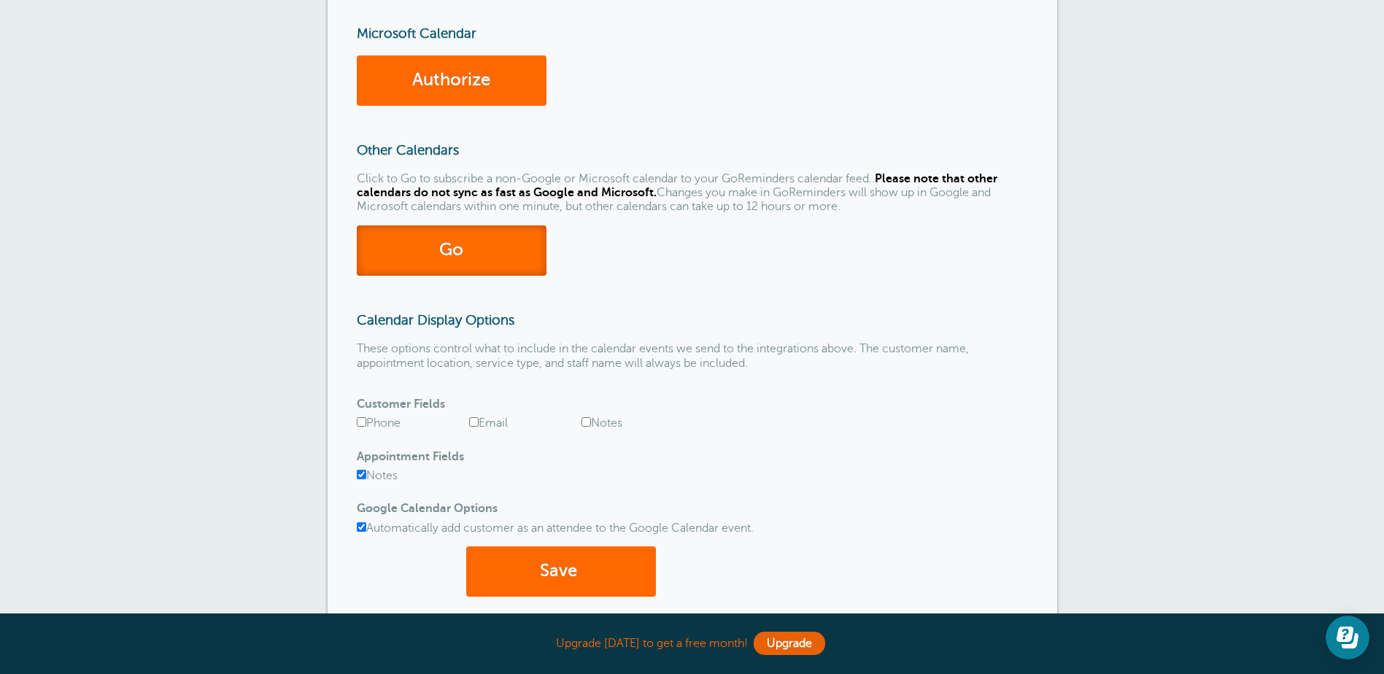
click at [474, 260] on link "Go" at bounding box center [452, 250] width 190 height 50
click at [1352, 629] on icon "Open Learn | Contact Us" at bounding box center [1344, 634] width 17 height 15
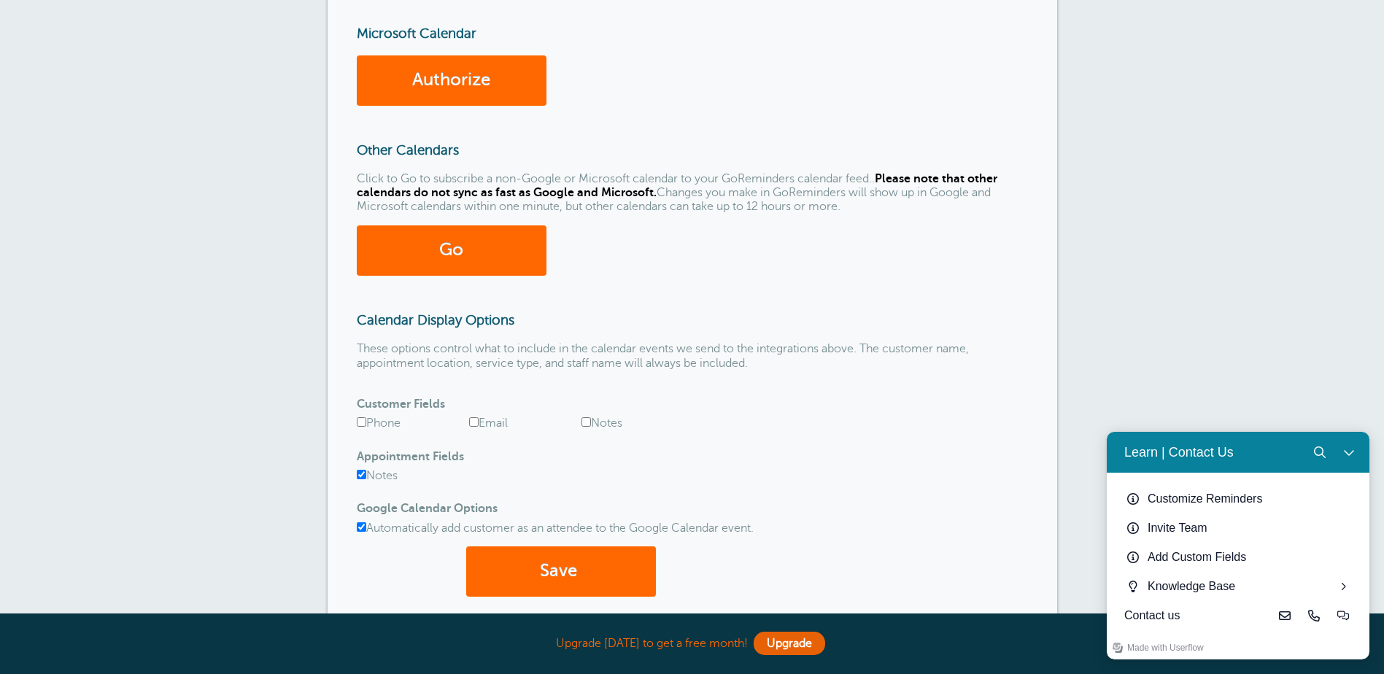
click at [1155, 322] on div "Calendar Connect Reminders Appointments Booking Payments Customers Locations St…" at bounding box center [692, 183] width 1384 height 1032
click at [939, 519] on div "Automatically add customer as an attendee to the Google Calendar event." at bounding box center [692, 525] width 671 height 28
click at [1197, 450] on div "Learn | Contact Us" at bounding box center [1172, 452] width 121 height 18
click at [1168, 617] on div "Contact us" at bounding box center [1197, 616] width 146 height 18
click at [1344, 616] on icon "Live-chat" at bounding box center [1343, 615] width 12 height 9
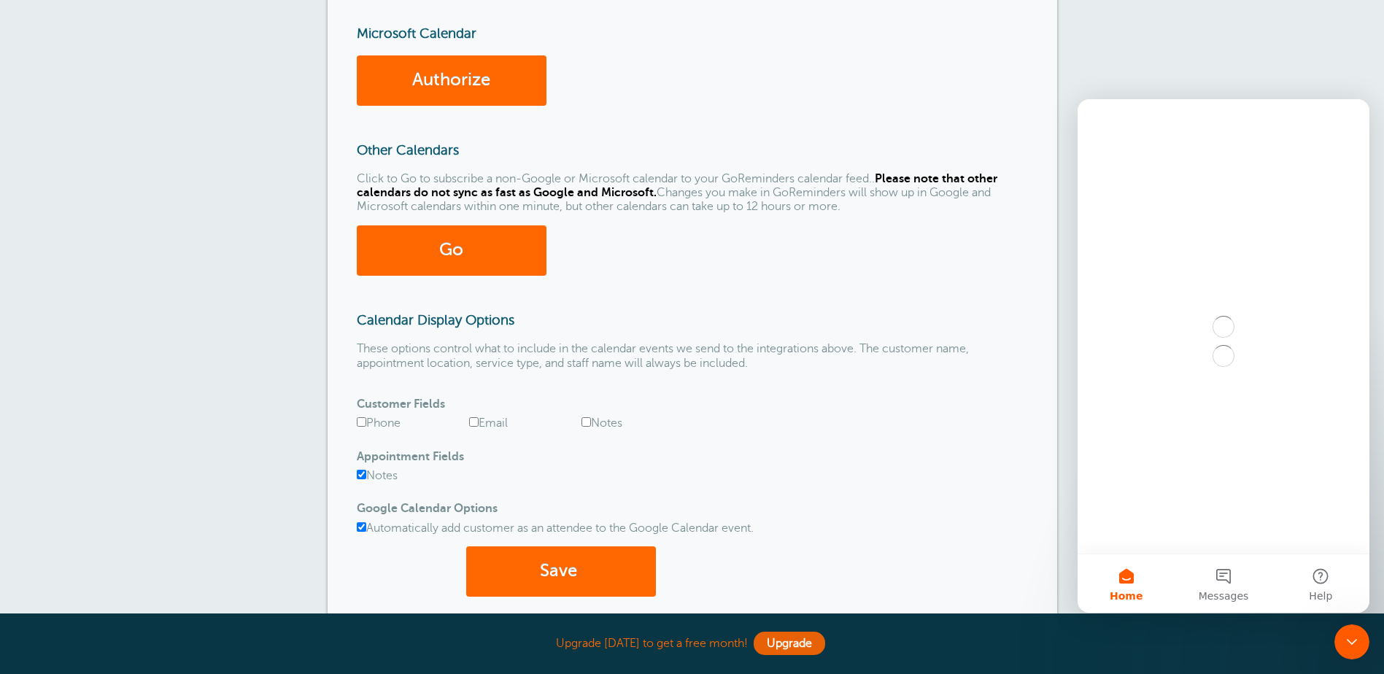
scroll to position [0, 0]
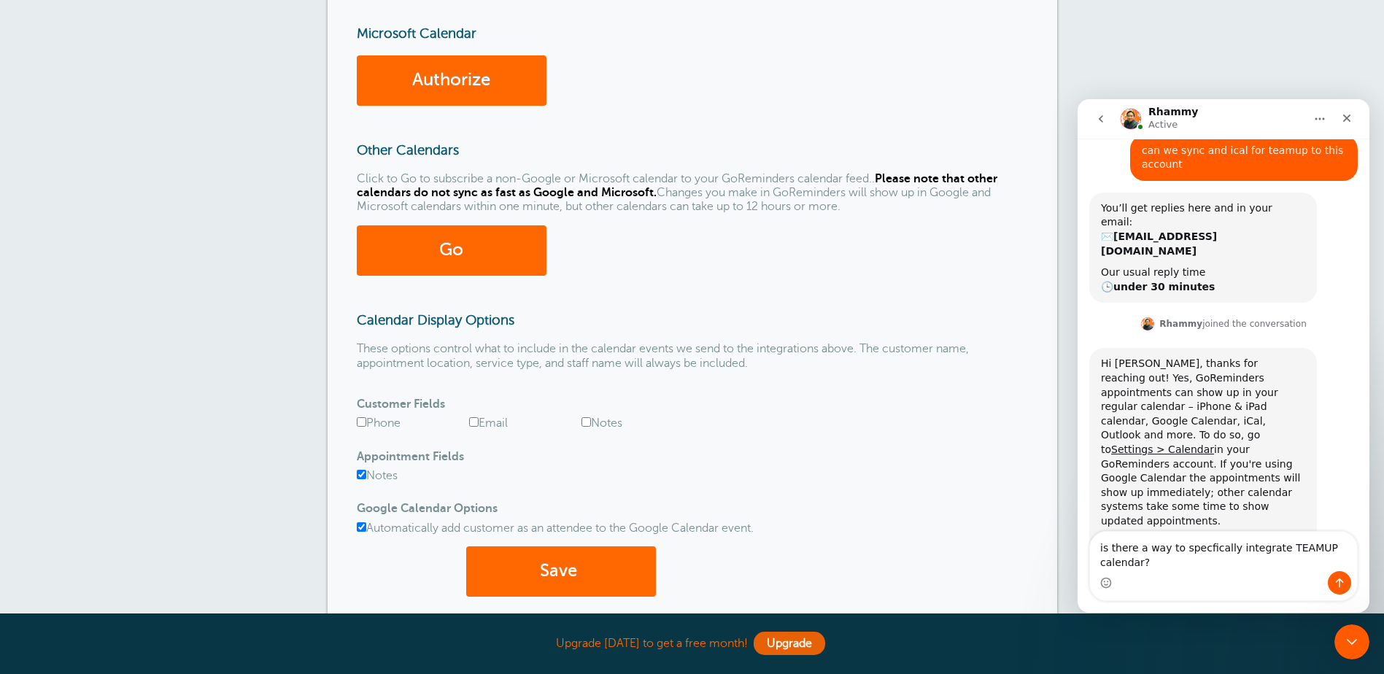
scroll to position [122, 0]
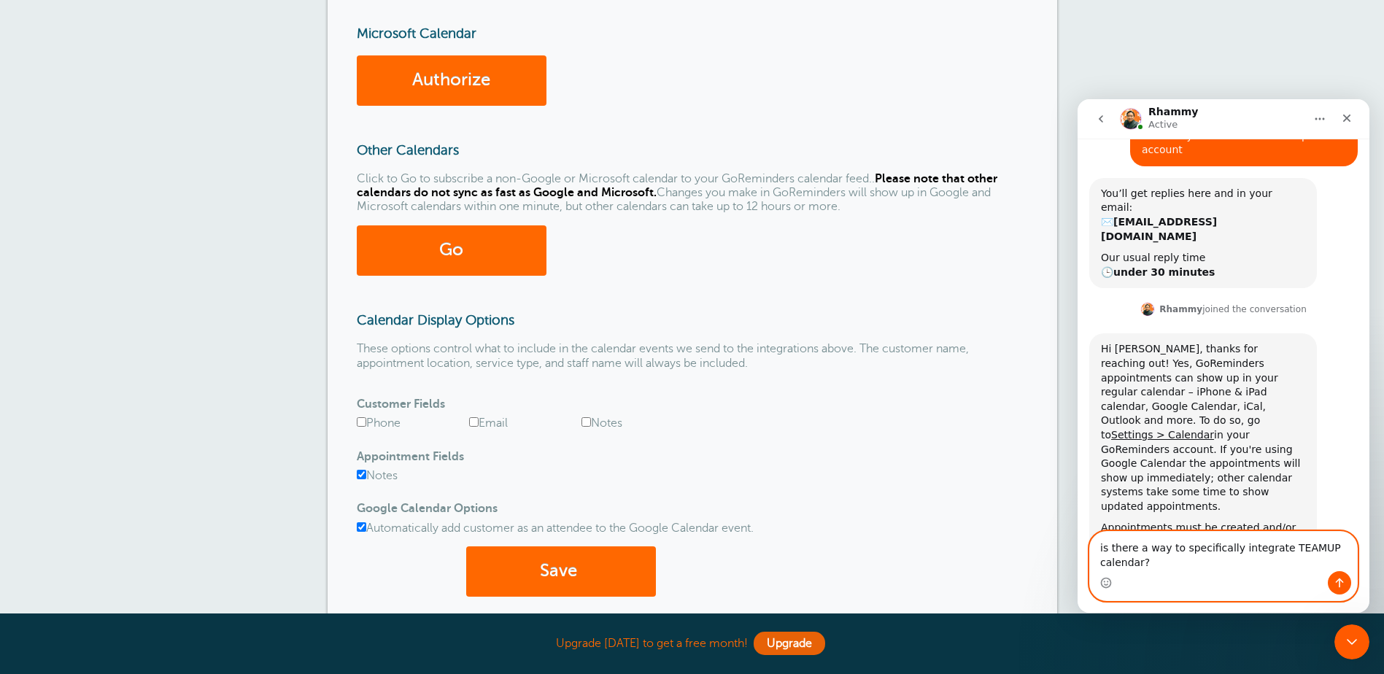
click at [1330, 570] on textarea "is there a way to specifically integrate TEAMUP calendar?" at bounding box center [1223, 551] width 267 height 39
type textarea "is there a way to specifically integrate TEAMUP calendar?"
click at [1343, 583] on icon "Send a message…" at bounding box center [1339, 583] width 12 height 12
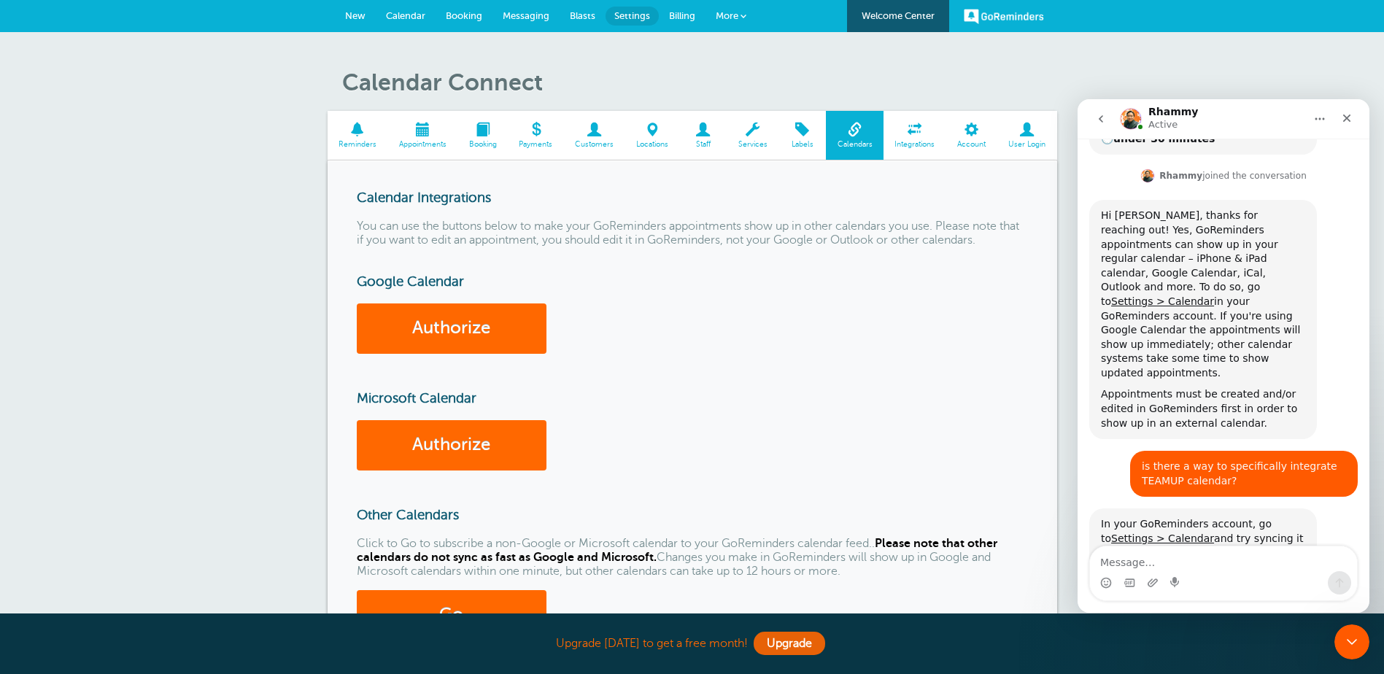
scroll to position [266, 0]
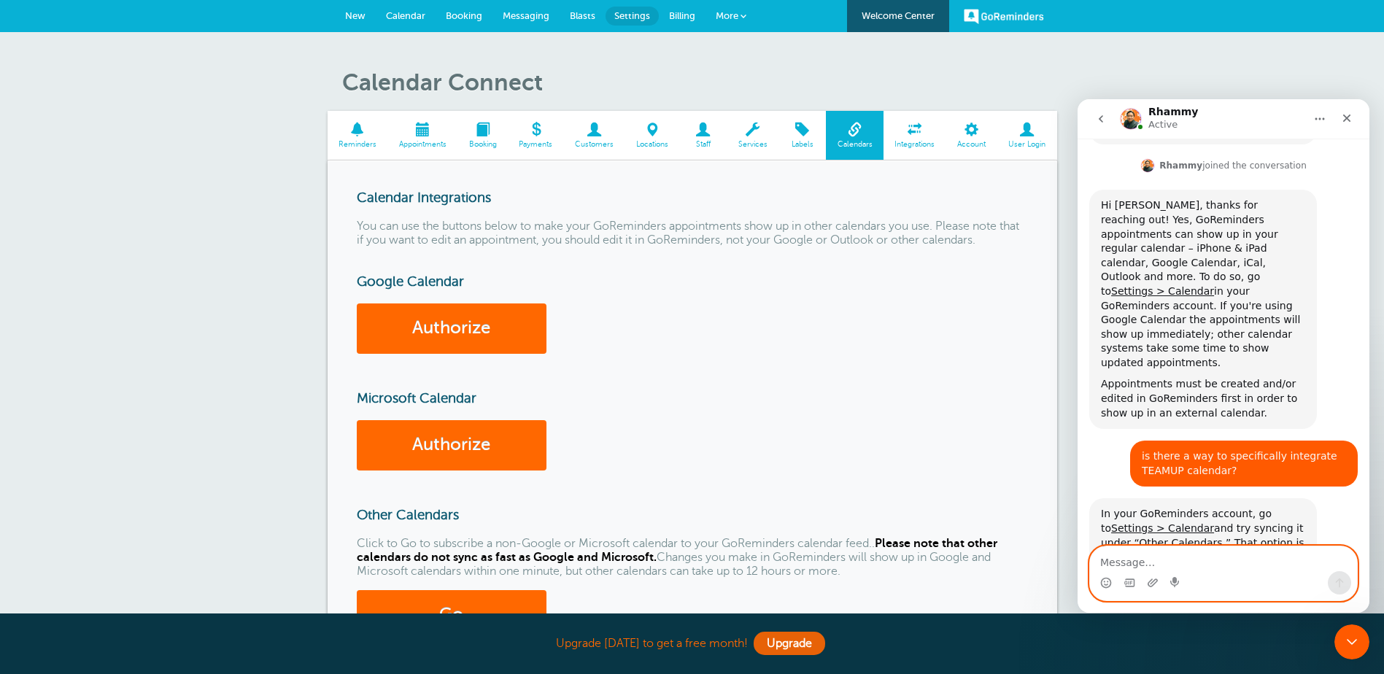
click at [1187, 562] on textarea "Message…" at bounding box center [1223, 558] width 267 height 25
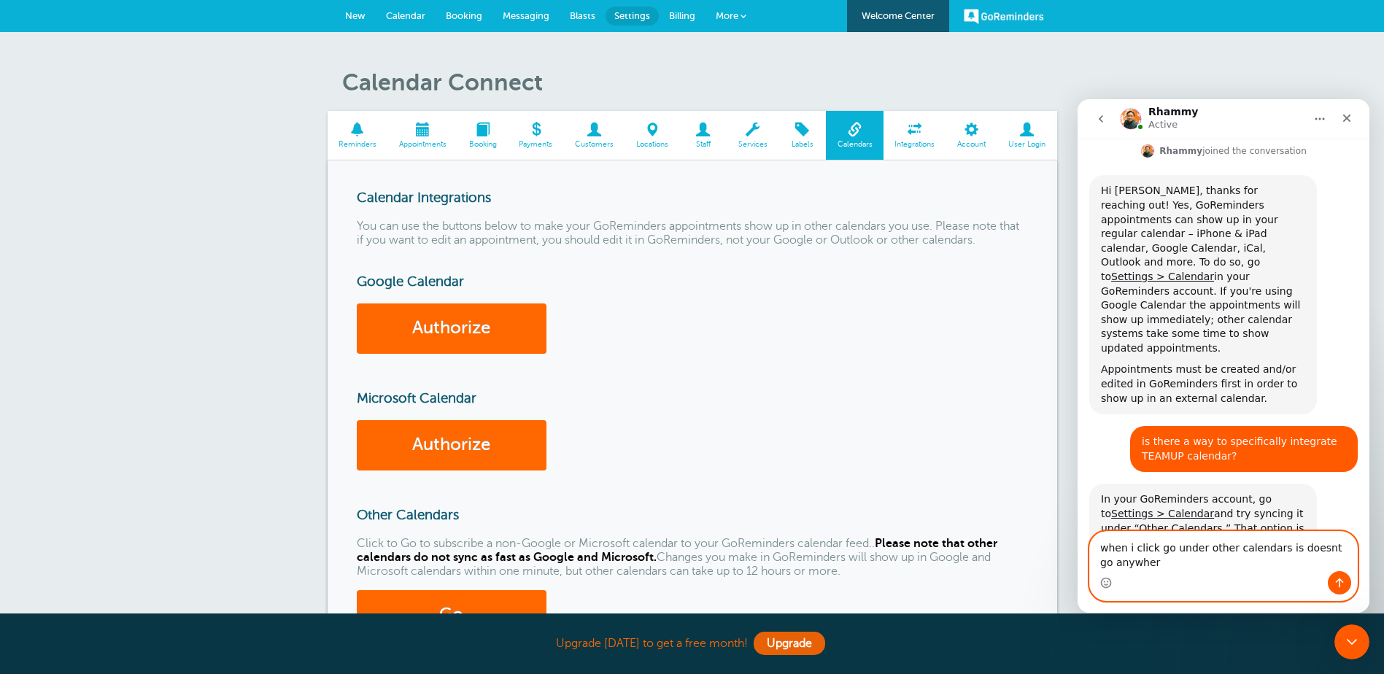
type textarea "when i click go under other calendars is doesnt go anywhere"
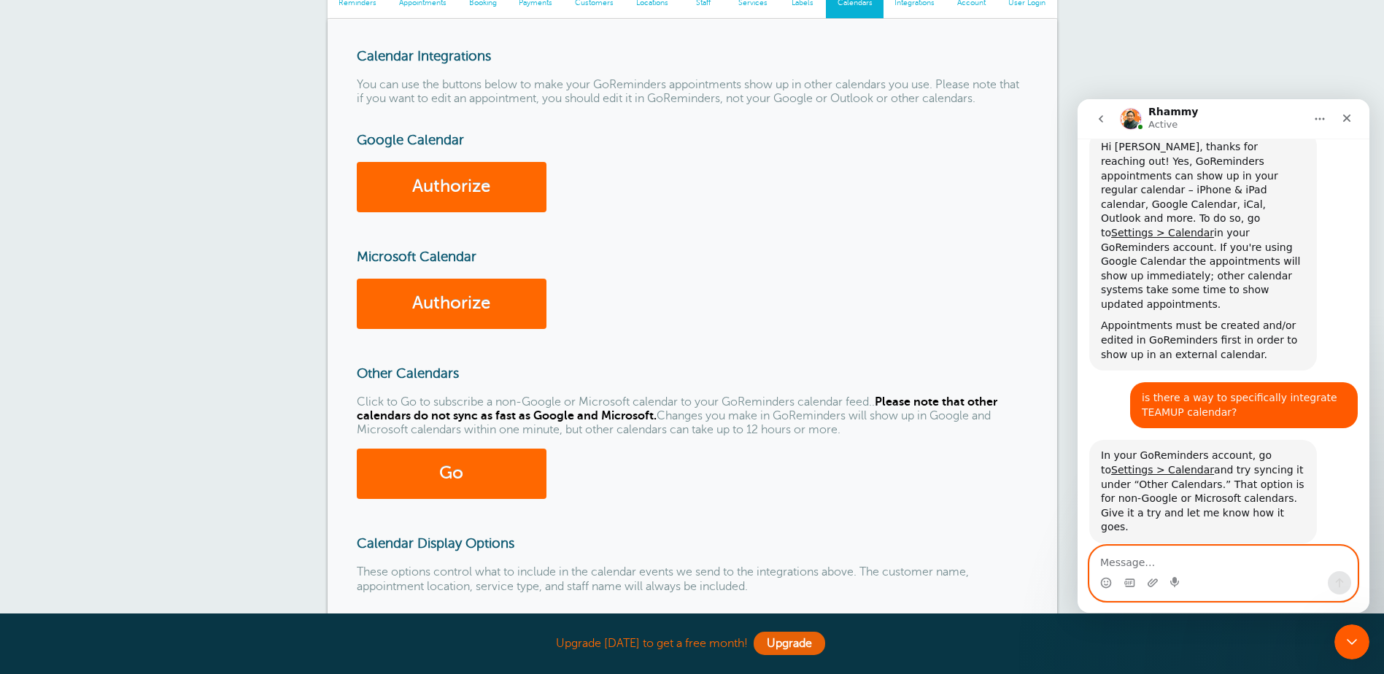
scroll to position [146, 0]
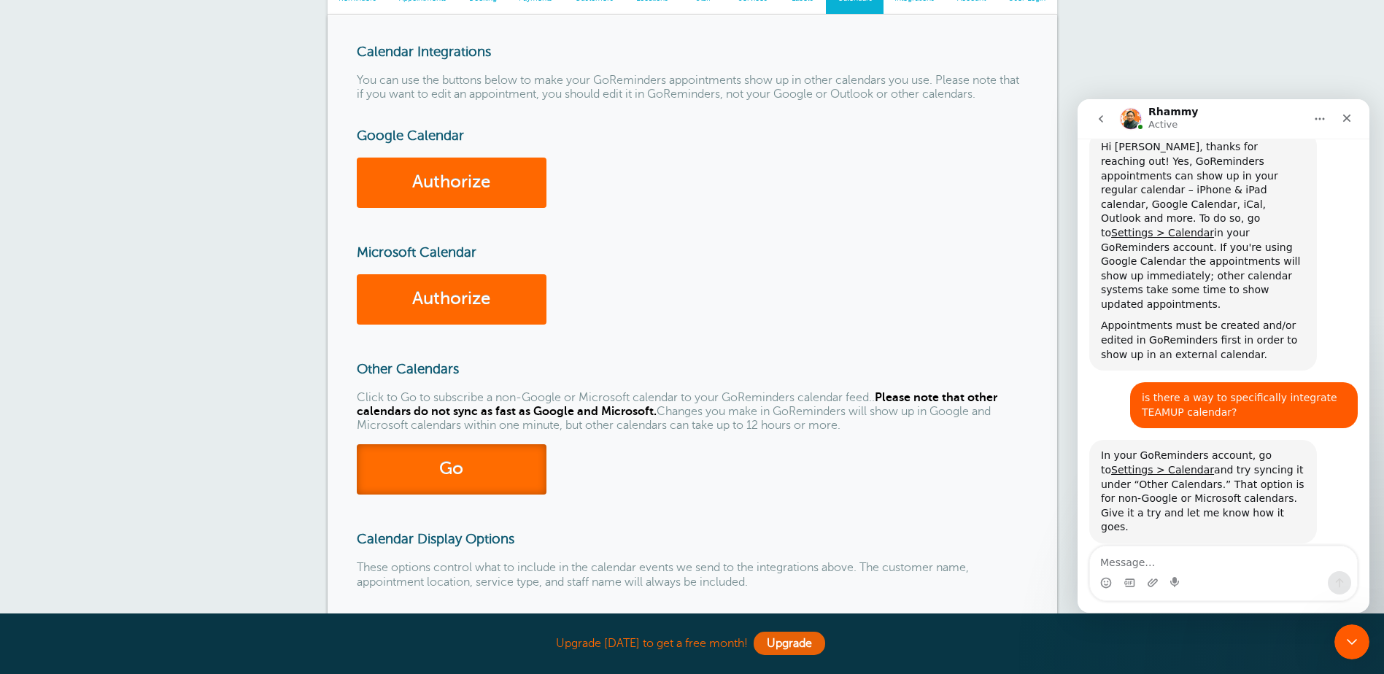
click at [480, 446] on link "Go" at bounding box center [452, 469] width 190 height 50
click at [479, 470] on link "Go" at bounding box center [452, 469] width 190 height 50
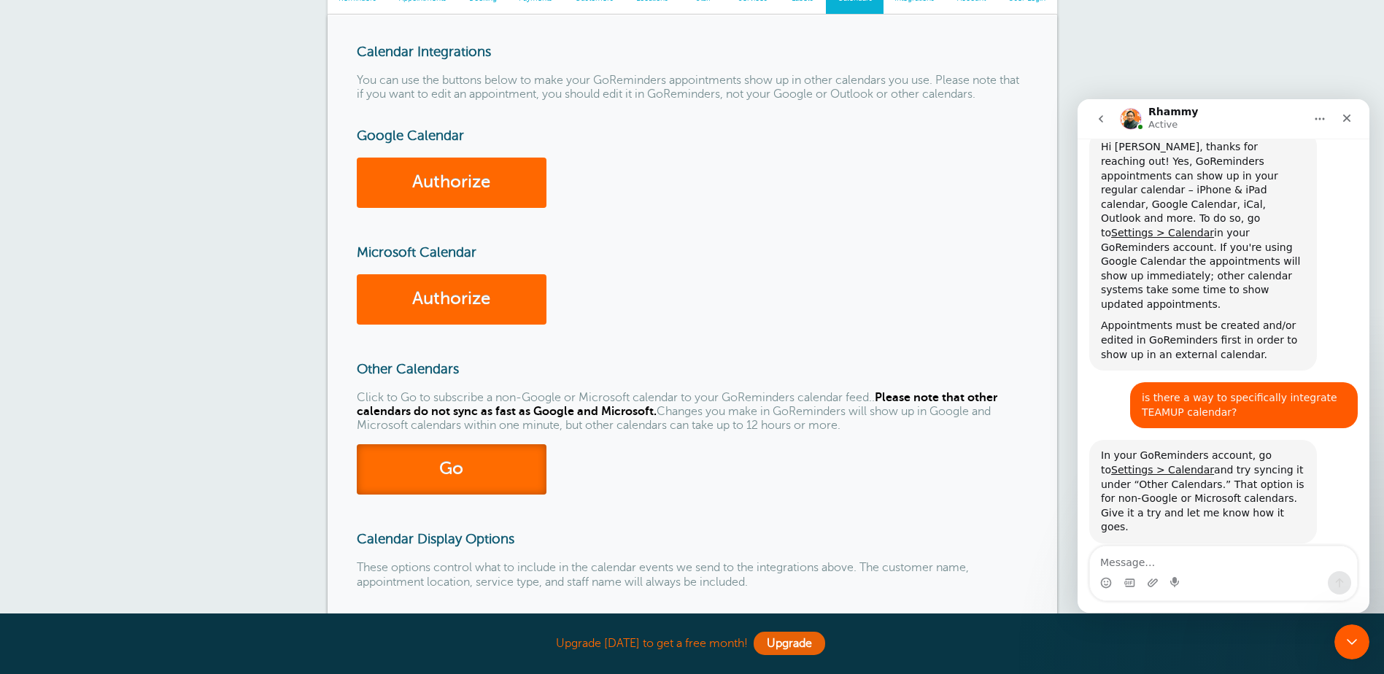
drag, startPoint x: 479, startPoint y: 470, endPoint x: 437, endPoint y: 470, distance: 42.3
click at [437, 470] on link "Go" at bounding box center [452, 469] width 190 height 50
click at [1093, 120] on button "go back" at bounding box center [1101, 119] width 28 height 28
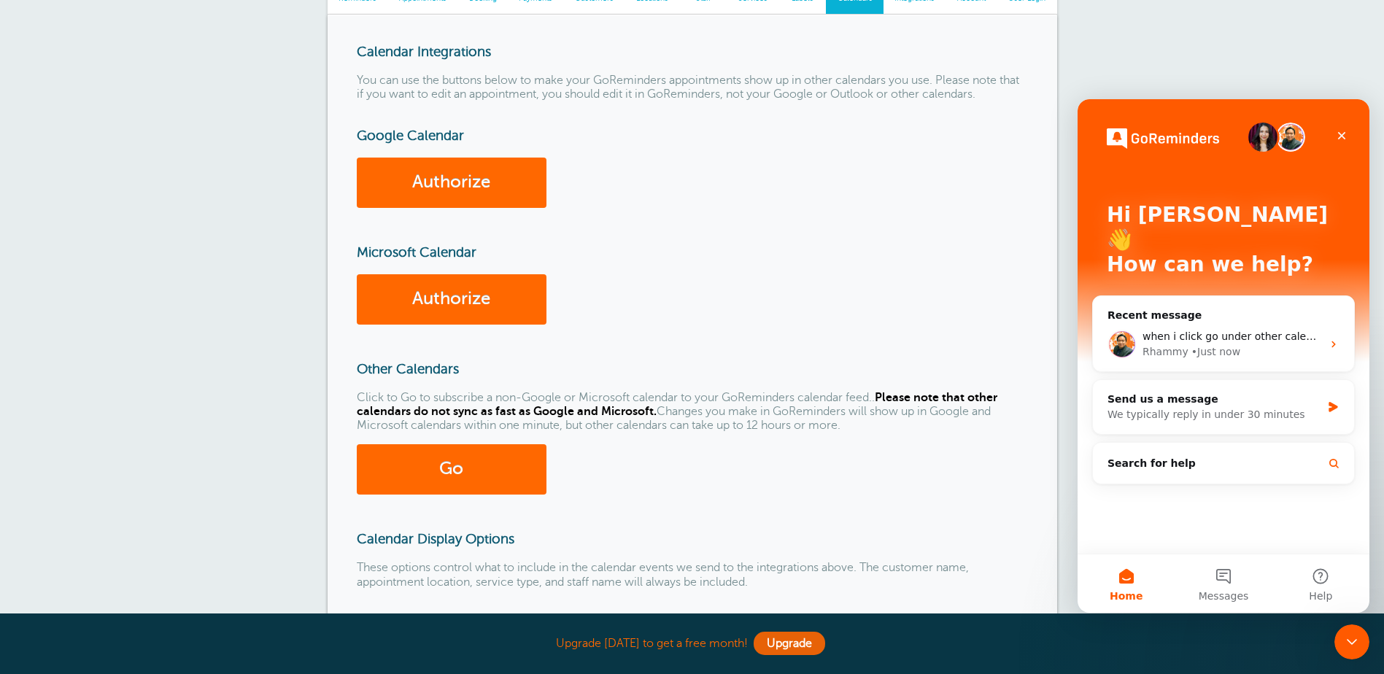
scroll to position [0, 0]
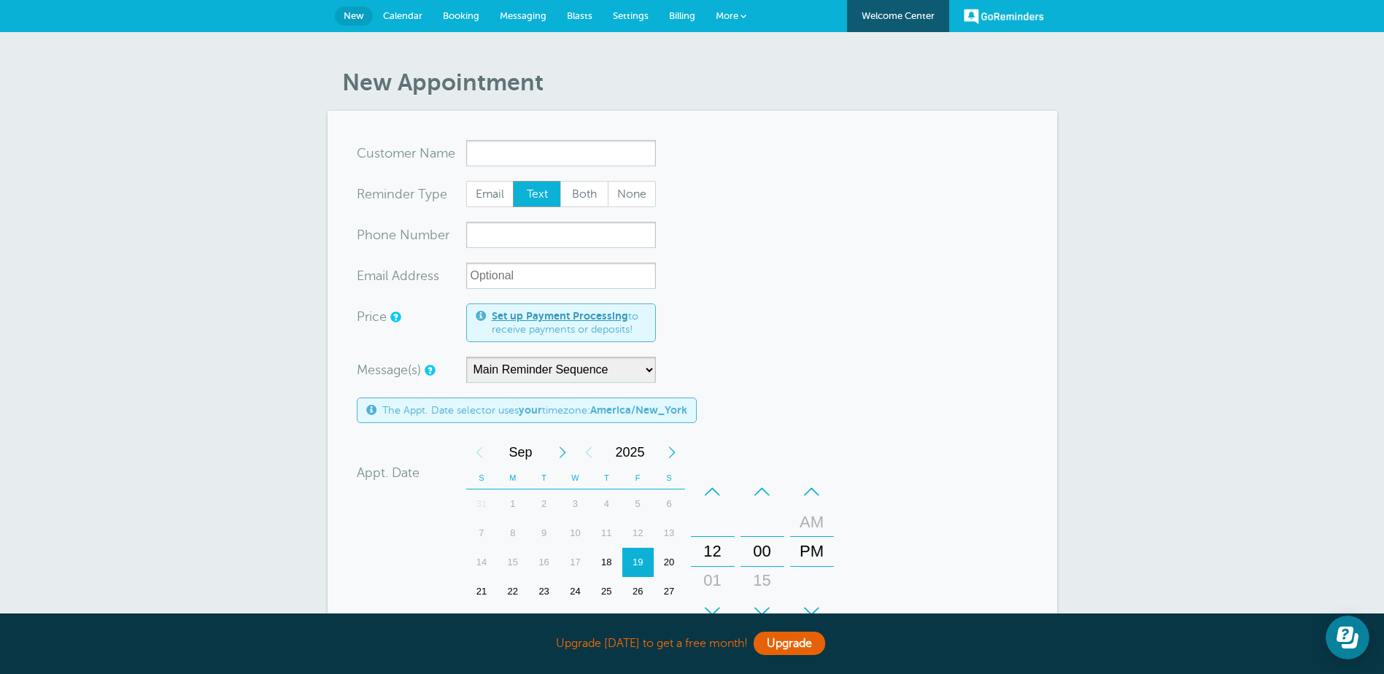
click at [402, 11] on span "Calendar" at bounding box center [402, 15] width 39 height 11
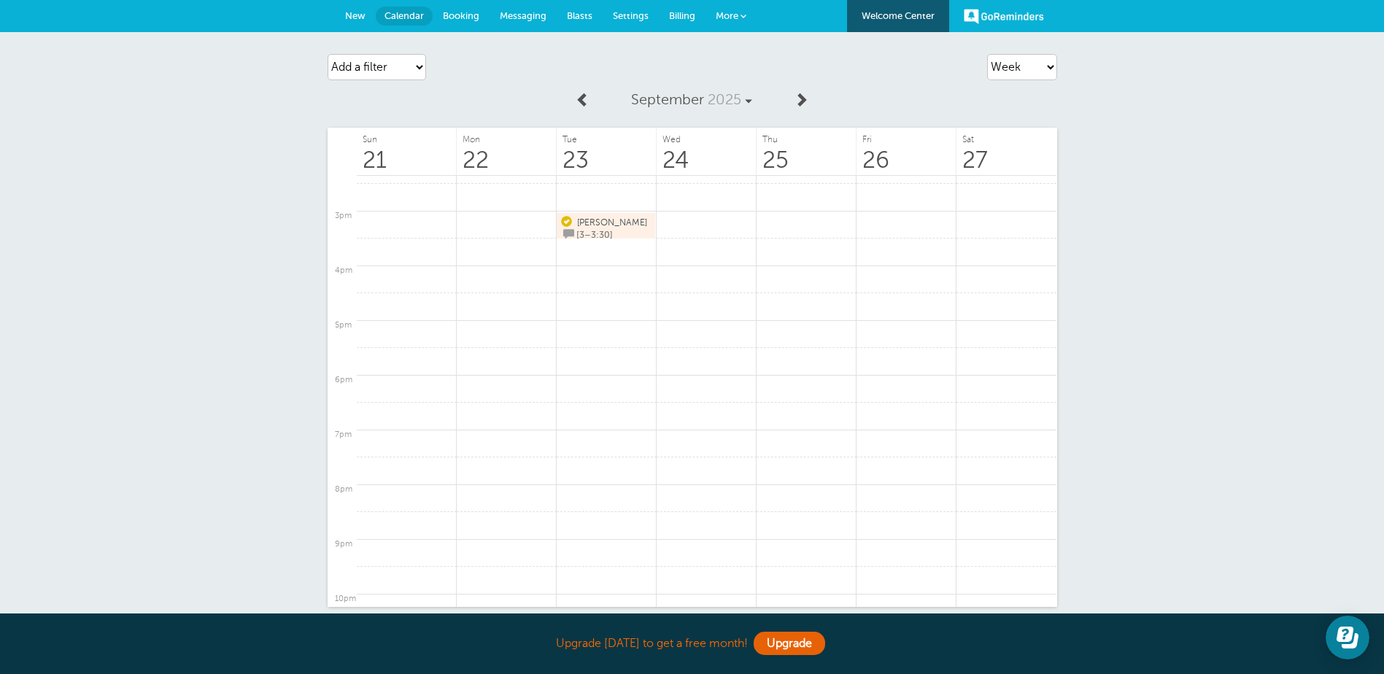
click at [632, 16] on span "Settings" at bounding box center [631, 15] width 36 height 11
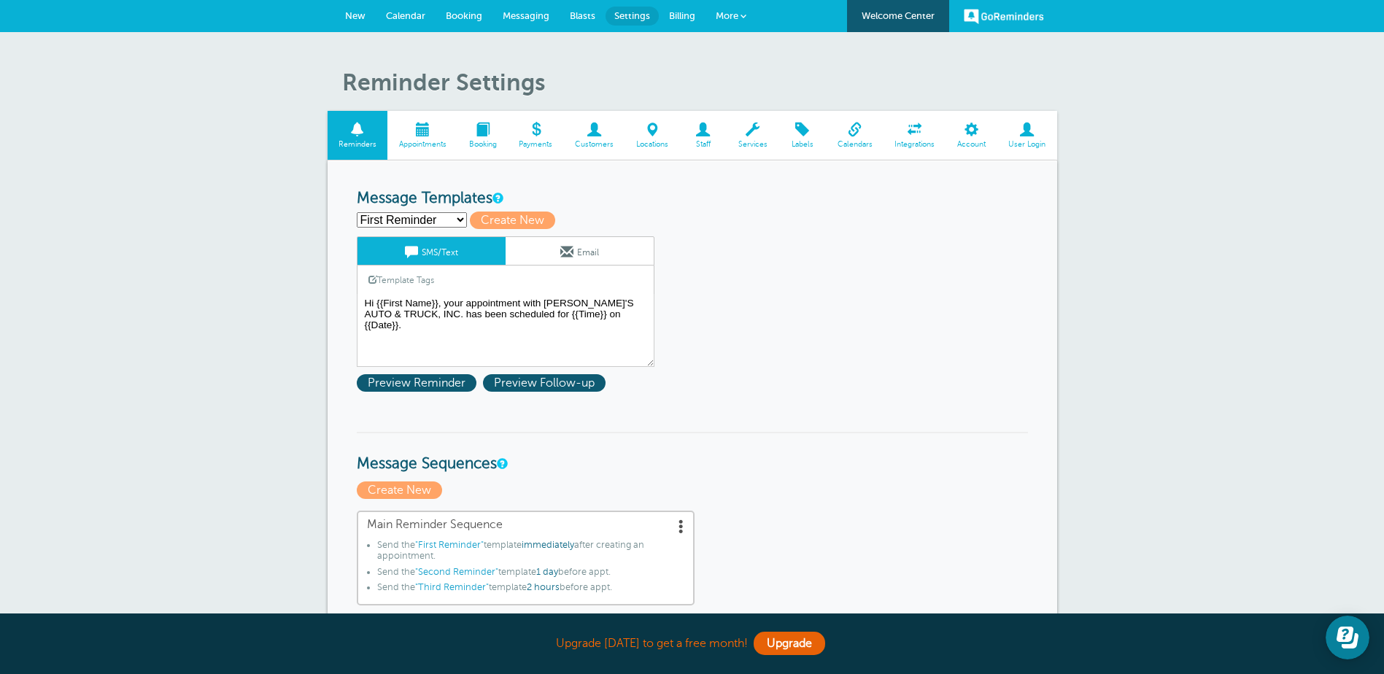
click at [860, 140] on span "Calendars" at bounding box center [854, 144] width 43 height 9
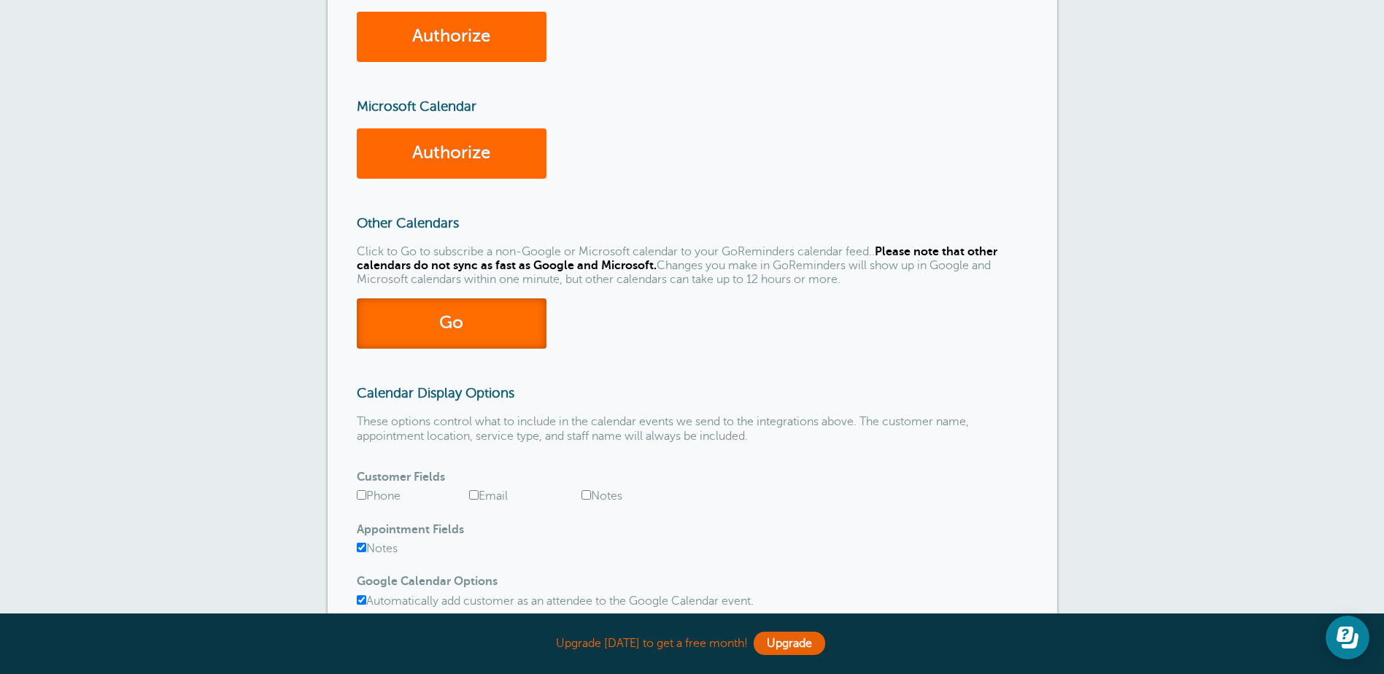
click at [507, 301] on link "Go" at bounding box center [452, 323] width 190 height 50
click at [474, 326] on link "Go" at bounding box center [452, 323] width 190 height 50
click at [413, 326] on link "Go" at bounding box center [452, 323] width 190 height 50
click at [425, 327] on link "Go" at bounding box center [452, 323] width 190 height 50
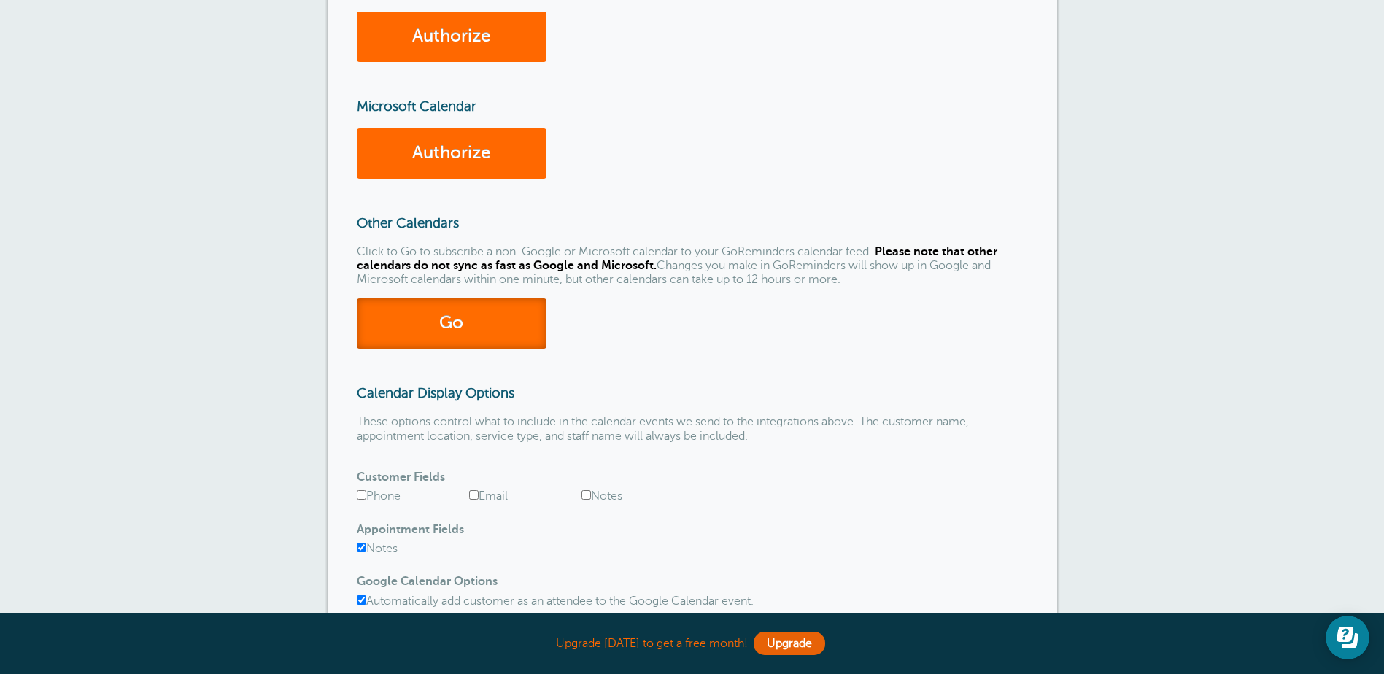
click at [425, 327] on link "Go" at bounding box center [452, 323] width 190 height 50
click at [1330, 650] on button "Open Learn | Contact Us" at bounding box center [1347, 638] width 44 height 44
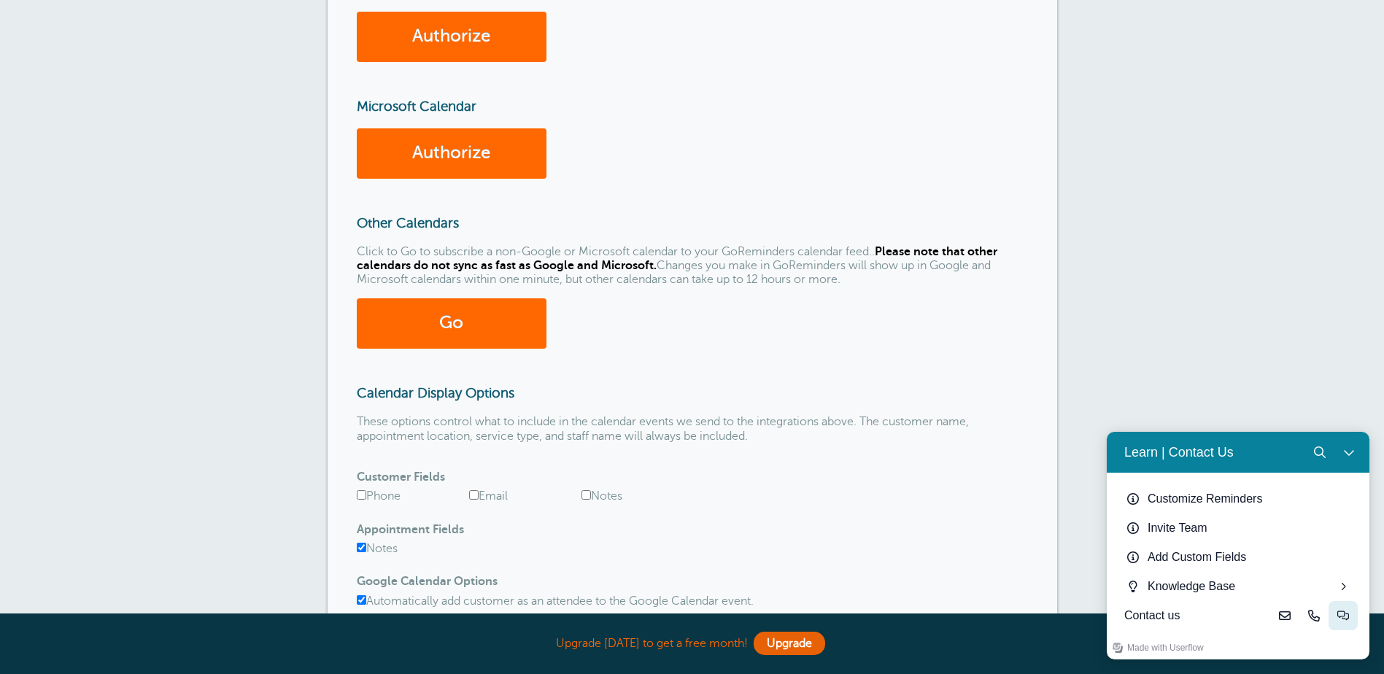
click at [1337, 613] on icon "Live-chat" at bounding box center [1343, 615] width 12 height 9
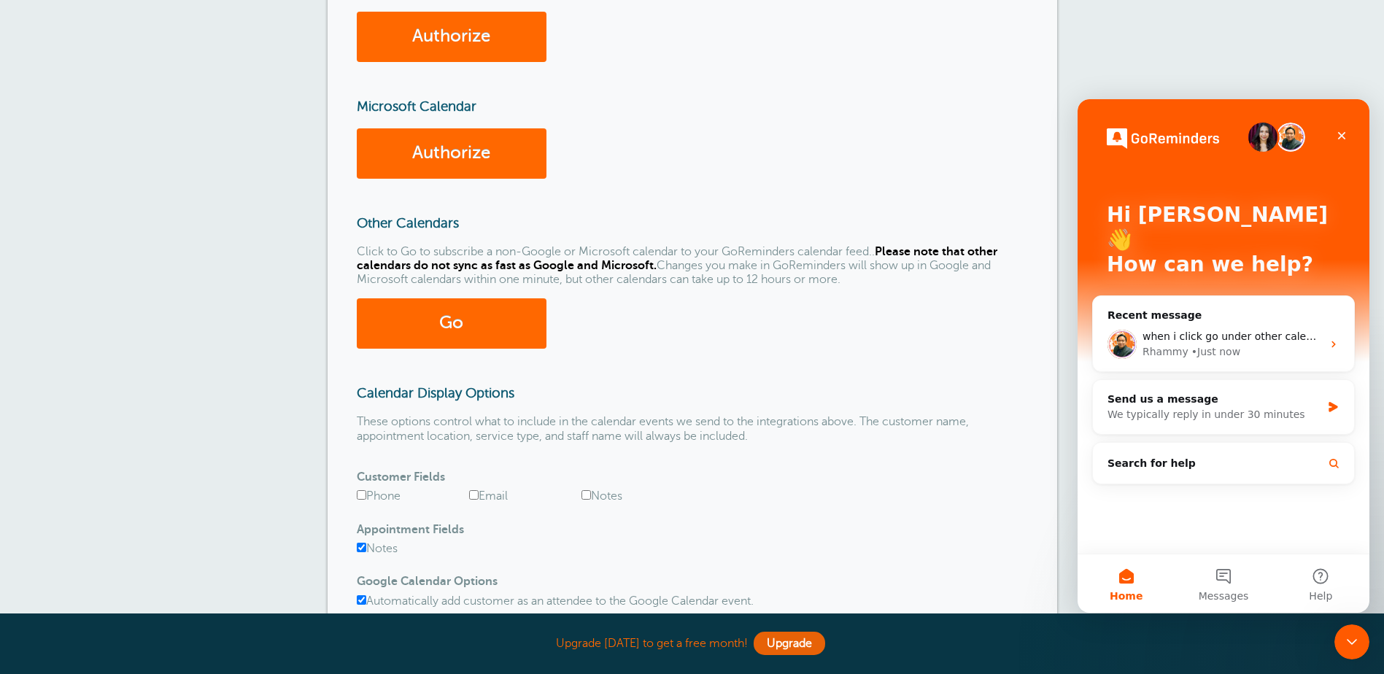
click at [894, 382] on div "Calendar Integrations You can use the buttons below to make your GoReminders ap…" at bounding box center [692, 291] width 729 height 844
click at [1342, 128] on div "Close" at bounding box center [1341, 136] width 26 height 26
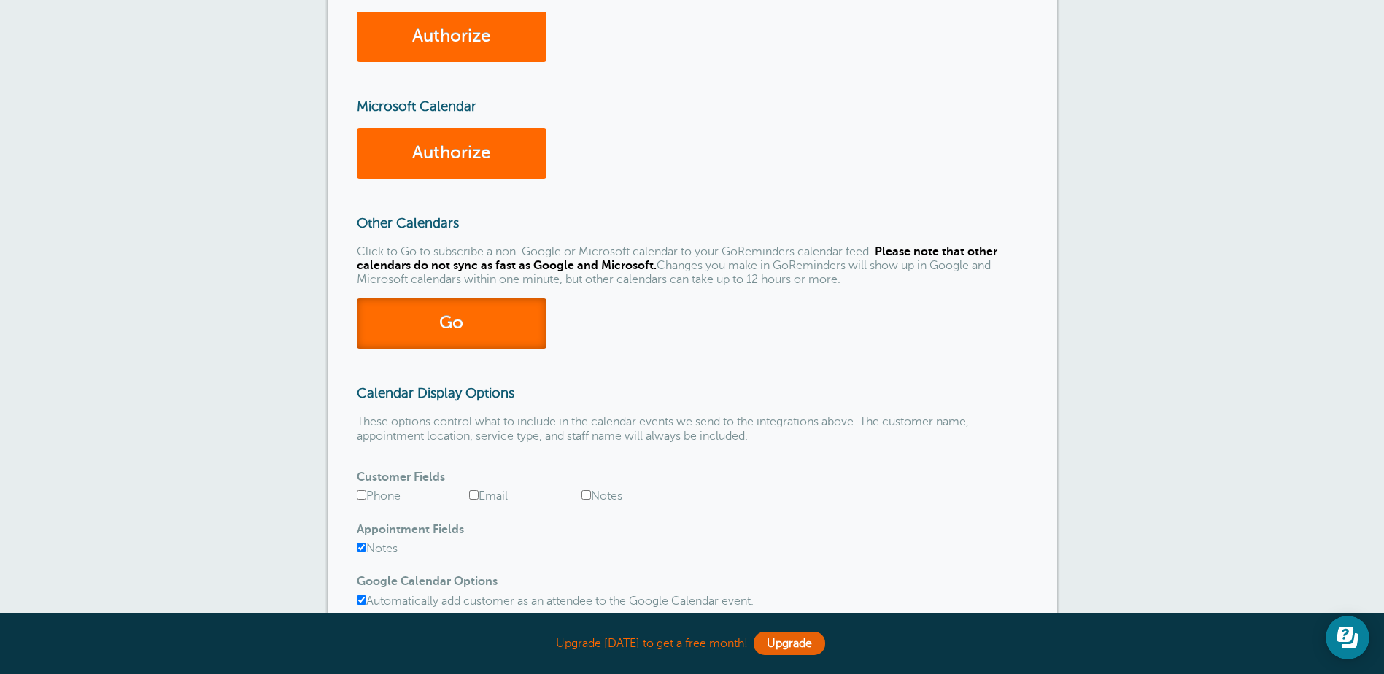
click at [397, 335] on link "Go" at bounding box center [452, 323] width 190 height 50
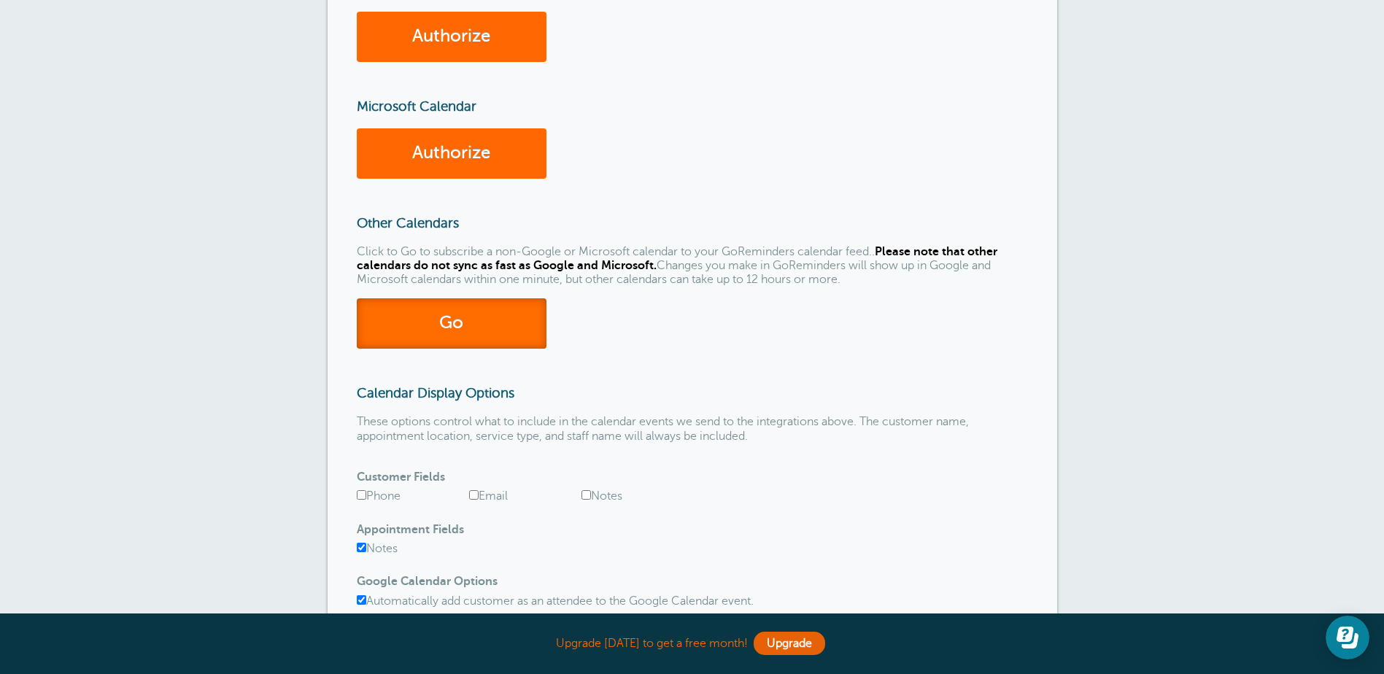
click at [397, 335] on link "Go" at bounding box center [452, 323] width 190 height 50
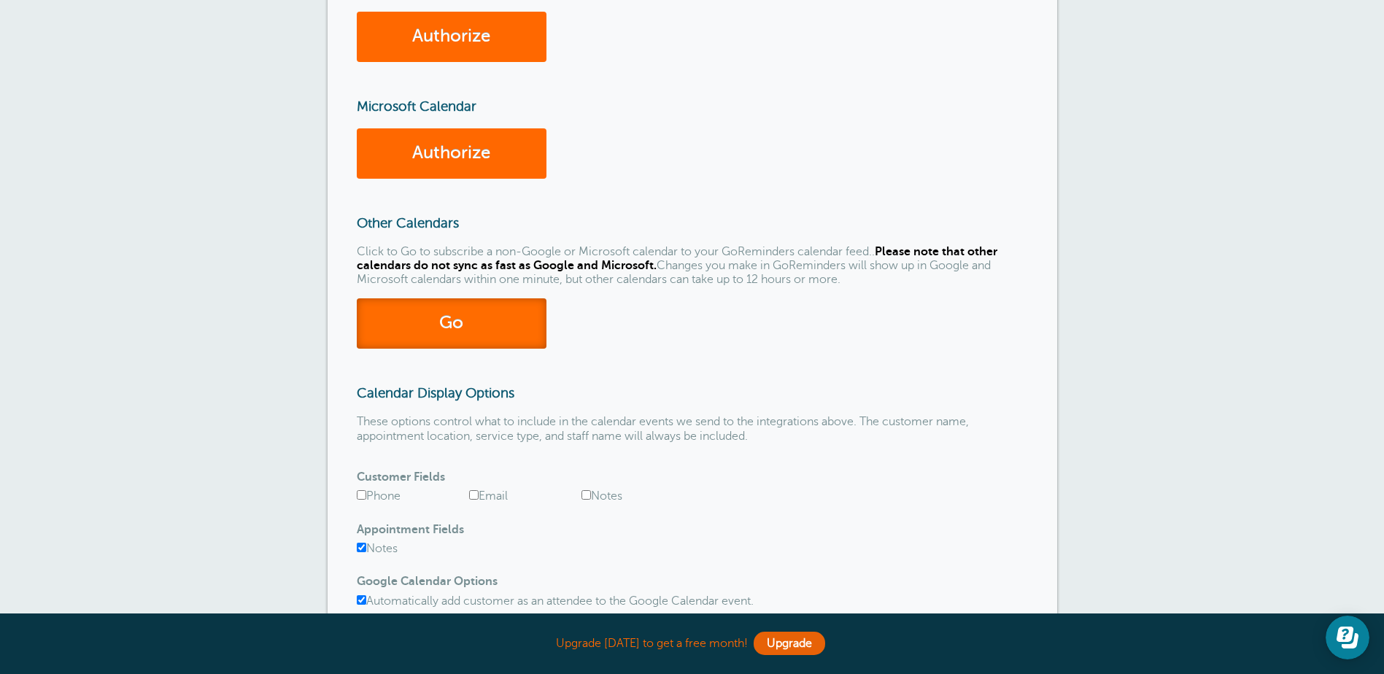
click at [397, 335] on link "Go" at bounding box center [452, 323] width 190 height 50
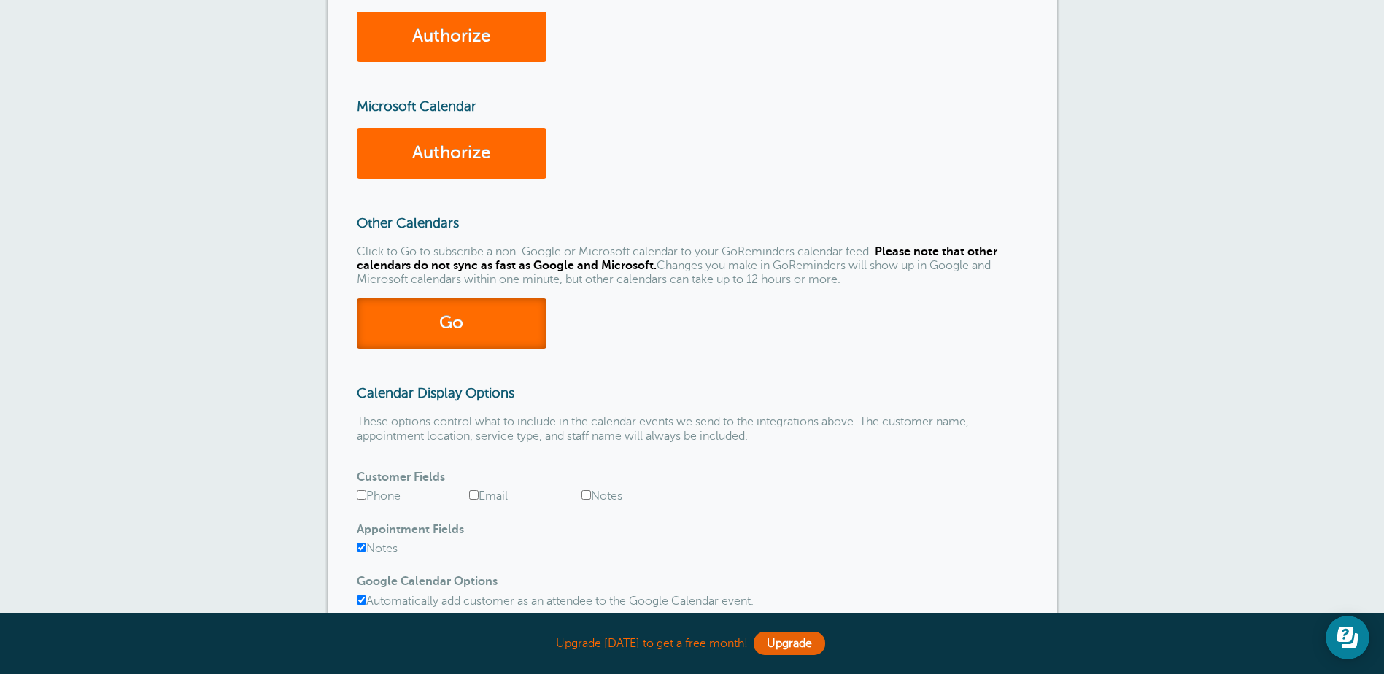
click at [397, 335] on link "Go" at bounding box center [452, 323] width 190 height 50
drag, startPoint x: 514, startPoint y: 296, endPoint x: 504, endPoint y: 209, distance: 88.1
drag, startPoint x: 504, startPoint y: 209, endPoint x: 761, endPoint y: 151, distance: 263.1
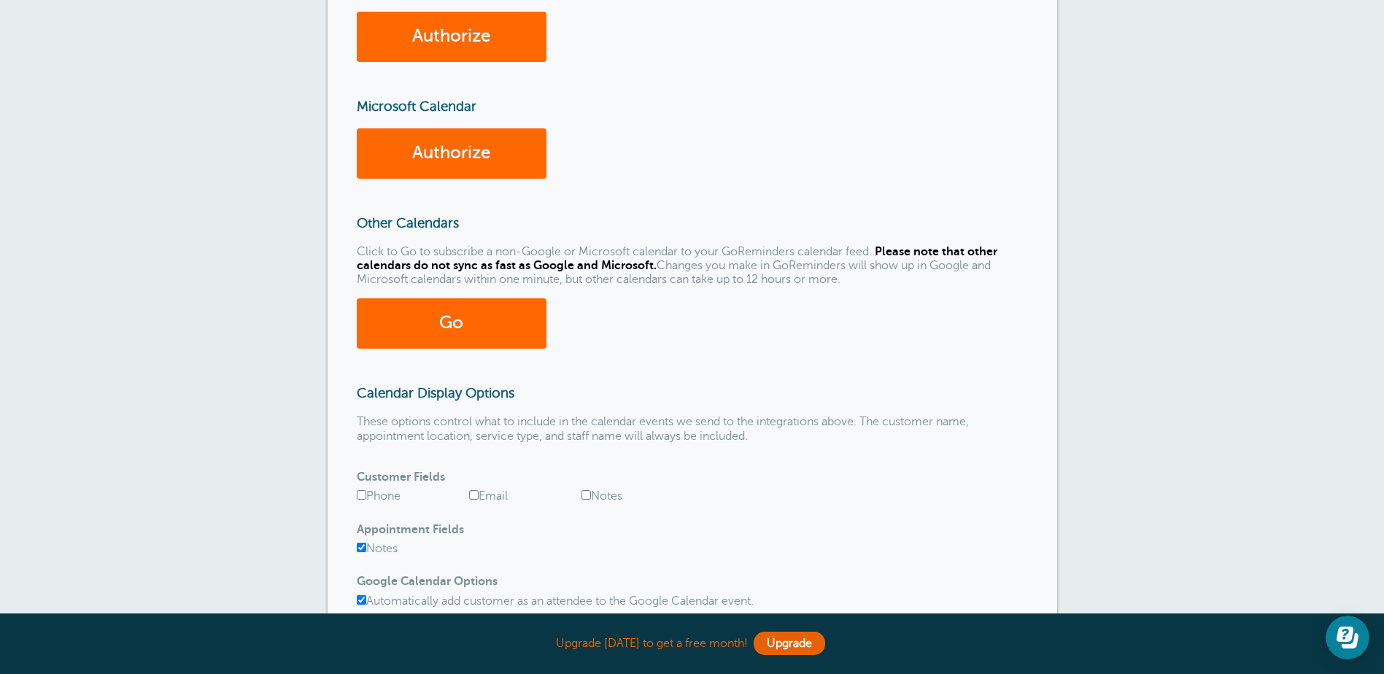
click at [761, 151] on div "Authorize" at bounding box center [692, 153] width 671 height 50
click at [1348, 637] on icon "Open Learn | Contact Us" at bounding box center [1344, 634] width 17 height 15
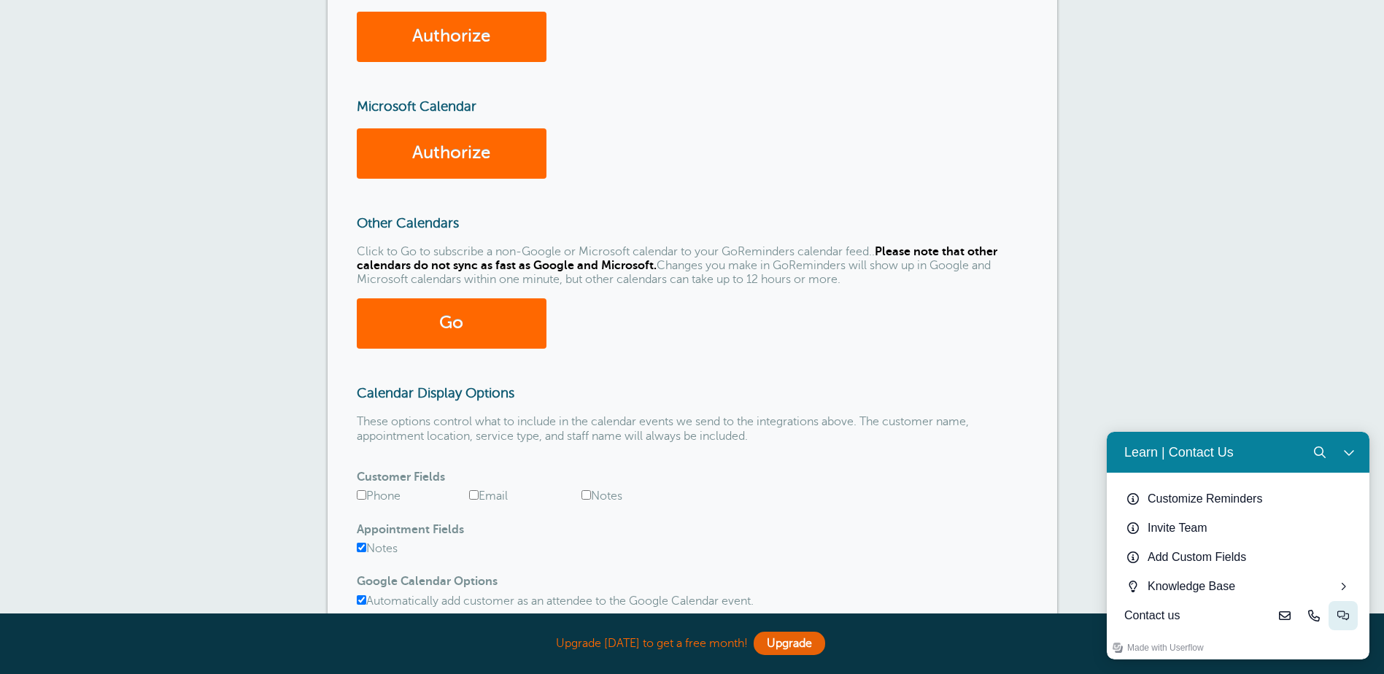
click at [1338, 614] on icon "Live-chat" at bounding box center [1343, 616] width 12 height 12
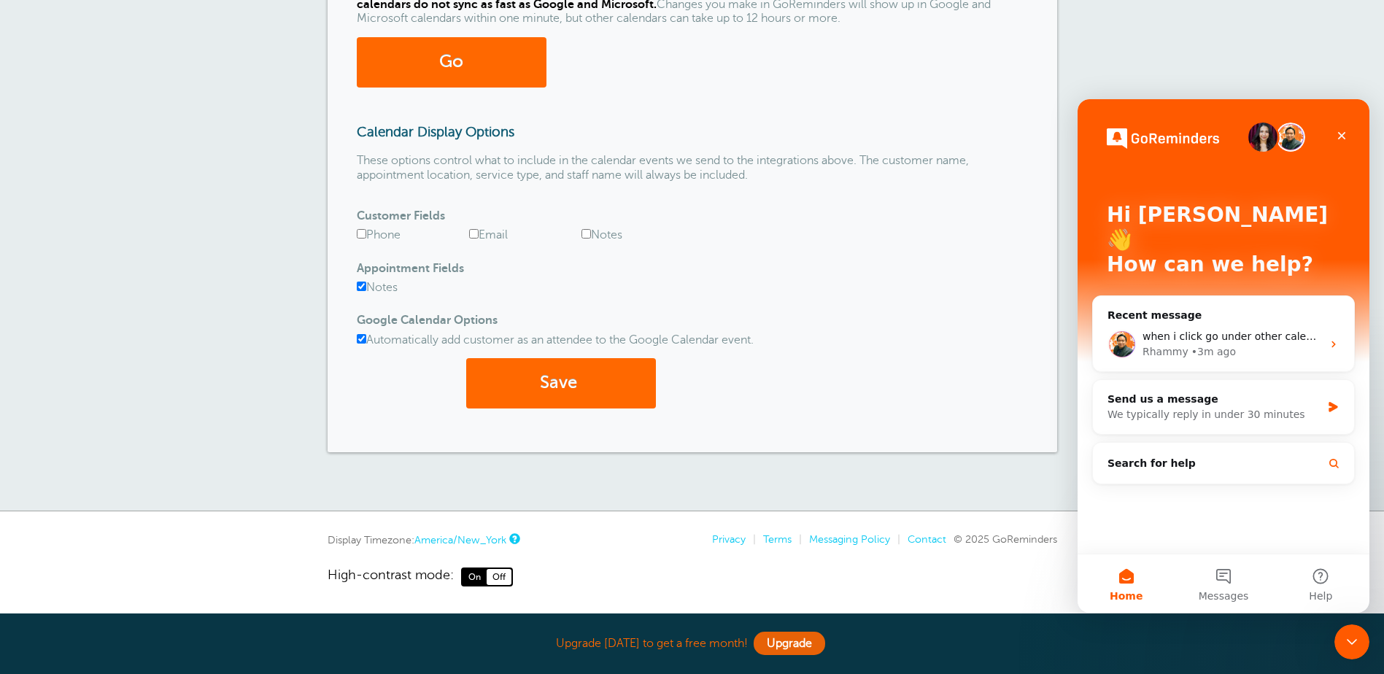
scroll to position [407, 0]
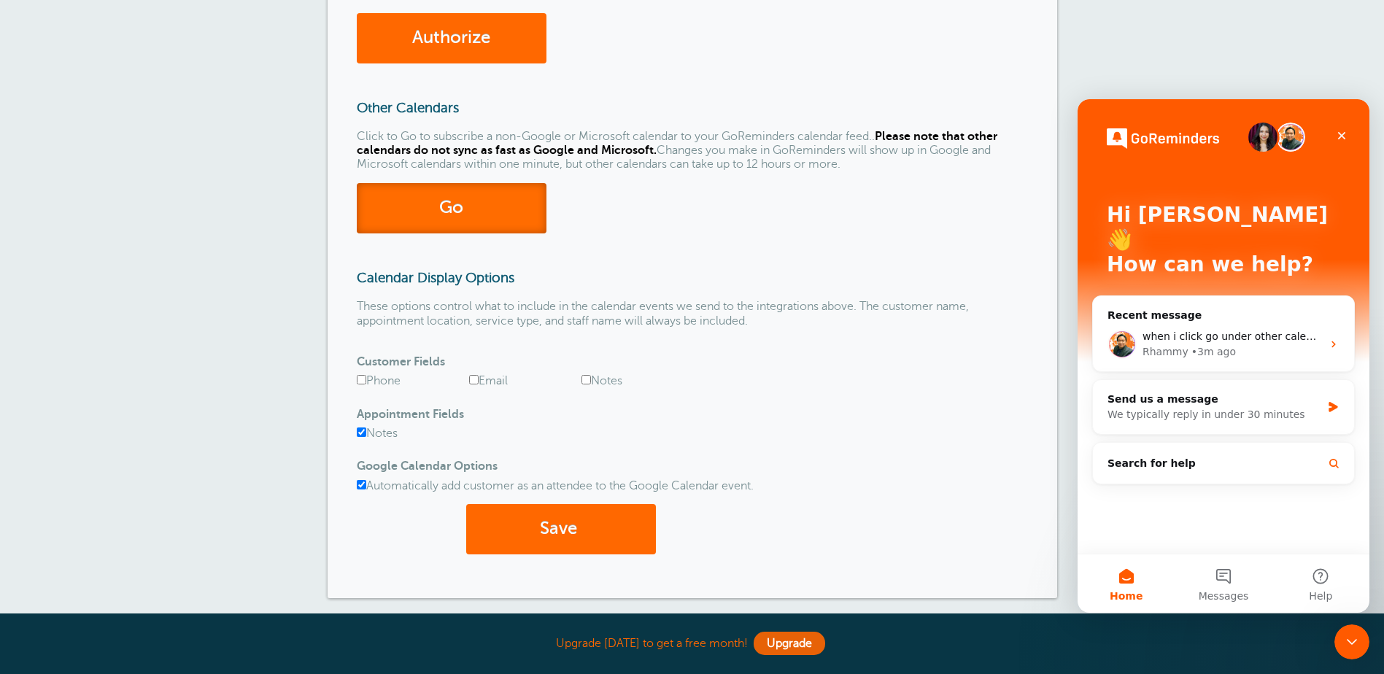
click at [453, 219] on link "Go" at bounding box center [452, 208] width 190 height 50
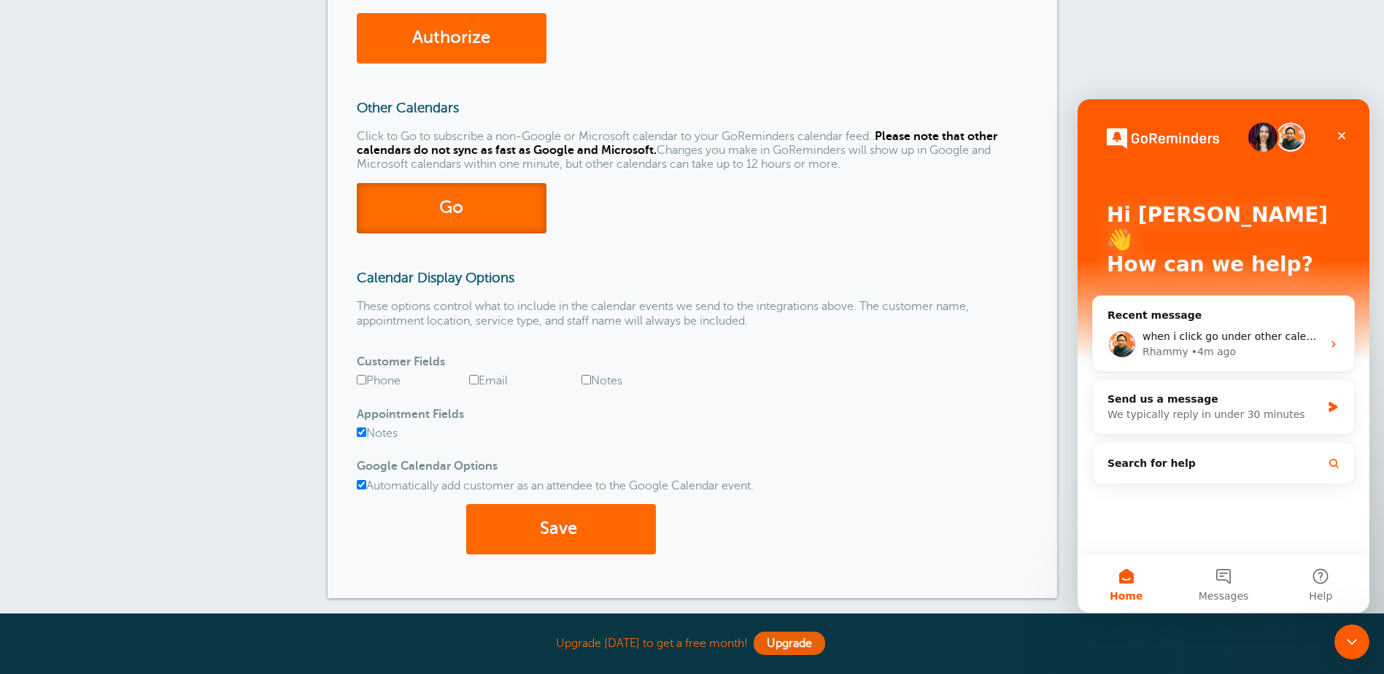
click at [453, 219] on link "Go" at bounding box center [452, 208] width 190 height 50
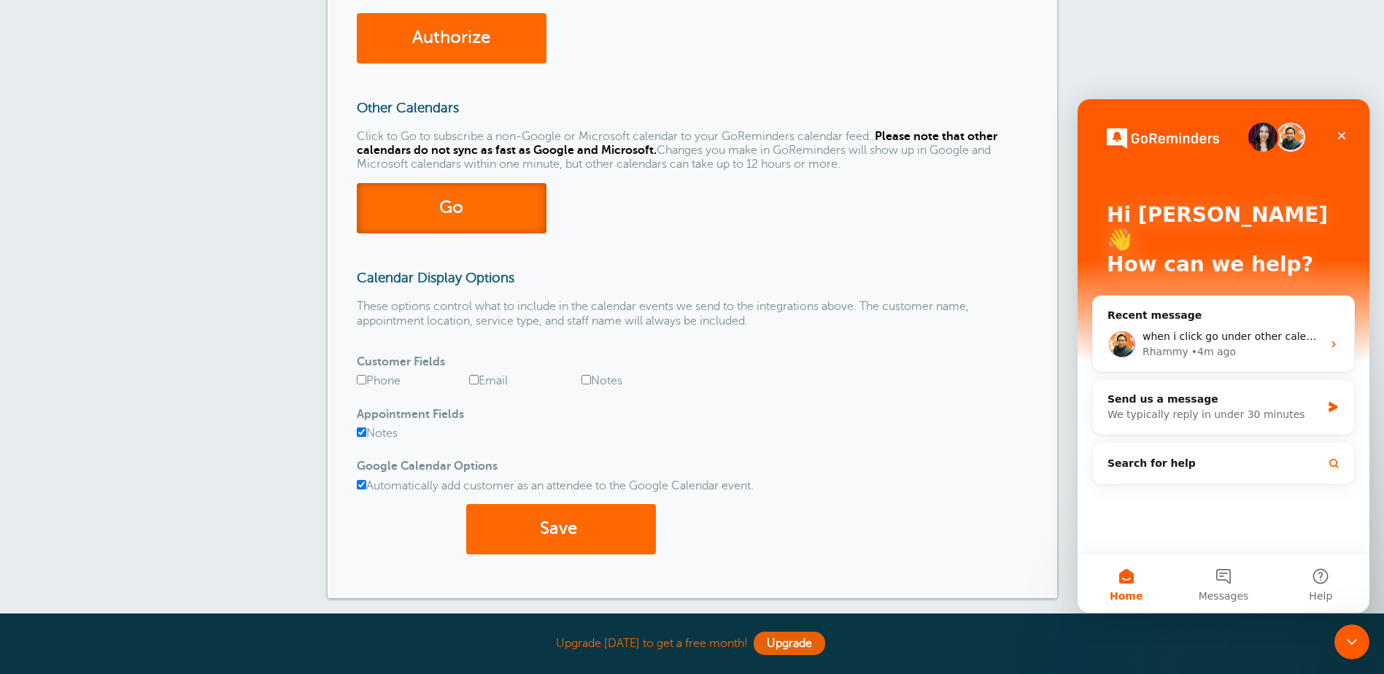
click at [453, 219] on link "Go" at bounding box center [452, 208] width 190 height 50
click at [467, 207] on link "Go" at bounding box center [452, 208] width 190 height 50
click at [470, 207] on link "Go" at bounding box center [452, 208] width 190 height 50
click at [476, 208] on link "Go" at bounding box center [452, 208] width 190 height 50
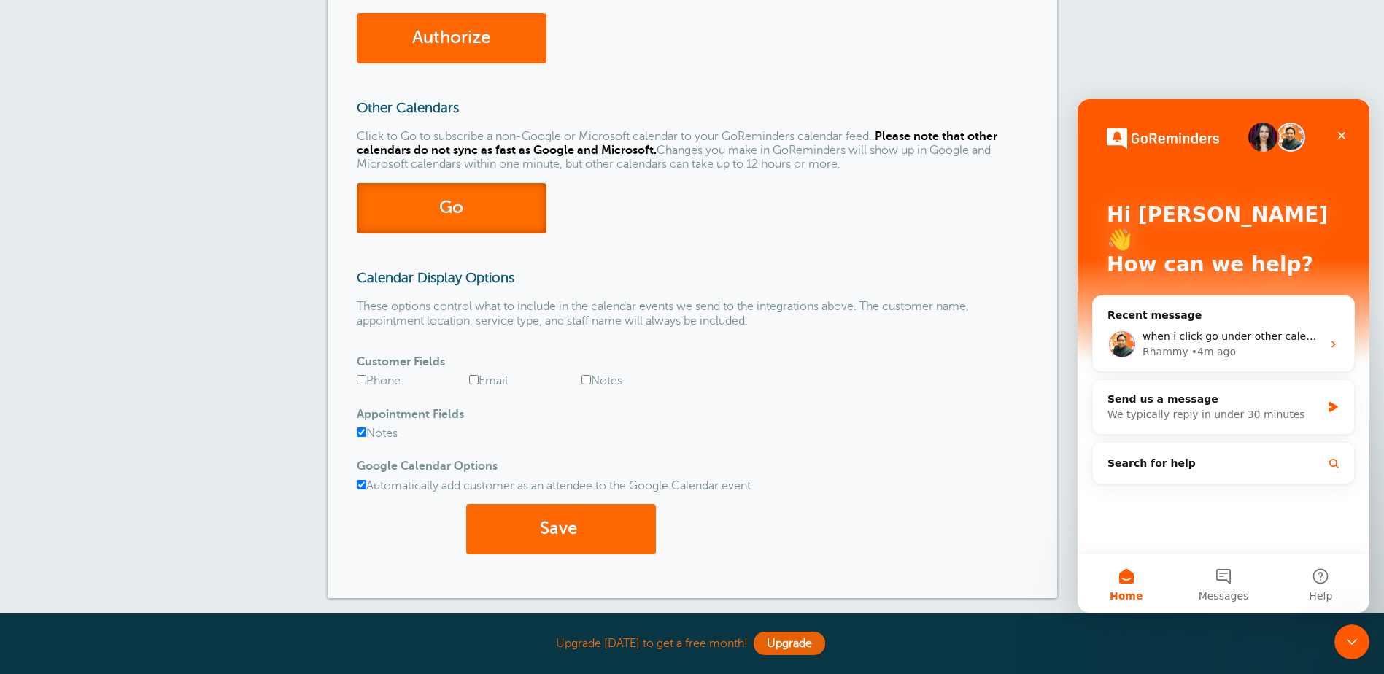
click at [511, 225] on link "Go" at bounding box center [452, 208] width 190 height 50
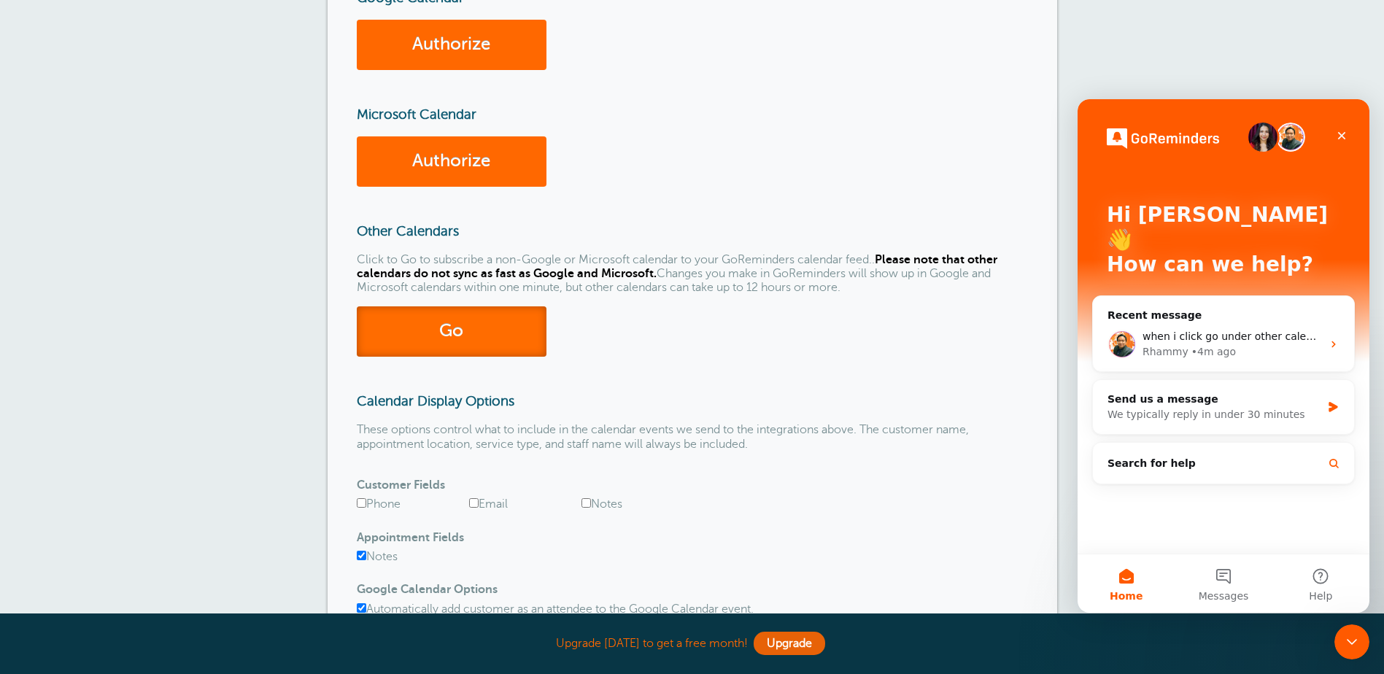
scroll to position [42, 0]
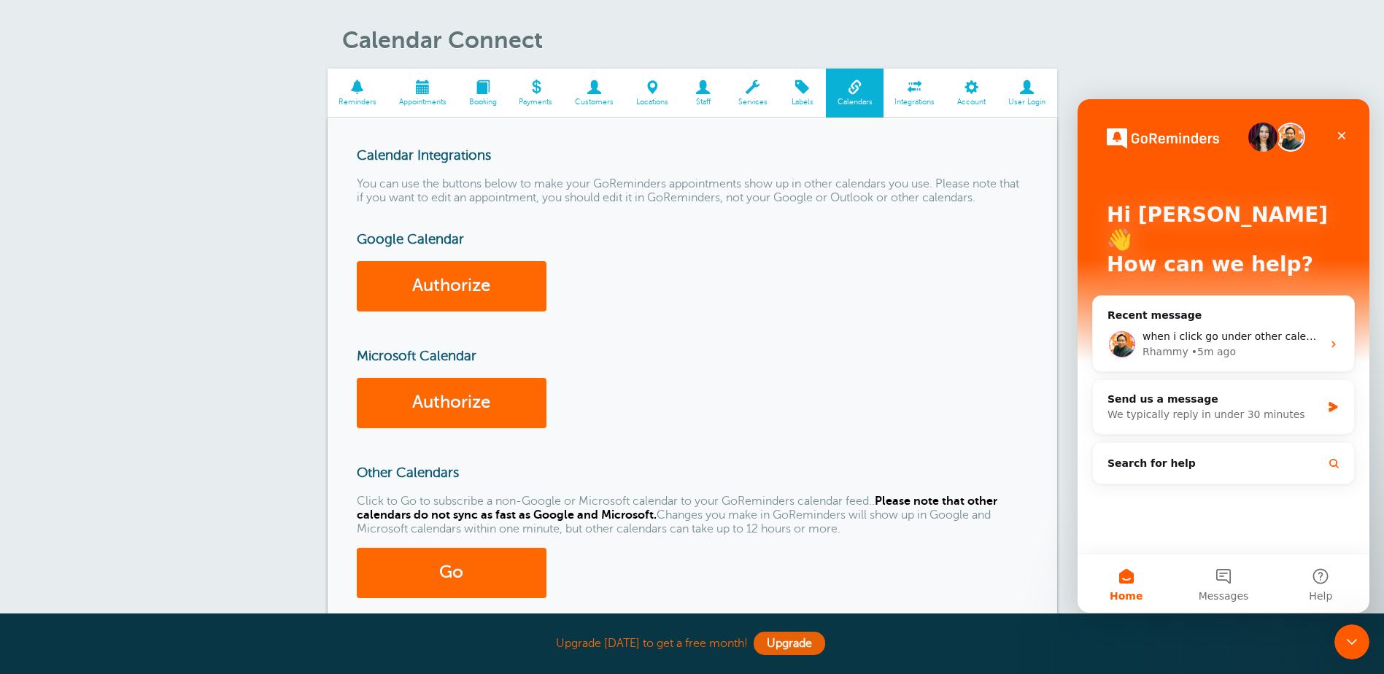
click at [700, 32] on h1 "Calendar Connect" at bounding box center [699, 40] width 715 height 28
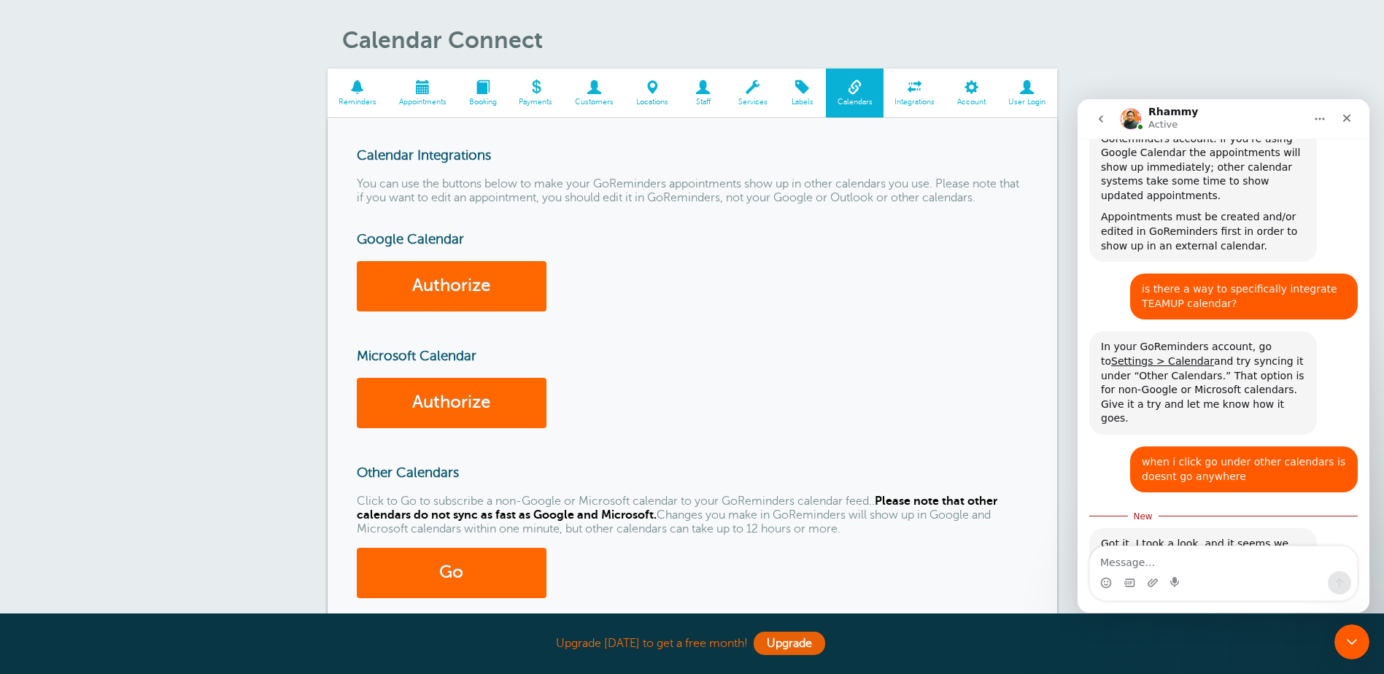
scroll to position [434, 0]
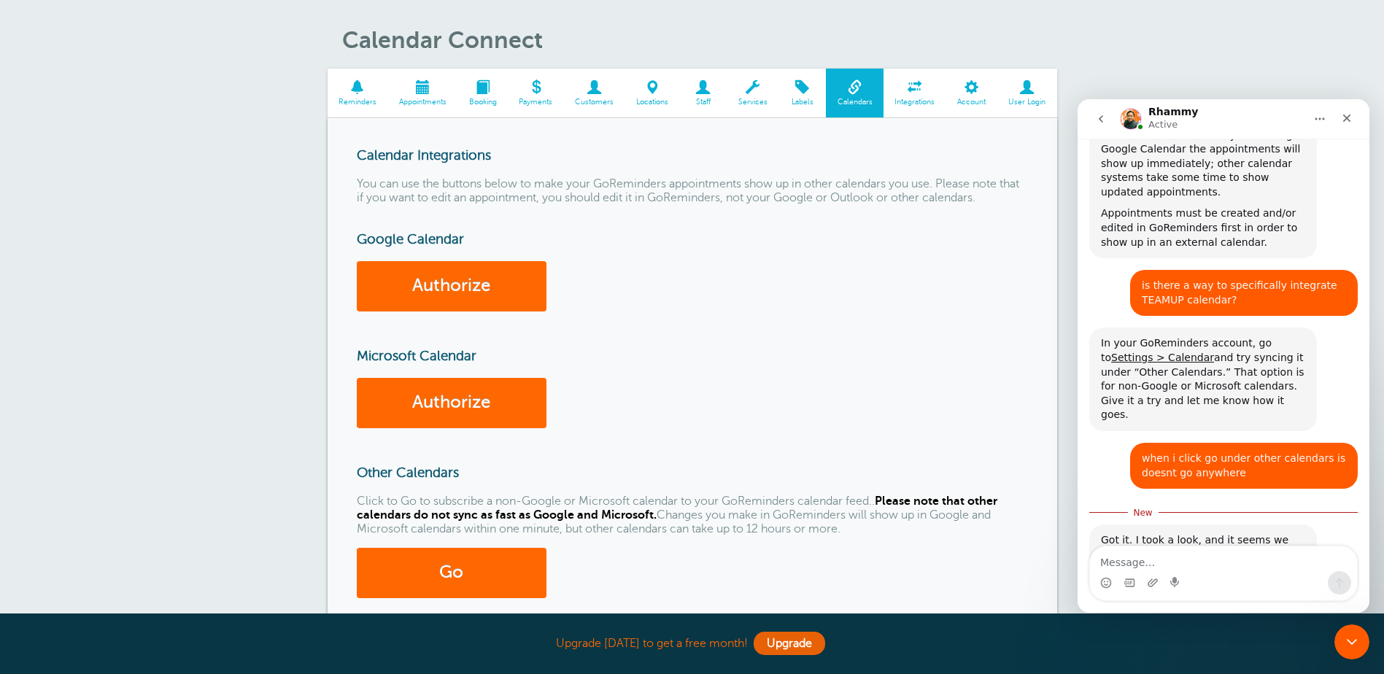
click at [399, 39] on h1 "Calendar Connect" at bounding box center [699, 40] width 715 height 28
click at [353, 83] on span at bounding box center [358, 87] width 61 height 14
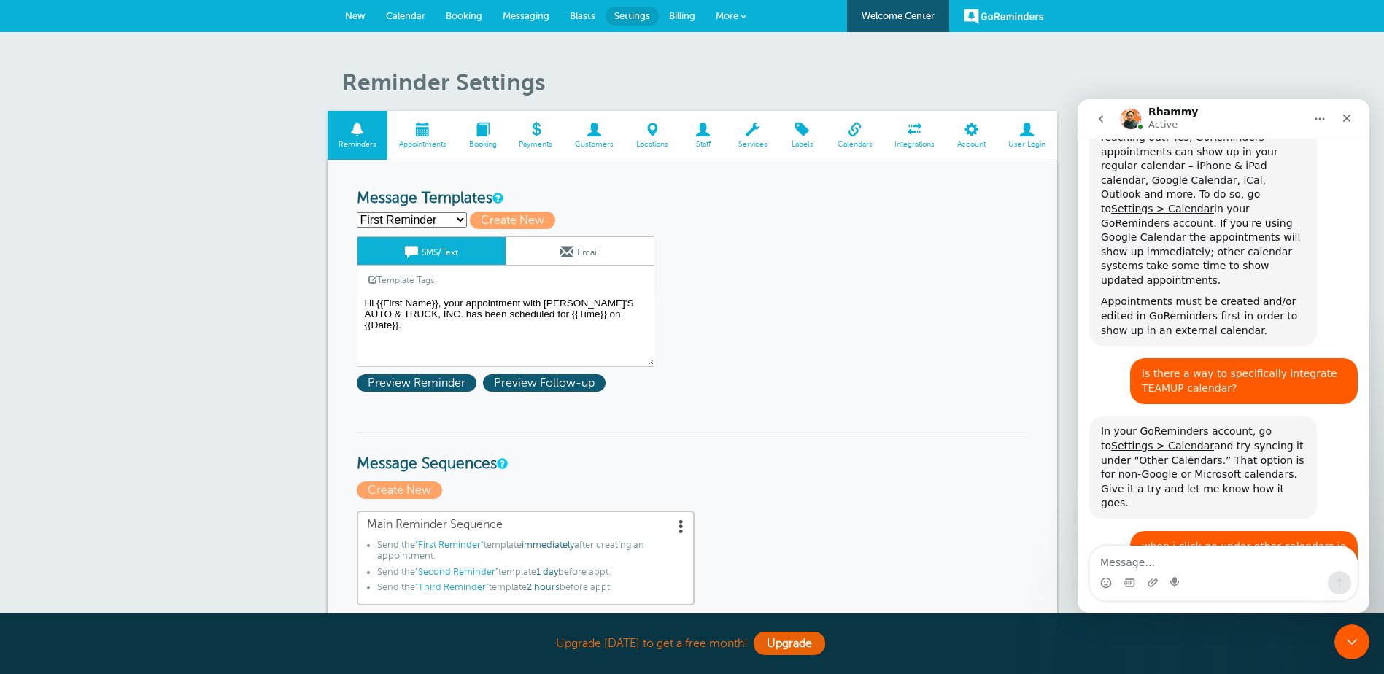
scroll to position [410, 0]
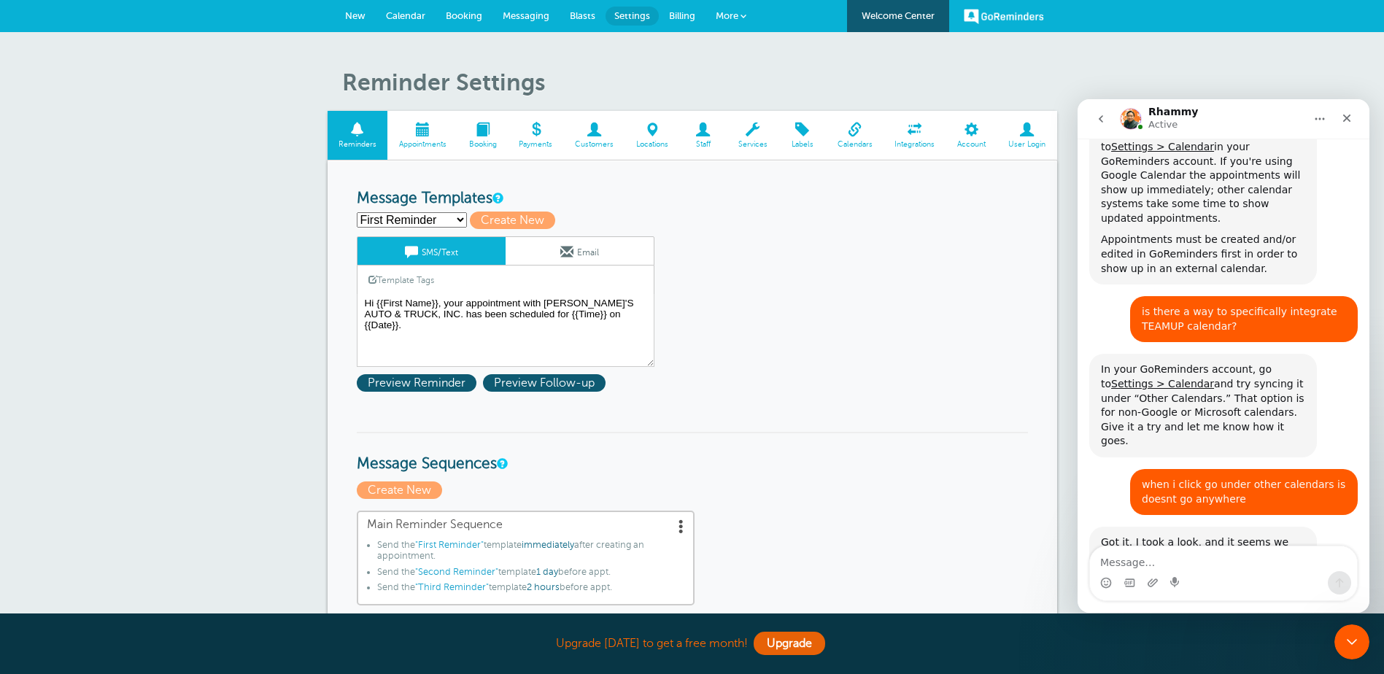
click at [446, 133] on span at bounding box center [422, 130] width 70 height 14
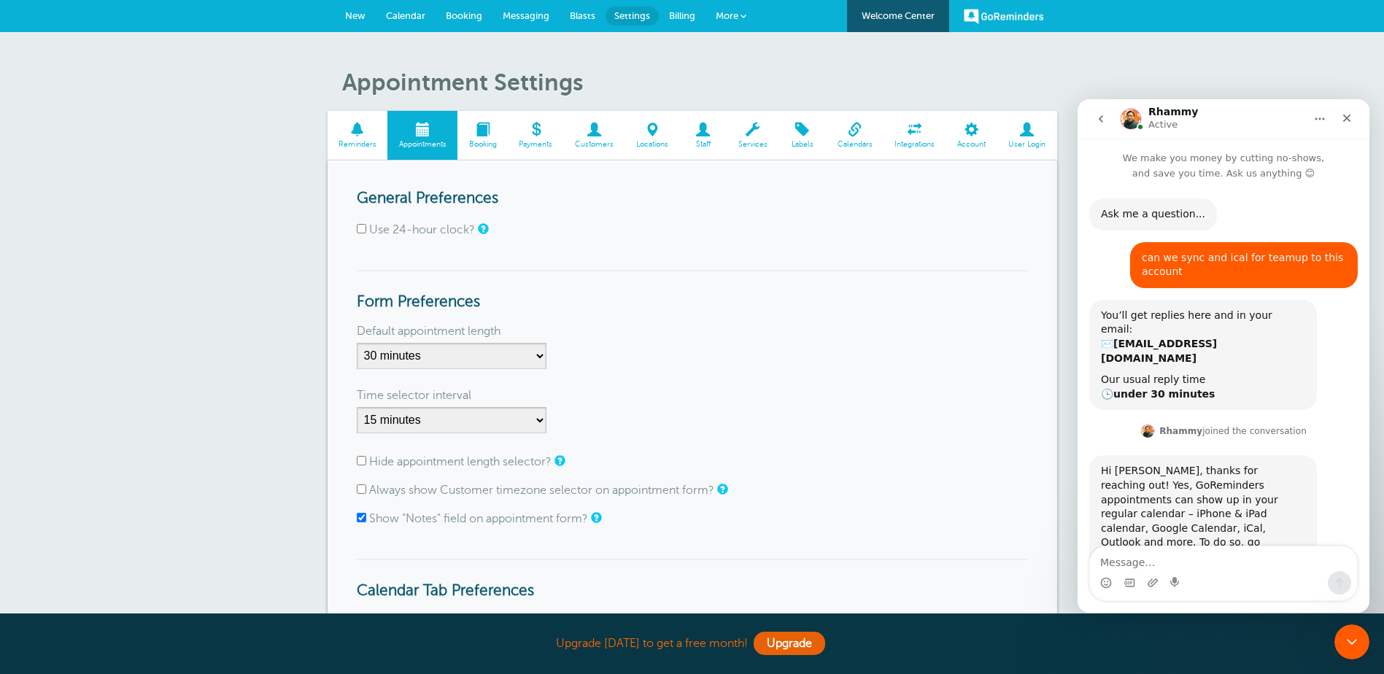
scroll to position [410, 0]
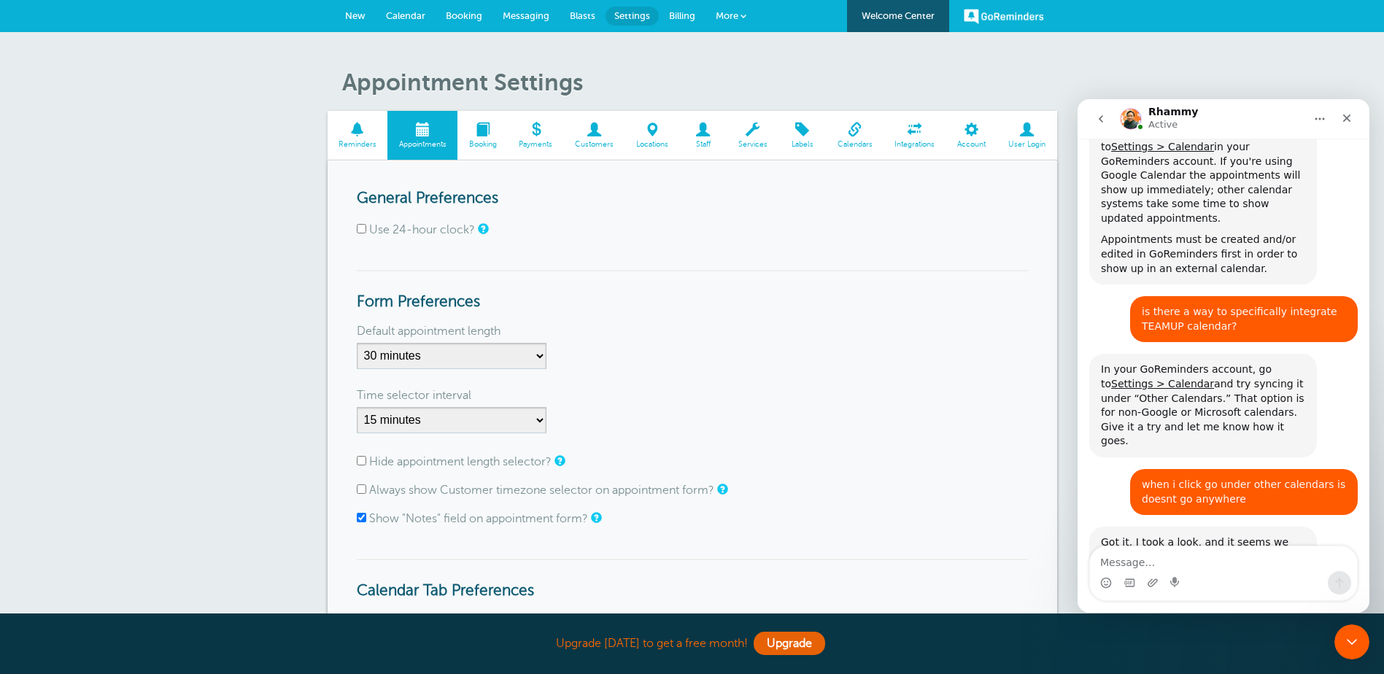
click at [356, 134] on span at bounding box center [358, 130] width 61 height 14
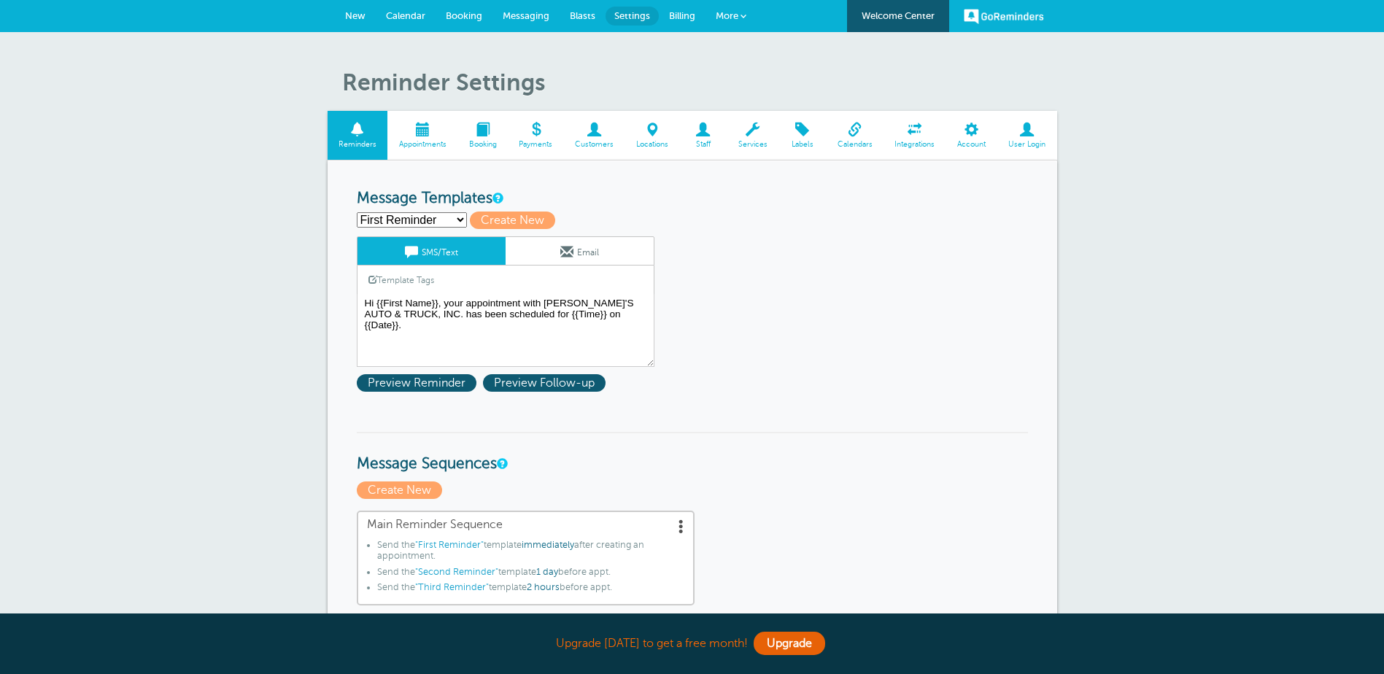
click at [401, 9] on link "Calendar" at bounding box center [406, 16] width 60 height 32
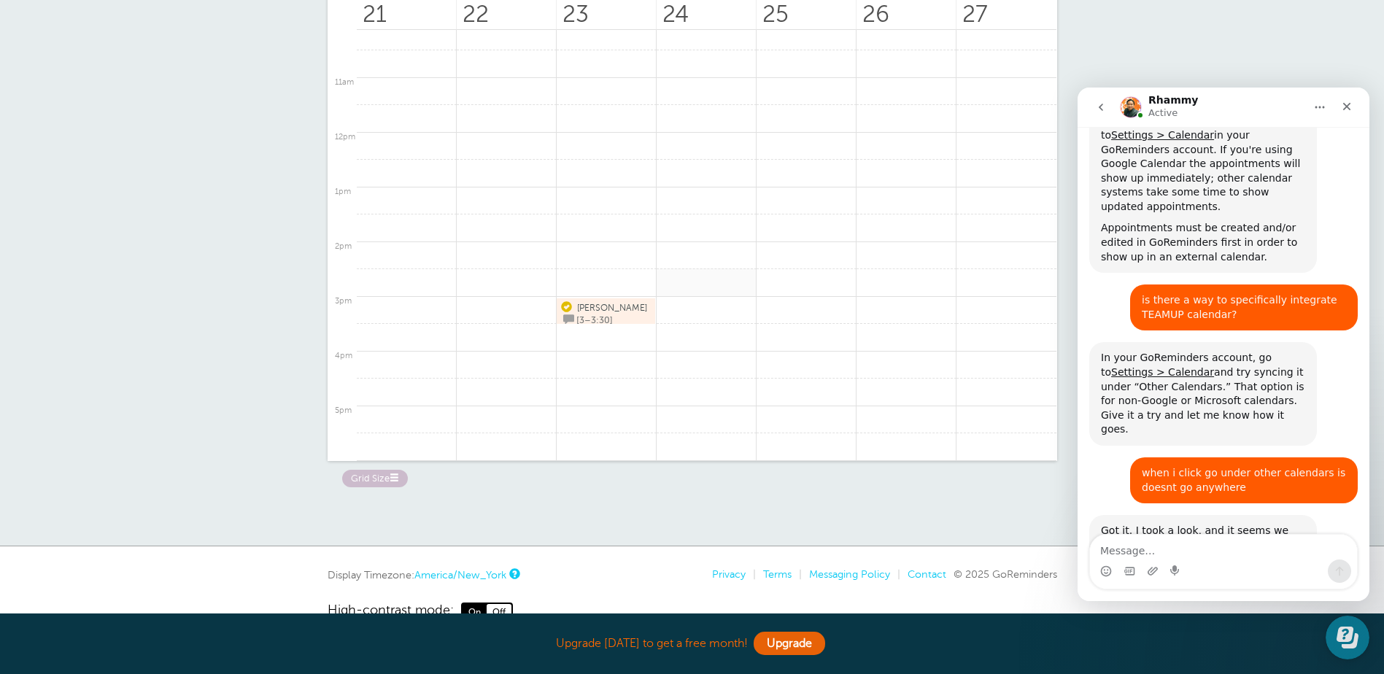
scroll to position [518, 0]
click at [1195, 101] on div "Rhammy Active" at bounding box center [1211, 108] width 185 height 26
click at [1209, 29] on div "Agenda Day Week Month (full view) Month (condensed) Add a filter Customer Searc…" at bounding box center [692, 216] width 1384 height 660
click at [1349, 104] on icon "Close" at bounding box center [1347, 107] width 8 height 8
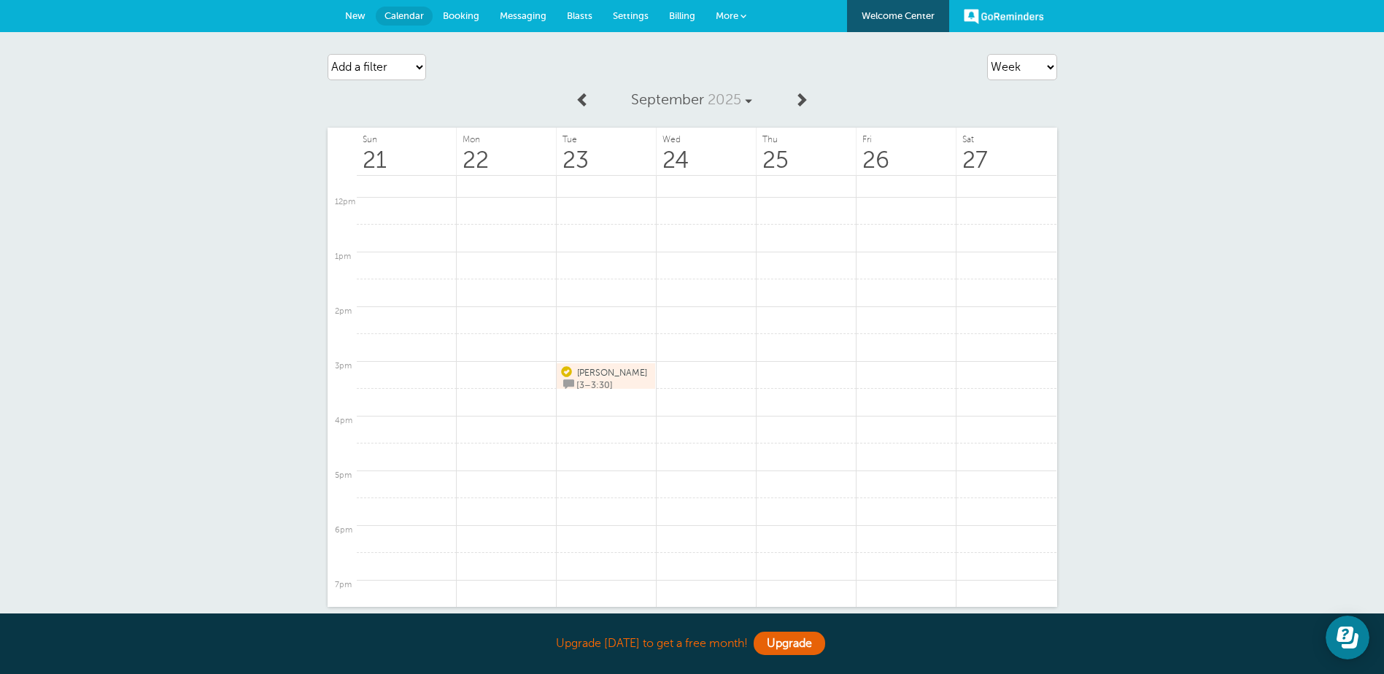
scroll to position [511, 0]
click at [1355, 651] on button "Open Learn | Contact Us" at bounding box center [1347, 638] width 44 height 44
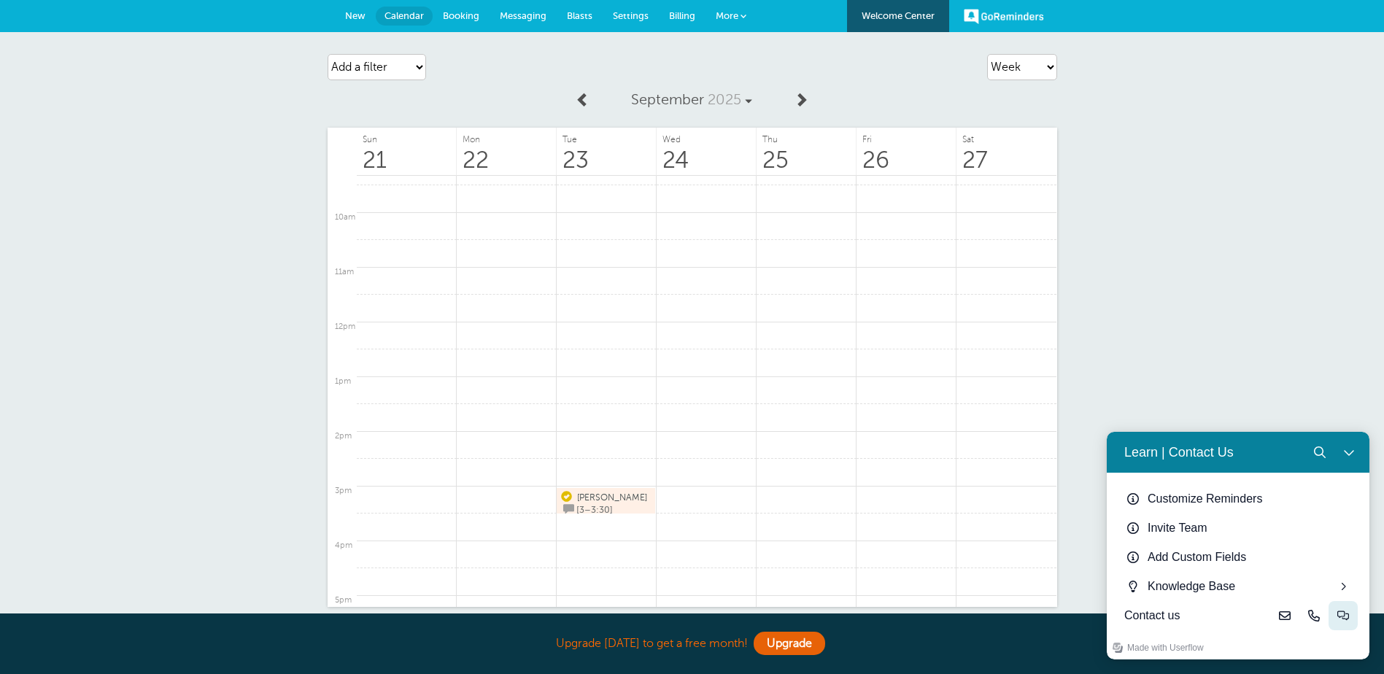
click at [1336, 616] on button "Live-chat" at bounding box center [1342, 615] width 29 height 29
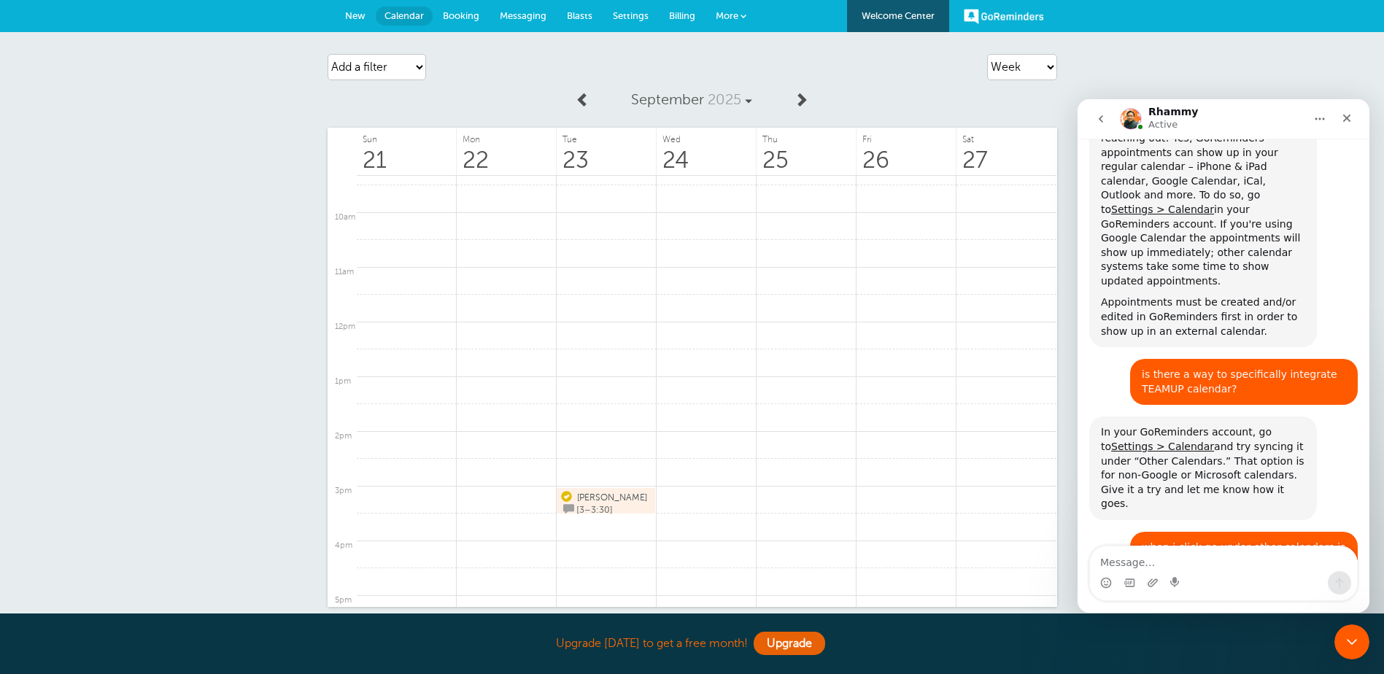
scroll to position [410, 0]
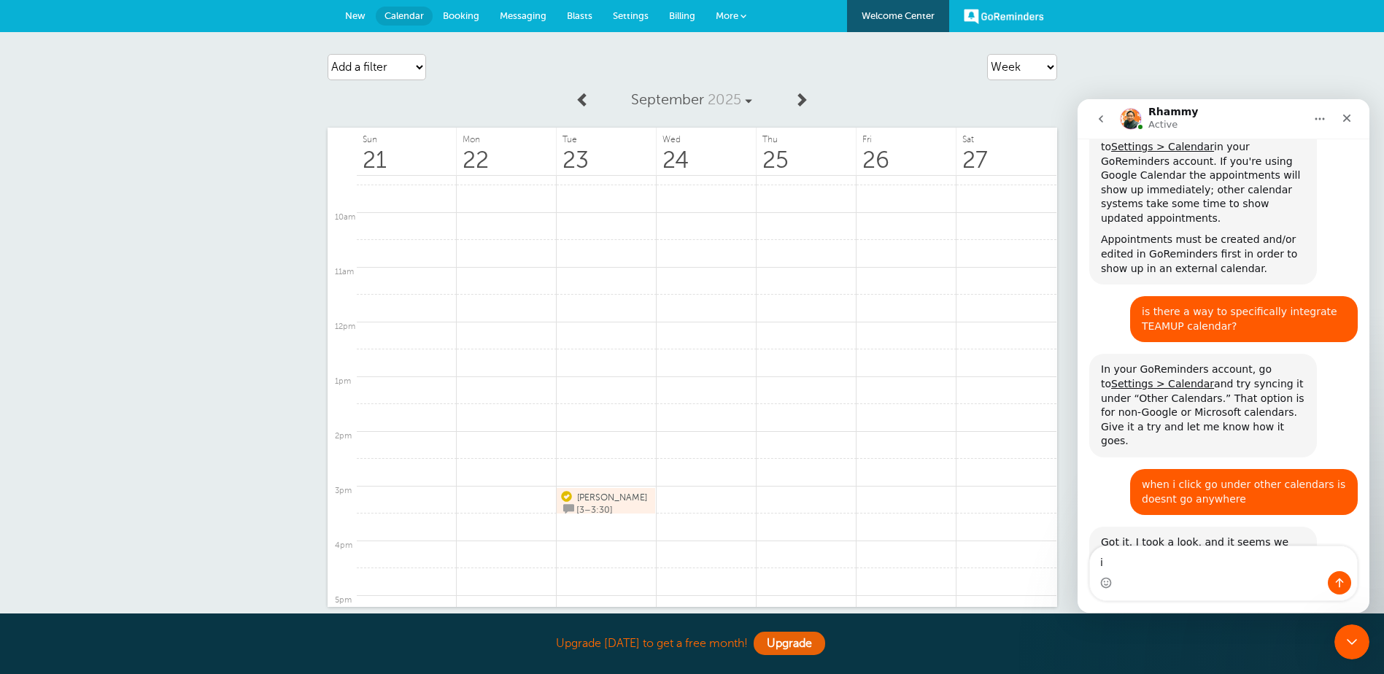
type textarea "i"
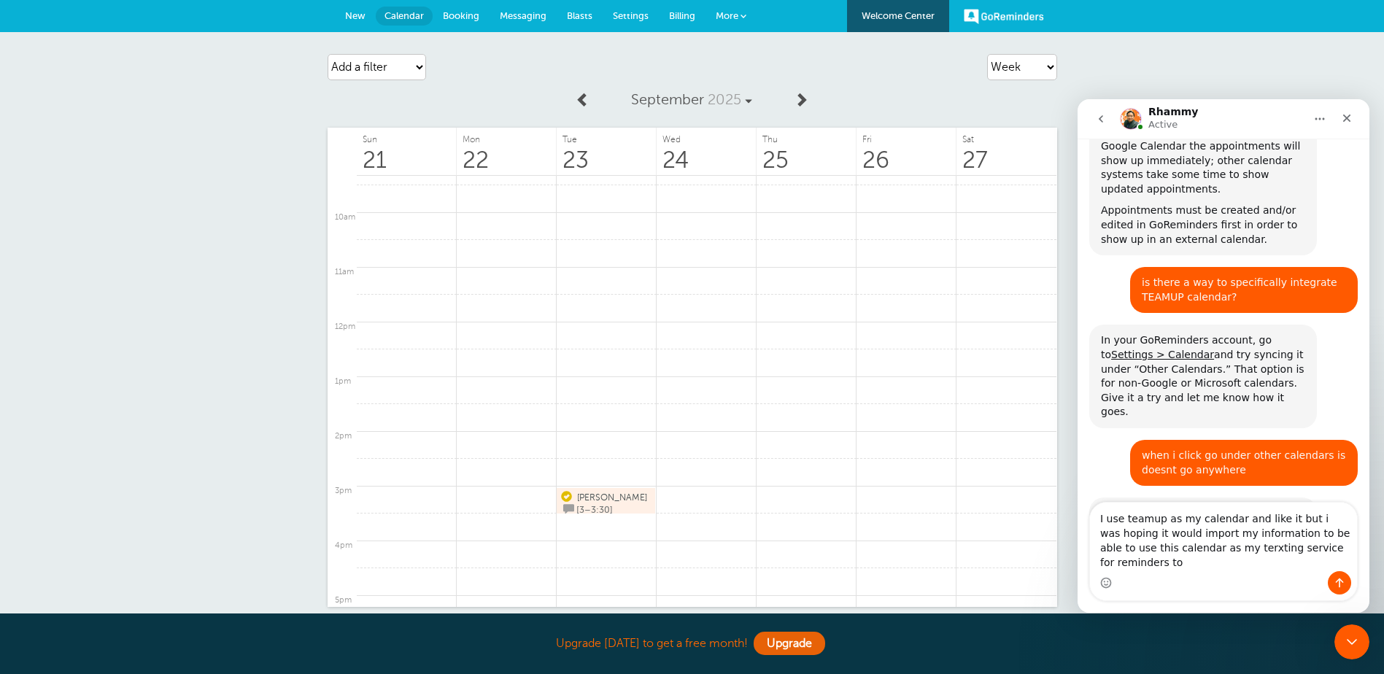
scroll to position [454, 0]
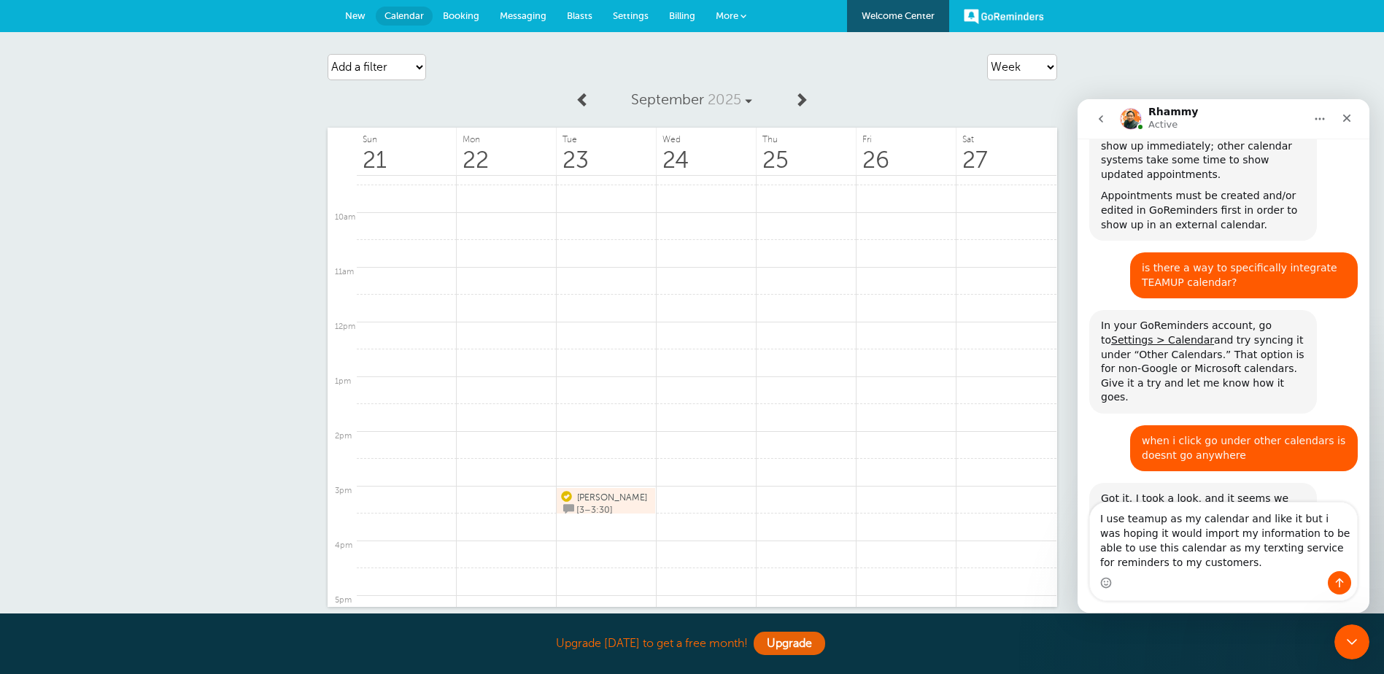
drag, startPoint x: 1225, startPoint y: 556, endPoint x: 1216, endPoint y: 567, distance: 14.6
click at [1213, 581] on div "Intercom messenger" at bounding box center [1223, 582] width 267 height 23
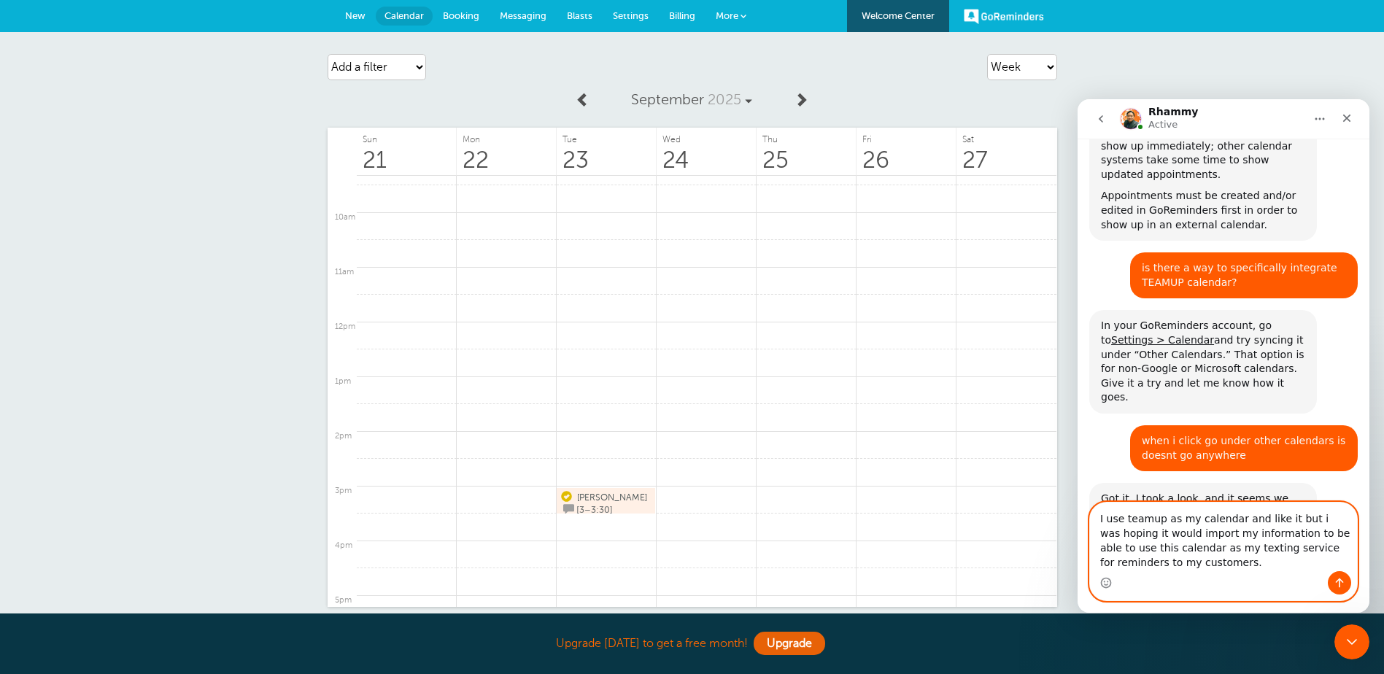
type textarea "I use teamup as my calendar and like it but i was hoping it would import my inf…"
click at [1336, 576] on button "Send a message…" at bounding box center [1339, 582] width 23 height 23
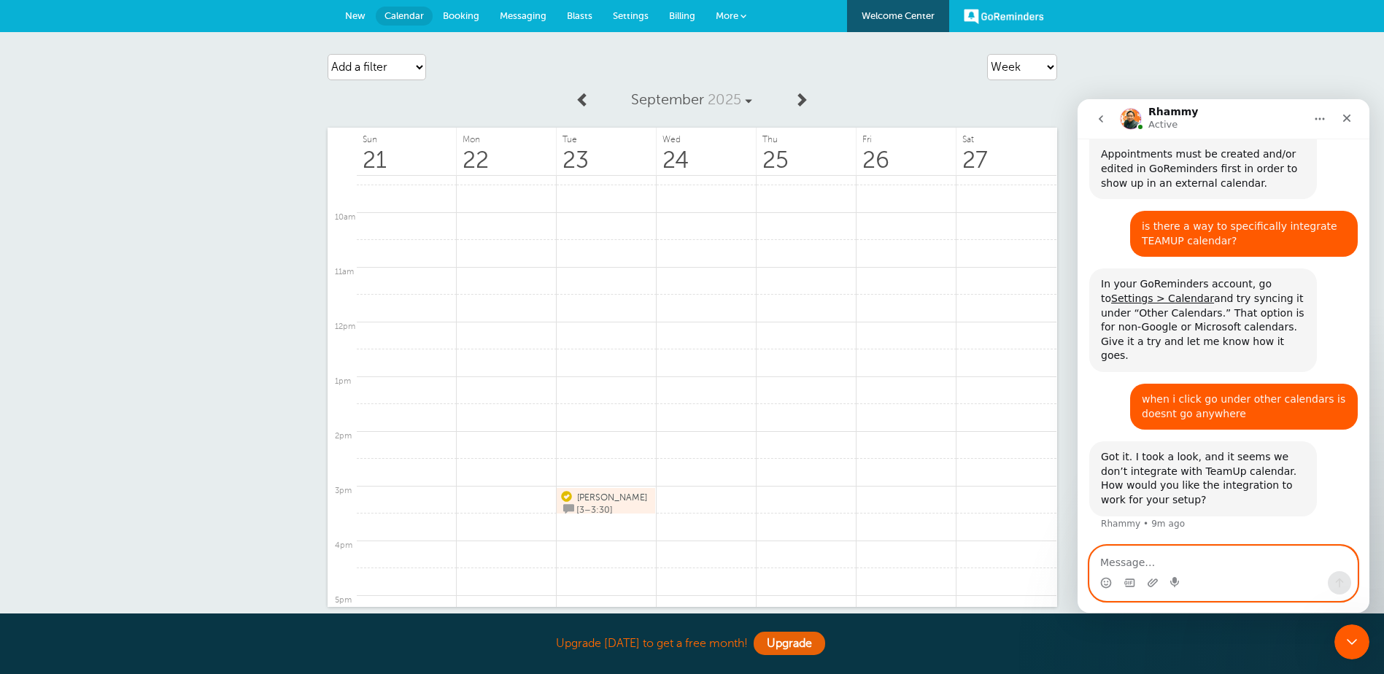
scroll to position [496, 0]
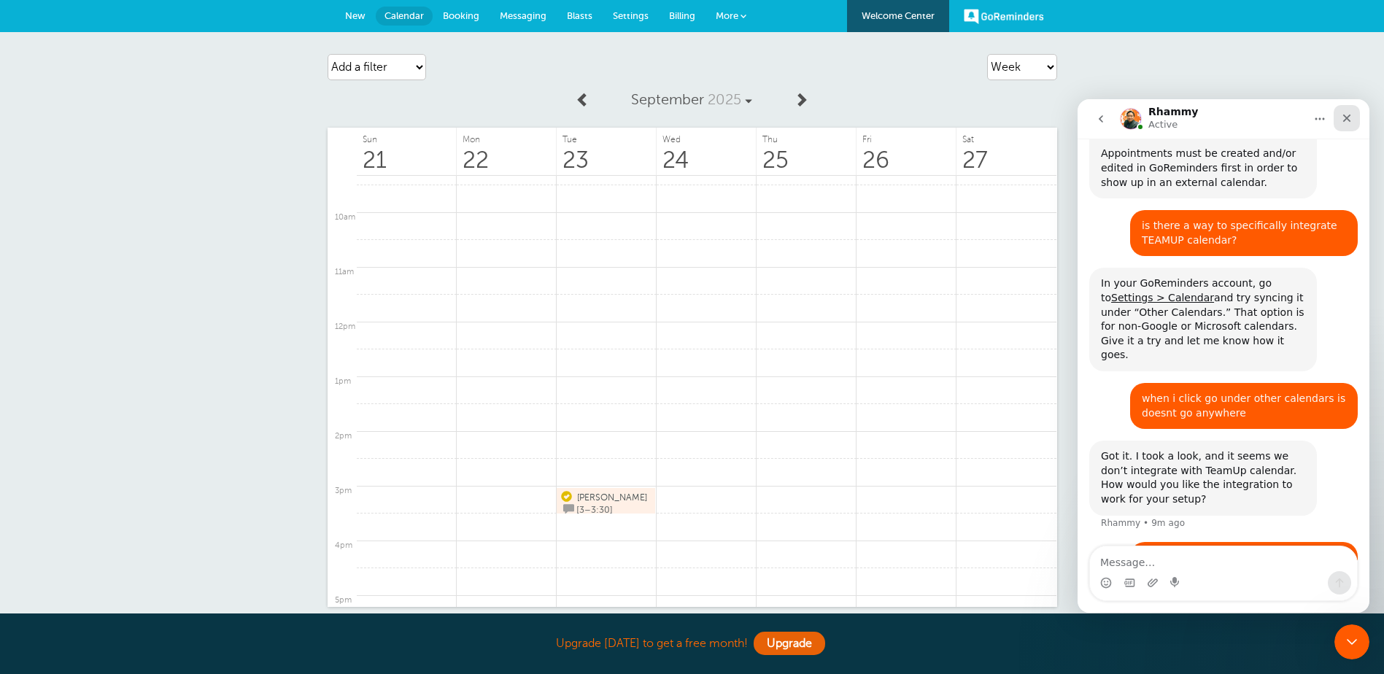
click at [1347, 125] on div "Close" at bounding box center [1346, 118] width 26 height 26
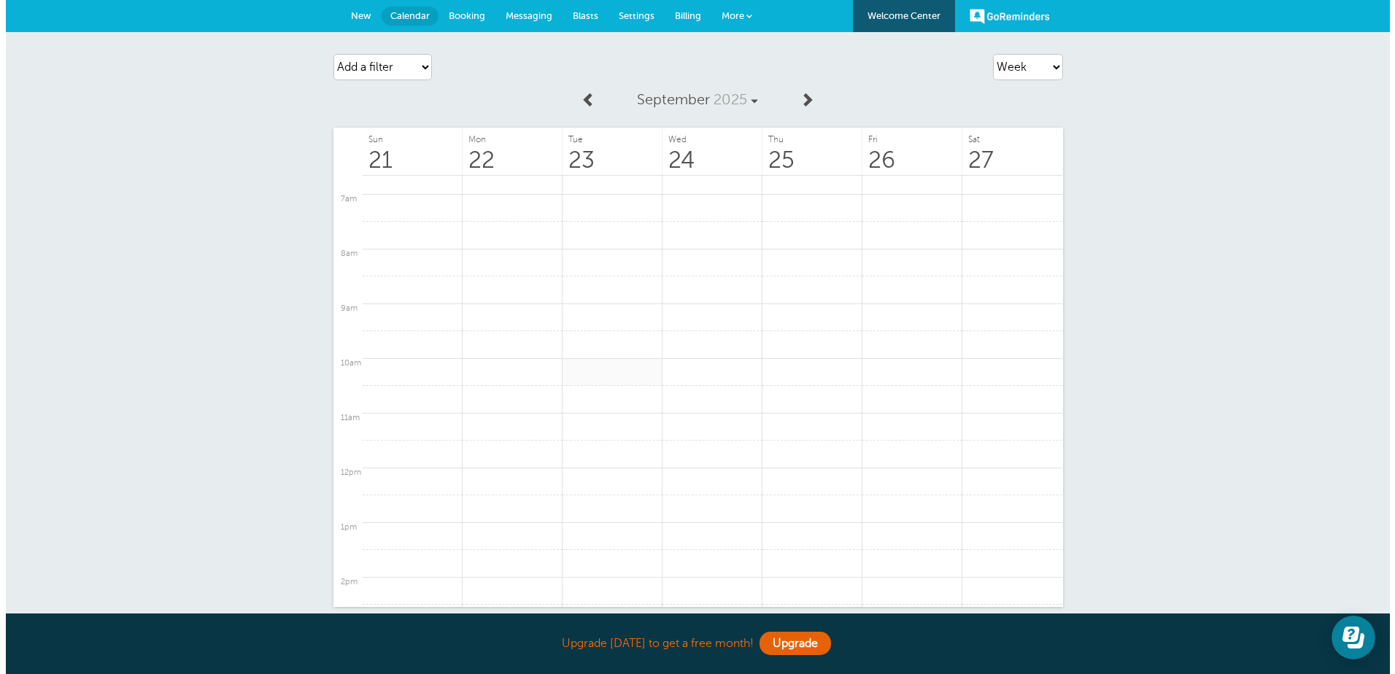
scroll to position [656, 0]
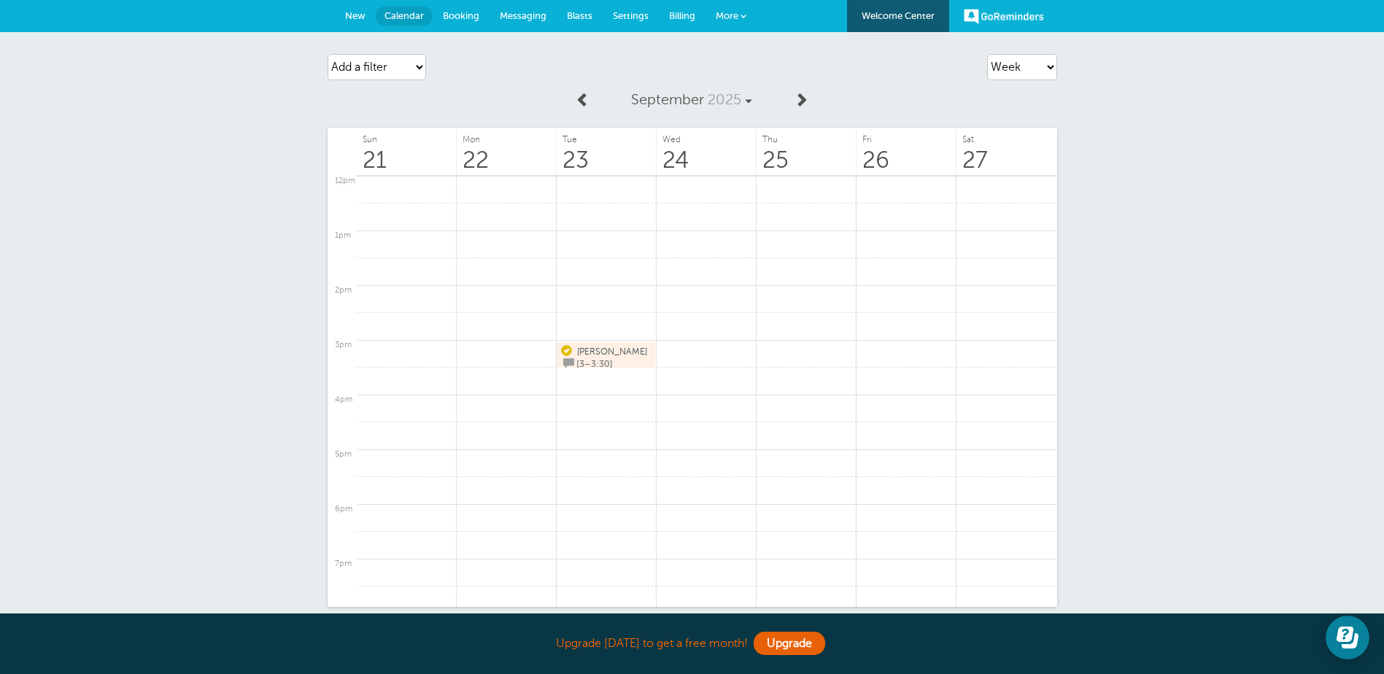
click at [587, 351] on span "[PERSON_NAME]" at bounding box center [612, 351] width 70 height 10
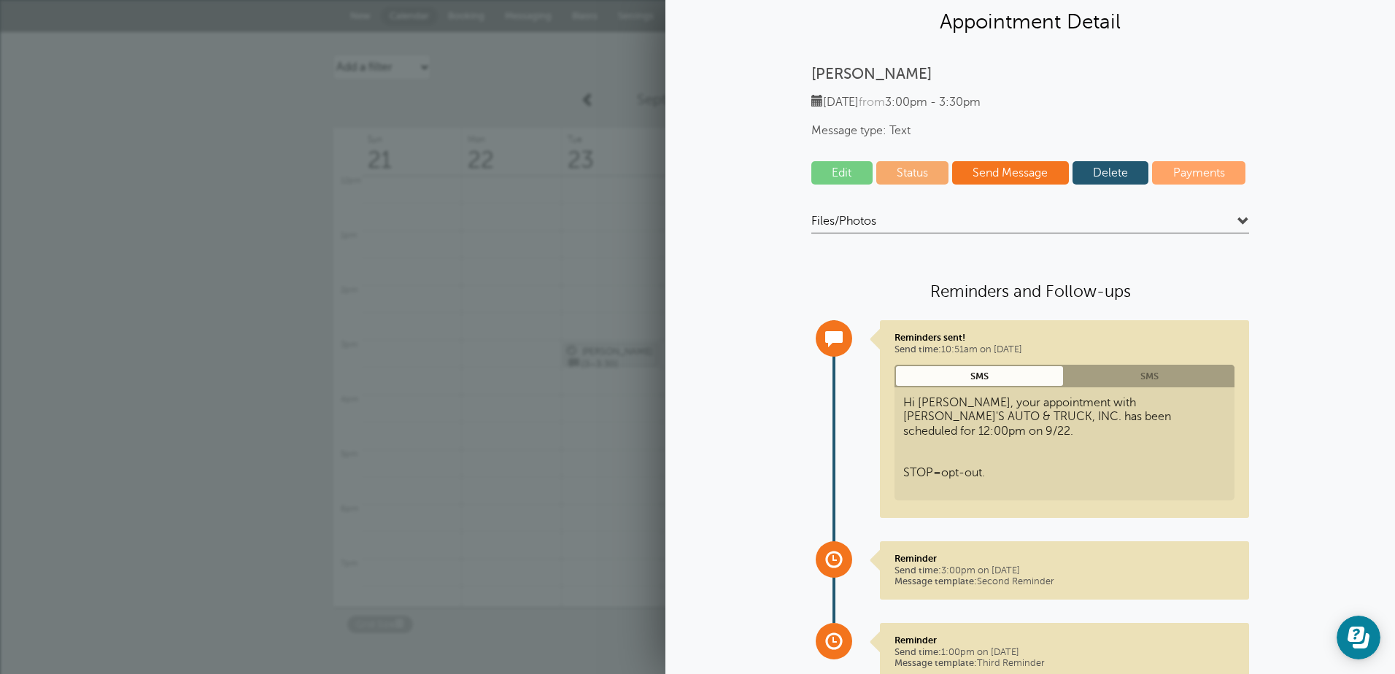
scroll to position [84, 0]
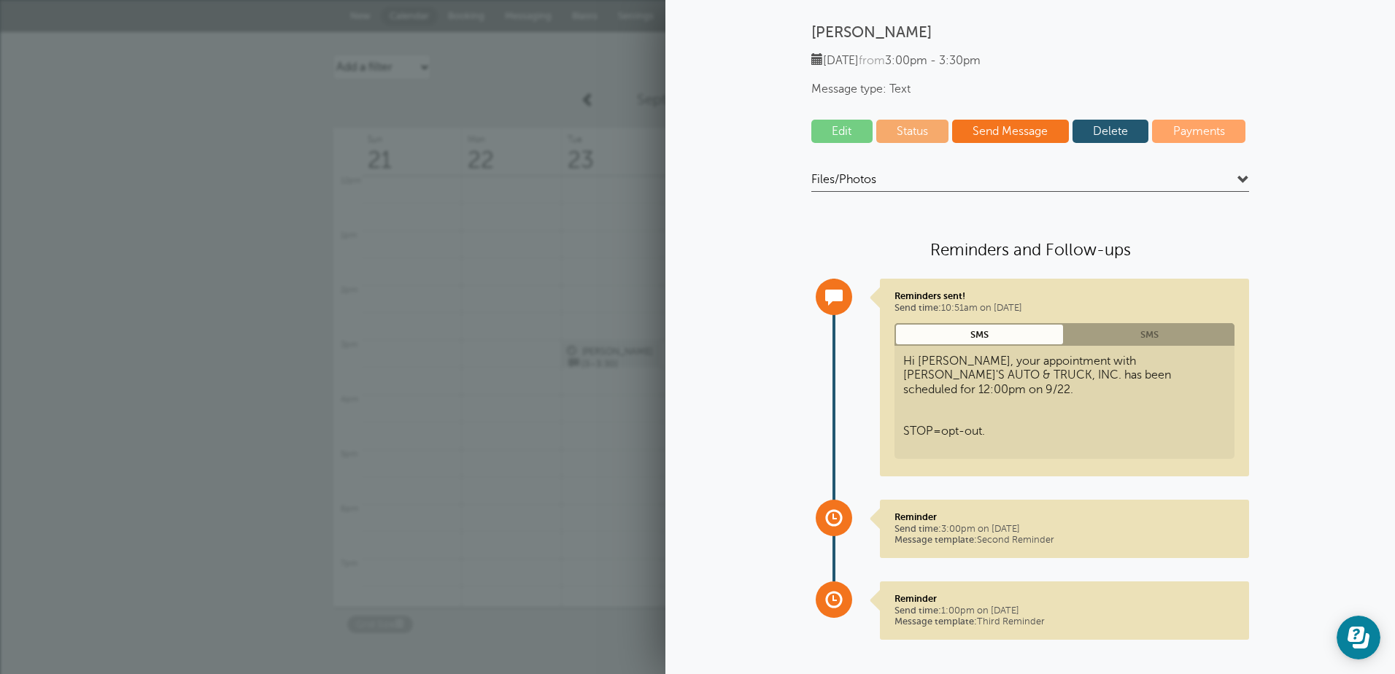
click at [969, 132] on link "Send Message" at bounding box center [1010, 131] width 117 height 23
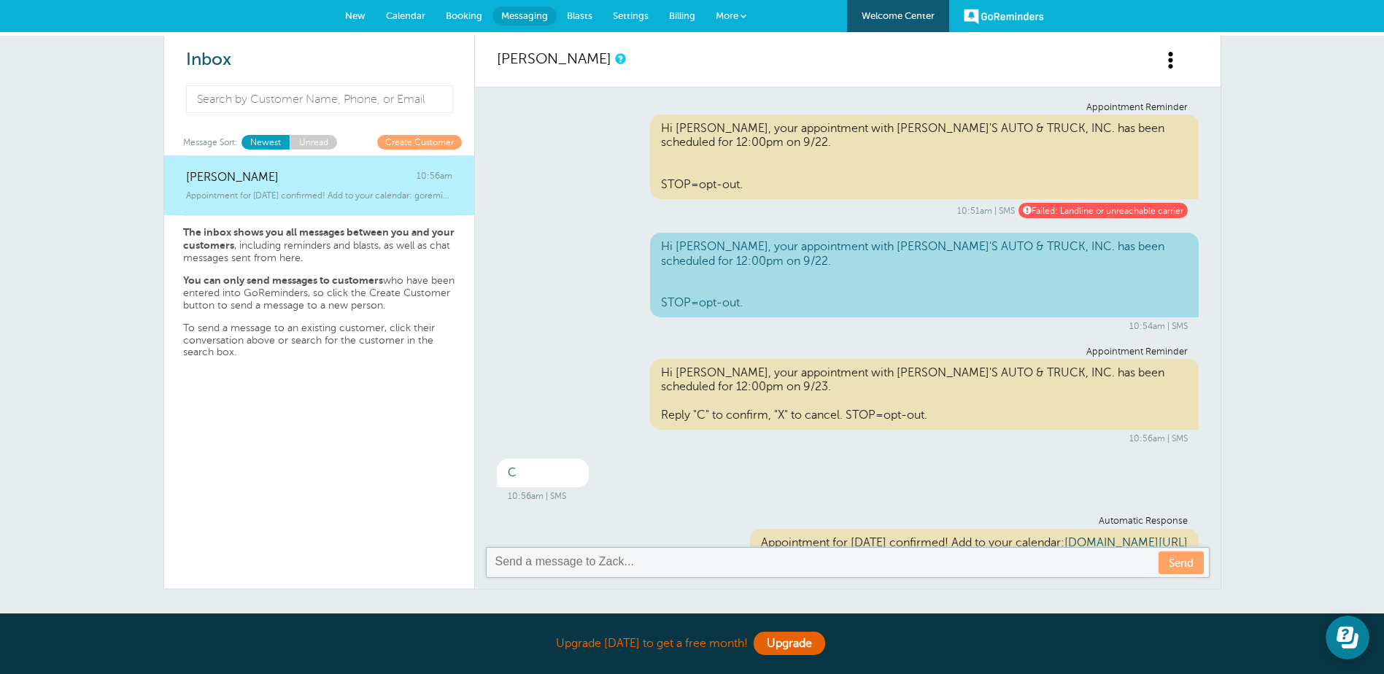
click at [395, 26] on link "Calendar" at bounding box center [406, 16] width 60 height 32
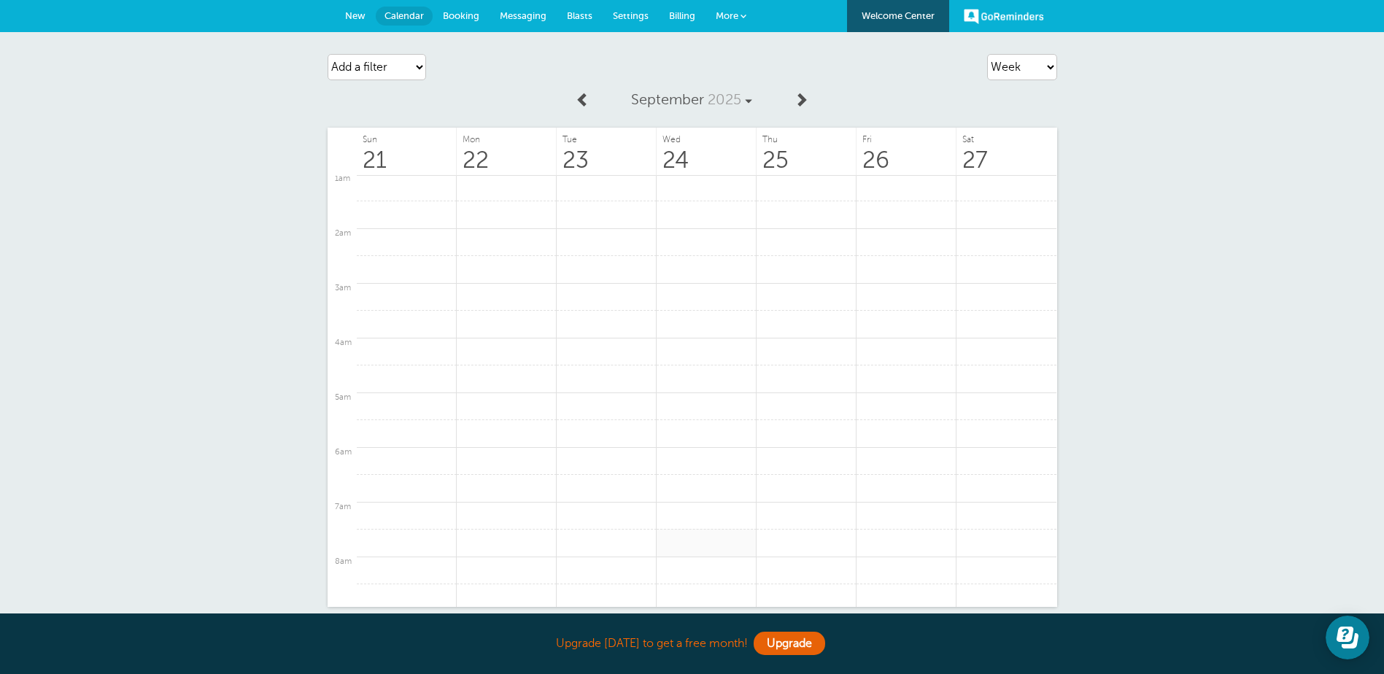
scroll to position [640, 0]
click at [1341, 627] on button "Open Learn | Contact Us" at bounding box center [1347, 638] width 44 height 44
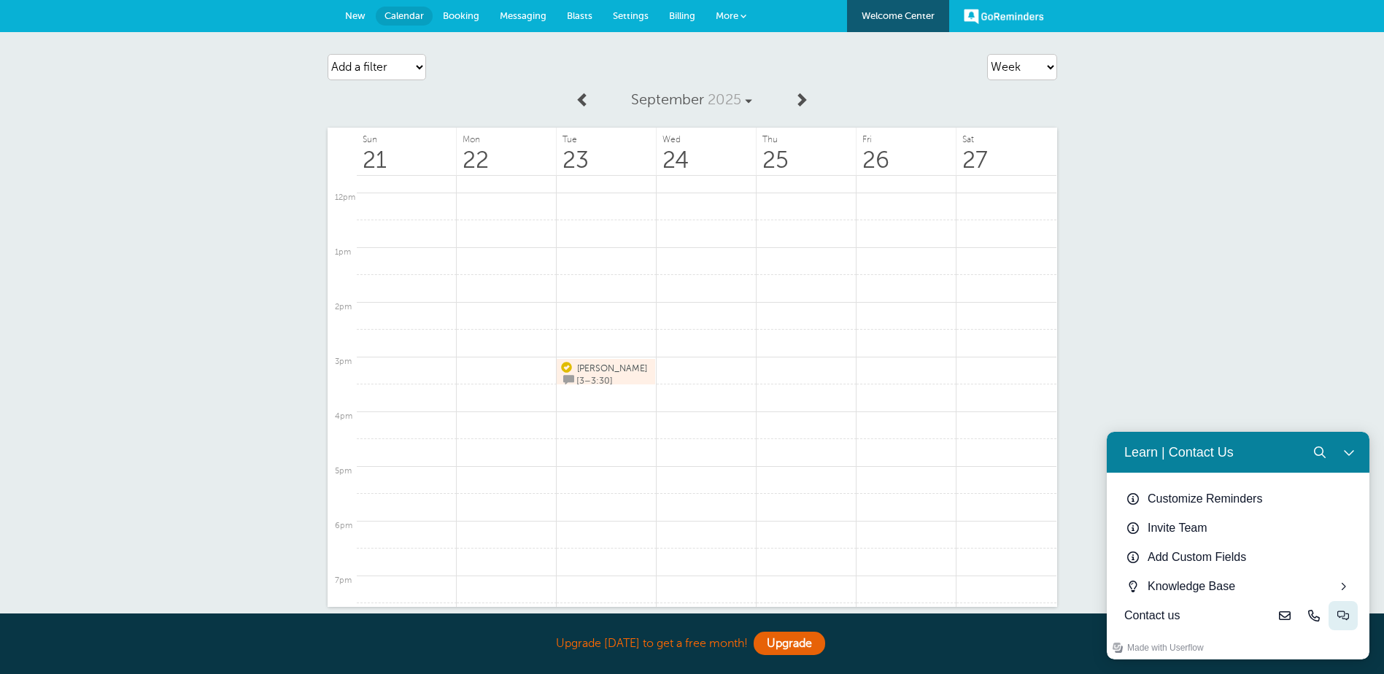
click at [1355, 614] on button "Live-chat" at bounding box center [1342, 615] width 29 height 29
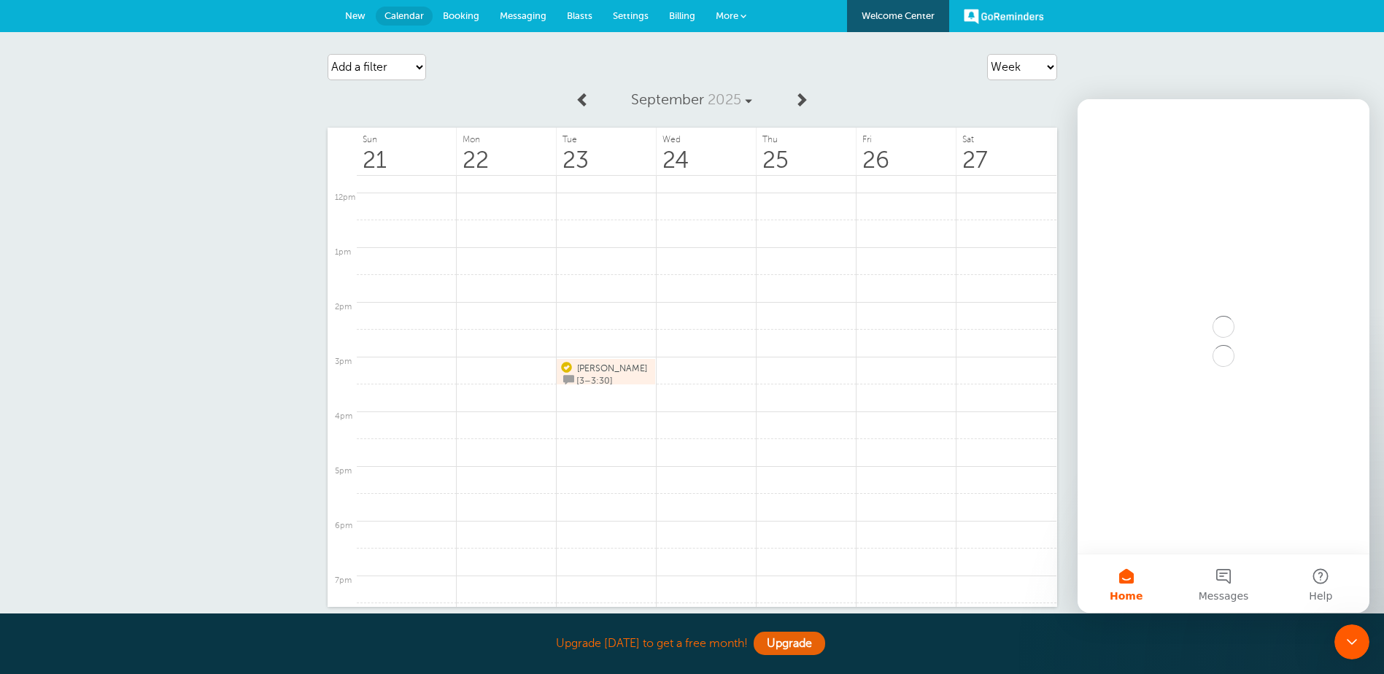
scroll to position [0, 0]
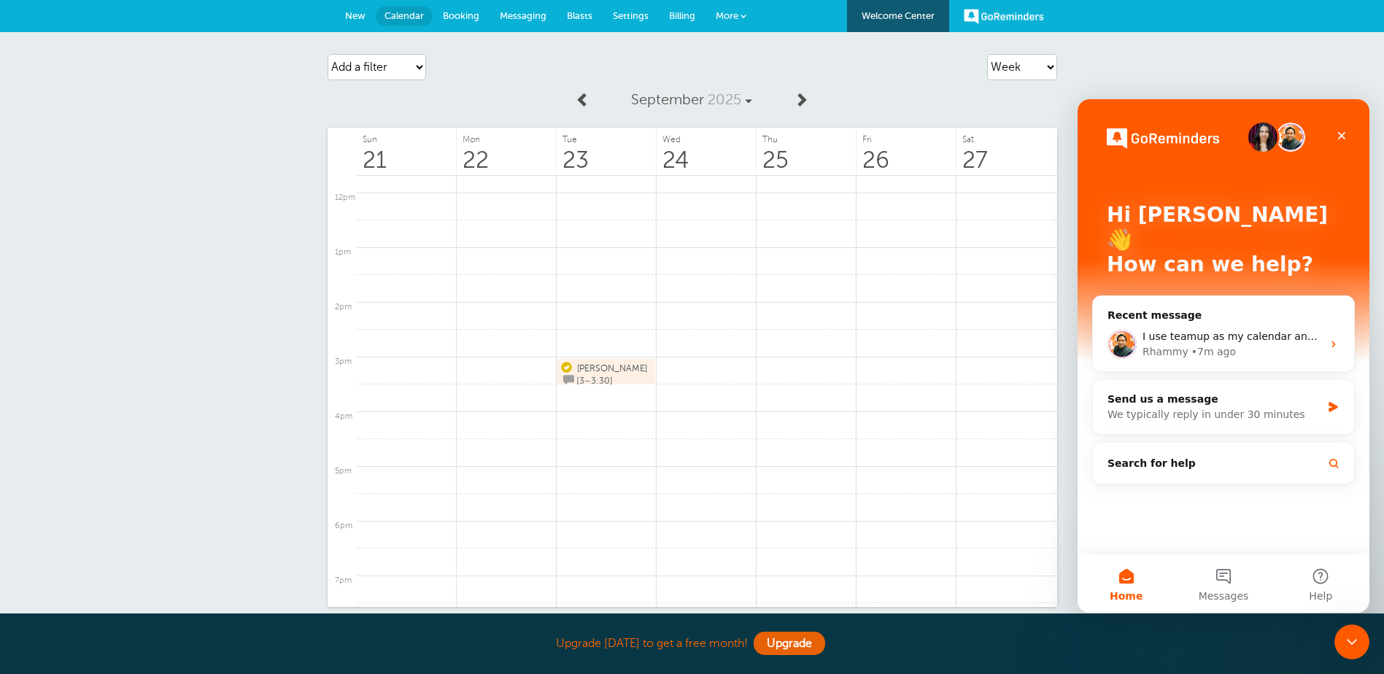
click at [1229, 76] on div "Agenda Day Week Month (full view) Month (condensed) Add a filter Customer Searc…" at bounding box center [692, 362] width 1384 height 660
click at [1348, 136] on div "Close" at bounding box center [1341, 136] width 26 height 26
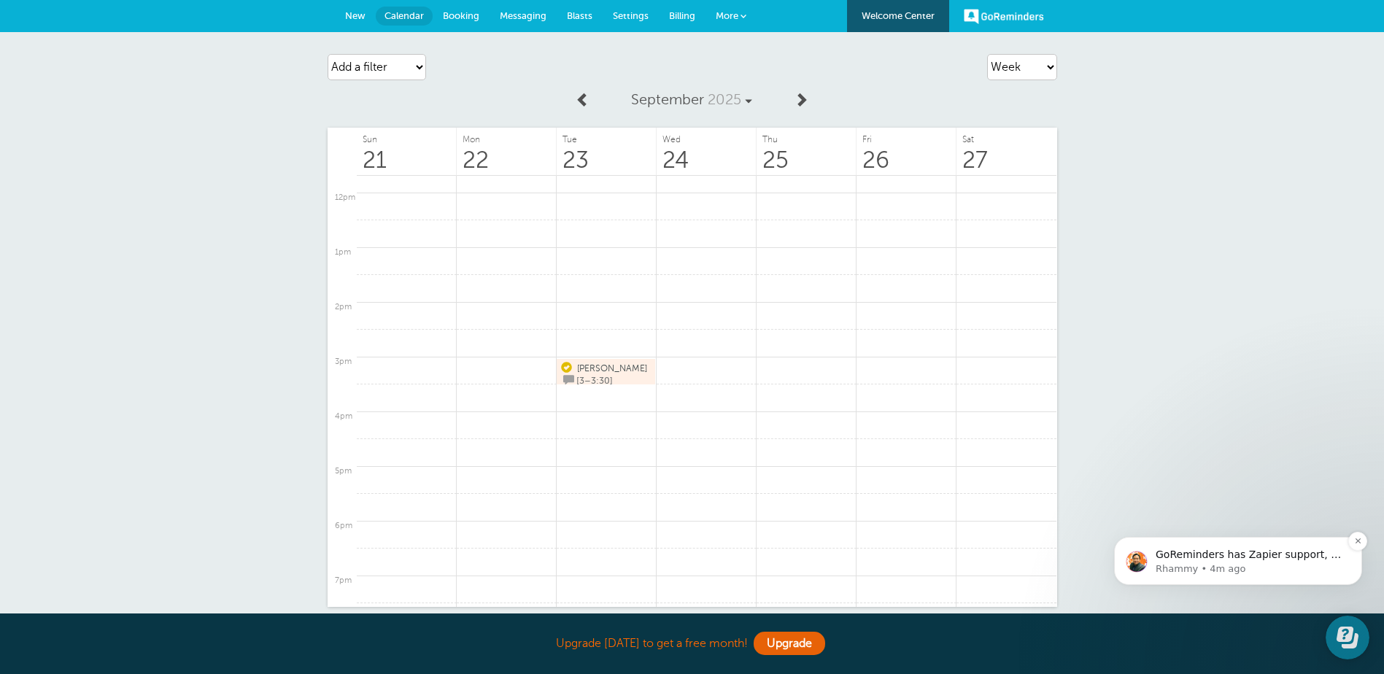
click at [1284, 557] on p "GoReminders has Zapier support, so if your current system also has Zapier suppo…" at bounding box center [1249, 555] width 188 height 15
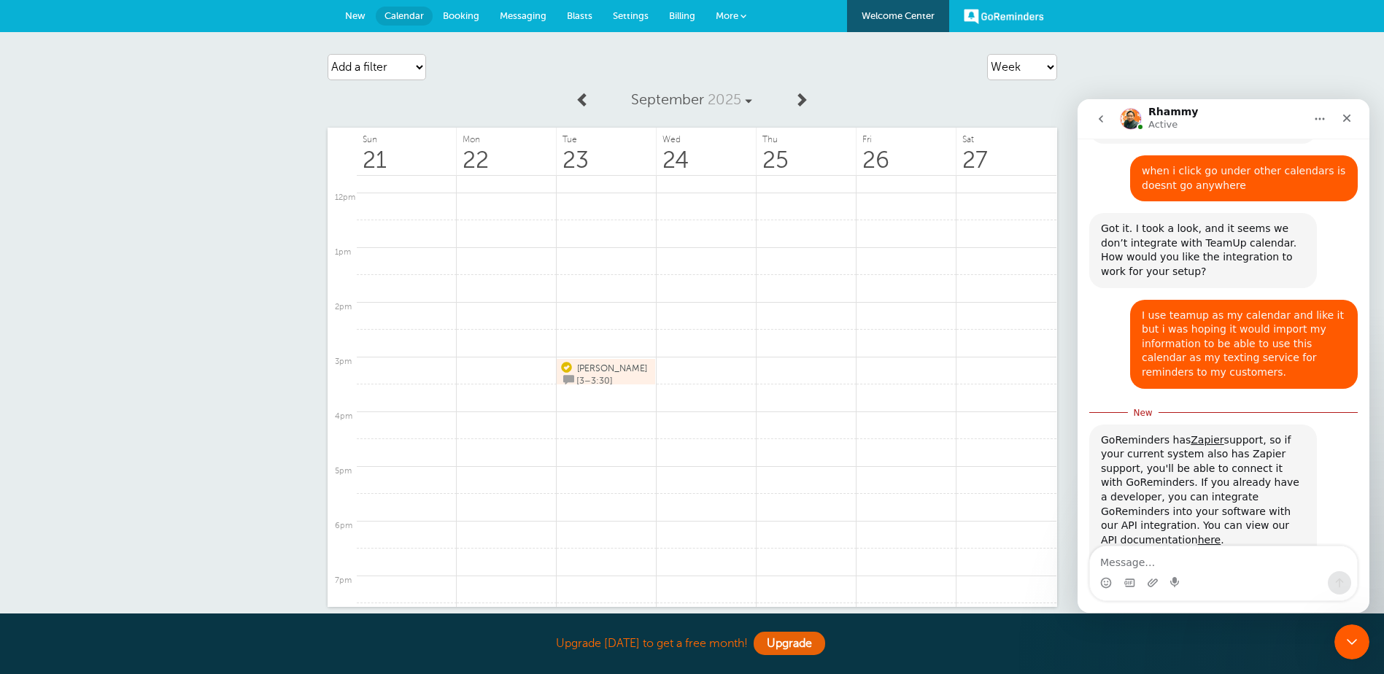
scroll to position [757, 0]
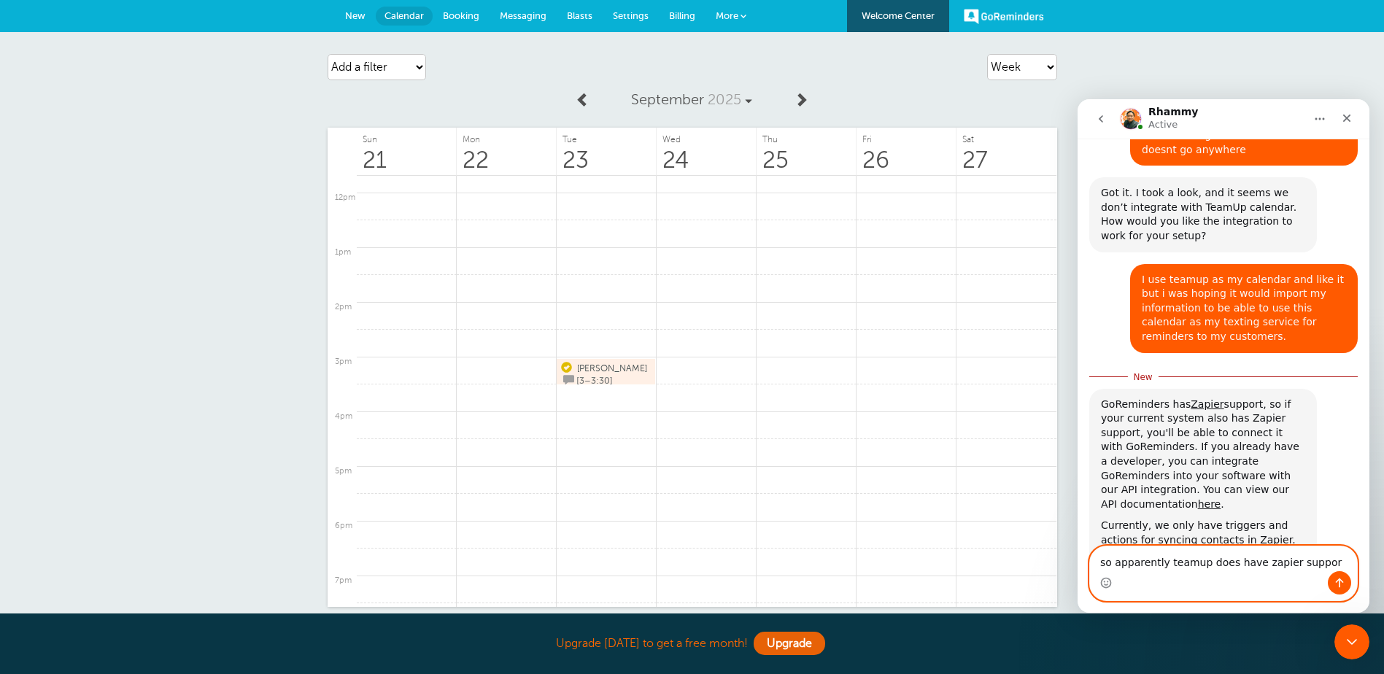
type textarea "so apparently teamup does have zapier support"
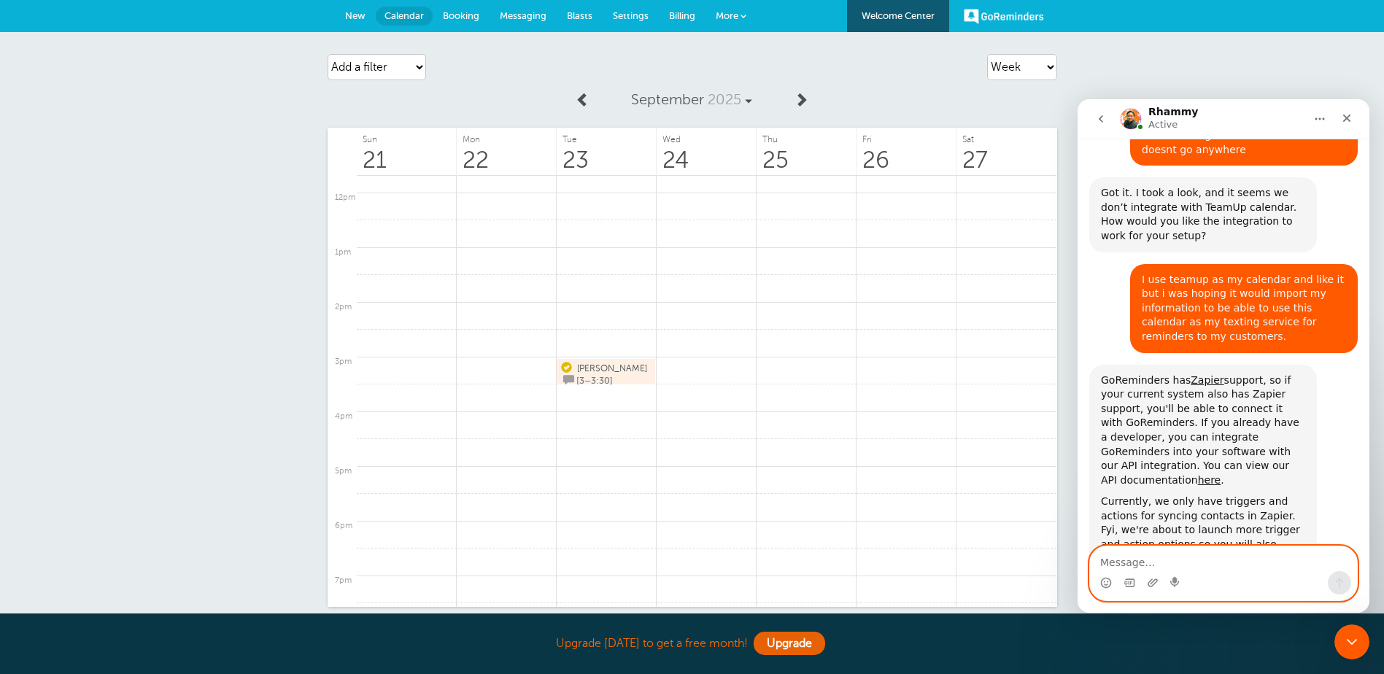
scroll to position [791, 0]
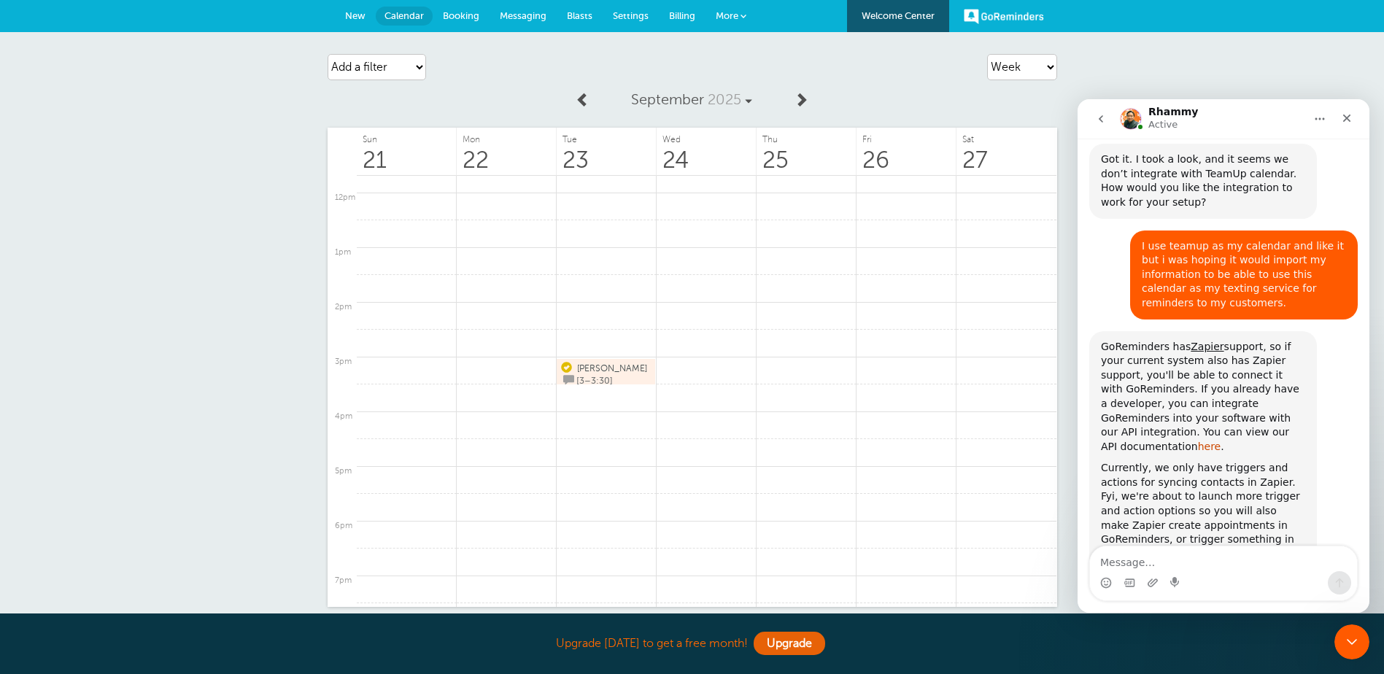
click at [1201, 441] on link "here" at bounding box center [1209, 447] width 23 height 12
click at [730, 15] on span "More" at bounding box center [727, 15] width 23 height 11
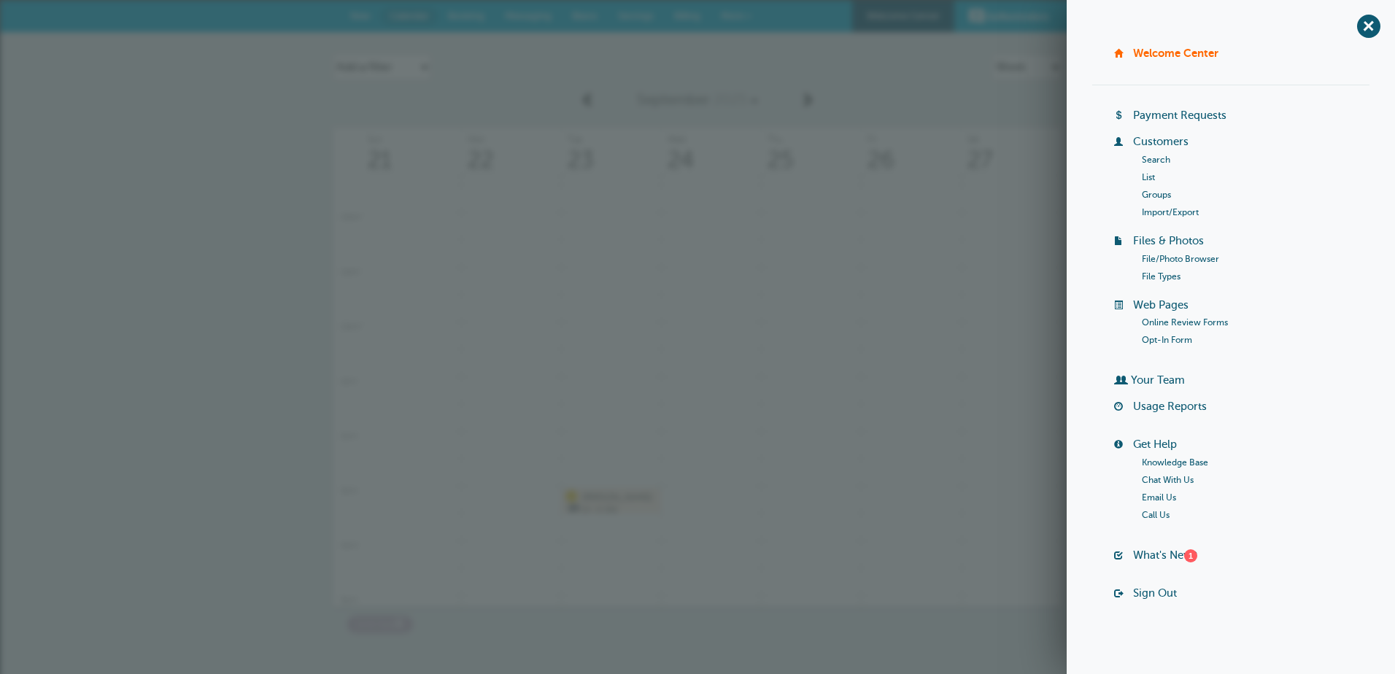
click at [780, 96] on link "[DATE]" at bounding box center [697, 100] width 188 height 32
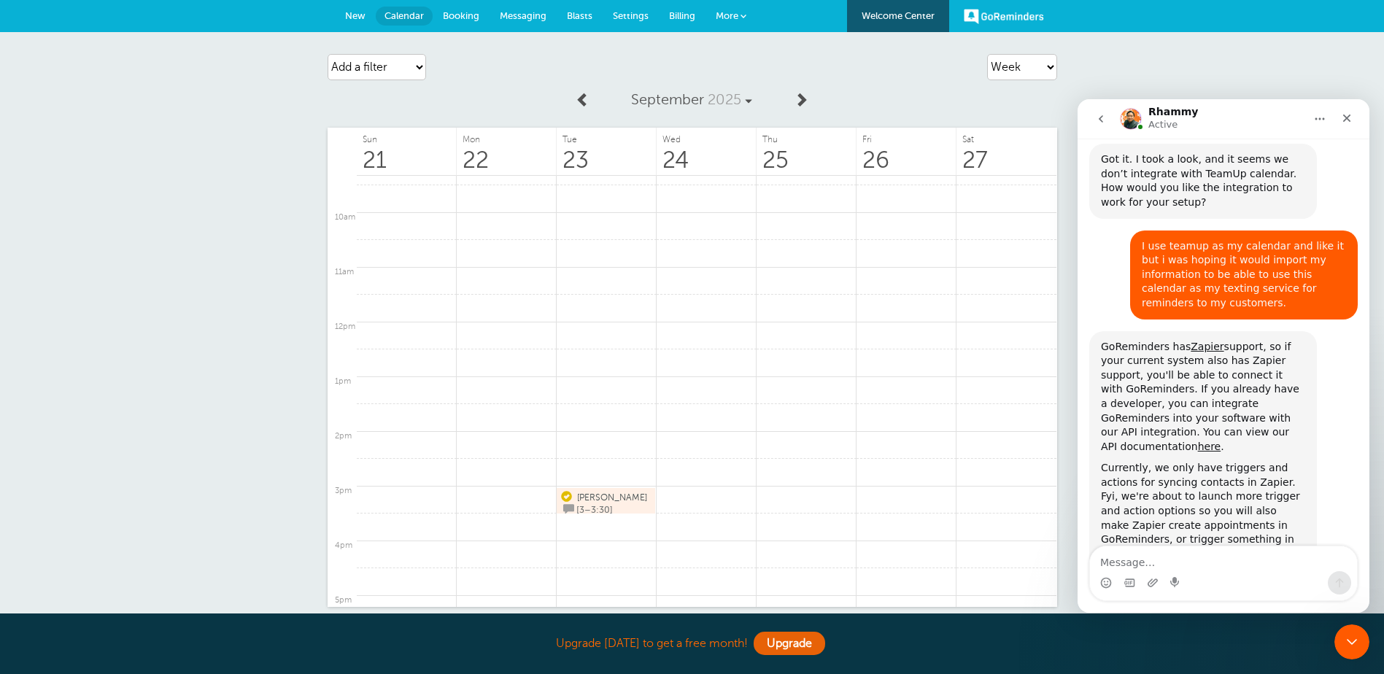
click at [608, 20] on link "Settings" at bounding box center [630, 16] width 56 height 32
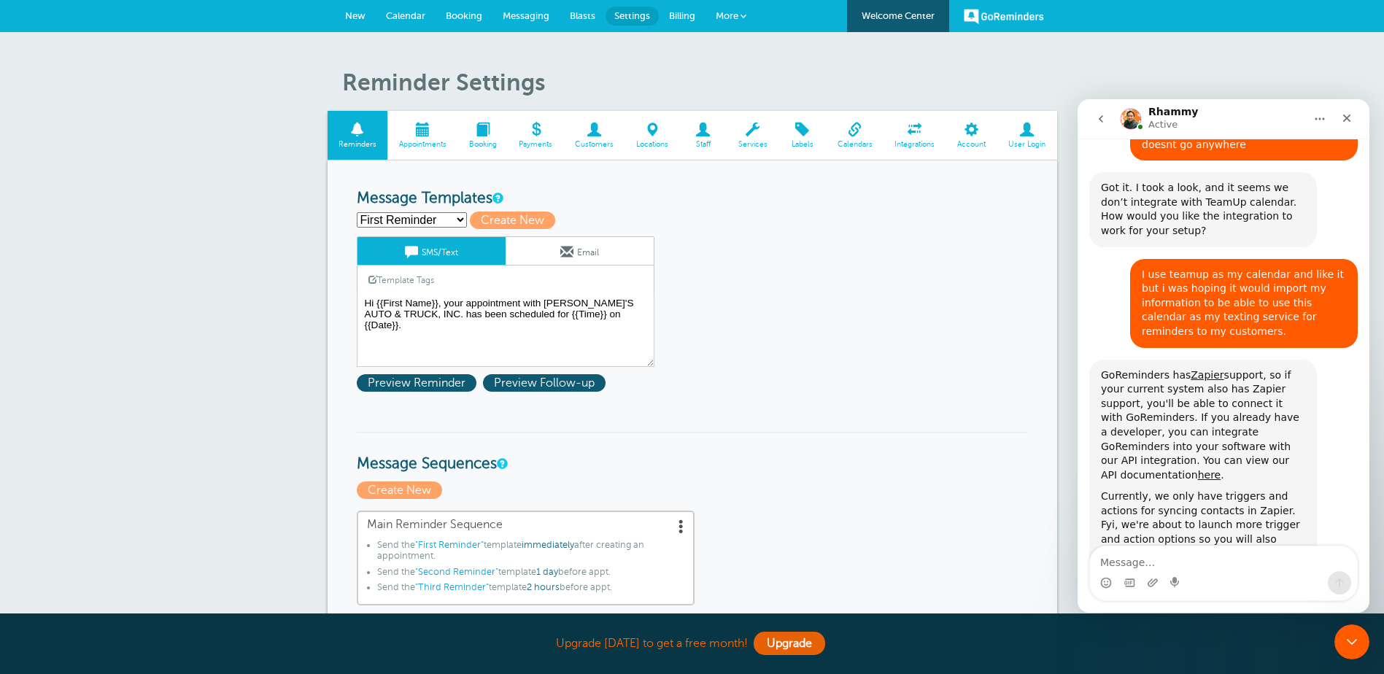
scroll to position [791, 0]
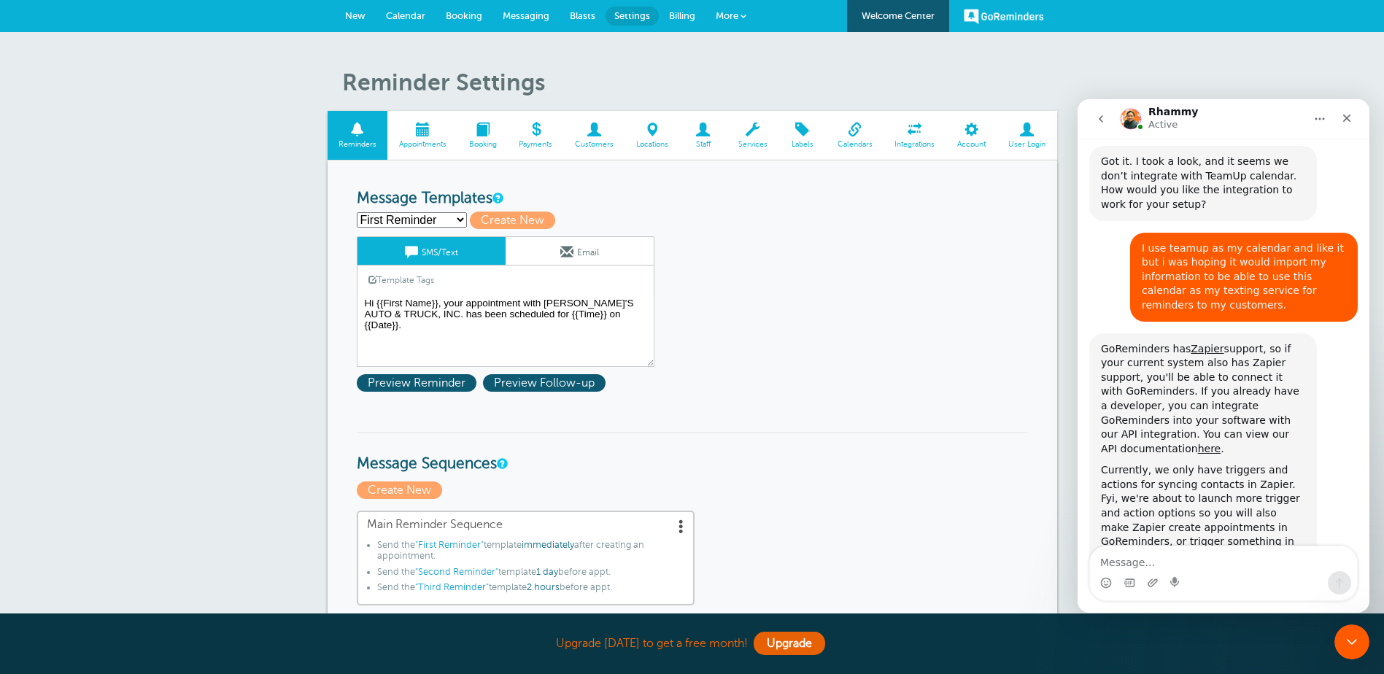
click at [851, 135] on span at bounding box center [855, 130] width 58 height 14
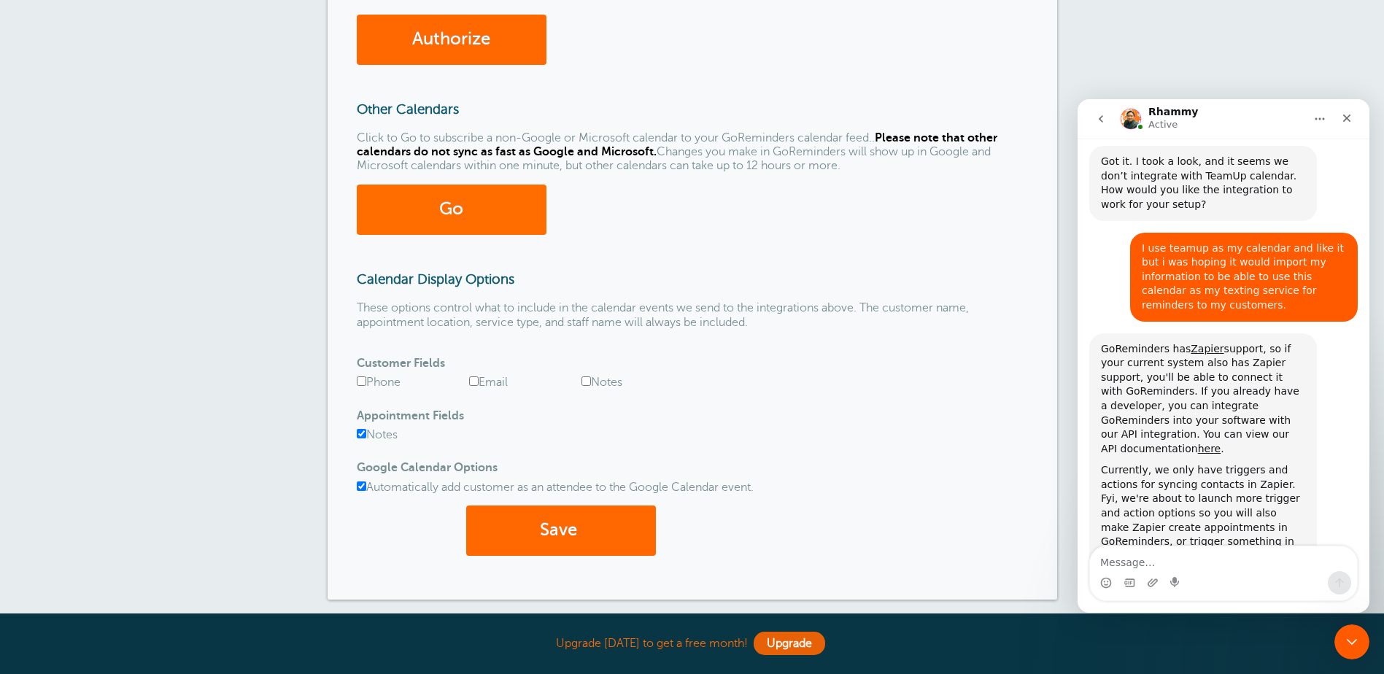
scroll to position [407, 0]
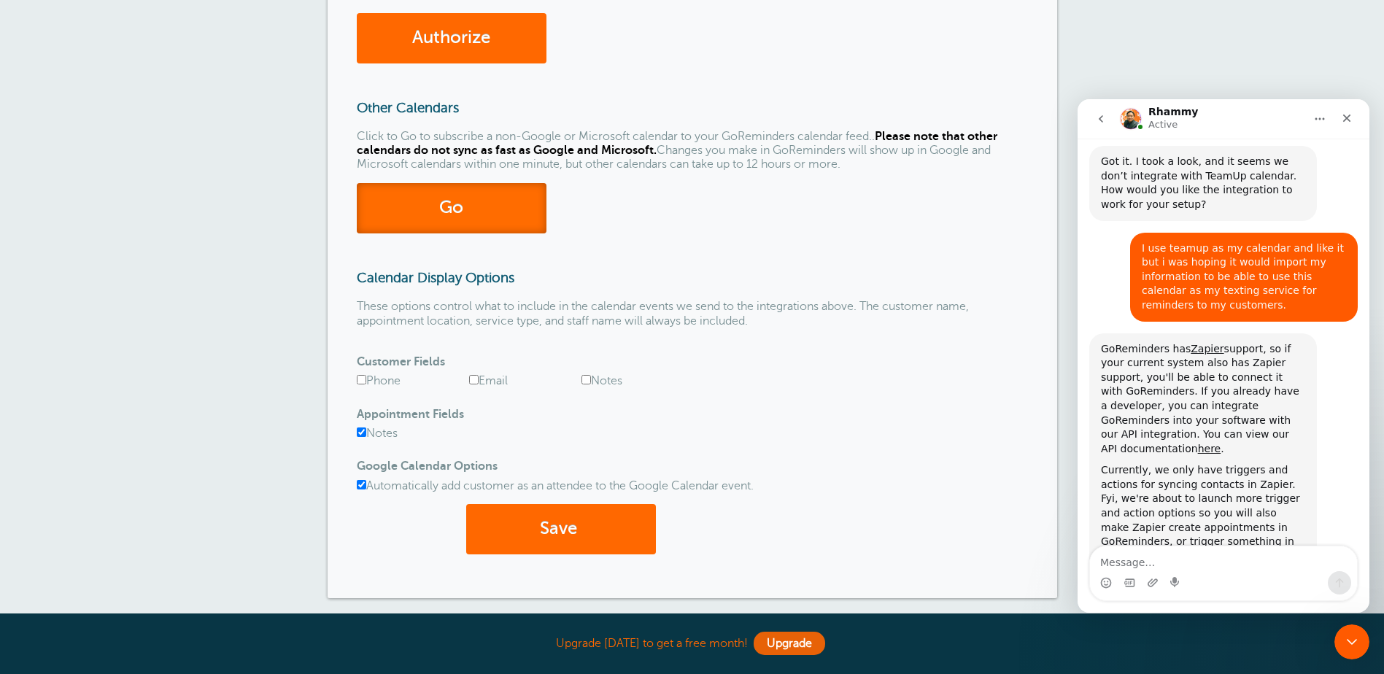
click at [463, 222] on link "Go" at bounding box center [452, 208] width 190 height 50
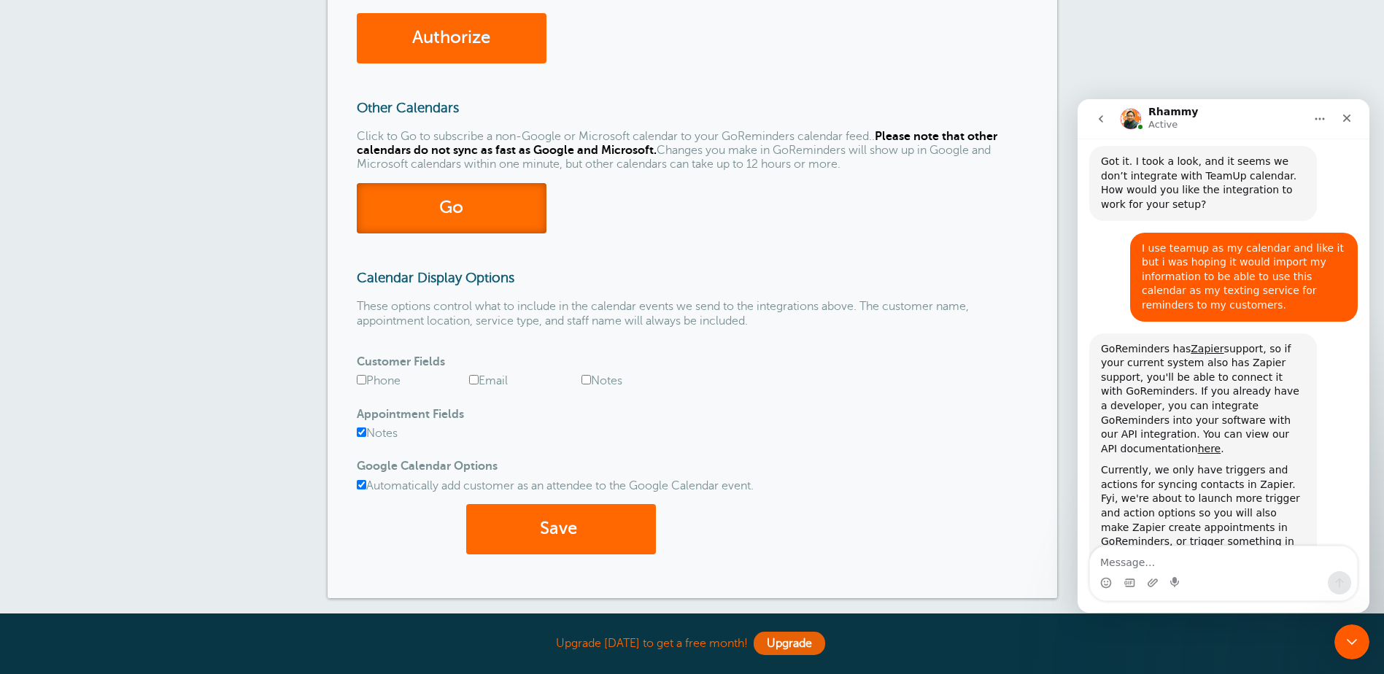
click at [463, 222] on link "Go" at bounding box center [452, 208] width 190 height 50
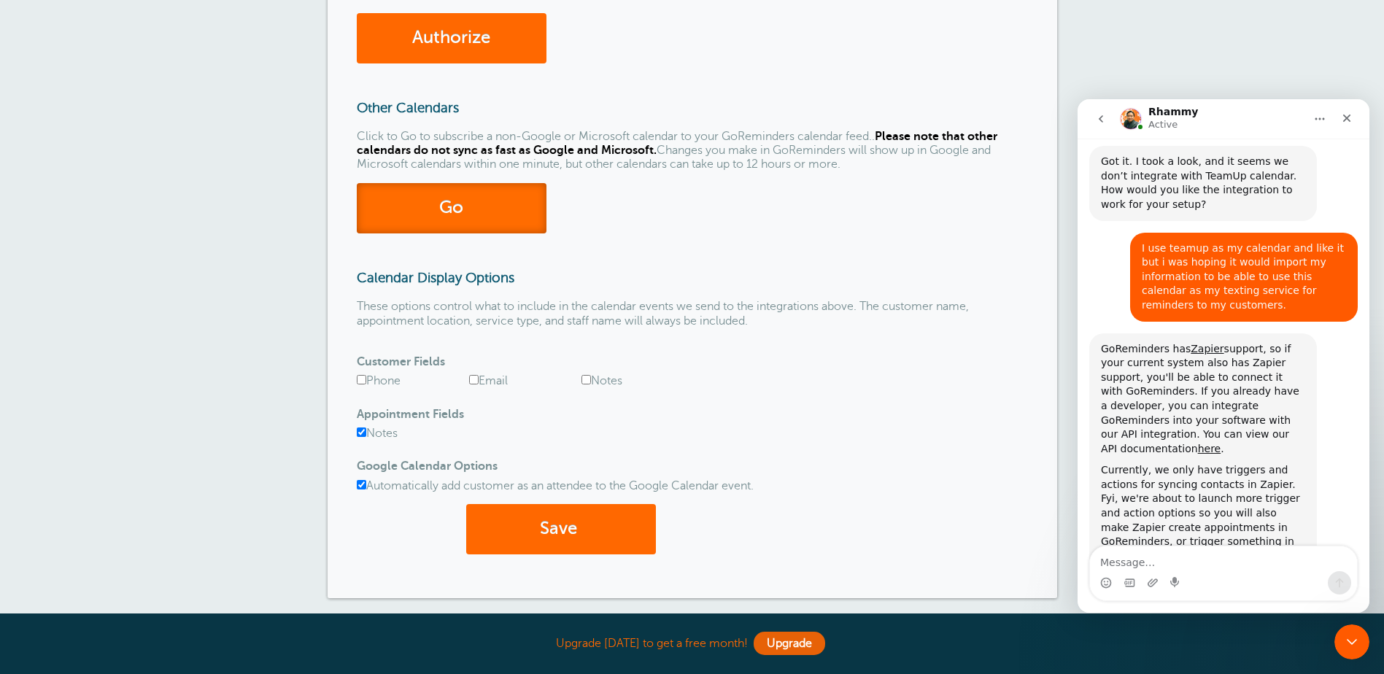
click at [463, 222] on link "Go" at bounding box center [452, 208] width 190 height 50
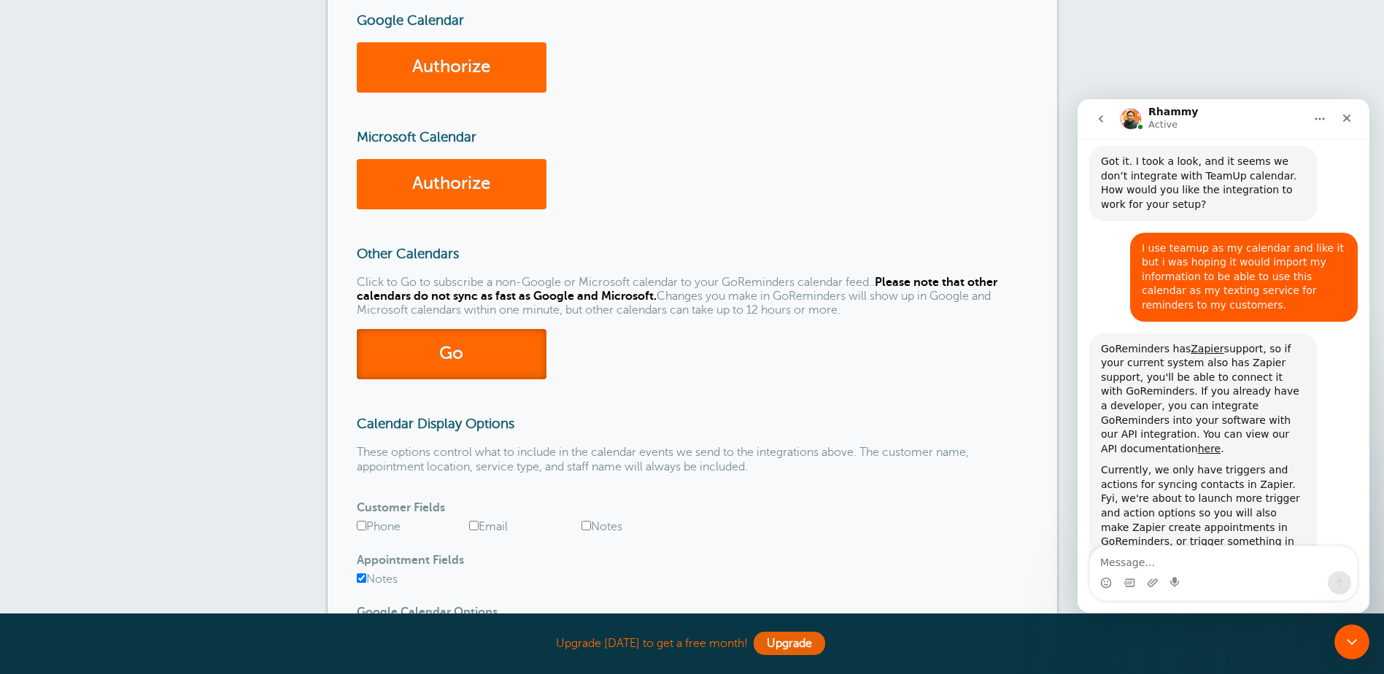
scroll to position [0, 0]
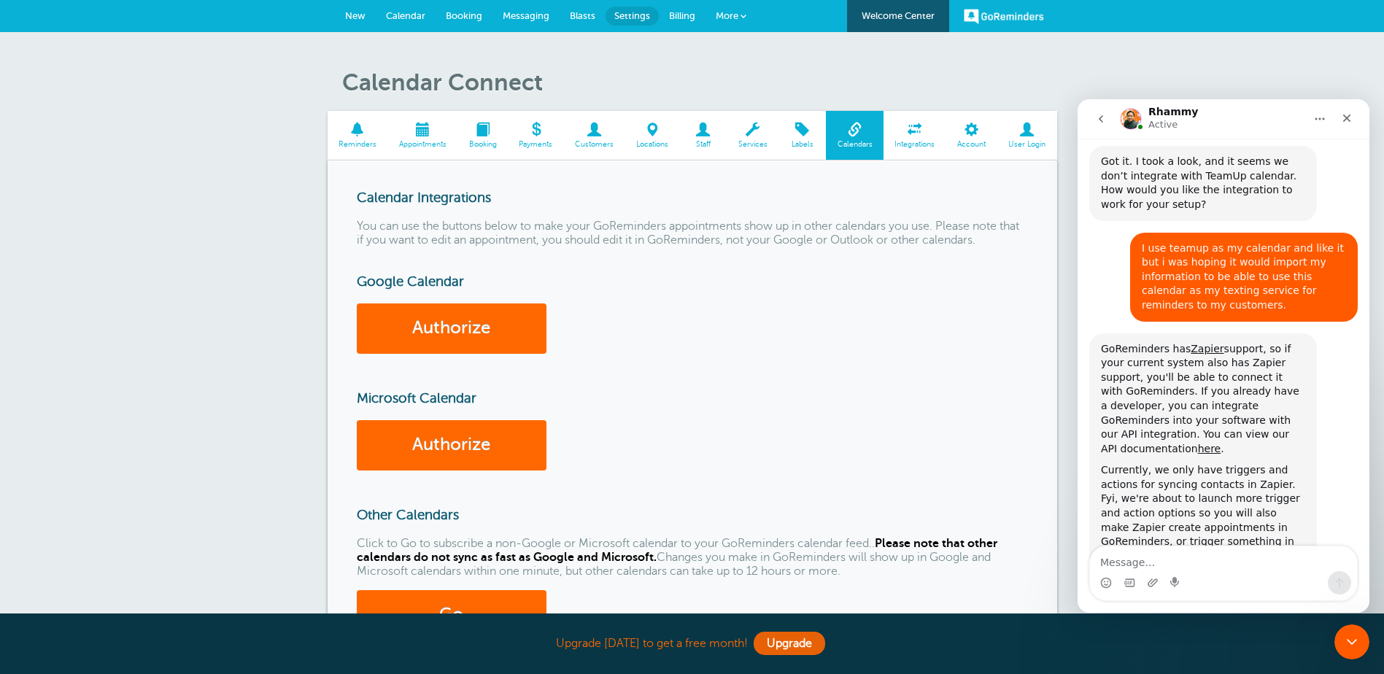
click at [931, 136] on span at bounding box center [914, 130] width 63 height 14
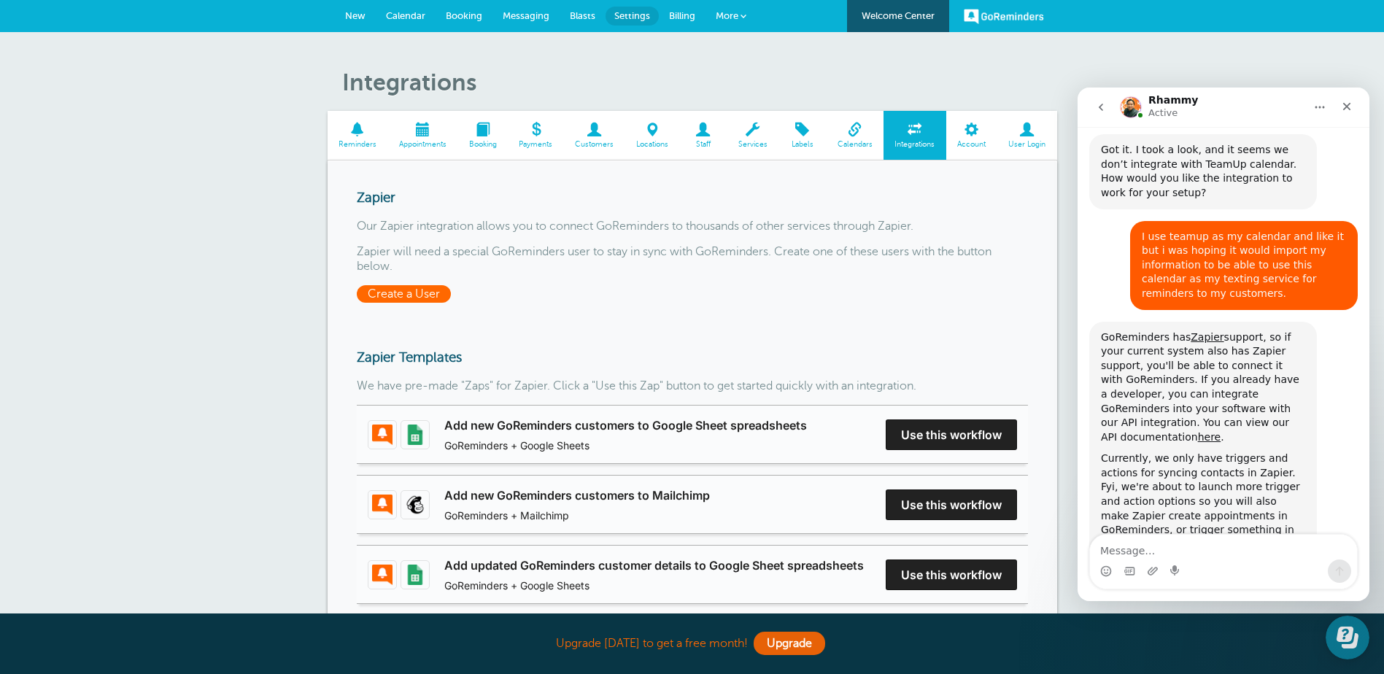
click at [422, 299] on span "Create a User" at bounding box center [404, 294] width 94 height 18
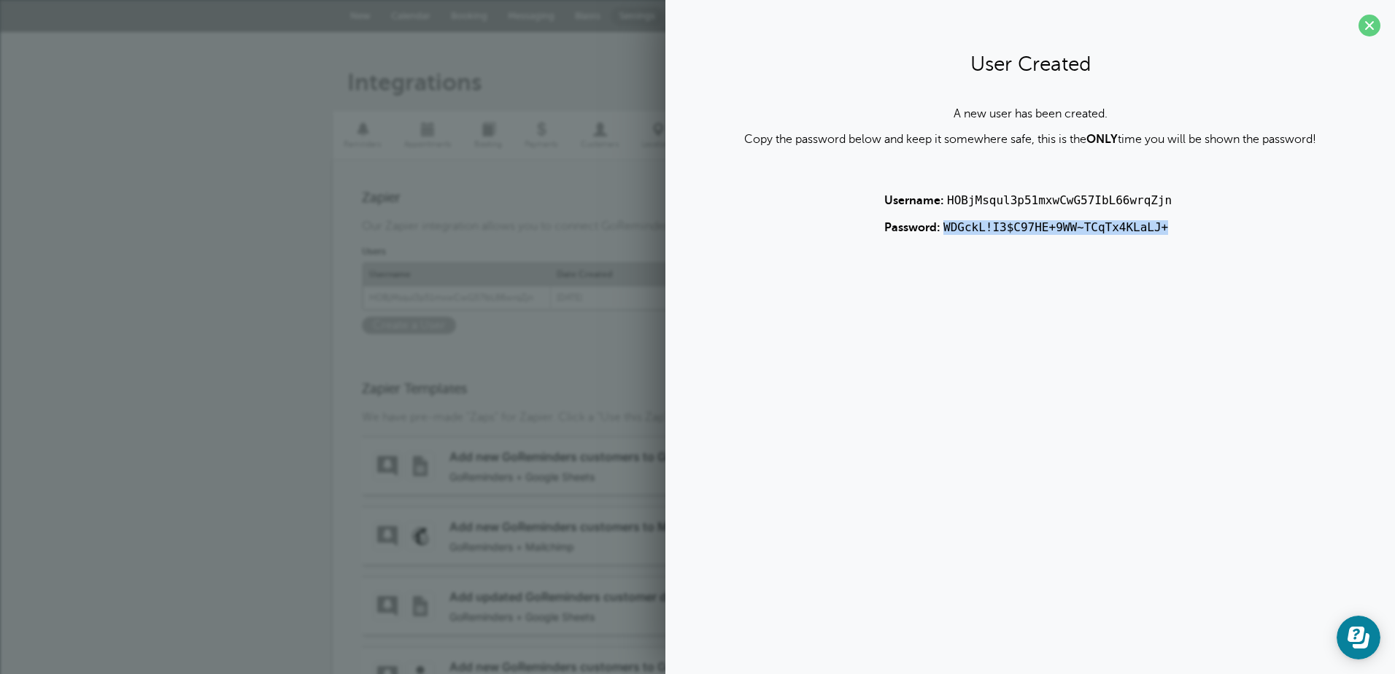
drag, startPoint x: 1155, startPoint y: 229, endPoint x: 942, endPoint y: 244, distance: 214.2
click at [942, 244] on section "User Created A new user has been created. Copy the password below and keep it s…" at bounding box center [1029, 146] width 729 height 292
copy code "WDGckL!I3$C97HE+9WW~TCqTx4KLaLJ+"
click at [1227, 214] on div "A new user has been created. Copy the password below and keep it somewhere safe…" at bounding box center [1030, 171] width 700 height 128
click at [1362, 26] on span at bounding box center [1369, 26] width 22 height 22
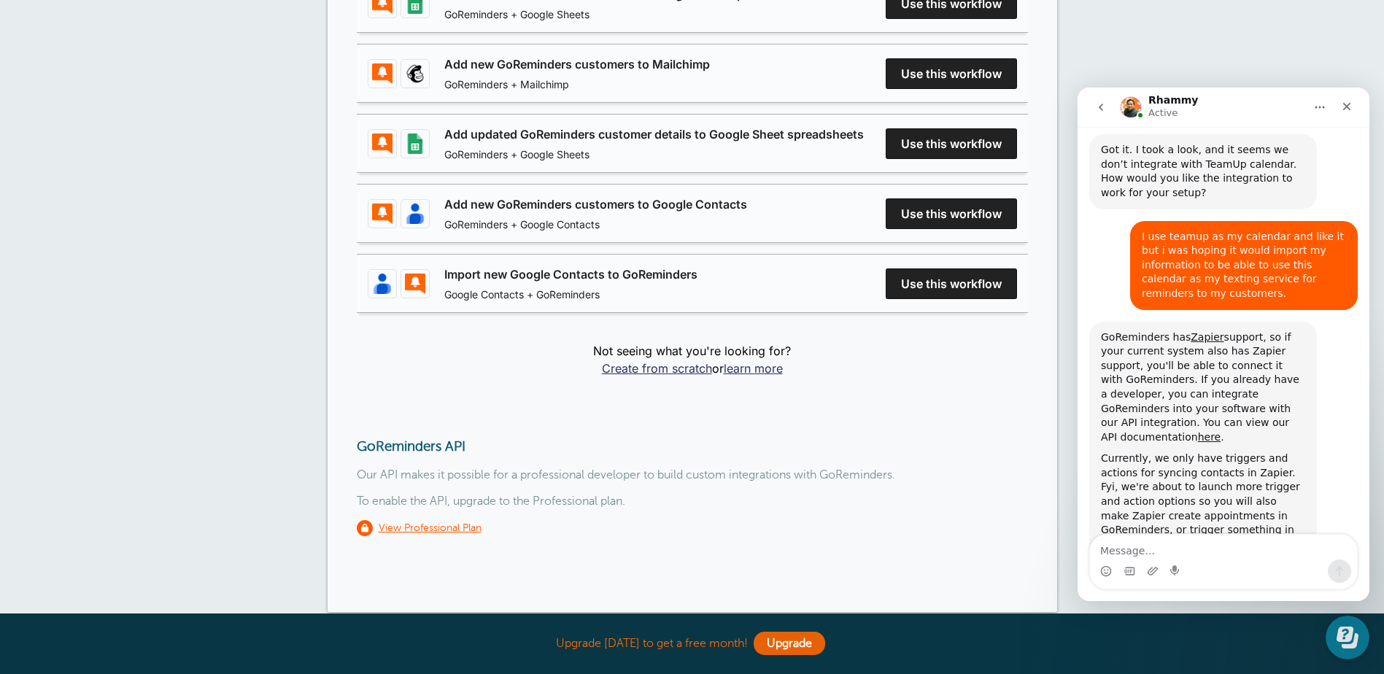
scroll to position [511, 0]
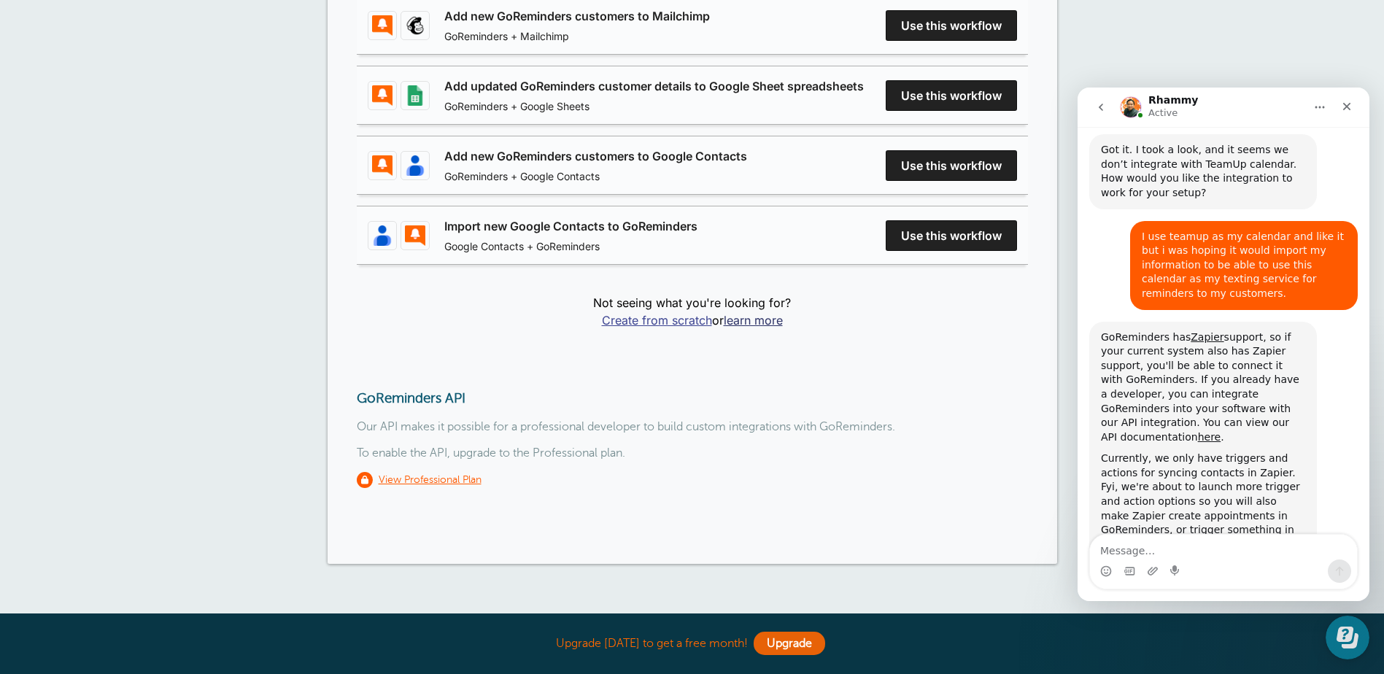
click at [683, 325] on link "Create from scratch" at bounding box center [657, 320] width 110 height 15
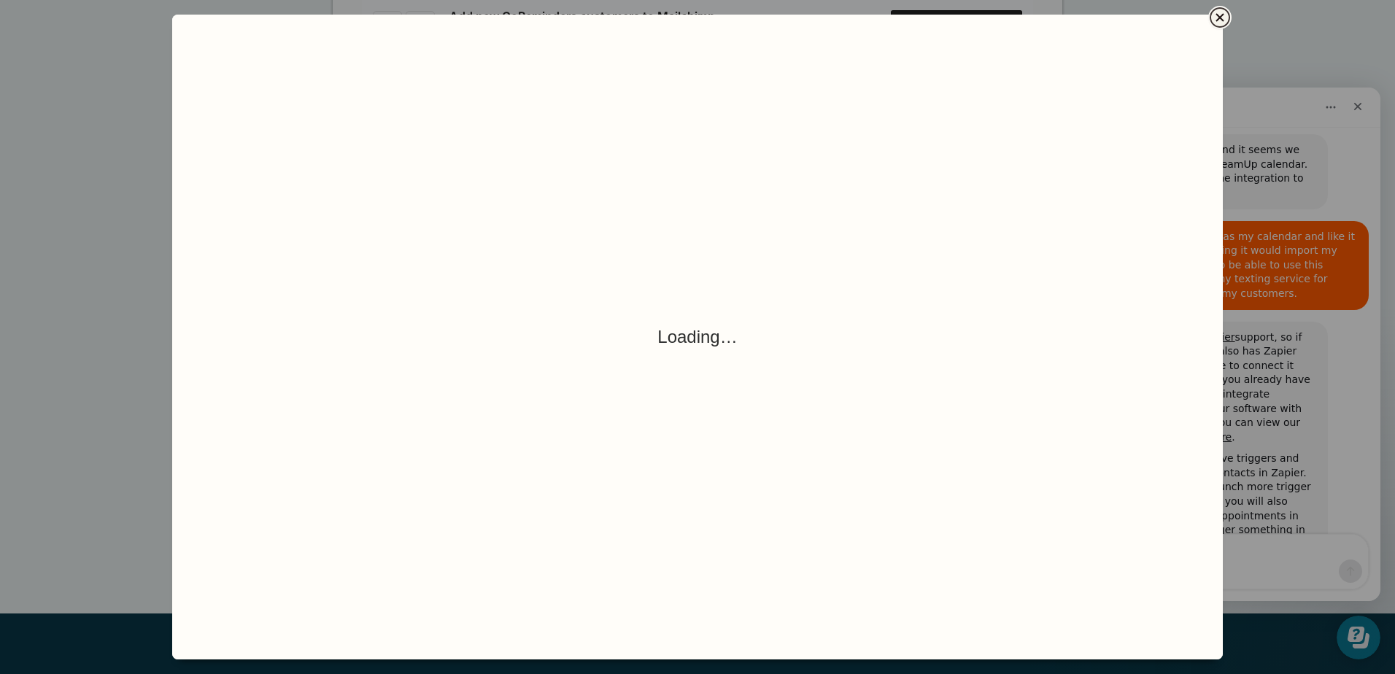
click at [1218, 20] on icon "Close" at bounding box center [1220, 18] width 18 height 18
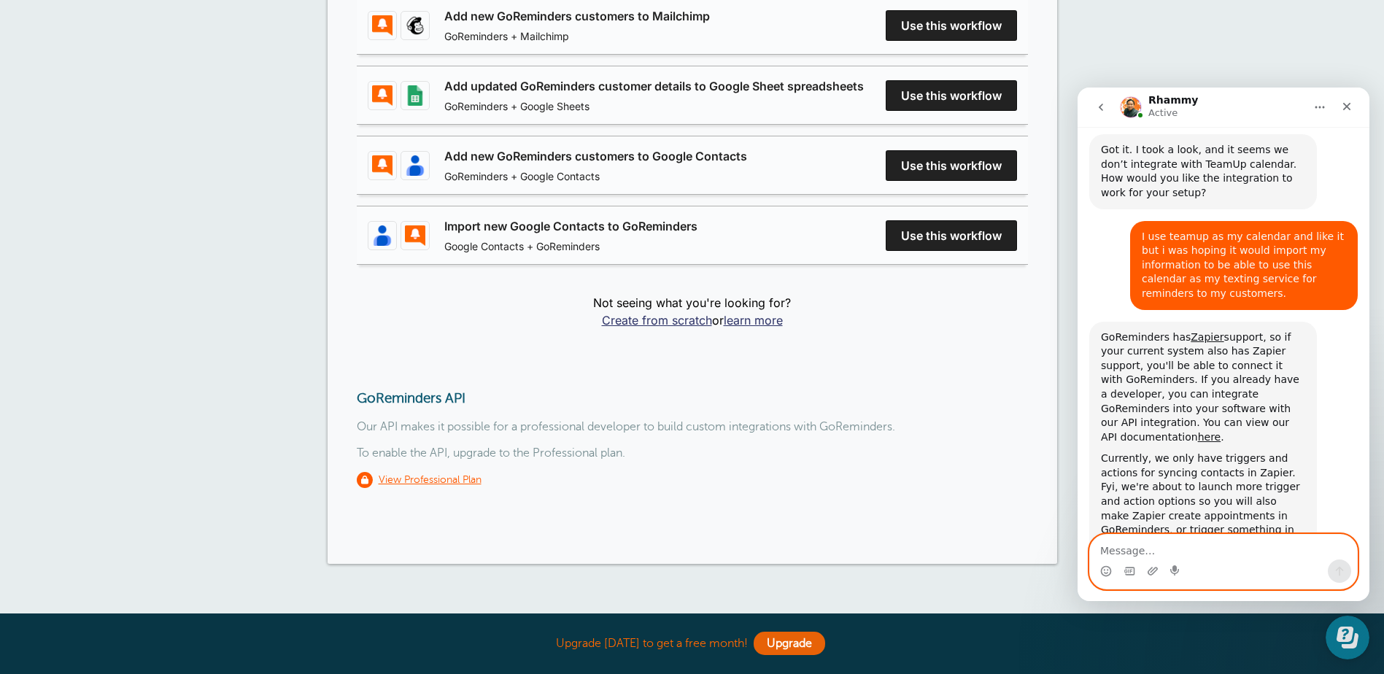
click at [1224, 546] on textarea "Message…" at bounding box center [1223, 547] width 267 height 25
type textarea "the create an appointment trigger is what i would need"
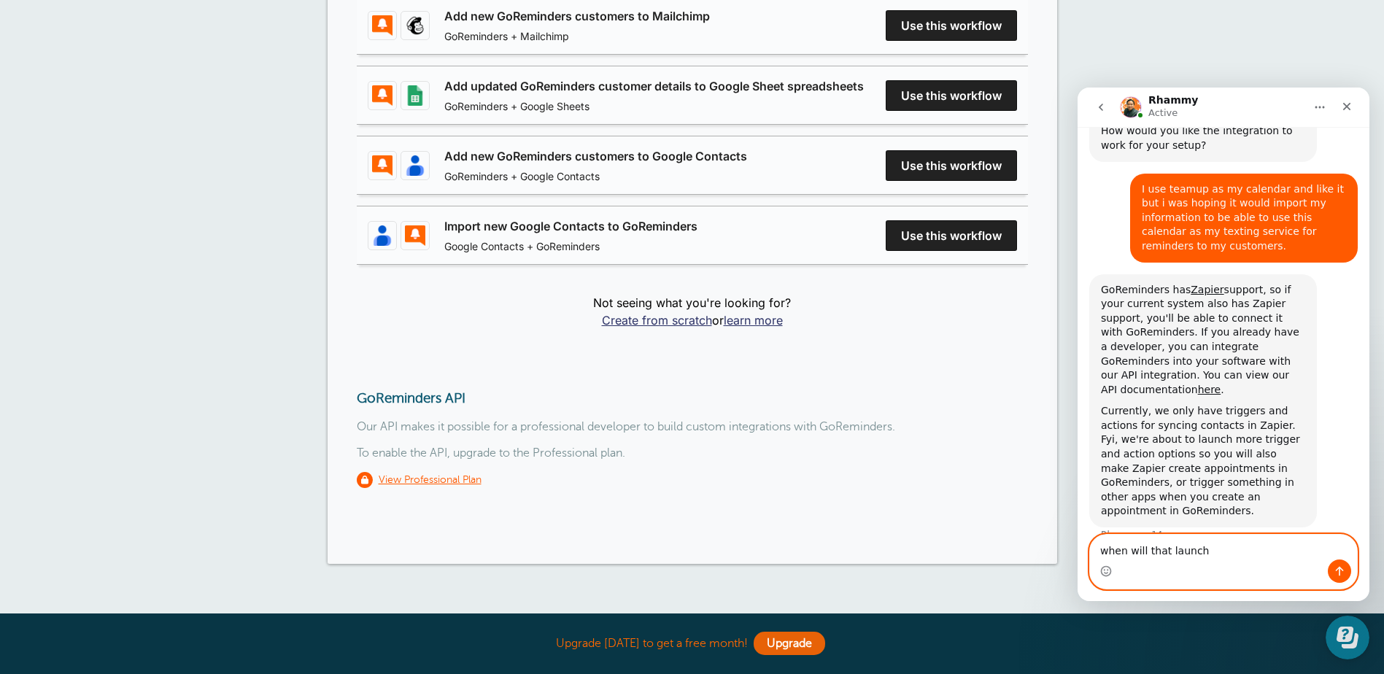
type textarea "when will that launch?"
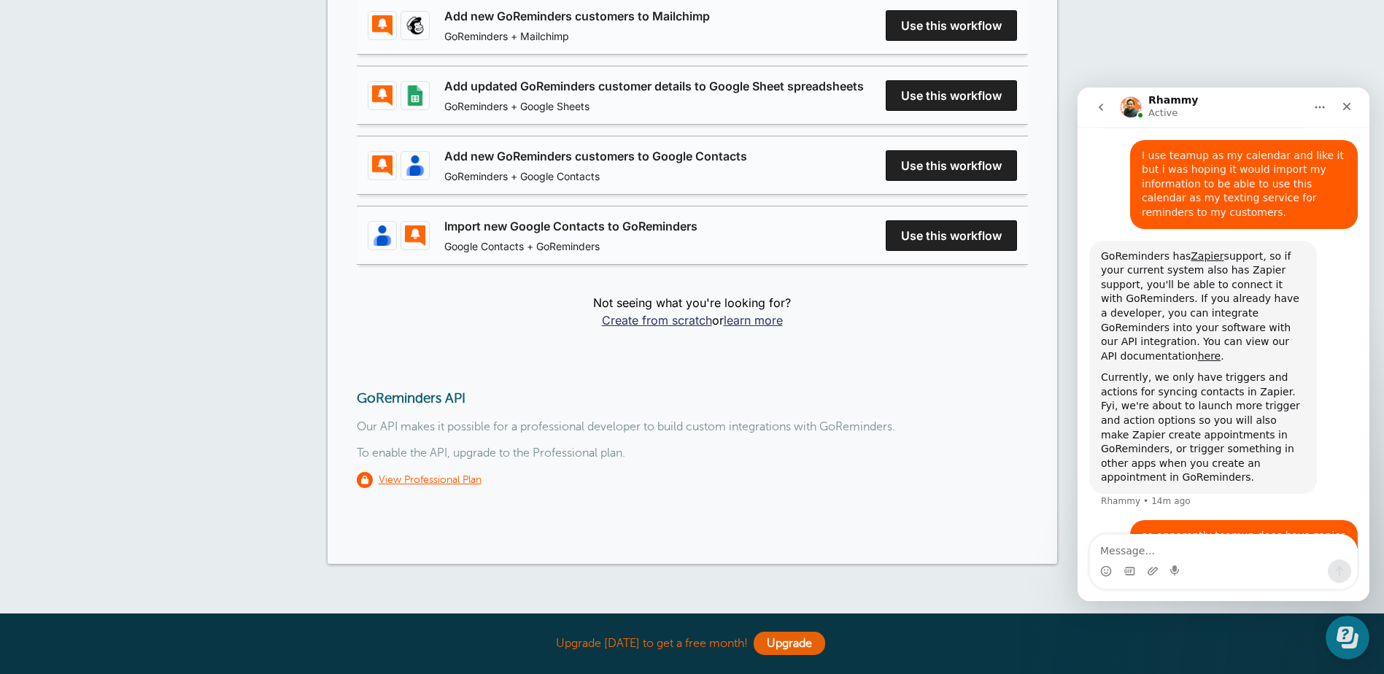
click at [1247, 16] on div "Integrations Reminders Appointments Booking Payments Customers Locations Staff …" at bounding box center [692, 72] width 1384 height 1101
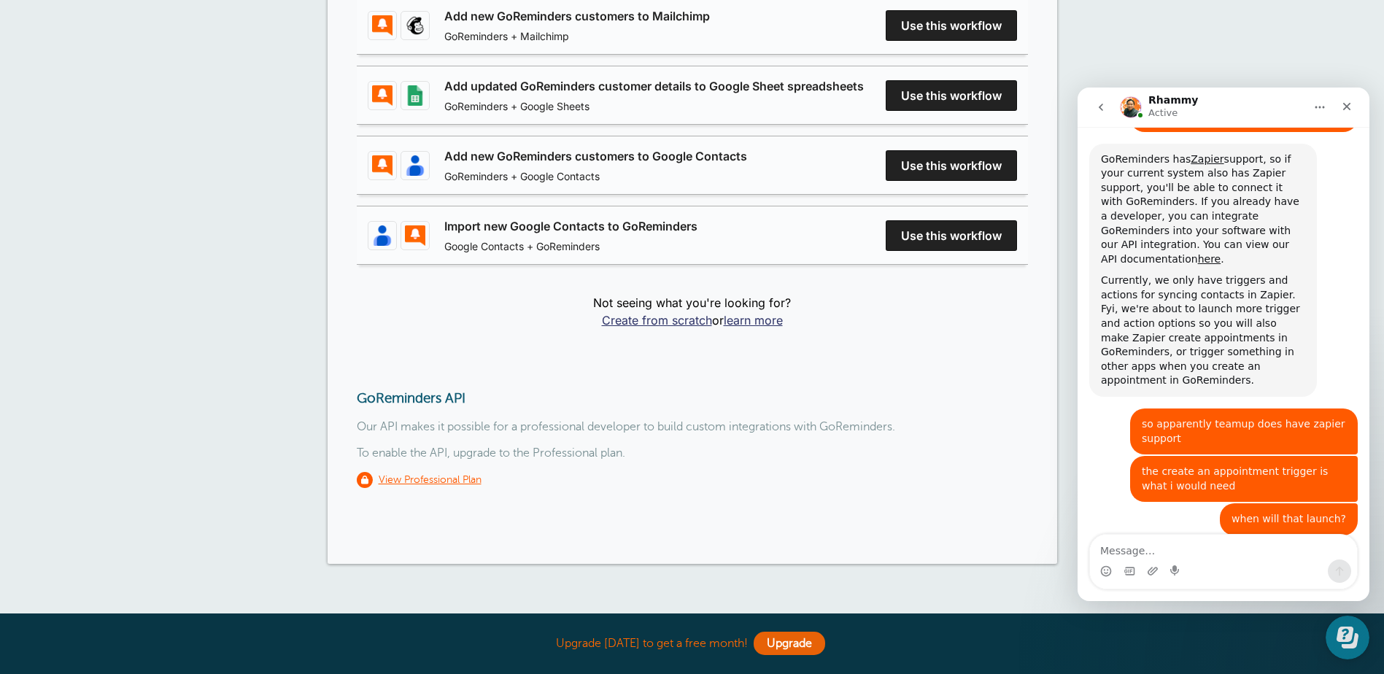
scroll to position [986, 0]
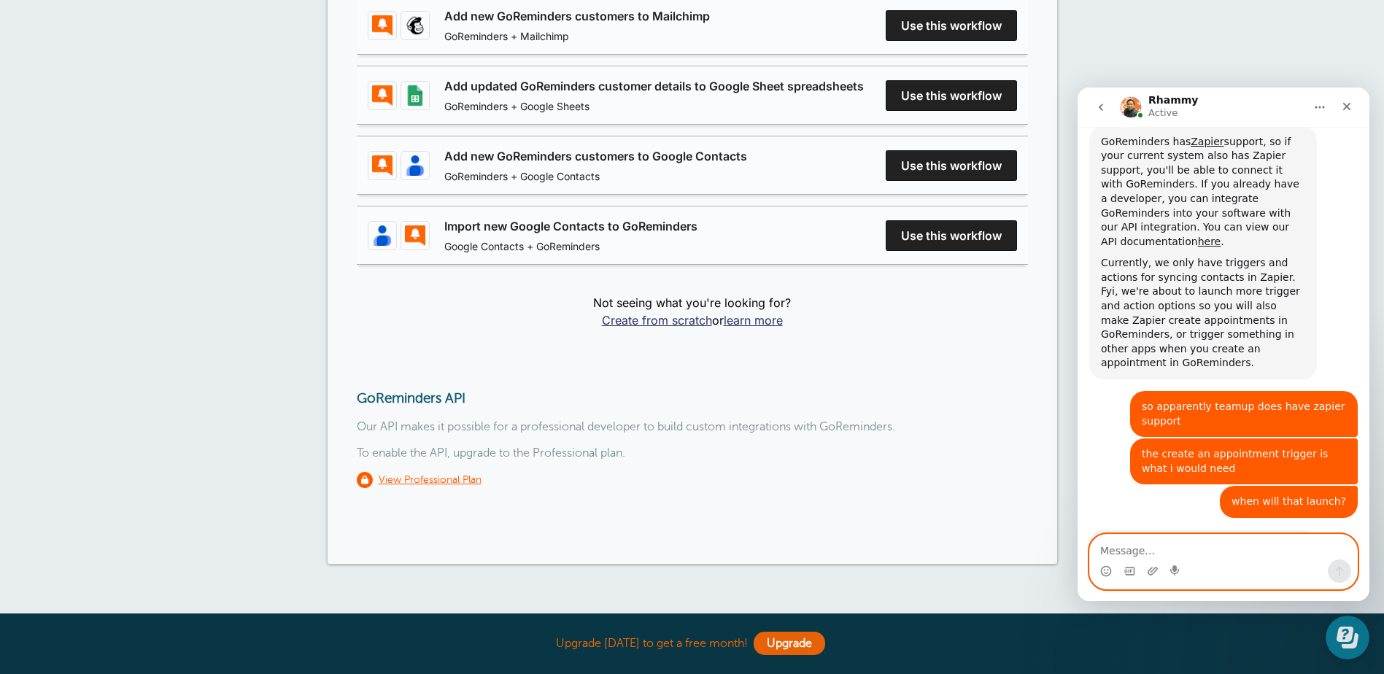
click at [1206, 550] on textarea "Message…" at bounding box center [1223, 547] width 267 height 25
type textarea "appreciated"
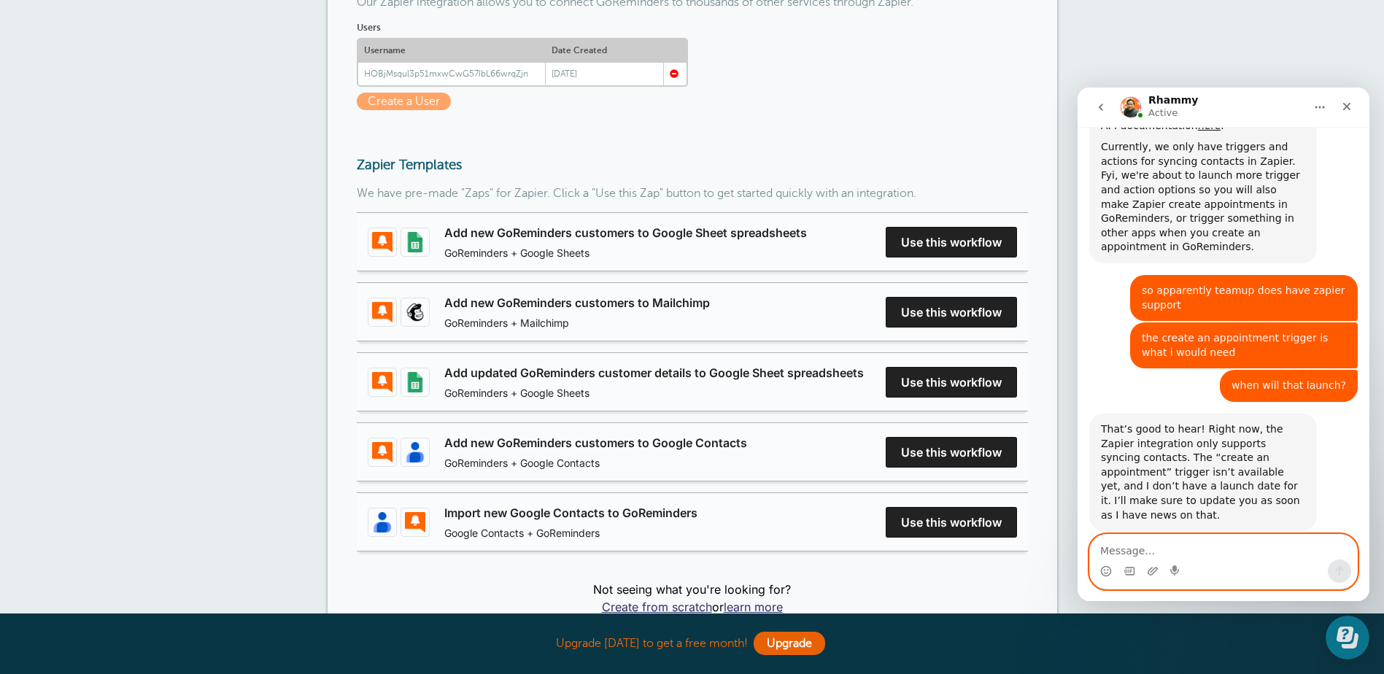
scroll to position [0, 0]
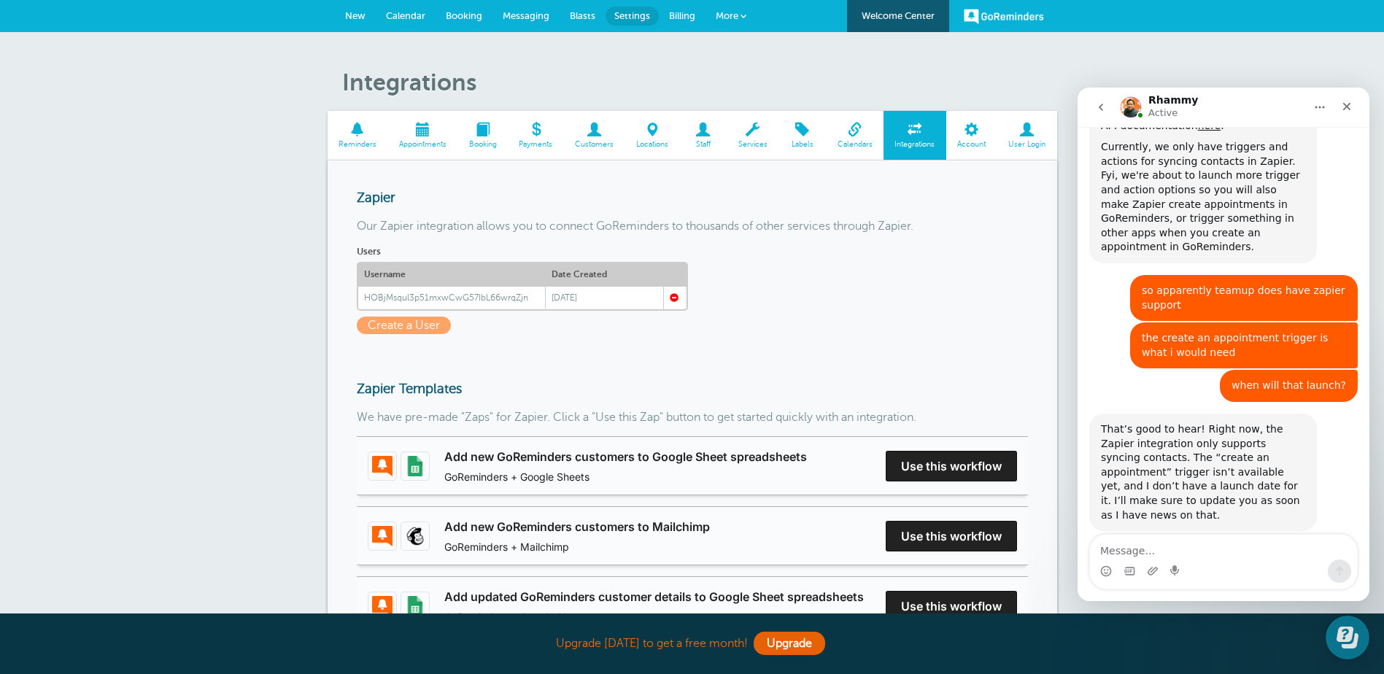
click at [390, 12] on span "Calendar" at bounding box center [405, 15] width 39 height 11
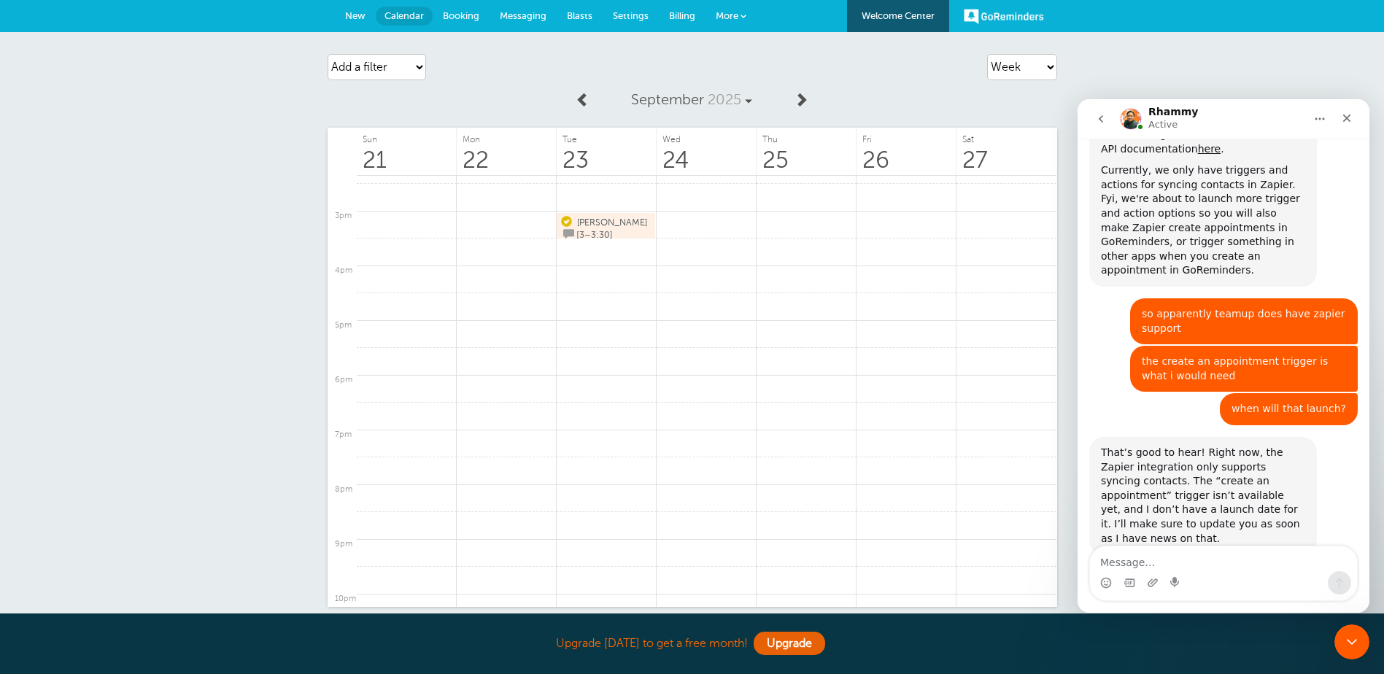
scroll to position [1102, 0]
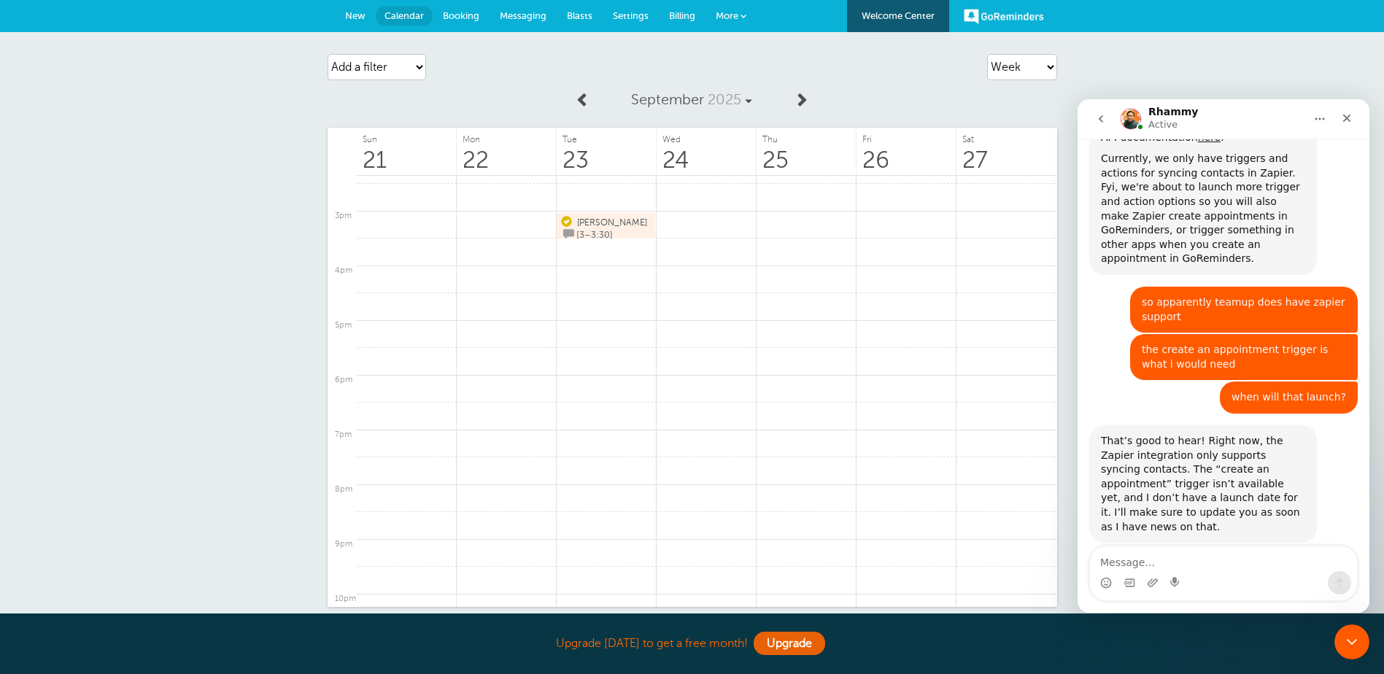
click at [363, 19] on span "New" at bounding box center [355, 15] width 20 height 11
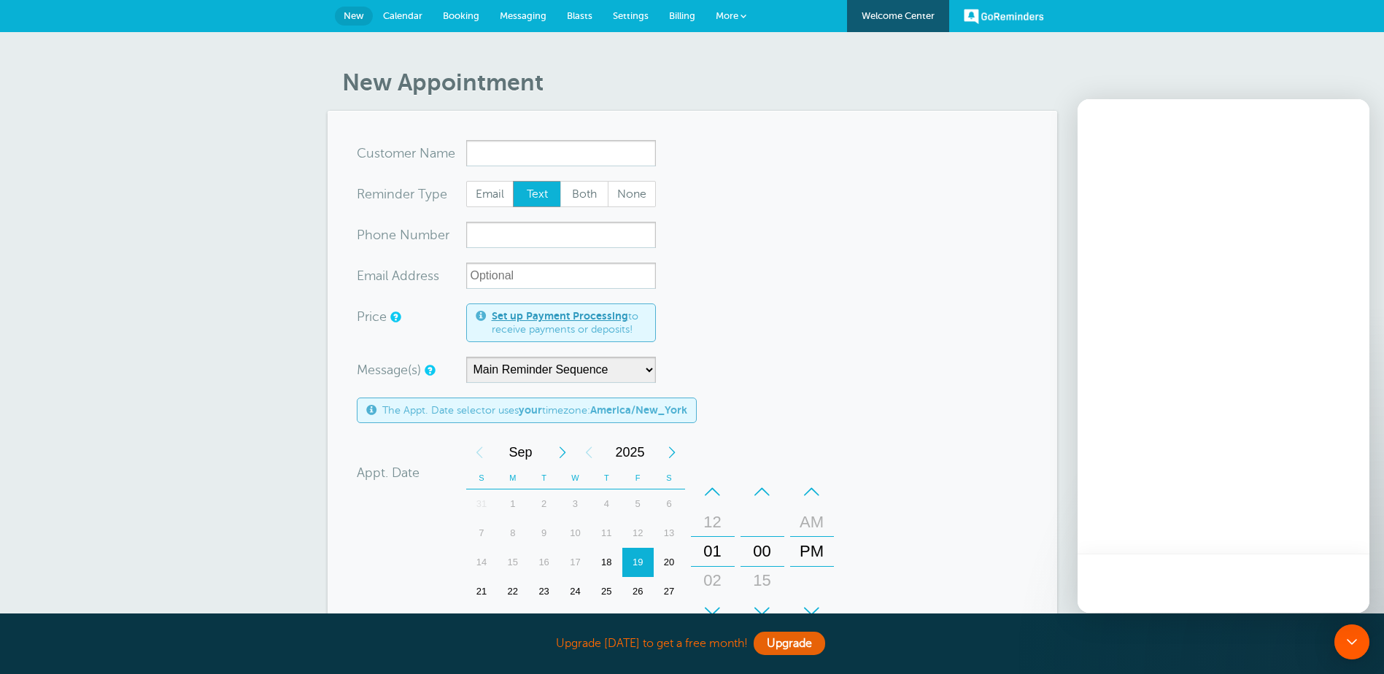
click at [417, 27] on link "Calendar" at bounding box center [403, 16] width 60 height 32
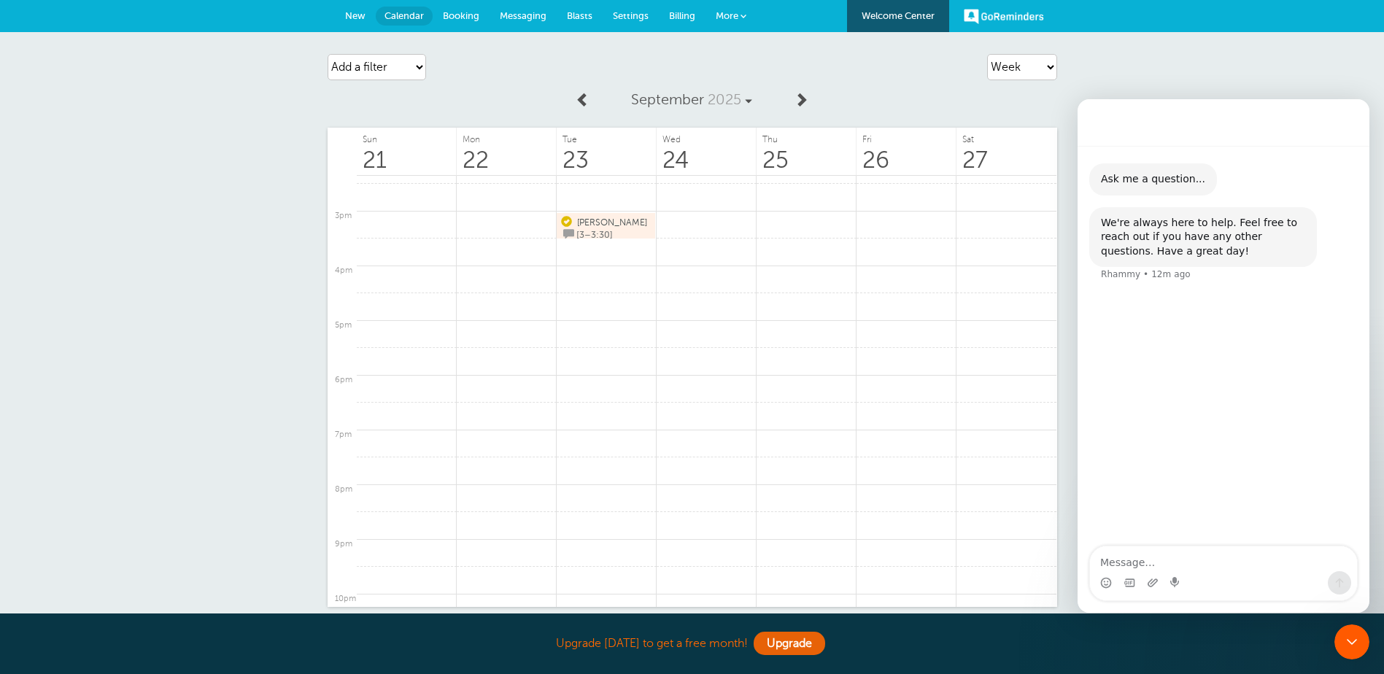
click at [539, 17] on span "Messaging" at bounding box center [523, 15] width 47 height 11
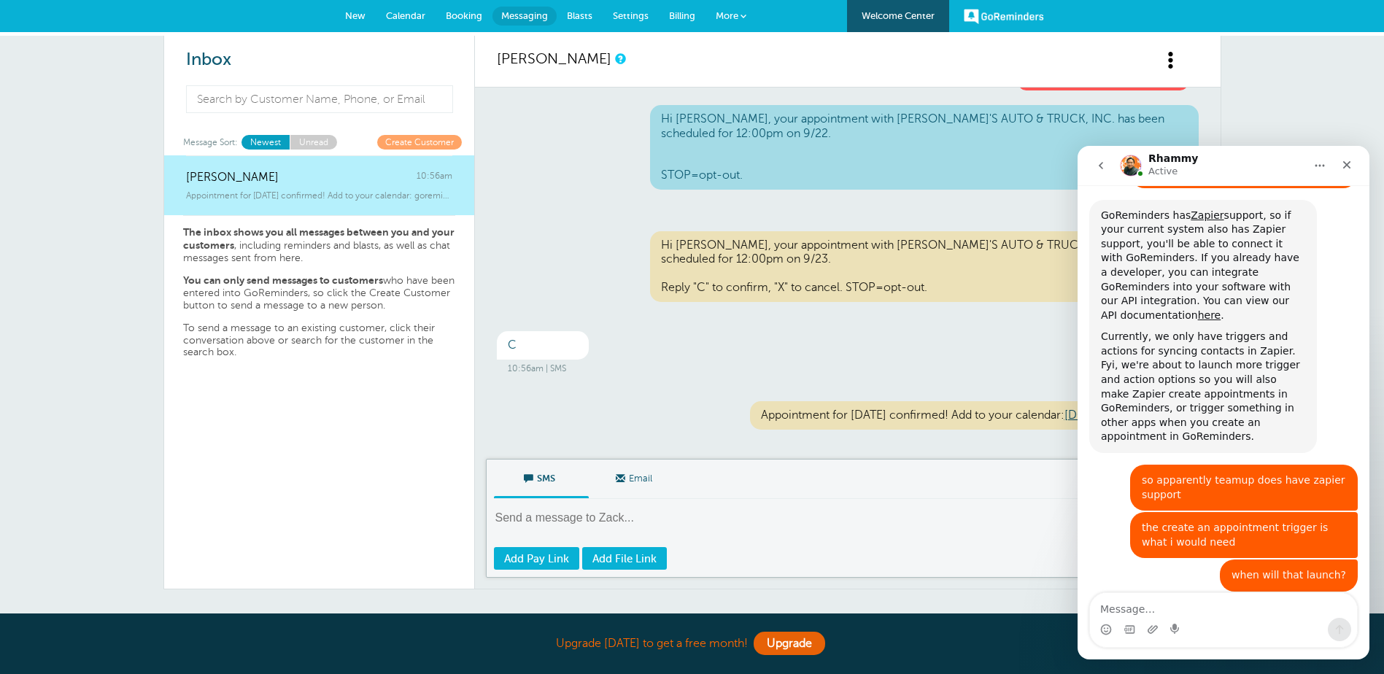
click at [957, 360] on div "Appointment Reminder Hi [PERSON_NAME], your appointment with [PERSON_NAME]'S AU…" at bounding box center [847, 273] width 745 height 371
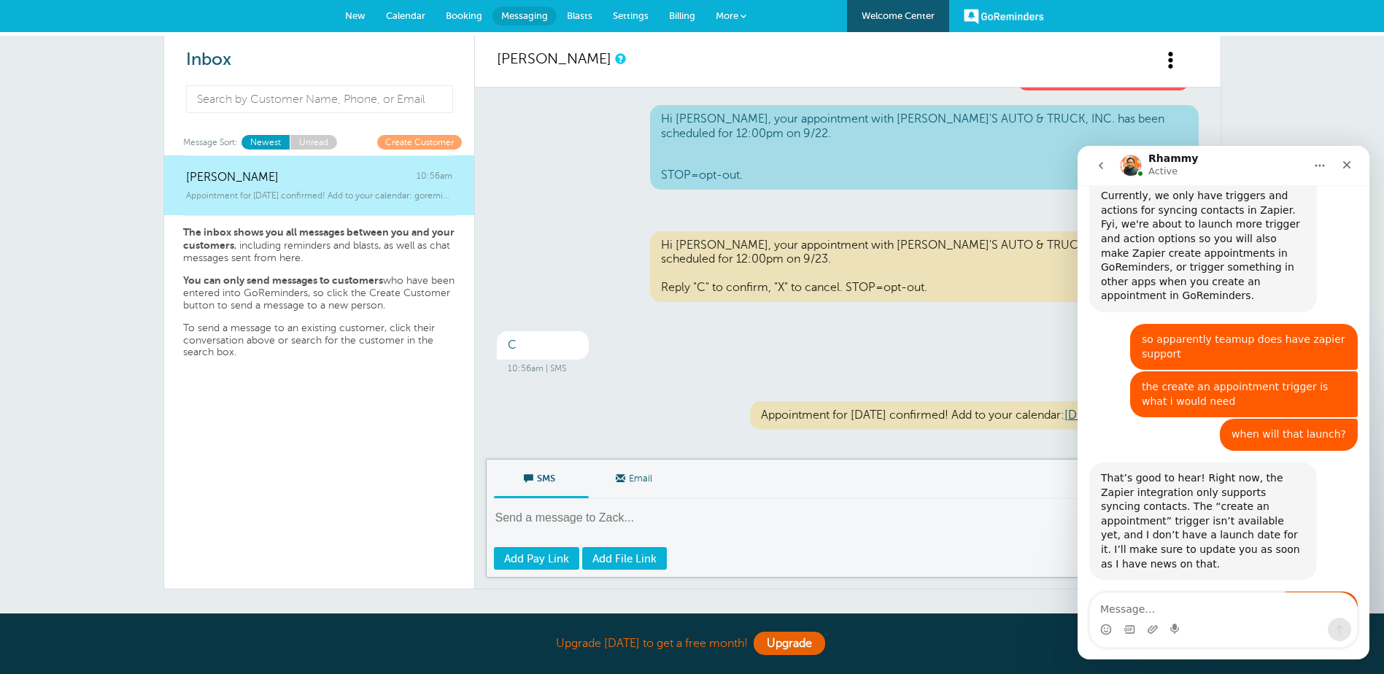
scroll to position [1102, 0]
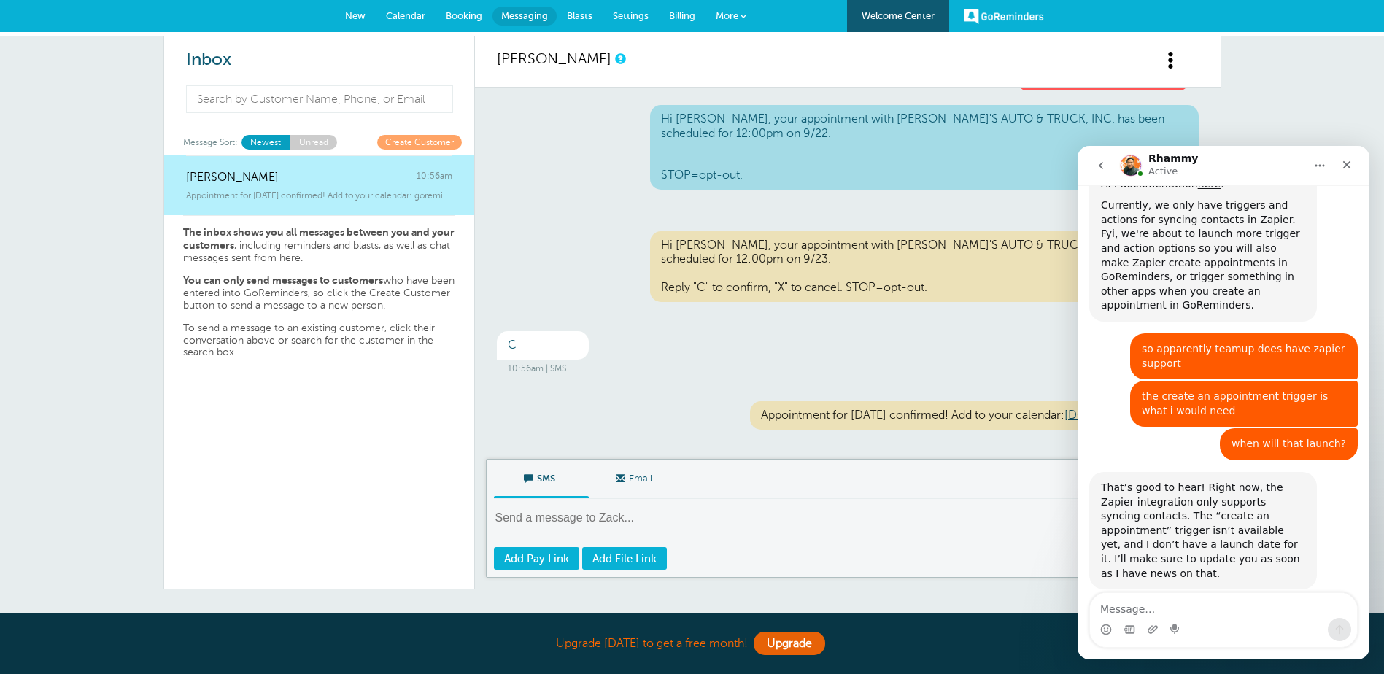
drag, startPoint x: 946, startPoint y: 252, endPoint x: 655, endPoint y: 233, distance: 291.6
click at [655, 233] on div "Hi [PERSON_NAME], your appointment with [PERSON_NAME]'S AUTO & TRUCK, INC. has …" at bounding box center [924, 266] width 549 height 71
copy div "Hi [PERSON_NAME], your appointment with [PERSON_NAME]'S AUTO & TRUCK, INC. has …"
